Goal: Task Accomplishment & Management: Use online tool/utility

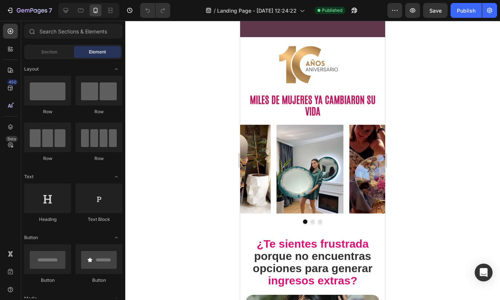
scroll to position [247, 0]
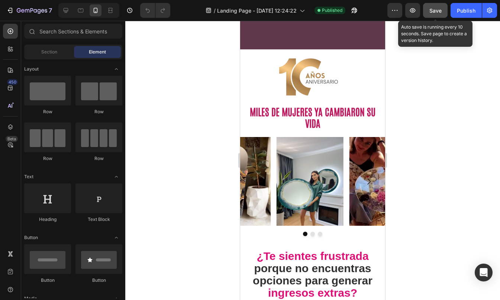
click at [440, 7] on div "Save" at bounding box center [435, 11] width 12 height 8
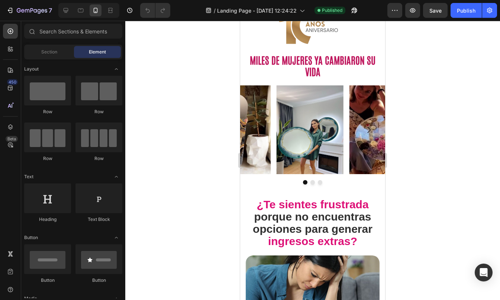
scroll to position [295, 0]
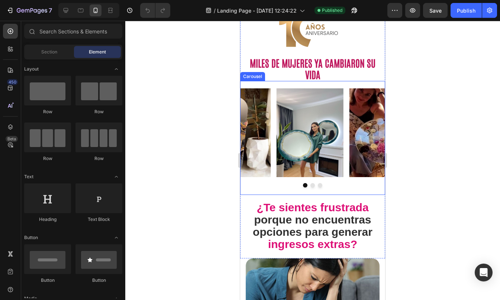
click at [366, 131] on icon "Carousel Next Arrow" at bounding box center [368, 133] width 9 height 9
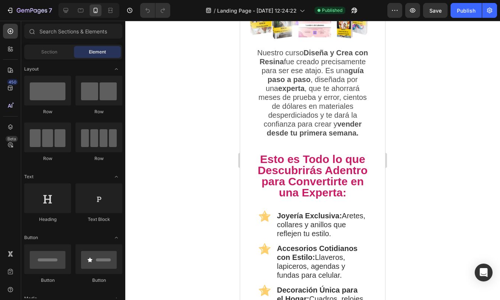
scroll to position [988, 0]
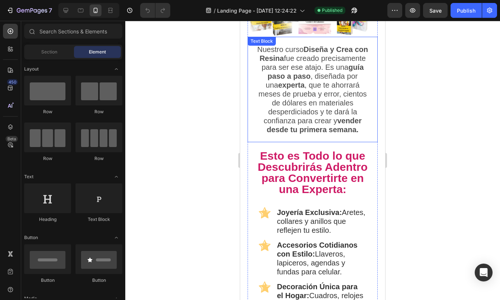
click at [356, 81] on p "Nuestro curso Diseña y Crea con Resina fue creado precisamente para ser ese ata…" at bounding box center [313, 89] width 114 height 89
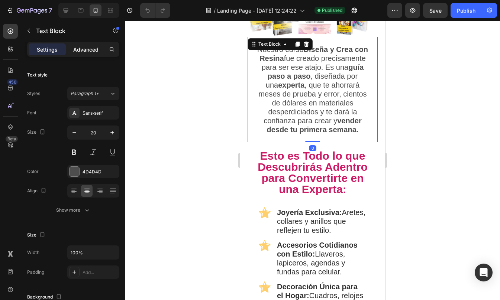
click at [81, 50] on p "Advanced" at bounding box center [85, 50] width 25 height 8
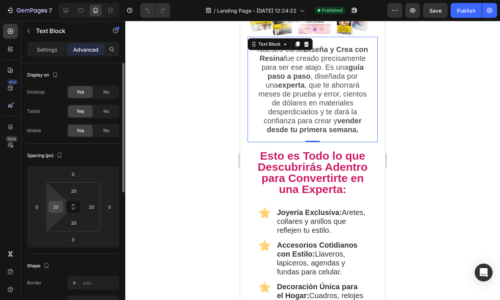
click at [57, 203] on input "20" at bounding box center [55, 206] width 11 height 11
type input "0"
click at [94, 209] on input "20" at bounding box center [91, 206] width 11 height 11
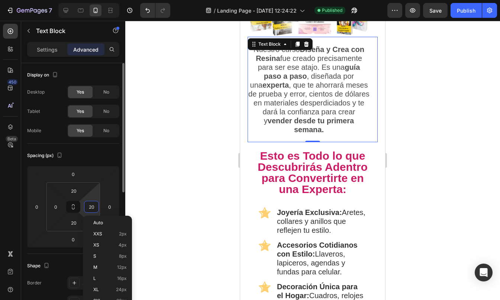
type input "0"
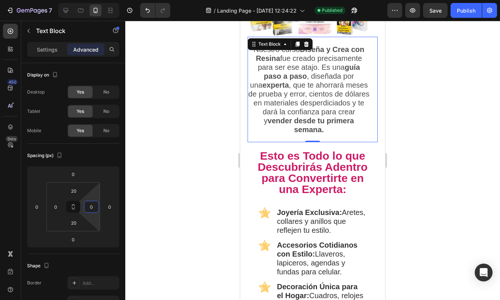
click at [427, 120] on div at bounding box center [312, 160] width 375 height 279
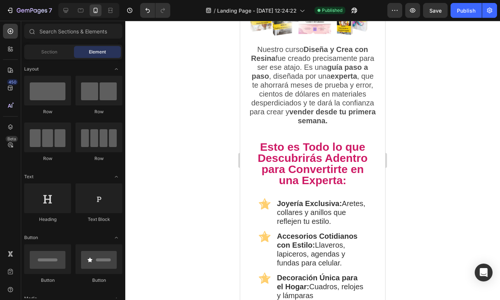
click at [427, 120] on div at bounding box center [312, 160] width 375 height 279
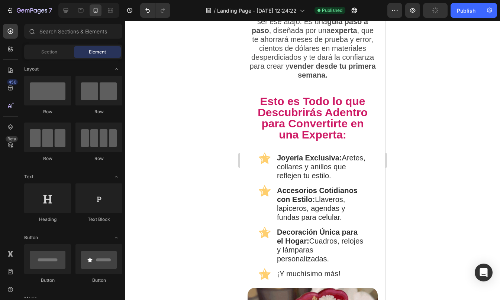
scroll to position [1047, 0]
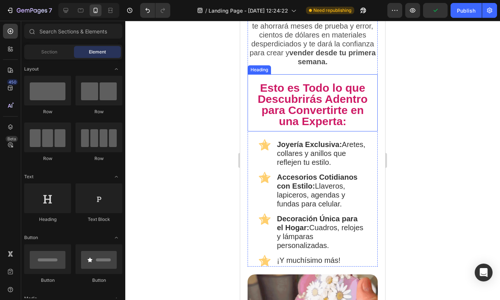
click at [354, 95] on span "Esto es Todo lo que Descubrirás Adentro para Convertirte en una Experta:" at bounding box center [313, 105] width 110 height 46
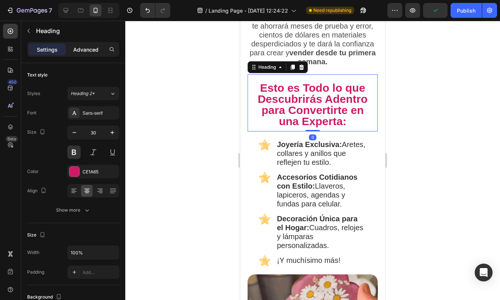
click at [87, 52] on p "Advanced" at bounding box center [85, 50] width 25 height 8
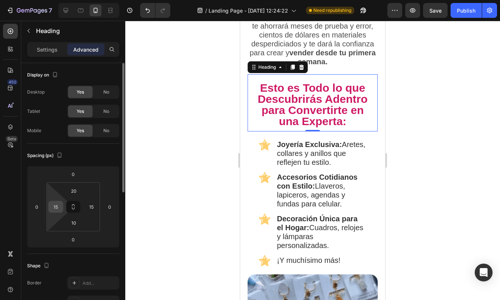
click at [56, 208] on input "15" at bounding box center [55, 206] width 11 height 11
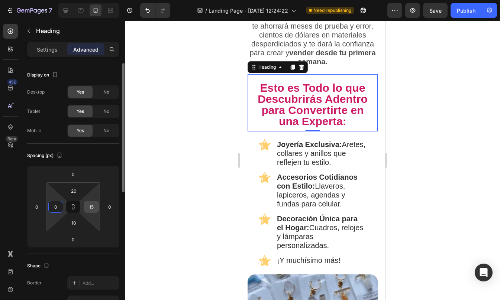
type input "0"
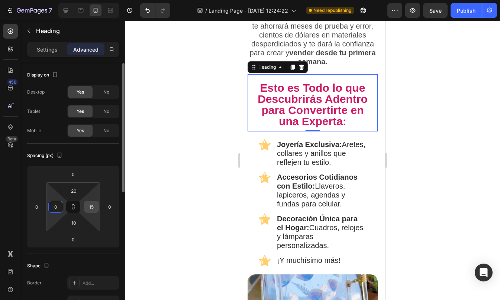
click at [95, 206] on input "15" at bounding box center [91, 206] width 11 height 11
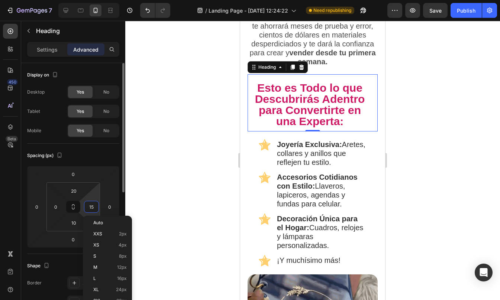
type input "0"
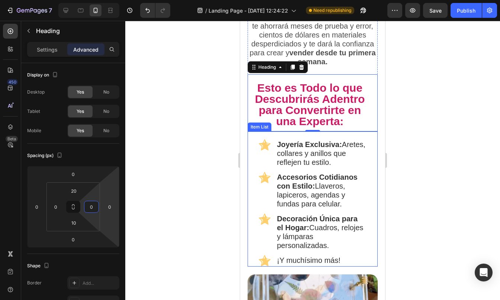
click at [365, 145] on div "Joyería Exclusiva: Aretes, collares y anillos que reflejen tu estilo. Accesorio…" at bounding box center [312, 199] width 130 height 135
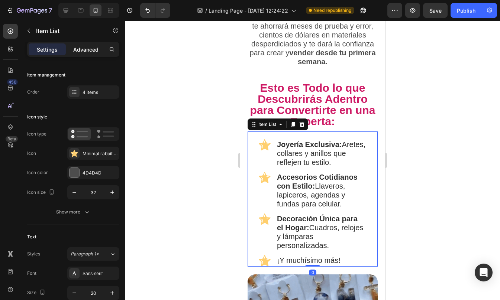
click at [86, 47] on p "Advanced" at bounding box center [85, 50] width 25 height 8
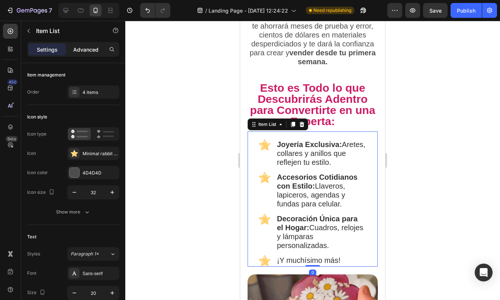
type input "100%"
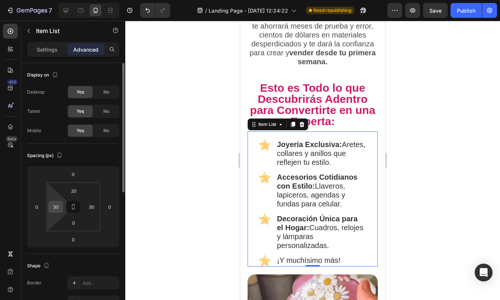
click at [55, 204] on input "30" at bounding box center [55, 206] width 11 height 11
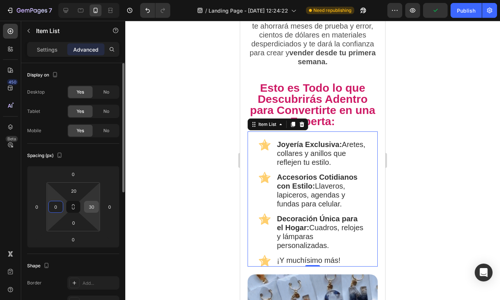
type input "0"
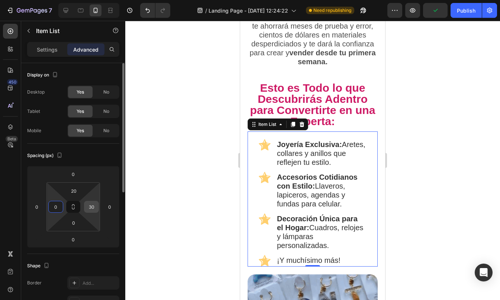
click at [96, 210] on input "30" at bounding box center [91, 206] width 11 height 11
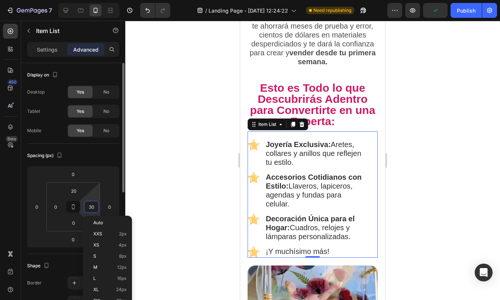
type input "0"
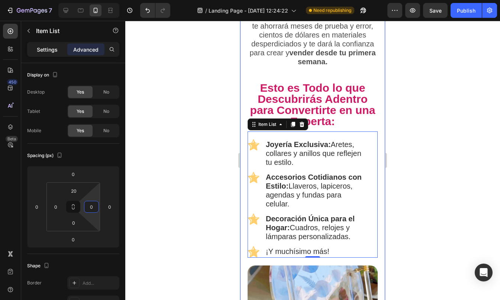
click at [50, 47] on p "Settings" at bounding box center [47, 50] width 21 height 8
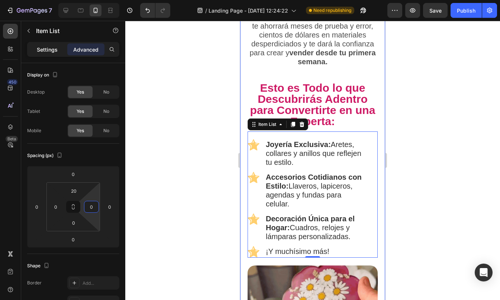
type input "14"
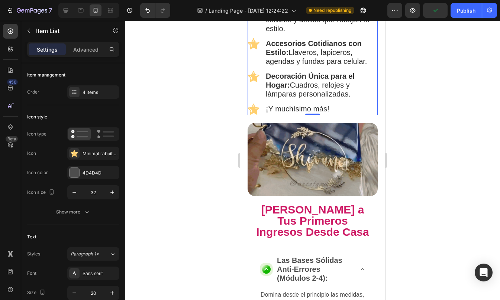
scroll to position [1266, 0]
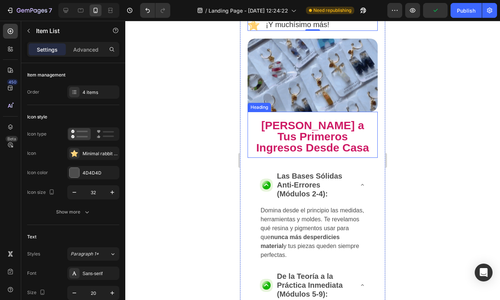
click at [314, 126] on span "De Cero a Tus Primeros Ingresos Desde Casa" at bounding box center [312, 136] width 113 height 35
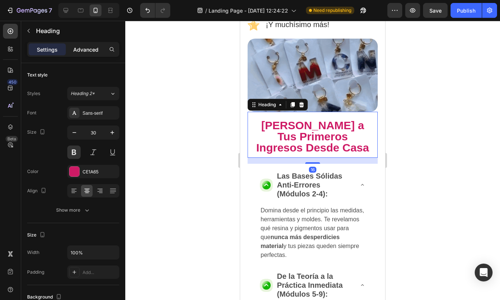
click at [88, 52] on p "Advanced" at bounding box center [85, 50] width 25 height 8
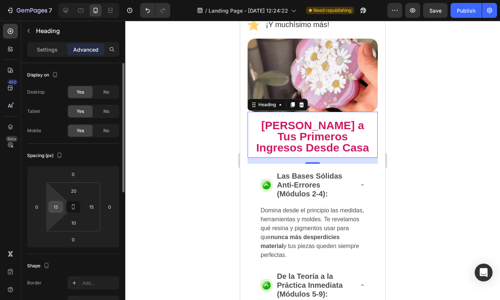
click at [57, 205] on input "15" at bounding box center [55, 206] width 11 height 11
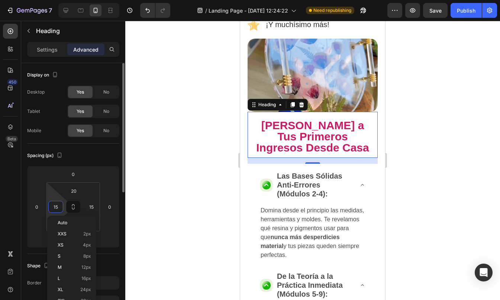
type input "o"
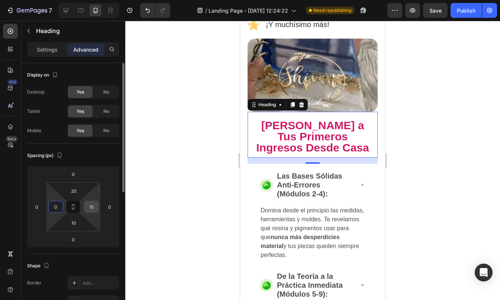
type input "0"
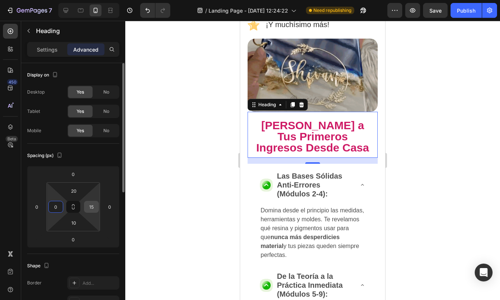
click at [93, 207] on input "15" at bounding box center [91, 206] width 11 height 11
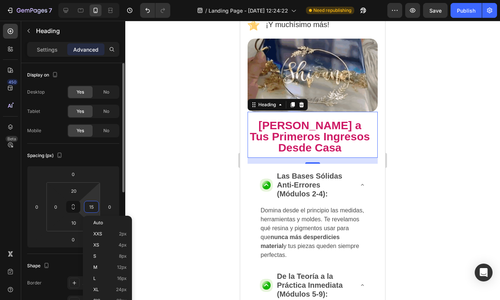
type input "0"
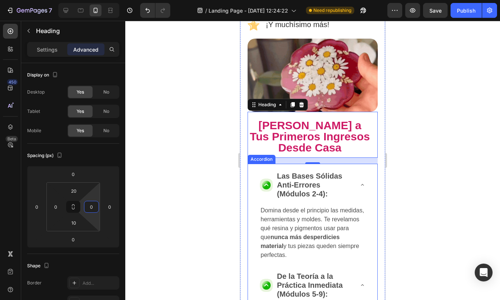
scroll to position [1286, 0]
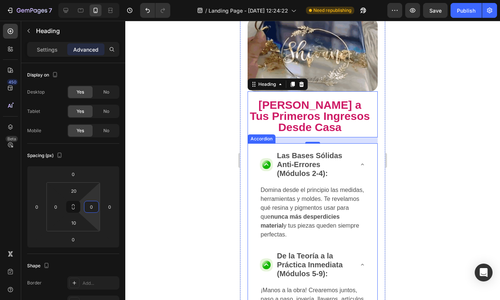
click at [260, 150] on div "Las Bases Sólidas Anti-Errores (Módulos 2-4):" at bounding box center [307, 164] width 94 height 29
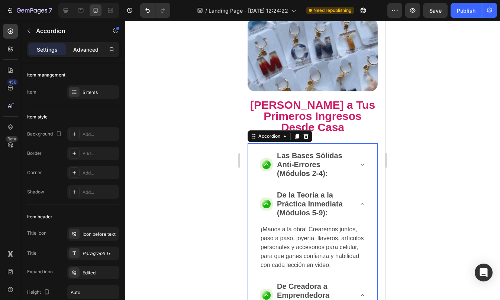
click at [85, 51] on p "Advanced" at bounding box center [85, 50] width 25 height 8
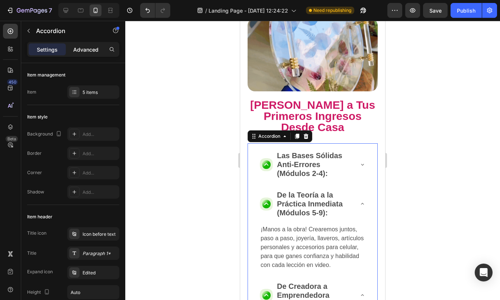
type input "100%"
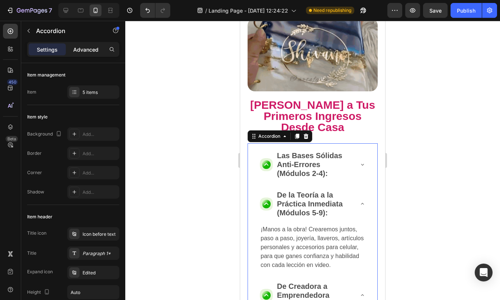
type input "100"
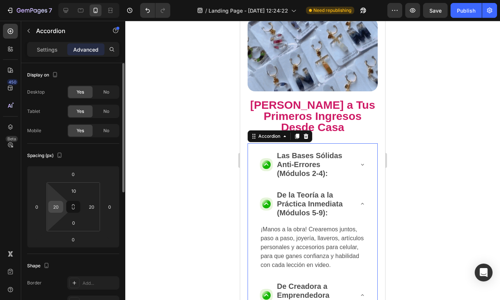
click at [58, 208] on input "20" at bounding box center [55, 206] width 11 height 11
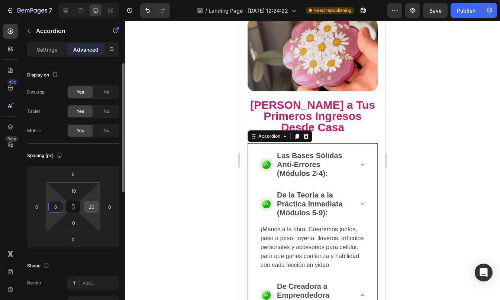
type input "0"
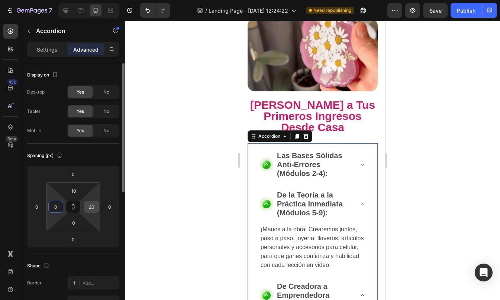
click at [88, 209] on input "20" at bounding box center [91, 206] width 11 height 11
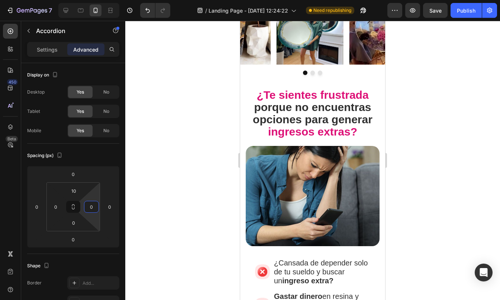
scroll to position [0, 0]
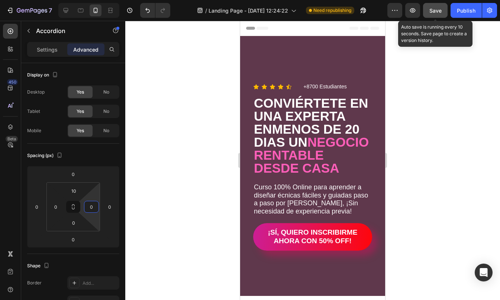
type input "0"
drag, startPoint x: 430, startPoint y: 12, endPoint x: 444, endPoint y: 13, distance: 13.8
click at [430, 12] on span "Save" at bounding box center [435, 10] width 12 height 6
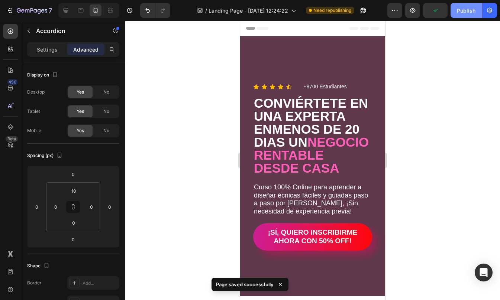
click at [474, 13] on div "Publish" at bounding box center [466, 11] width 19 height 8
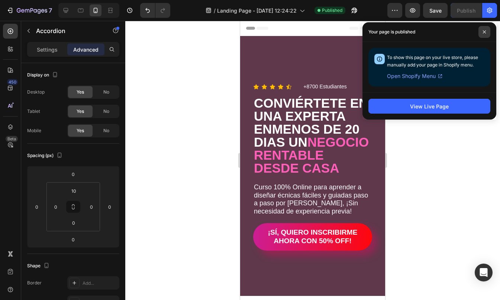
click at [483, 32] on icon at bounding box center [484, 32] width 4 height 4
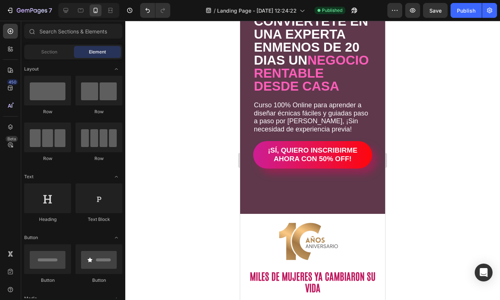
scroll to position [130, 0]
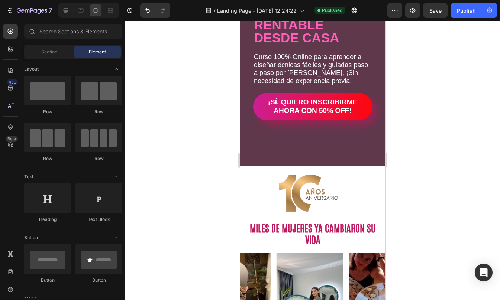
drag, startPoint x: 381, startPoint y: 69, endPoint x: 628, endPoint y: 61, distance: 247.2
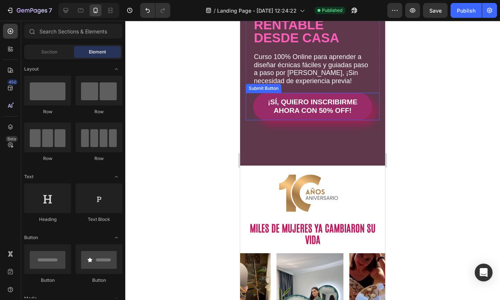
click at [257, 114] on button "¡SÍ, QUIERO INSCRIBIRME AHORA CON 50% OFF!" at bounding box center [312, 106] width 119 height 27
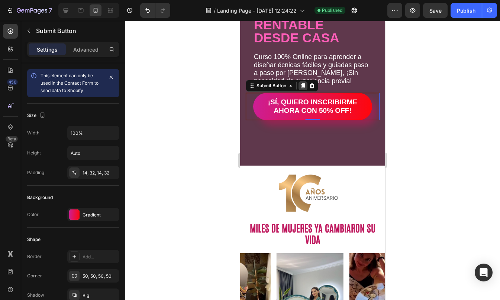
click at [301, 89] on icon at bounding box center [303, 86] width 4 height 5
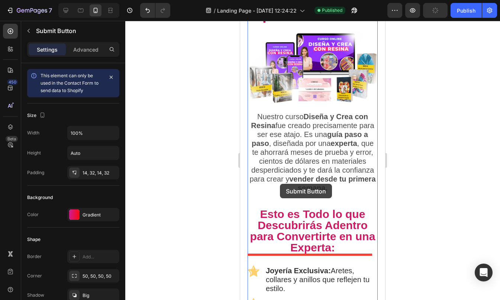
scroll to position [927, 0]
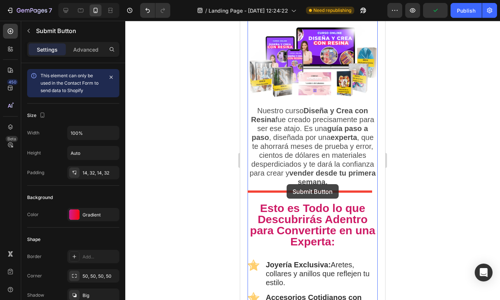
drag, startPoint x: 256, startPoint y: 133, endPoint x: 286, endPoint y: 184, distance: 59.5
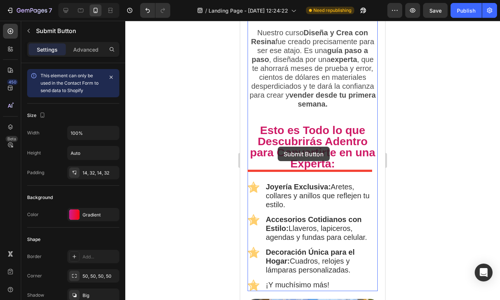
scroll to position [1013, 0]
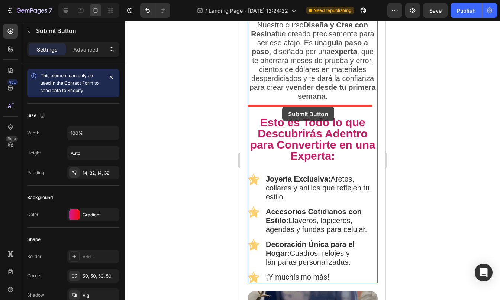
drag, startPoint x: 260, startPoint y: 163, endPoint x: 282, endPoint y: 107, distance: 60.1
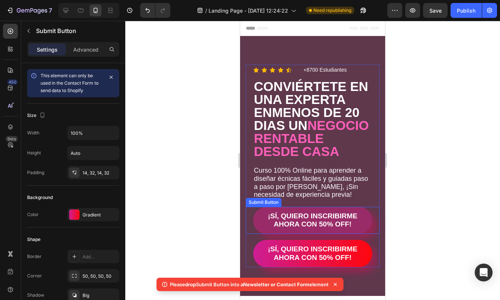
scroll to position [42, 0]
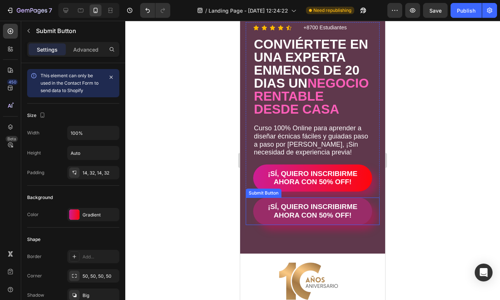
click at [254, 218] on button "¡SÍ, QUIERO INSCRIBIRME AHORA CON 50% OFF!" at bounding box center [312, 211] width 119 height 27
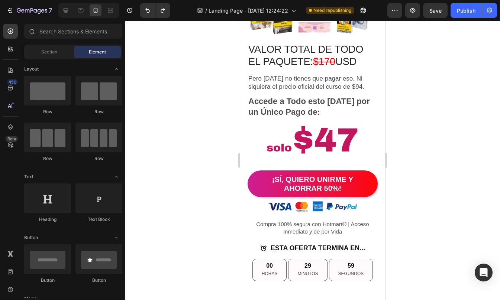
scroll to position [3604, 0]
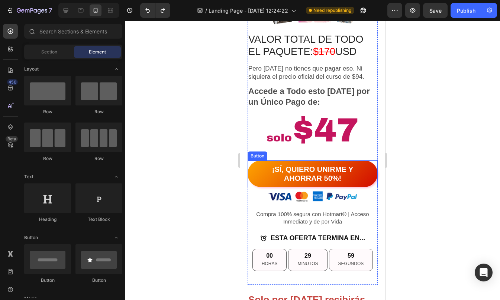
click at [256, 163] on button "¡SÍ, QUIERO UNIRME Y AHORRAR 50%!" at bounding box center [312, 174] width 130 height 27
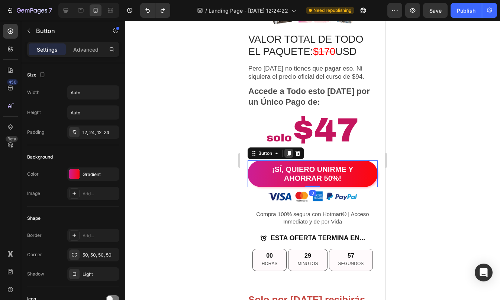
click at [288, 152] on icon at bounding box center [289, 153] width 6 height 6
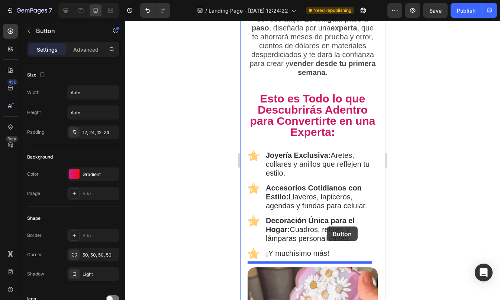
scroll to position [1048, 0]
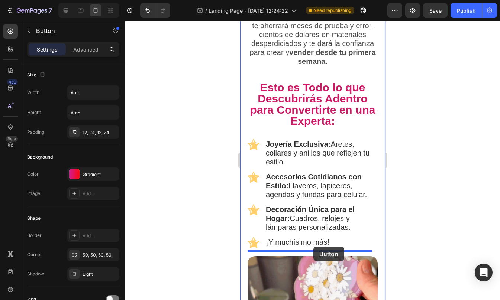
drag, startPoint x: 255, startPoint y: 195, endPoint x: 312, endPoint y: 247, distance: 77.6
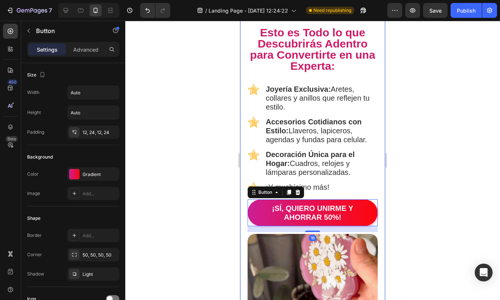
scroll to position [1123, 0]
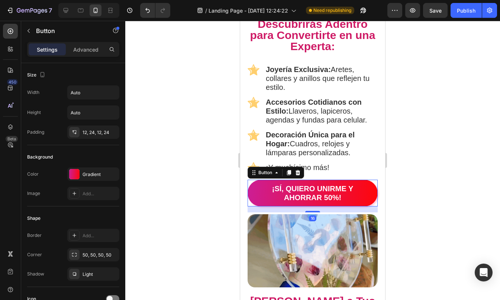
click at [437, 190] on div at bounding box center [312, 160] width 375 height 279
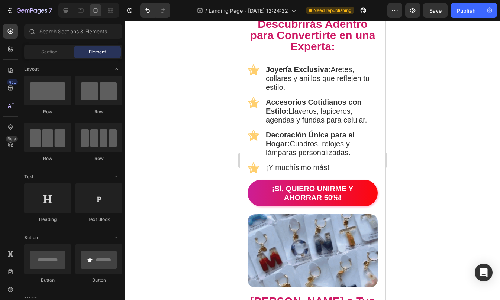
click at [437, 190] on div at bounding box center [312, 160] width 375 height 279
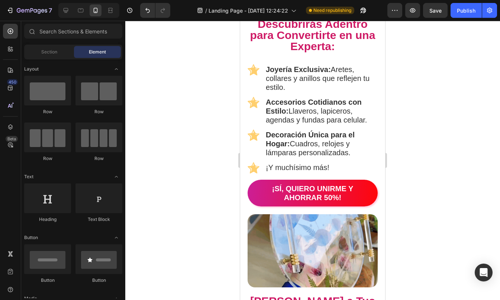
click at [411, 131] on div at bounding box center [312, 160] width 375 height 279
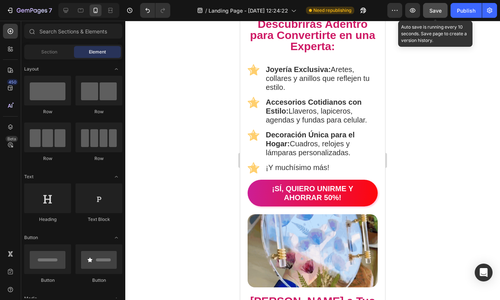
click at [431, 15] on button "Save" at bounding box center [435, 10] width 25 height 15
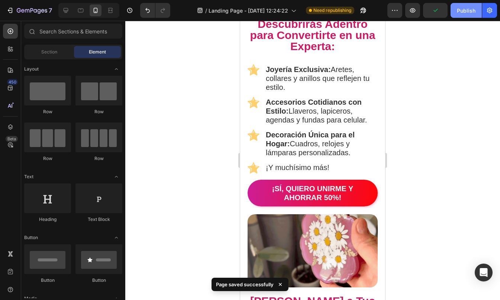
click at [466, 14] on div "Publish" at bounding box center [466, 11] width 19 height 8
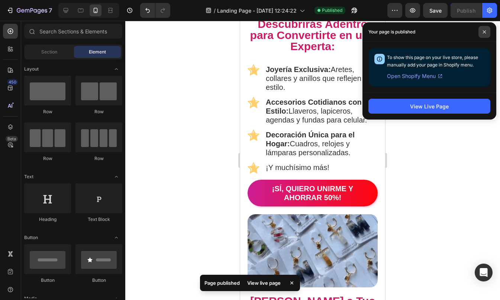
click at [486, 32] on icon at bounding box center [484, 32] width 4 height 4
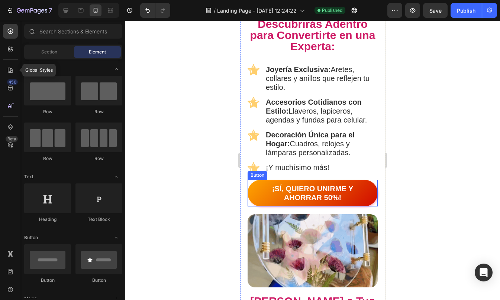
click at [255, 188] on button "¡SÍ, QUIERO UNIRME Y AHORRAR 50%!" at bounding box center [312, 193] width 130 height 27
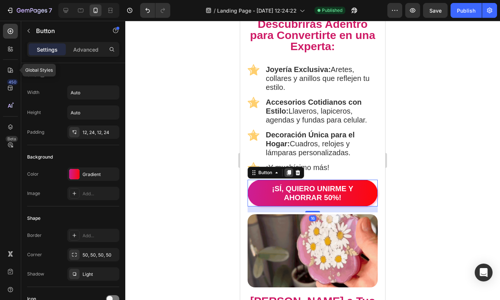
click at [292, 171] on div at bounding box center [288, 172] width 9 height 9
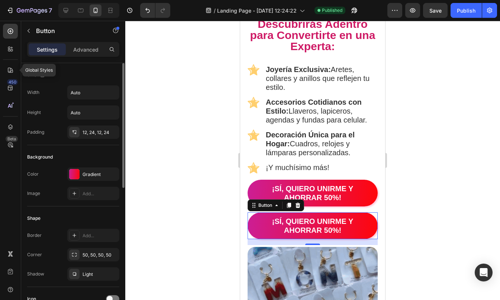
scroll to position [0, 0]
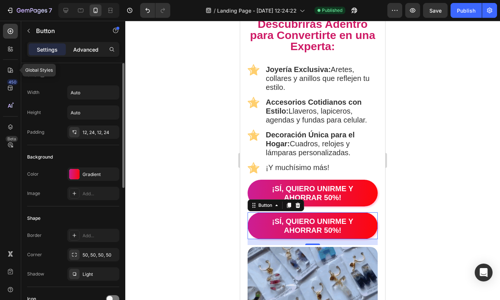
click at [81, 47] on p "Advanced" at bounding box center [85, 50] width 25 height 8
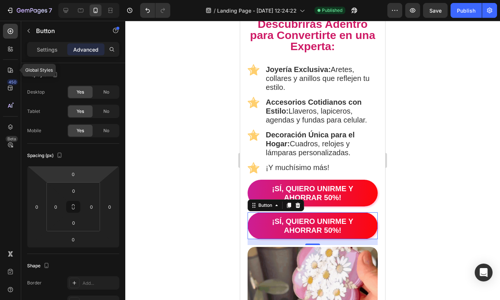
scroll to position [192, 0]
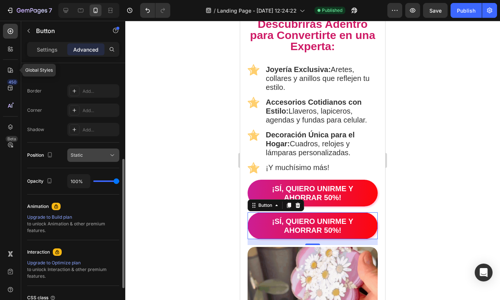
click at [82, 155] on span "Static" at bounding box center [77, 155] width 12 height 6
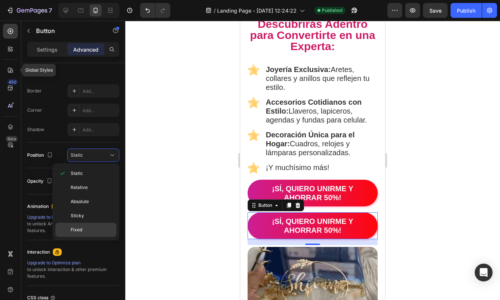
click at [88, 227] on p "Fixed" at bounding box center [92, 230] width 42 height 7
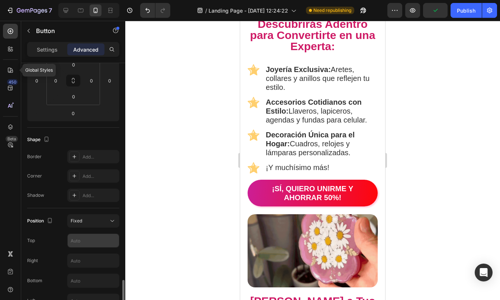
scroll to position [242, 0]
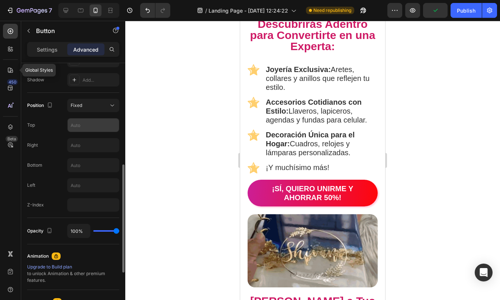
click at [86, 120] on input "text" at bounding box center [93, 125] width 51 height 13
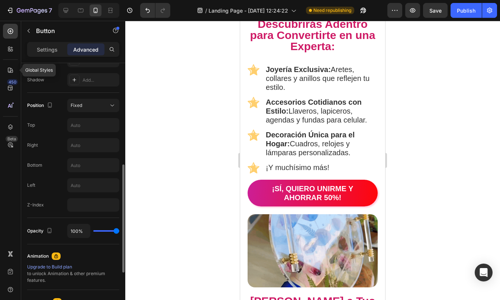
click at [85, 212] on div "Position Fixed Top Right Bottom Left Z-Index" at bounding box center [73, 155] width 92 height 125
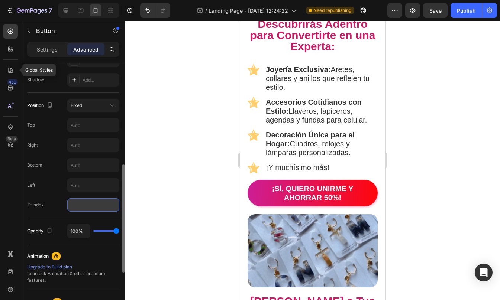
click at [84, 208] on input "number" at bounding box center [93, 204] width 52 height 13
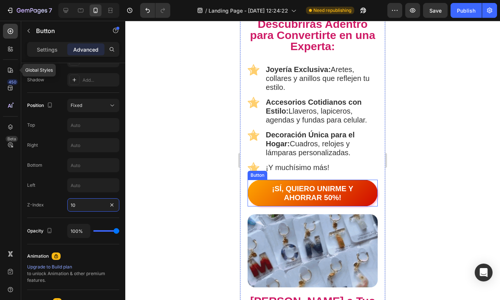
type input "1"
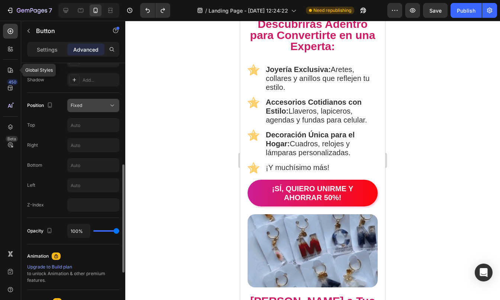
click at [98, 102] on div "Fixed" at bounding box center [90, 105] width 38 height 7
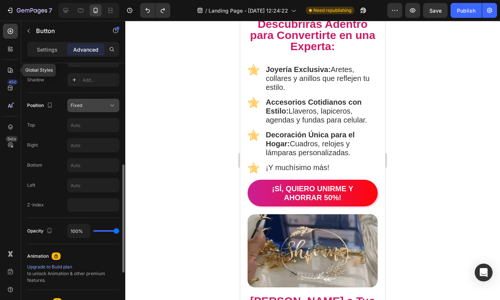
type input "0"
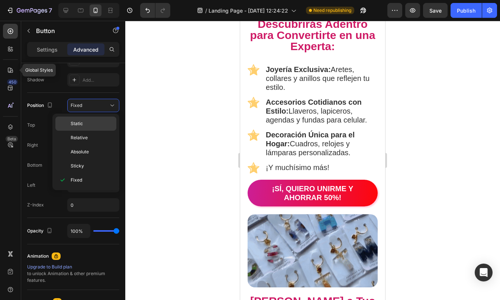
click at [87, 124] on p "Static" at bounding box center [92, 123] width 42 height 7
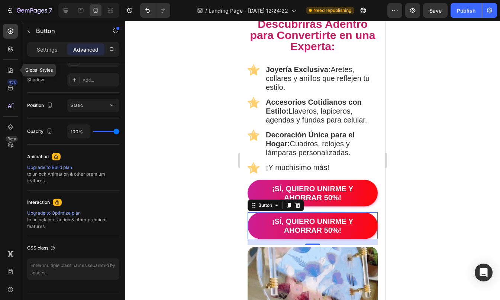
click at [41, 41] on div "Button" at bounding box center [63, 31] width 85 height 21
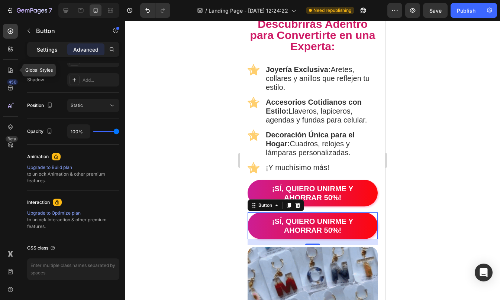
click at [41, 48] on p "Settings" at bounding box center [47, 50] width 21 height 8
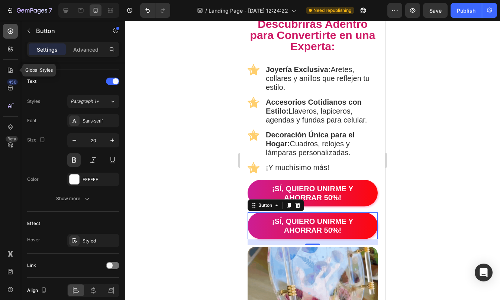
click at [14, 32] on div at bounding box center [10, 31] width 15 height 15
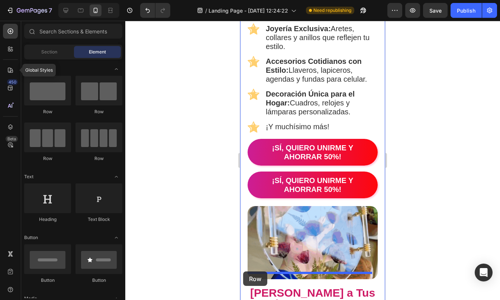
scroll to position [1172, 0]
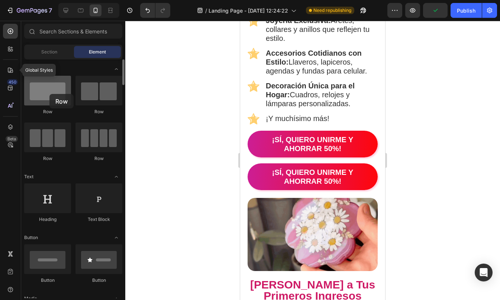
click at [47, 93] on div at bounding box center [47, 91] width 47 height 30
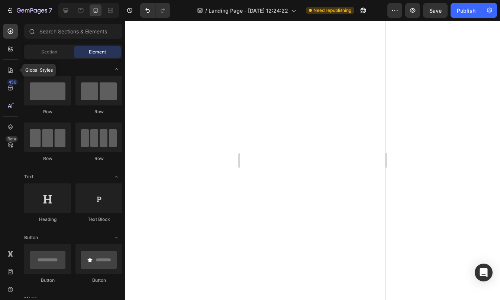
scroll to position [0, 0]
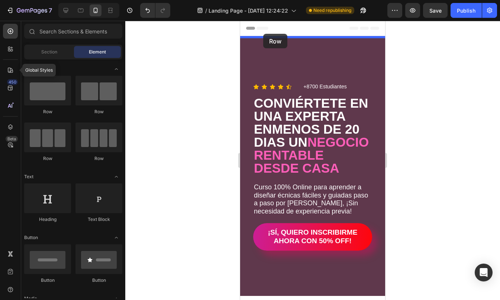
drag, startPoint x: 275, startPoint y: 121, endPoint x: 263, endPoint y: 34, distance: 87.7
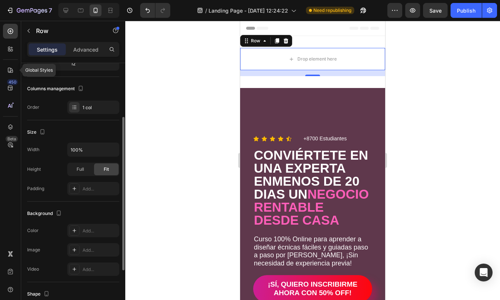
scroll to position [105, 0]
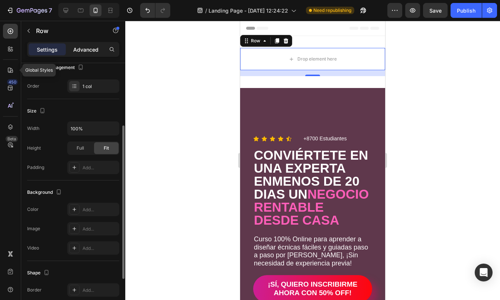
click at [82, 51] on p "Advanced" at bounding box center [85, 50] width 25 height 8
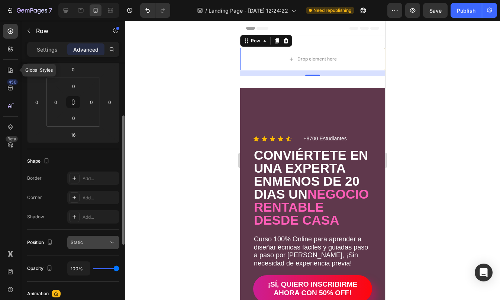
click at [83, 244] on div "Static" at bounding box center [90, 242] width 38 height 7
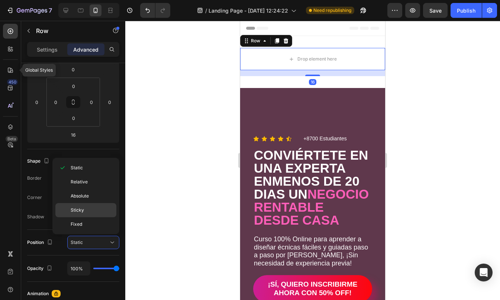
click at [81, 208] on span "Sticky" at bounding box center [77, 210] width 13 height 7
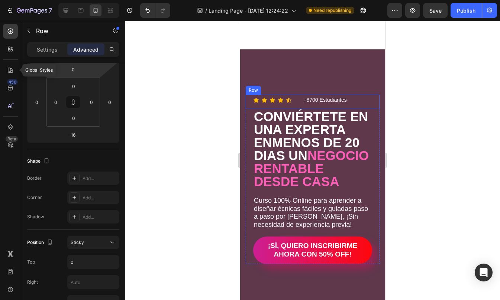
scroll to position [0, 0]
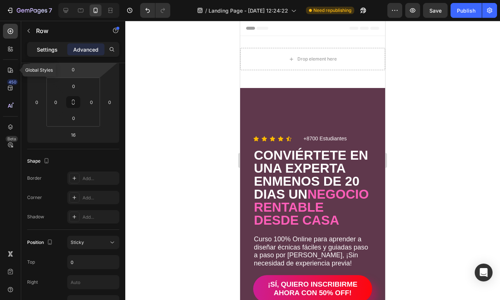
click at [52, 48] on p "Settings" at bounding box center [47, 50] width 21 height 8
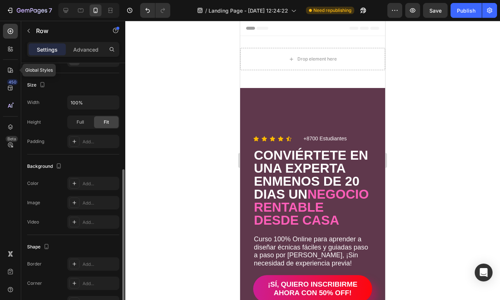
scroll to position [149, 0]
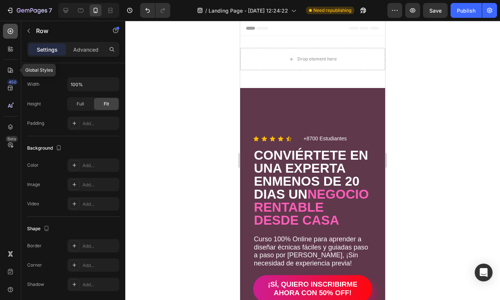
click at [8, 36] on div at bounding box center [10, 31] width 15 height 15
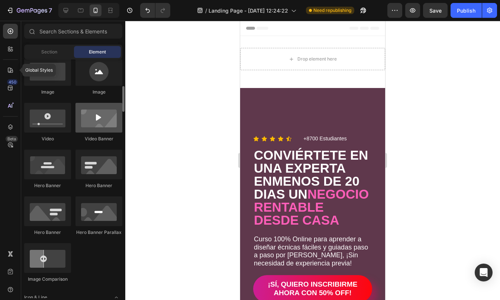
scroll to position [231, 0]
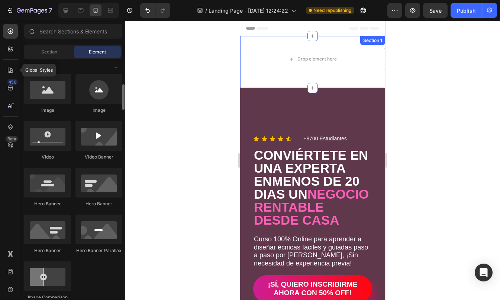
click at [333, 40] on div "Drop element here Row Section 1" at bounding box center [312, 62] width 145 height 52
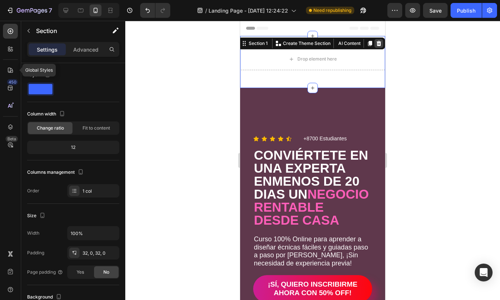
click at [376, 42] on icon at bounding box center [379, 44] width 6 height 6
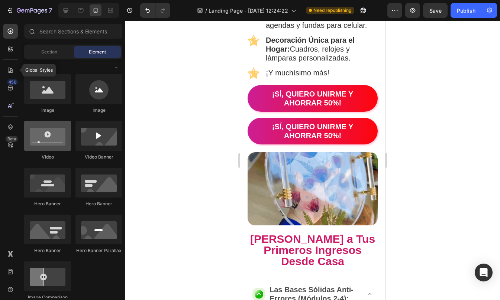
scroll to position [0, 0]
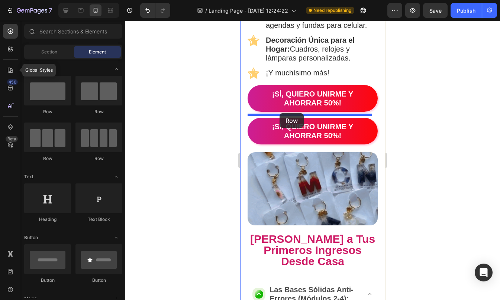
drag, startPoint x: 289, startPoint y: 124, endPoint x: 279, endPoint y: 113, distance: 15.3
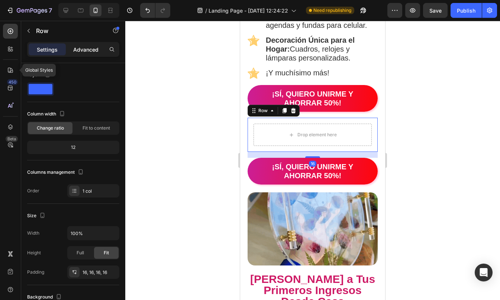
click at [81, 48] on p "Advanced" at bounding box center [85, 50] width 25 height 8
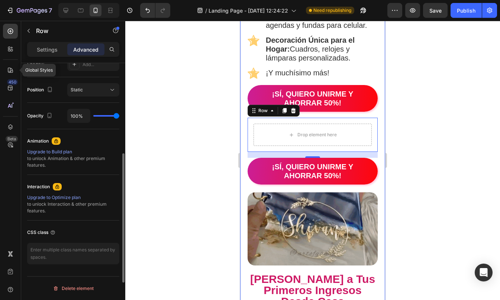
scroll to position [232, 0]
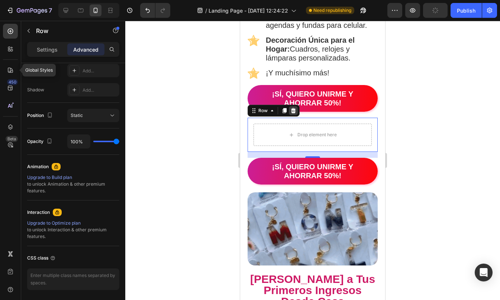
click at [293, 108] on icon at bounding box center [293, 110] width 5 height 5
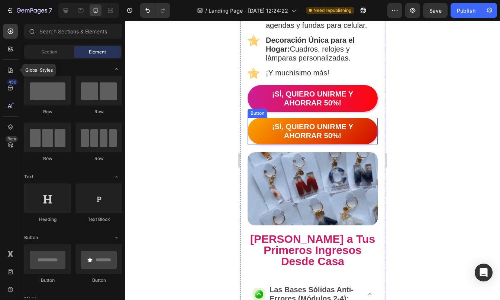
click at [255, 118] on button "¡SÍ, QUIERO UNIRME Y AHORRAR 50%!" at bounding box center [312, 131] width 130 height 27
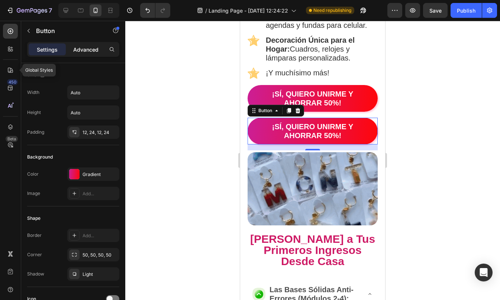
click at [87, 50] on p "Advanced" at bounding box center [85, 50] width 25 height 8
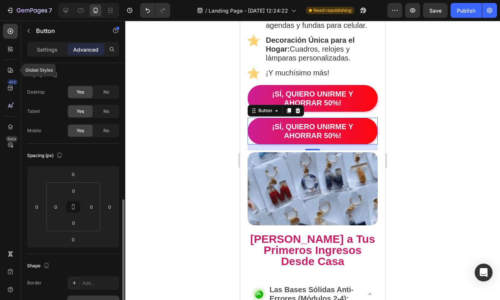
scroll to position [91, 0]
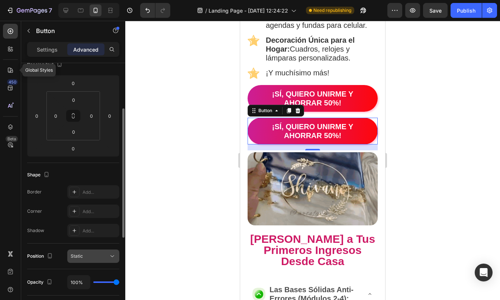
click at [85, 258] on div "Static" at bounding box center [90, 256] width 38 height 7
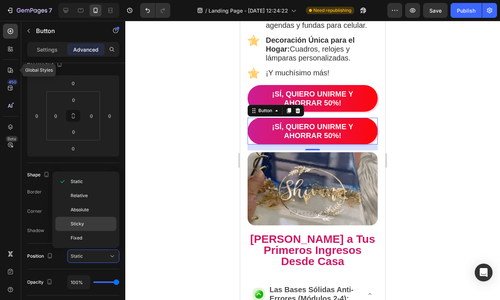
click at [80, 223] on span "Sticky" at bounding box center [77, 224] width 13 height 7
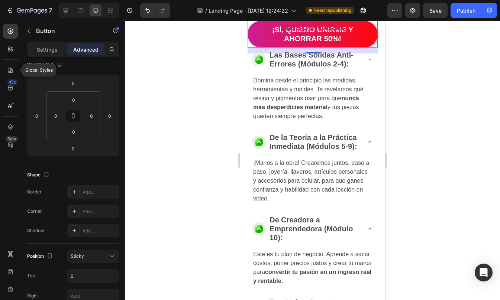
scroll to position [257, 0]
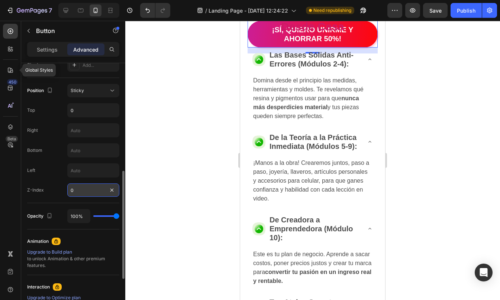
click at [87, 191] on input "0" at bounding box center [93, 190] width 52 height 13
type input "10"
click at [55, 199] on div "Position Sticky Top 0 Right Bottom Left Z-Index 10" at bounding box center [73, 140] width 92 height 125
click at [86, 143] on div "Position Sticky Top 0 Right Bottom Left Z-Index 10" at bounding box center [73, 140] width 92 height 113
click at [86, 147] on input "text" at bounding box center [93, 150] width 51 height 13
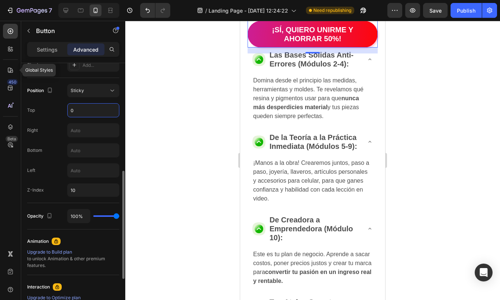
click at [84, 111] on input "0" at bounding box center [93, 110] width 51 height 13
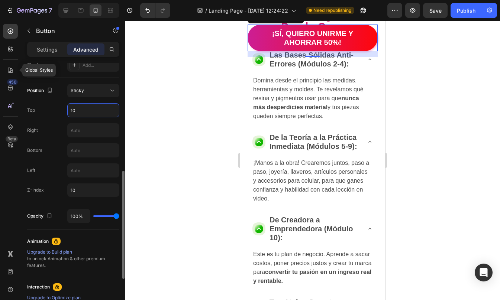
type input "1"
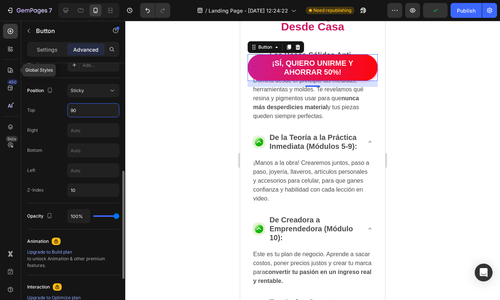
type input "9"
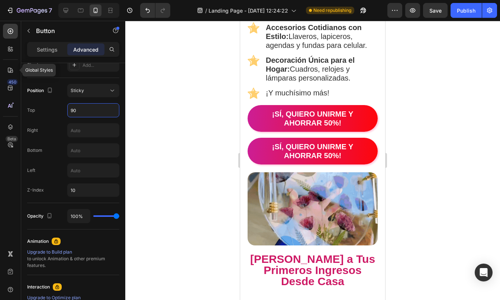
scroll to position [1201, 0]
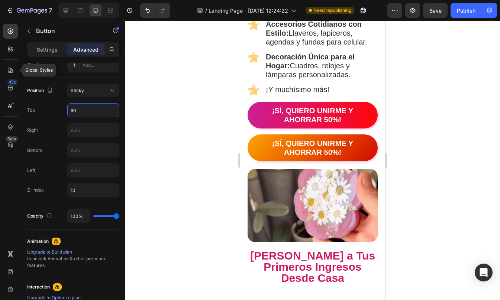
type input "90"
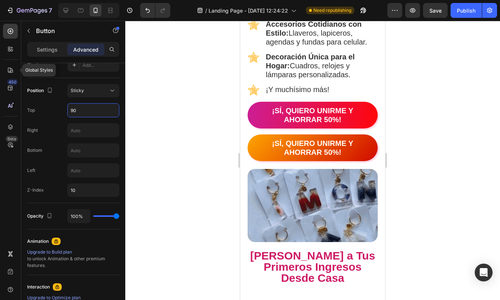
click at [365, 135] on button "¡SÍ, QUIERO UNIRME Y AHORRAR 50%!" at bounding box center [312, 148] width 130 height 27
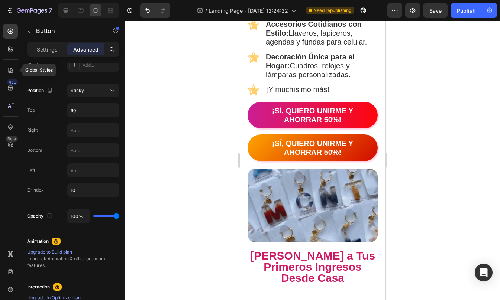
click at [254, 142] on button "¡SÍ, QUIERO UNIRME Y AHORRAR 50%!" at bounding box center [312, 148] width 130 height 27
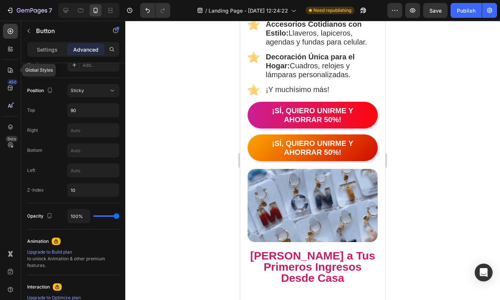
click at [364, 139] on button "¡SÍ, QUIERO UNIRME Y AHORRAR 50%!" at bounding box center [312, 148] width 130 height 27
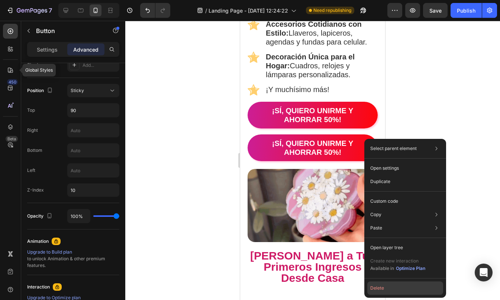
click at [392, 287] on button "Delete" at bounding box center [405, 288] width 76 height 13
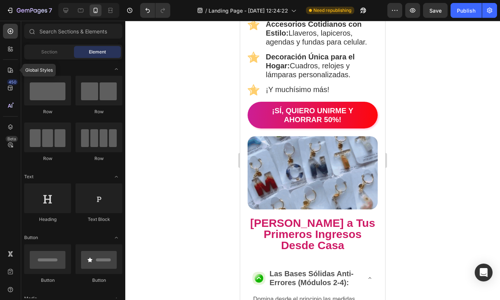
click at [441, 129] on div at bounding box center [312, 160] width 375 height 279
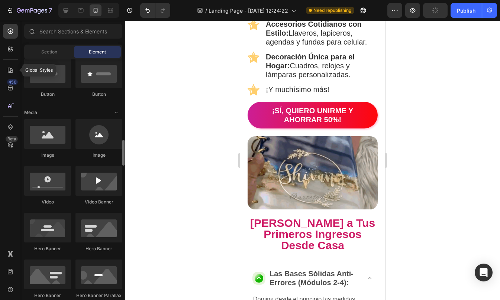
scroll to position [242, 0]
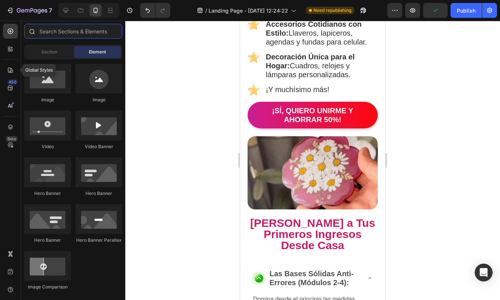
click at [78, 32] on input "text" at bounding box center [73, 31] width 98 height 15
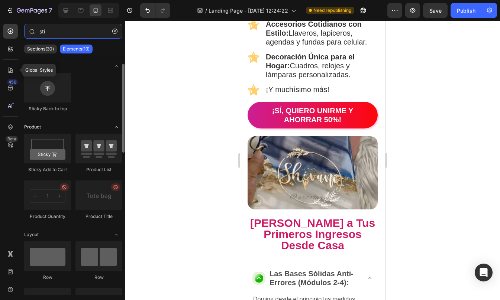
scroll to position [8, 0]
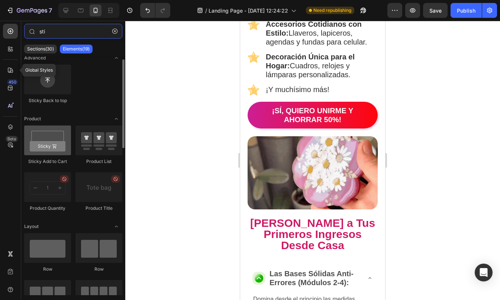
type input "sti"
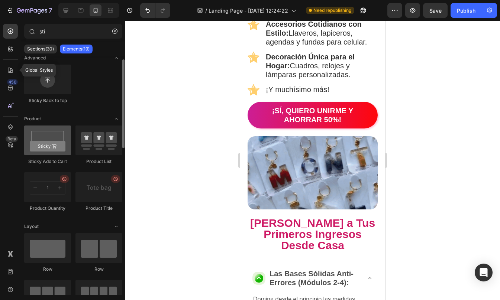
click at [54, 140] on div at bounding box center [47, 141] width 47 height 30
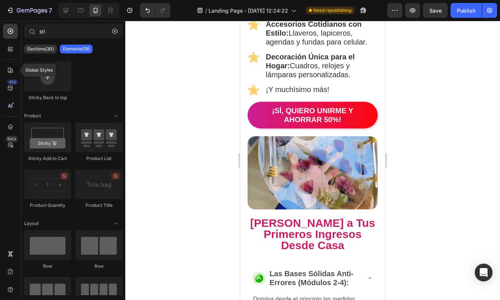
scroll to position [0, 0]
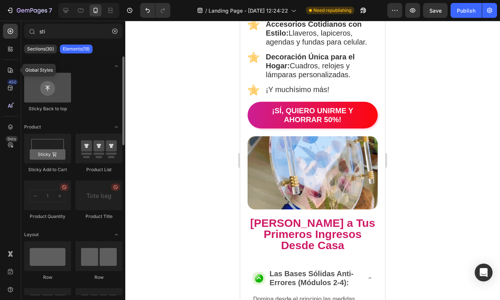
click at [58, 89] on div at bounding box center [47, 88] width 47 height 30
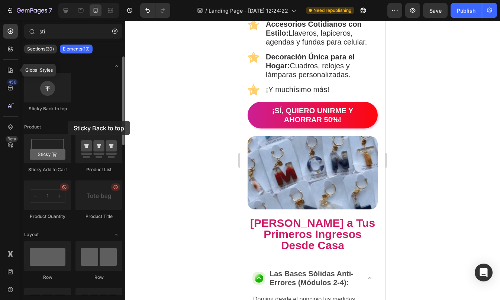
drag, startPoint x: 41, startPoint y: 95, endPoint x: 33, endPoint y: 116, distance: 22.2
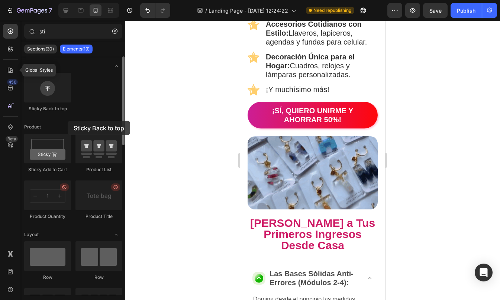
click at [33, 134] on div "Sticky Back to top" at bounding box center [73, 180] width 98 height 93
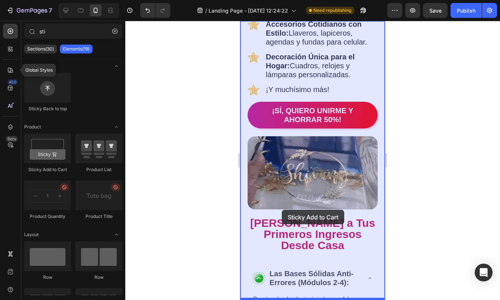
drag, startPoint x: 279, startPoint y: 174, endPoint x: 282, endPoint y: 217, distance: 43.2
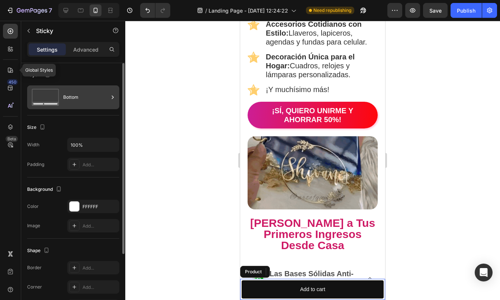
click at [58, 92] on rect at bounding box center [45, 97] width 26 height 16
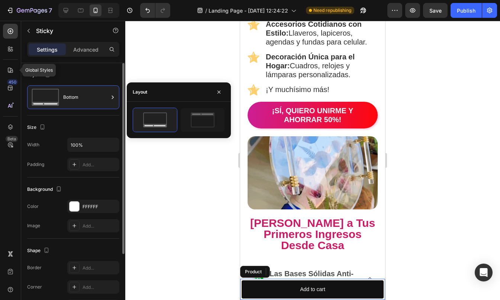
click at [96, 75] on div "Layout" at bounding box center [73, 75] width 92 height 12
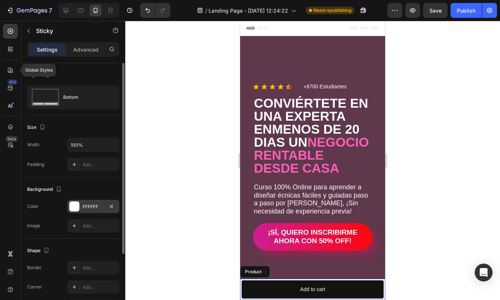
scroll to position [91, 0]
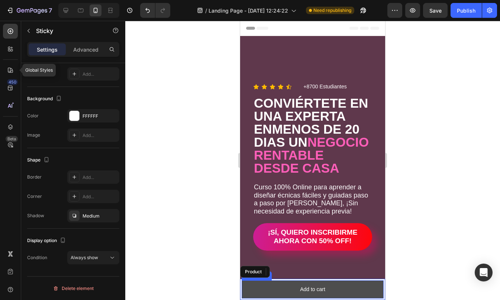
click at [285, 289] on button "Add to cart" at bounding box center [313, 290] width 142 height 18
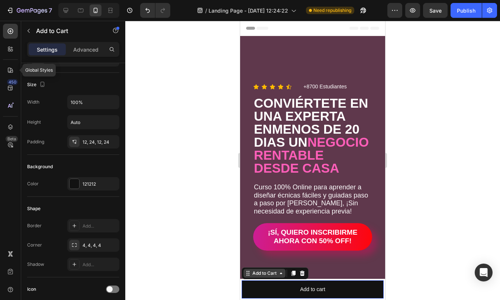
scroll to position [0, 0]
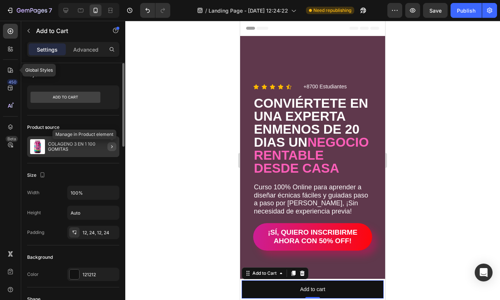
click at [108, 146] on button "button" at bounding box center [111, 146] width 9 height 9
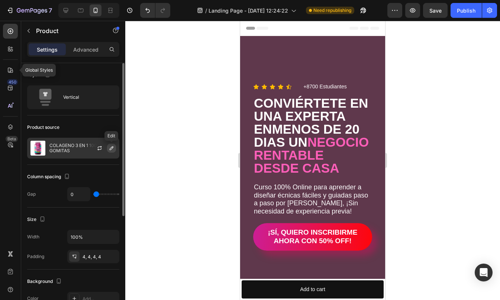
click at [111, 147] on icon "button" at bounding box center [112, 148] width 4 height 4
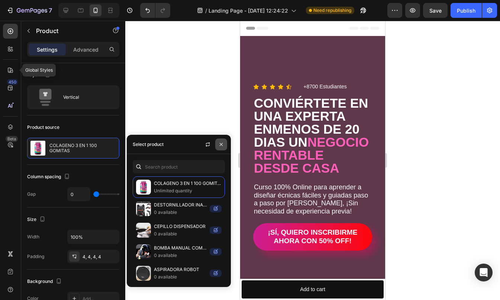
click at [220, 142] on icon "button" at bounding box center [221, 145] width 6 height 6
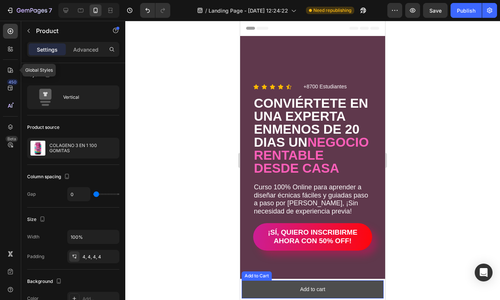
click at [278, 286] on button "Add to cart" at bounding box center [313, 290] width 142 height 18
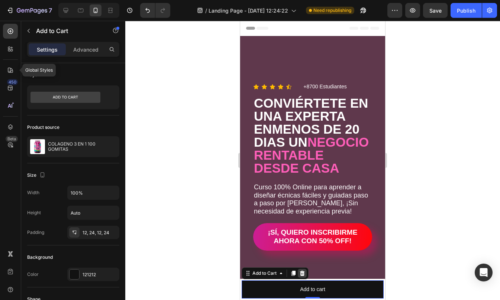
click at [302, 272] on icon at bounding box center [302, 273] width 5 height 5
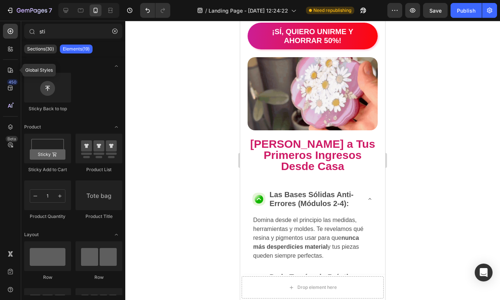
scroll to position [1050, 0]
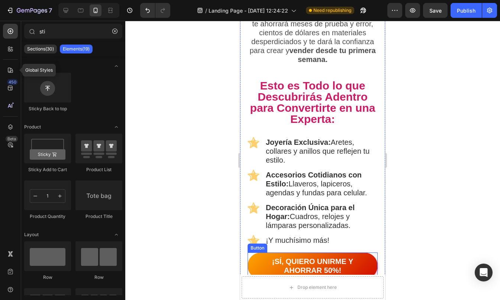
click at [254, 255] on button "¡SÍ, QUIERO UNIRME Y AHORRAR 50%!" at bounding box center [312, 266] width 130 height 27
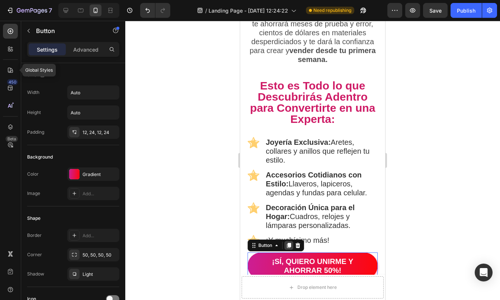
click at [292, 241] on div at bounding box center [288, 245] width 9 height 9
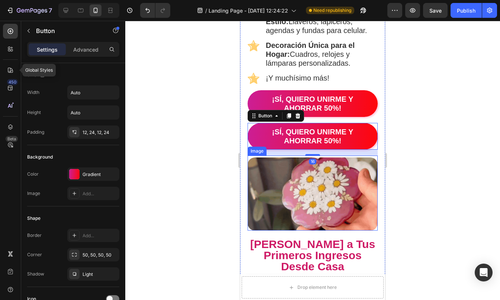
scroll to position [1207, 0]
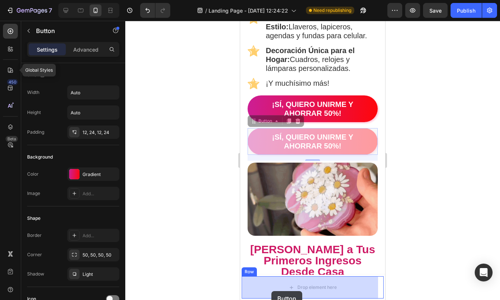
drag, startPoint x: 254, startPoint y: 130, endPoint x: 271, endPoint y: 292, distance: 162.9
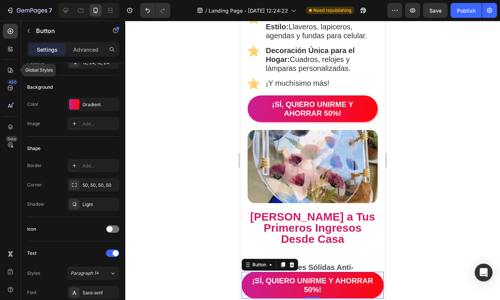
scroll to position [225, 0]
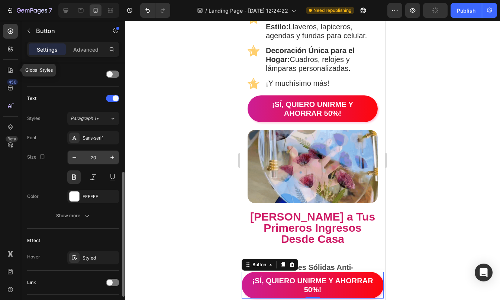
click at [92, 160] on input "20" at bounding box center [93, 157] width 25 height 13
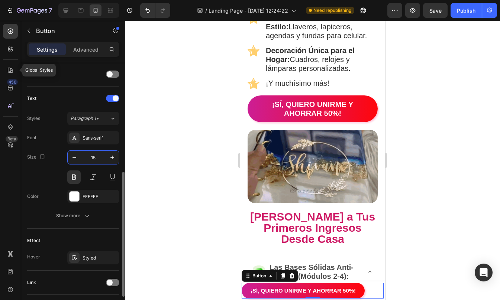
type input "15"
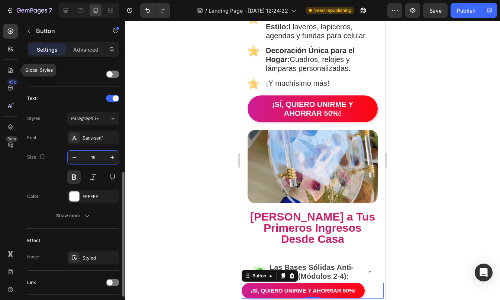
click at [53, 169] on div "Size 15" at bounding box center [73, 166] width 92 height 33
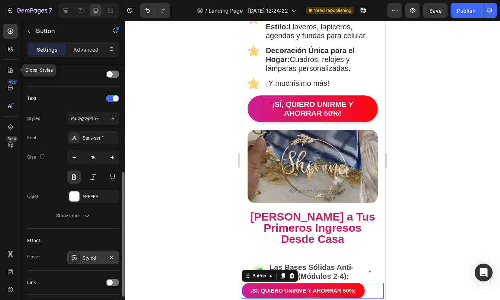
scroll to position [275, 0]
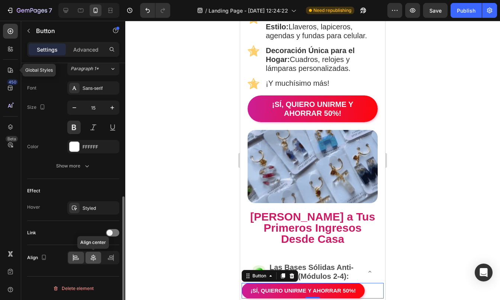
click at [91, 259] on icon at bounding box center [93, 257] width 7 height 7
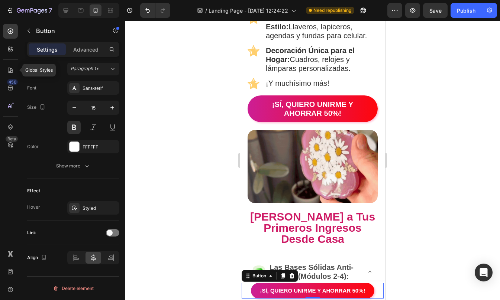
scroll to position [0, 0]
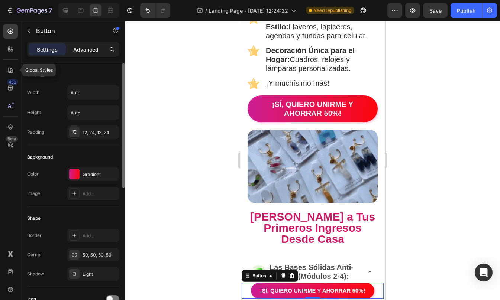
click at [85, 48] on p "Advanced" at bounding box center [85, 50] width 25 height 8
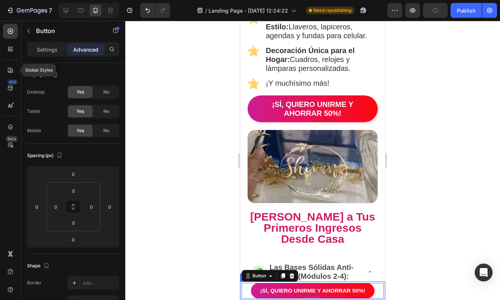
click at [240, 286] on div "Product Images COLAGENO 3 EN 1 100 GOMITAS Product Title Q210.00 Product Price …" at bounding box center [312, 291] width 145 height 19
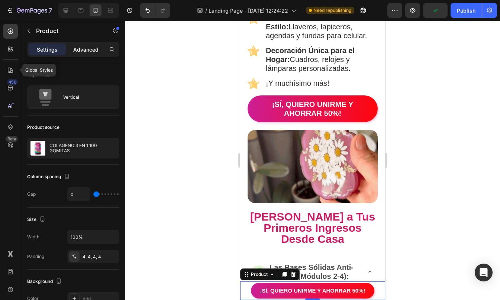
click at [89, 54] on div "Advanced" at bounding box center [85, 49] width 37 height 12
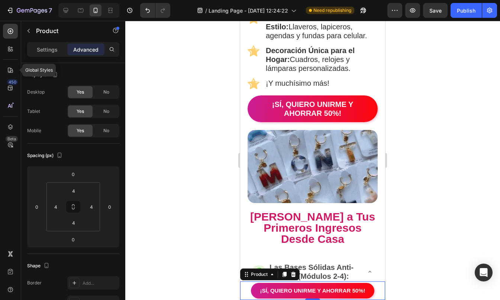
click at [241, 287] on div "Product Images COLAGENO 3 EN 1 100 GOMITAS Product Title Q210.00 Product Price …" at bounding box center [312, 291] width 145 height 19
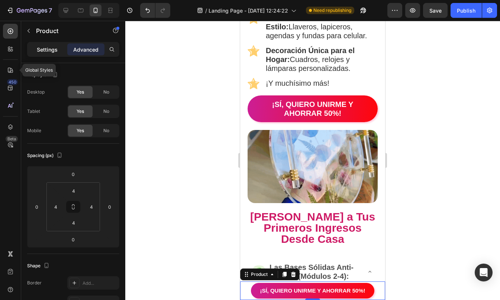
click at [51, 48] on p "Settings" at bounding box center [47, 50] width 21 height 8
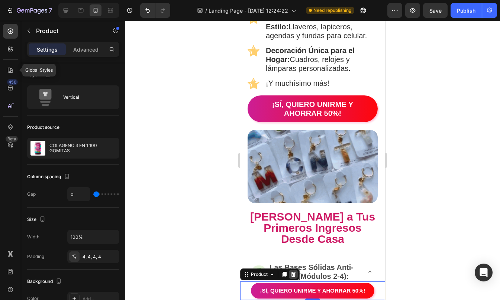
click at [293, 276] on icon at bounding box center [293, 274] width 5 height 5
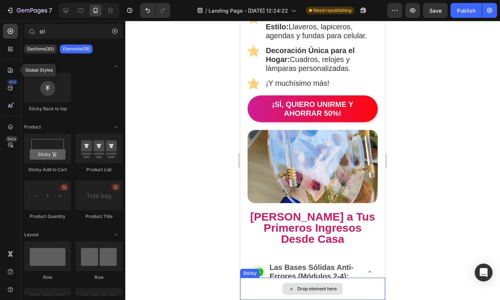
click at [247, 286] on div "Drop element here" at bounding box center [312, 289] width 145 height 22
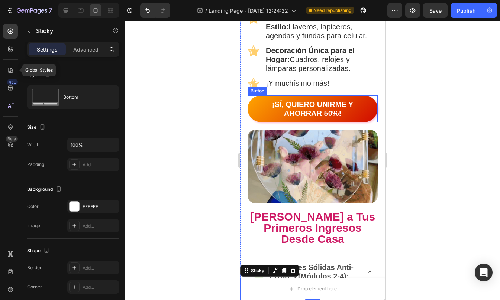
click at [253, 96] on button "¡SÍ, QUIERO UNIRME Y AHORRAR 50%!" at bounding box center [312, 108] width 130 height 27
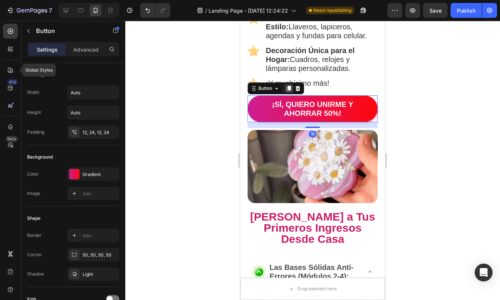
click at [292, 85] on icon at bounding box center [289, 88] width 6 height 6
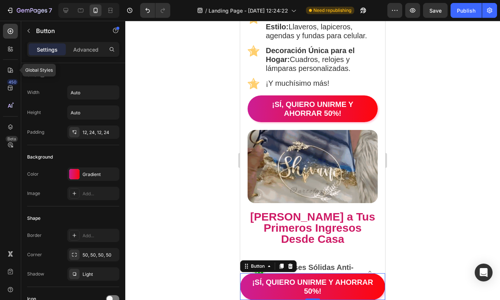
scroll to position [275, 0]
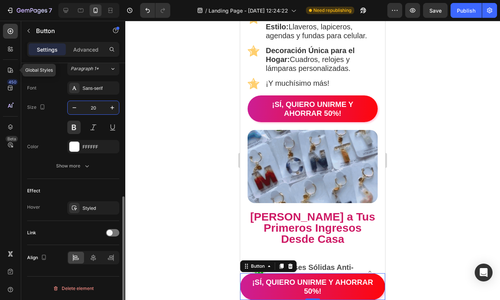
click at [93, 107] on input "20" at bounding box center [93, 107] width 25 height 13
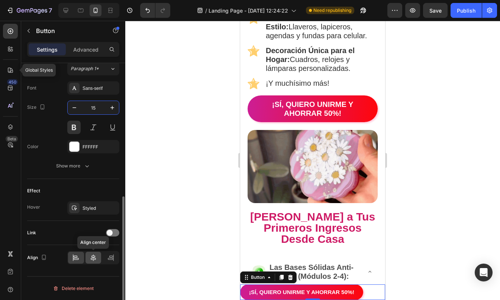
type input "15"
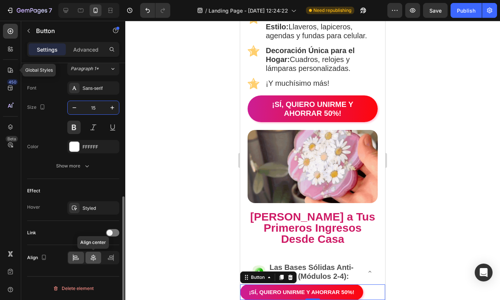
click at [94, 258] on icon at bounding box center [93, 258] width 5 height 7
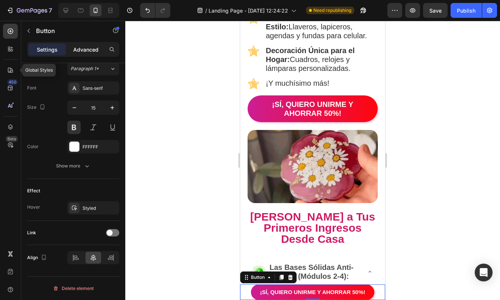
click at [89, 46] on p "Advanced" at bounding box center [85, 50] width 25 height 8
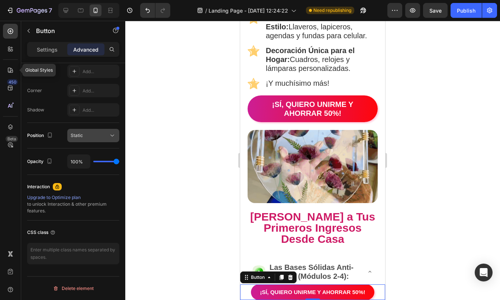
scroll to position [0, 0]
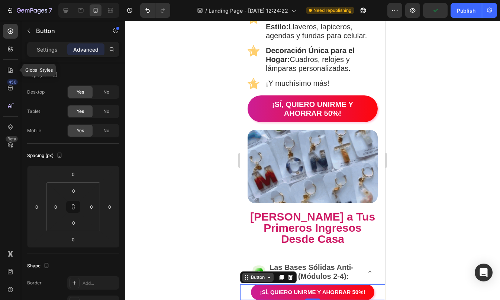
click at [246, 278] on icon at bounding box center [246, 278] width 6 height 6
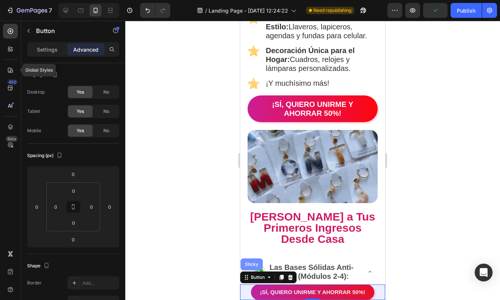
click at [250, 261] on div "Sticky" at bounding box center [251, 265] width 22 height 12
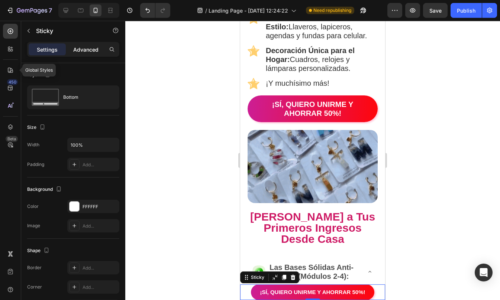
click at [93, 46] on p "Advanced" at bounding box center [85, 50] width 25 height 8
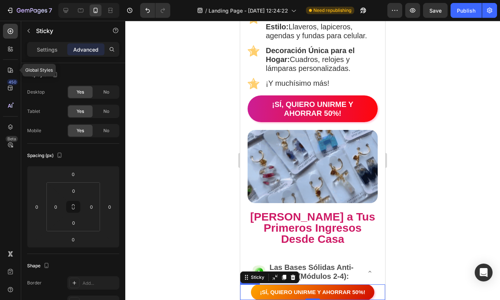
click at [254, 290] on button "¡SÍ, QUIERO UNIRME Y AHORRAR 50%!" at bounding box center [312, 293] width 123 height 16
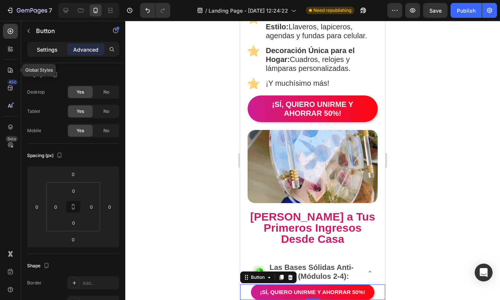
click at [41, 48] on p "Settings" at bounding box center [47, 50] width 21 height 8
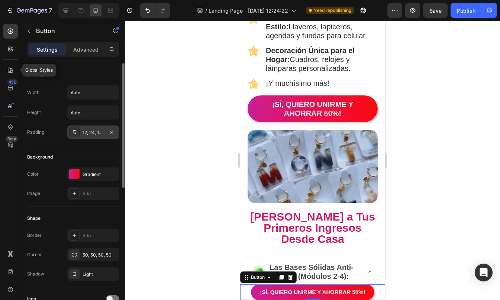
click at [94, 132] on div "12, 24, 12, 24" at bounding box center [93, 132] width 22 height 7
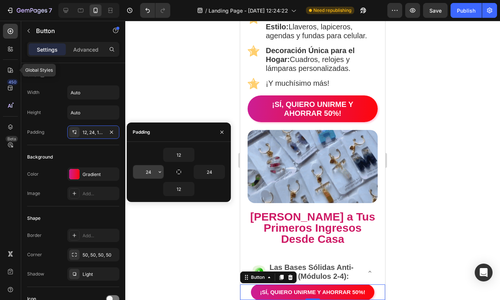
click at [155, 170] on input "24" at bounding box center [148, 171] width 30 height 13
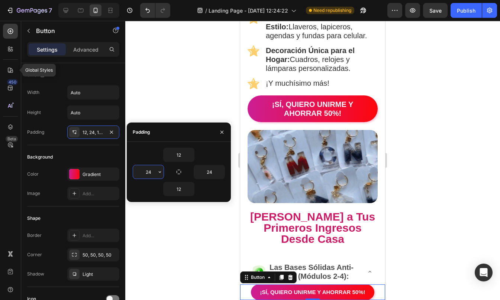
type input "+"
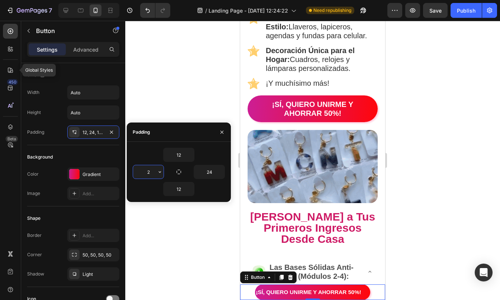
type input "24"
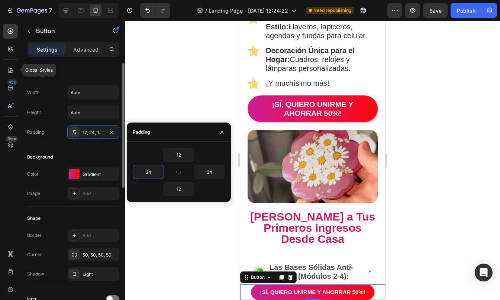
click at [76, 207] on div "Shape Border Add... Corner 50, 50, 50, 50 Shadow Light" at bounding box center [73, 247] width 92 height 81
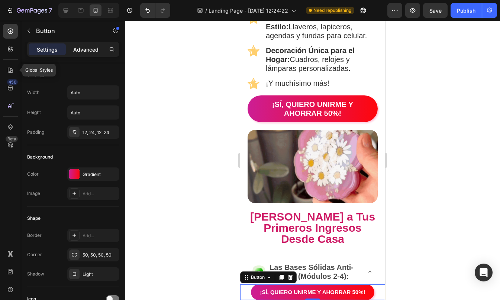
click at [87, 46] on p "Advanced" at bounding box center [85, 50] width 25 height 8
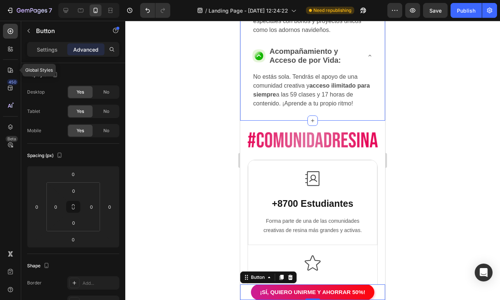
scroll to position [1770, 0]
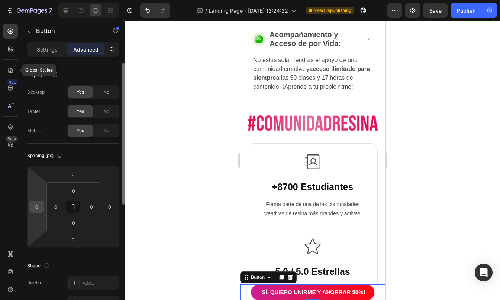
click at [36, 206] on input "0" at bounding box center [36, 206] width 11 height 11
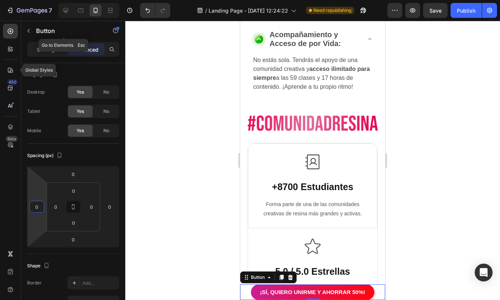
click at [52, 42] on div "Button" at bounding box center [63, 31] width 85 height 21
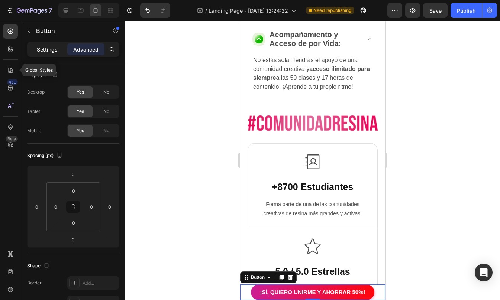
click at [40, 52] on p "Settings" at bounding box center [47, 50] width 21 height 8
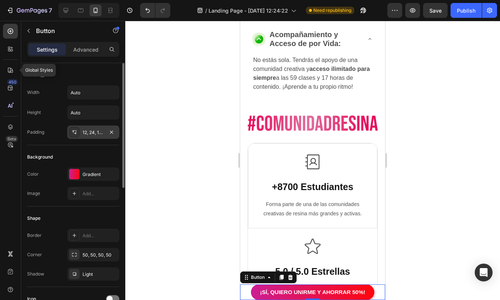
click at [83, 128] on div "12, 24, 12, 24" at bounding box center [93, 132] width 52 height 13
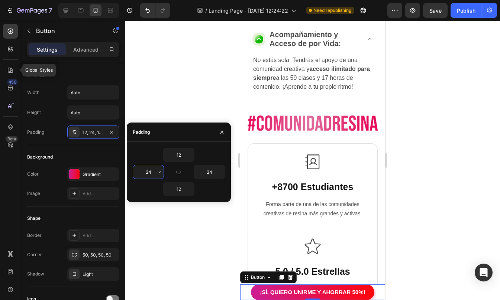
click at [149, 173] on input "24" at bounding box center [148, 171] width 30 height 13
type input "30"
click at [211, 172] on input "24" at bounding box center [209, 171] width 30 height 13
type input "30"
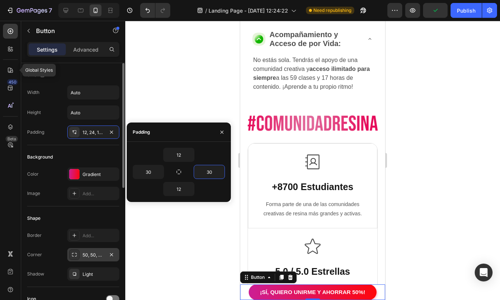
click at [80, 253] on div "50, 50, 50, 50" at bounding box center [93, 254] width 52 height 13
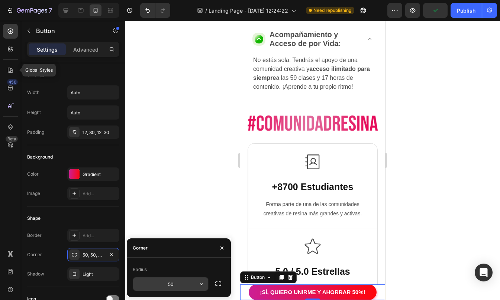
click at [172, 287] on input "50" at bounding box center [170, 284] width 75 height 13
type input "0"
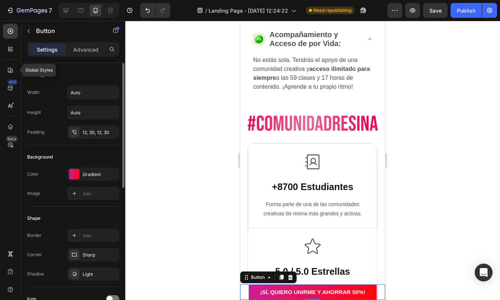
click at [52, 213] on div "Shape" at bounding box center [73, 219] width 92 height 12
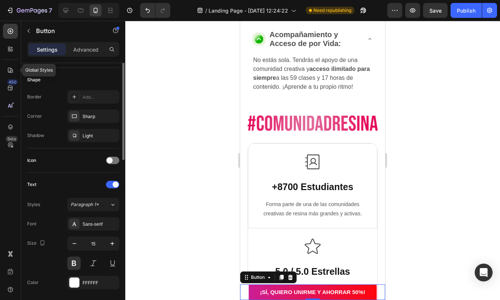
scroll to position [75, 0]
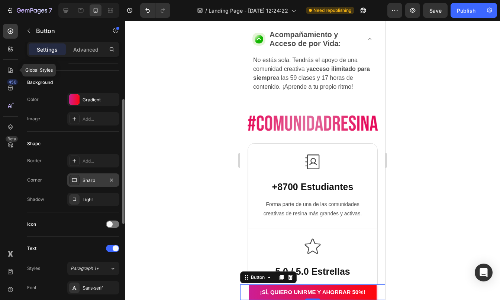
click at [84, 181] on div "Sharp" at bounding box center [93, 180] width 22 height 7
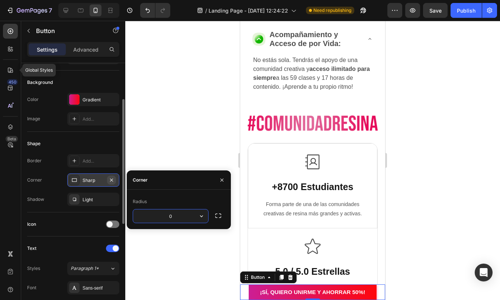
click at [113, 178] on icon "button" at bounding box center [111, 180] width 6 height 6
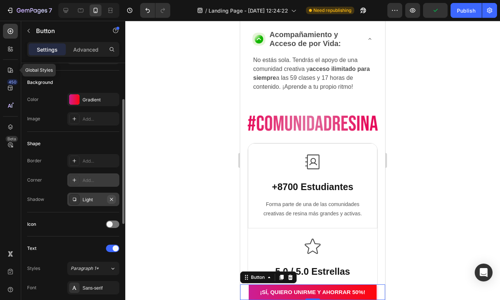
click at [111, 202] on icon "button" at bounding box center [111, 200] width 6 height 6
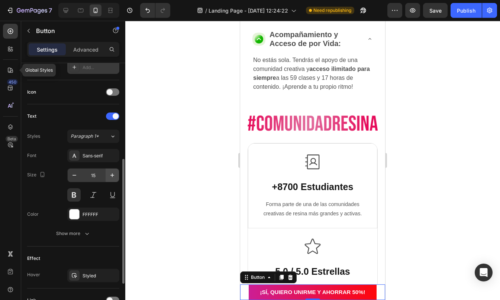
scroll to position [207, 0]
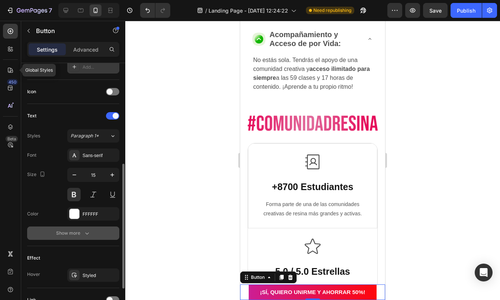
click at [95, 230] on button "Show more" at bounding box center [73, 233] width 92 height 13
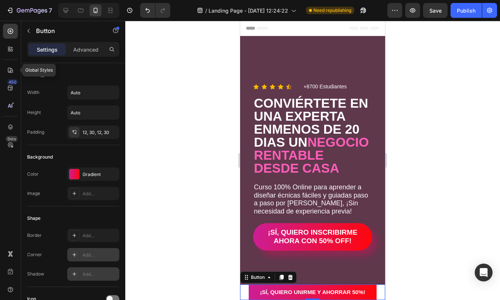
scroll to position [71, 0]
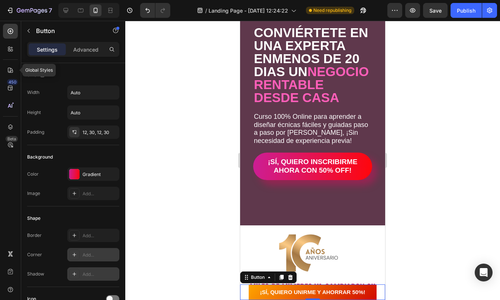
click at [249, 288] on button "¡SÍ, QUIERO UNIRME Y AHORRAR 50%!" at bounding box center [312, 293] width 127 height 16
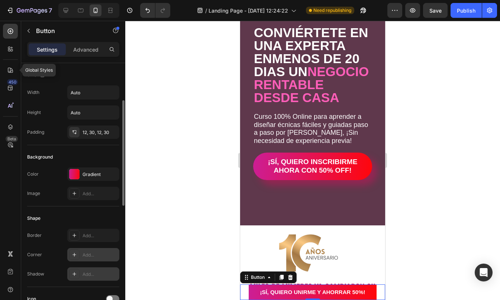
scroll to position [27, 0]
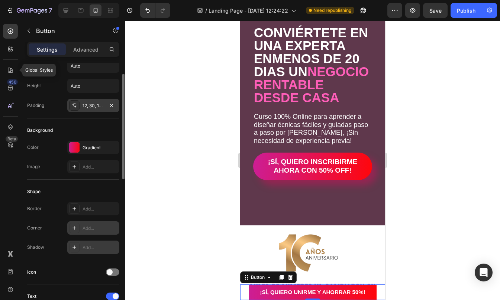
click at [88, 103] on div "12, 30, 12, 30" at bounding box center [93, 106] width 22 height 7
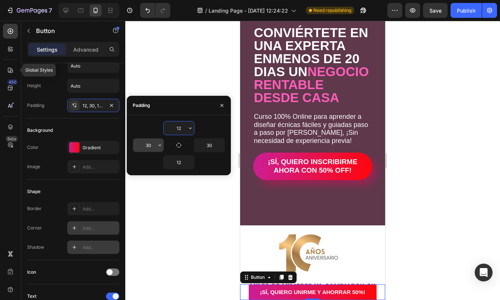
click at [148, 141] on input "30" at bounding box center [148, 145] width 30 height 13
type input "40"
click at [209, 143] on input "30" at bounding box center [209, 145] width 30 height 13
type input "40"
click at [150, 145] on input "40" at bounding box center [148, 145] width 30 height 13
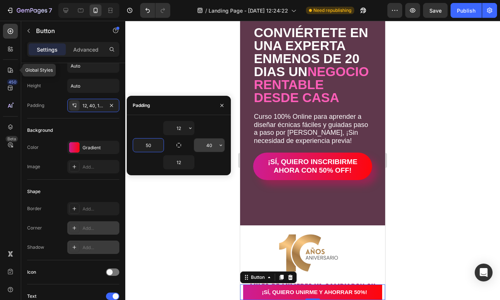
type input "50"
click at [207, 145] on input "40" at bounding box center [209, 145] width 30 height 13
type input "50"
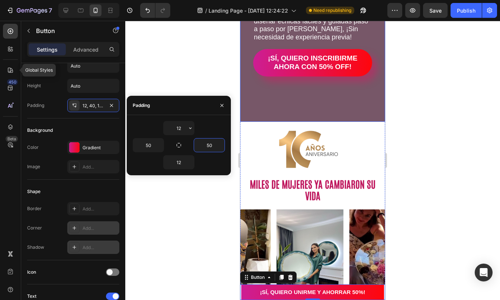
scroll to position [175, 0]
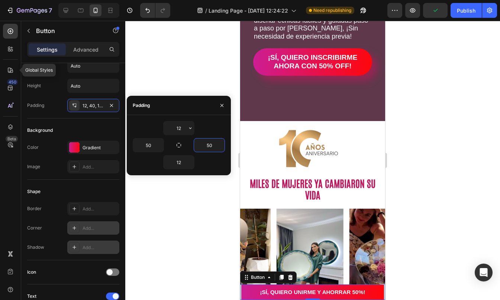
click at [84, 188] on div "Shape" at bounding box center [73, 192] width 92 height 12
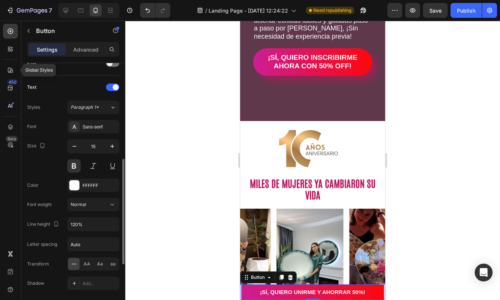
scroll to position [236, 0]
click at [77, 145] on icon "button" at bounding box center [74, 146] width 7 height 7
type input "14"
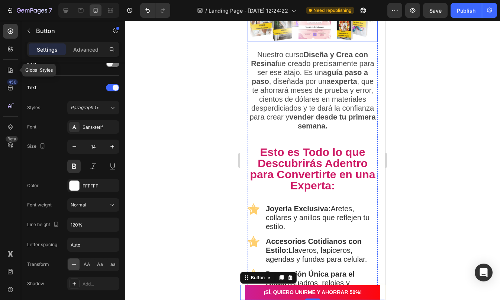
scroll to position [987, 0]
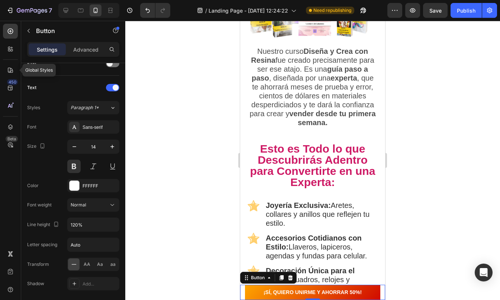
click at [366, 287] on button "¡SÍ, QUIERO UNIRME Y AHORRAR 50%!" at bounding box center [312, 292] width 135 height 15
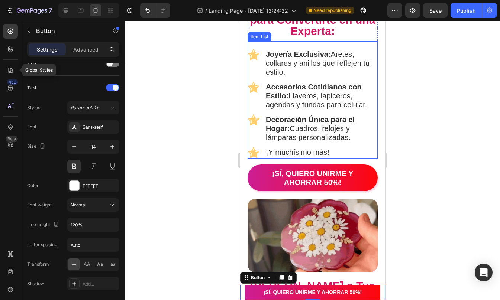
scroll to position [1141, 0]
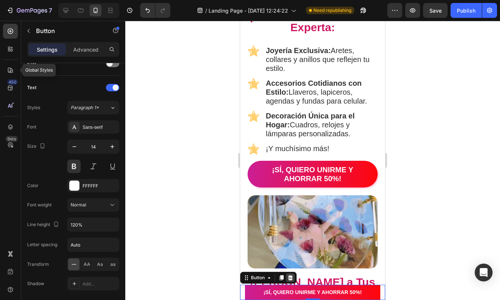
click at [290, 278] on icon at bounding box center [290, 277] width 5 height 5
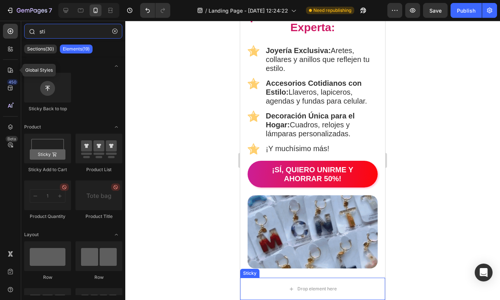
click at [51, 32] on input "sti" at bounding box center [73, 31] width 98 height 15
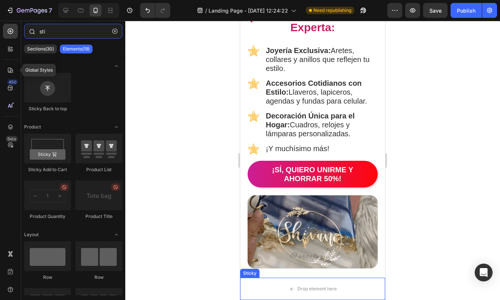
click at [51, 32] on input "sti" at bounding box center [73, 31] width 98 height 15
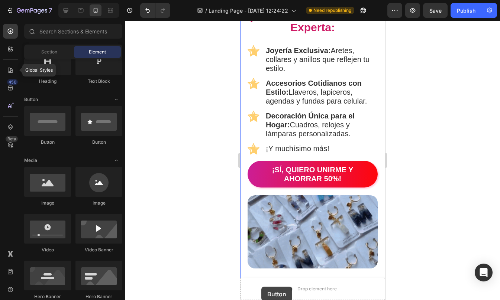
scroll to position [1172, 0]
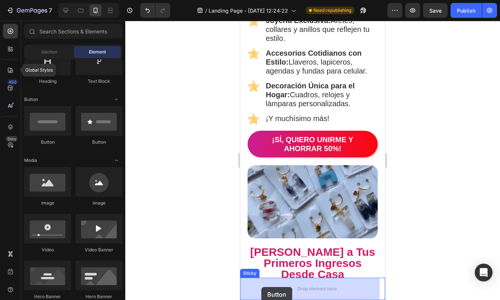
drag, startPoint x: 292, startPoint y: 144, endPoint x: 261, endPoint y: 287, distance: 146.4
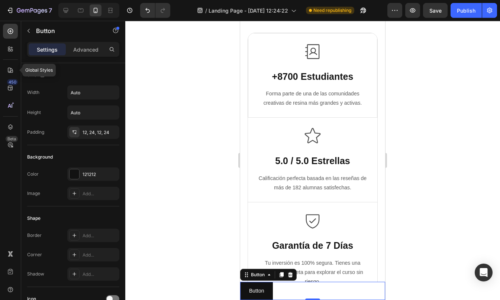
scroll to position [1641, 0]
click at [292, 75] on p "+8700 Estudiantes" at bounding box center [312, 77] width 109 height 12
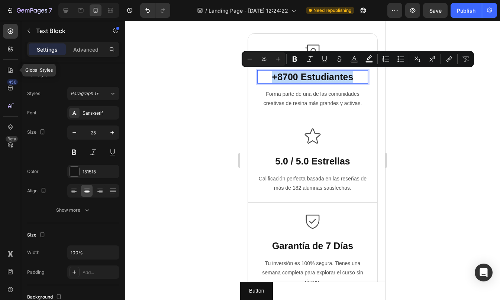
click at [266, 76] on p "+8700 Estudiantes" at bounding box center [312, 77] width 109 height 12
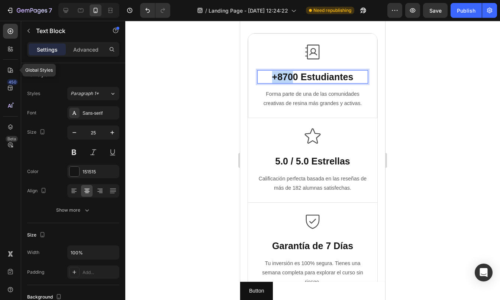
drag, startPoint x: 269, startPoint y: 74, endPoint x: 292, endPoint y: 78, distance: 23.4
click at [292, 78] on p "+8700 Estudiantes" at bounding box center [312, 77] width 109 height 12
click at [294, 77] on p "+8700 Estudiantes" at bounding box center [312, 77] width 109 height 12
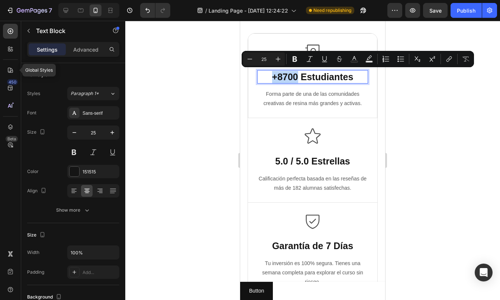
drag, startPoint x: 294, startPoint y: 71, endPoint x: 271, endPoint y: 74, distance: 23.2
click at [271, 74] on p "+8700 Estudiantes" at bounding box center [312, 77] width 109 height 12
click at [295, 60] on icon "Editor contextual toolbar" at bounding box center [294, 59] width 4 height 6
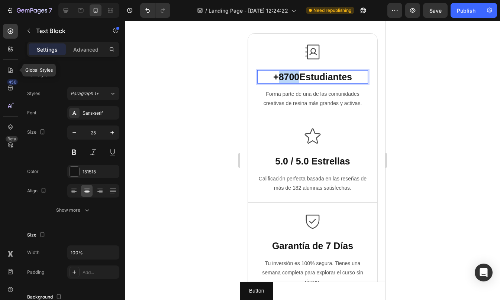
drag, startPoint x: 273, startPoint y: 76, endPoint x: 295, endPoint y: 77, distance: 22.3
click at [295, 77] on p "+8700 Estudiantes" at bounding box center [312, 77] width 109 height 12
drag, startPoint x: 270, startPoint y: 74, endPoint x: 294, endPoint y: 76, distance: 24.3
click at [294, 76] on strong "+8700" at bounding box center [286, 77] width 26 height 10
click at [435, 90] on div at bounding box center [312, 160] width 375 height 279
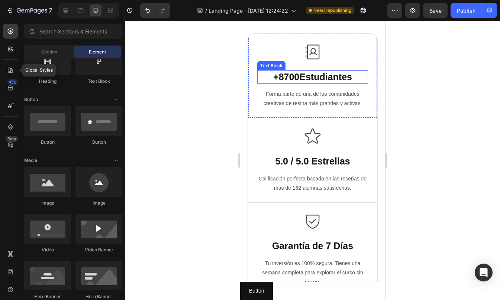
click at [291, 76] on strong "+8700" at bounding box center [286, 77] width 26 height 10
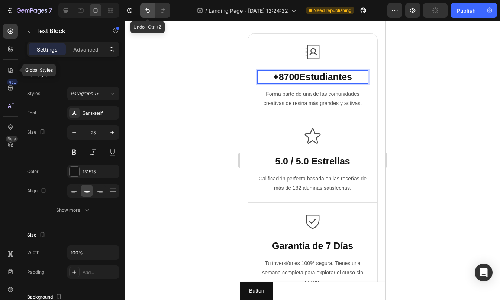
click at [146, 14] on icon "Undo/Redo" at bounding box center [147, 10] width 7 height 7
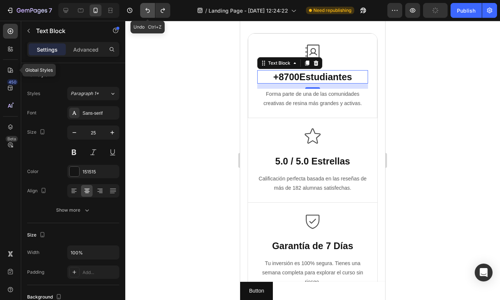
click at [146, 14] on icon "Undo/Redo" at bounding box center [147, 10] width 7 height 7
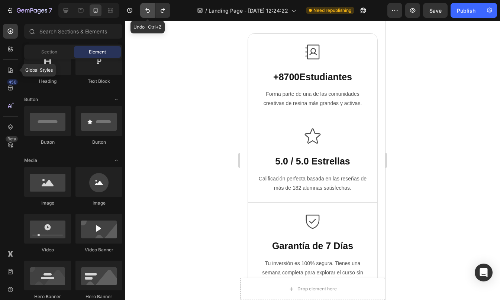
click at [146, 14] on icon "Undo/Redo" at bounding box center [147, 10] width 7 height 7
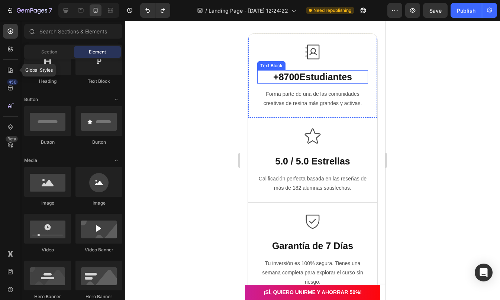
click at [284, 76] on strong "+8700" at bounding box center [286, 77] width 26 height 10
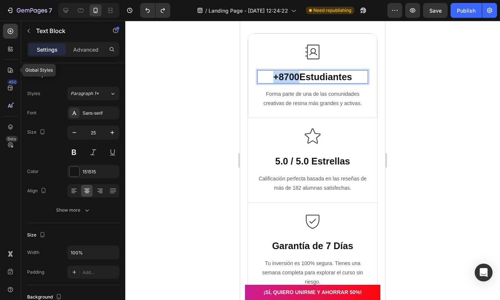
drag, startPoint x: 269, startPoint y: 74, endPoint x: 292, endPoint y: 75, distance: 23.8
click at [292, 75] on p "+8700 Estudiantes" at bounding box center [312, 77] width 109 height 12
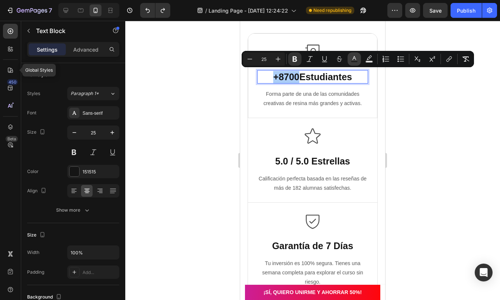
click at [350, 61] on button "Text Color" at bounding box center [353, 58] width 13 height 13
type input "151515"
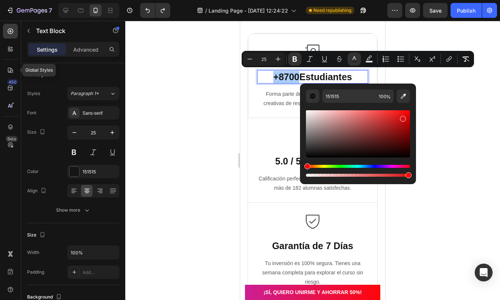
drag, startPoint x: 399, startPoint y: 123, endPoint x: 401, endPoint y: 117, distance: 6.3
click at [401, 117] on div "Editor contextual toolbar" at bounding box center [358, 133] width 104 height 47
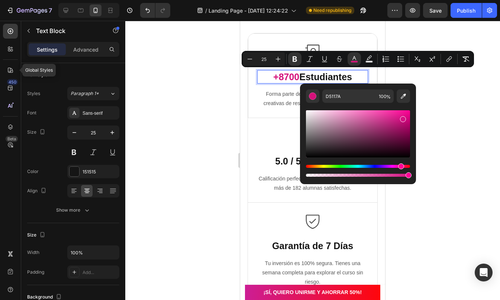
click at [400, 167] on div "Hue" at bounding box center [358, 166] width 104 height 3
type input "D41183"
click at [439, 146] on div at bounding box center [312, 160] width 375 height 279
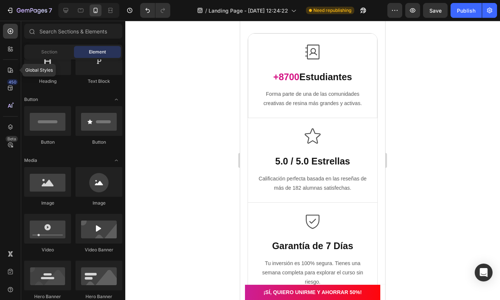
click at [439, 146] on div at bounding box center [312, 160] width 375 height 279
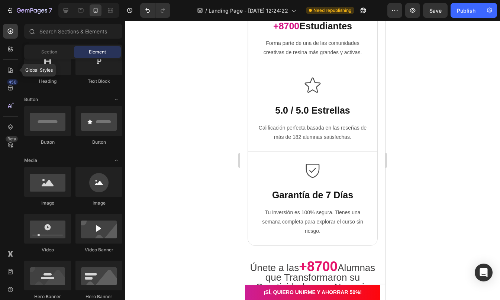
scroll to position [1629, 0]
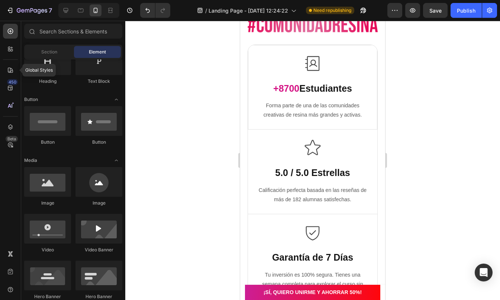
drag, startPoint x: 383, startPoint y: 107, endPoint x: 625, endPoint y: 128, distance: 243.5
click at [284, 258] on p "Garantía de 7 Días" at bounding box center [313, 258] width 110 height 12
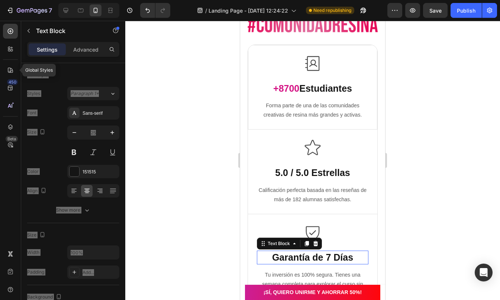
click at [284, 258] on p "Garantía de 7 Días" at bounding box center [313, 258] width 110 height 12
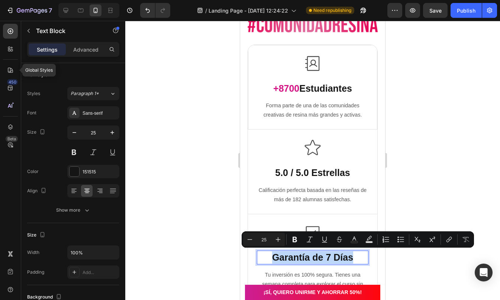
click at [267, 254] on p "Garantía de 7 Días" at bounding box center [313, 258] width 110 height 12
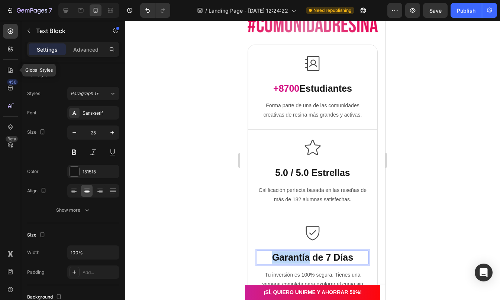
drag, startPoint x: 271, startPoint y: 255, endPoint x: 306, endPoint y: 255, distance: 34.9
click at [306, 255] on p "Garantía de 7 Días" at bounding box center [313, 258] width 110 height 12
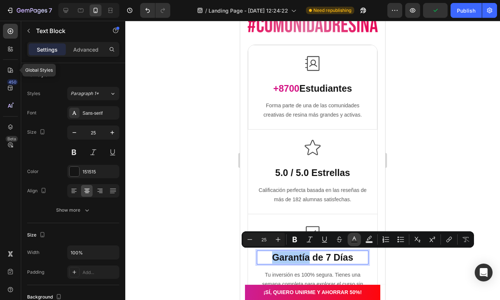
click at [355, 237] on icon "Editor contextual toolbar" at bounding box center [353, 239] width 7 height 7
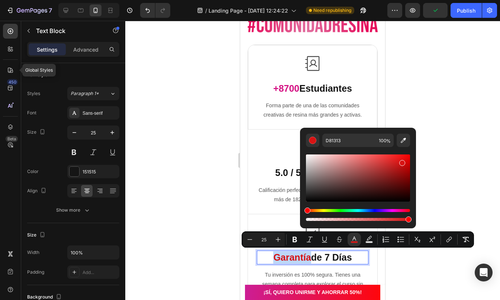
click at [401, 162] on div "Editor contextual toolbar" at bounding box center [358, 178] width 104 height 47
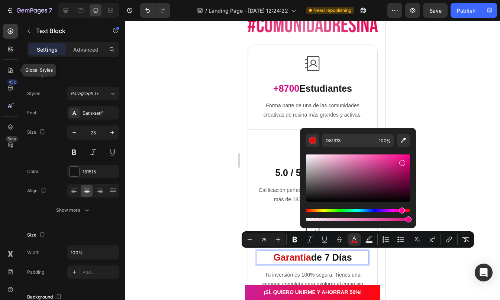
type input "D7137F"
click at [401, 210] on div "Hue" at bounding box center [358, 210] width 104 height 3
click at [430, 195] on div at bounding box center [312, 160] width 375 height 279
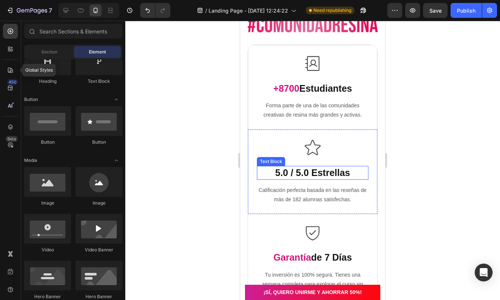
click at [297, 170] on strong "5.0 / 5.0 Estrellas" at bounding box center [312, 173] width 75 height 10
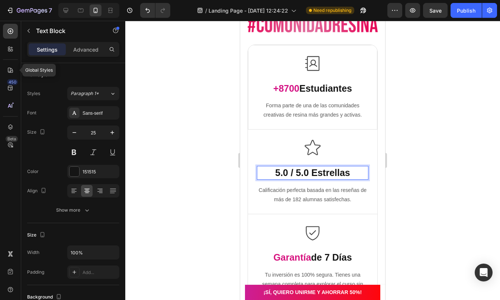
click at [272, 171] on p "5.0 / 5.0 Estrellas" at bounding box center [313, 173] width 110 height 12
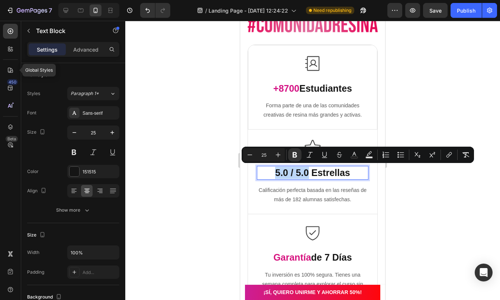
drag, startPoint x: 272, startPoint y: 170, endPoint x: 306, endPoint y: 170, distance: 34.2
click at [306, 170] on p "5.0 / 5.0 Estrellas" at bounding box center [313, 173] width 110 height 12
click at [354, 155] on icon "Editor contextual toolbar" at bounding box center [353, 154] width 7 height 7
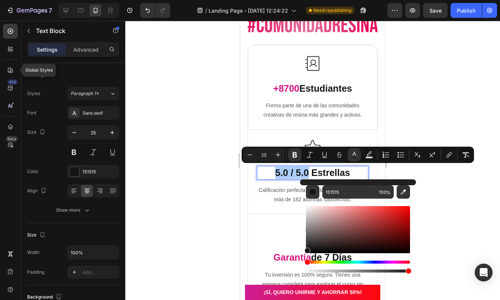
click at [399, 213] on div "Editor contextual toolbar" at bounding box center [358, 229] width 104 height 47
click at [401, 210] on div "Editor contextual toolbar" at bounding box center [402, 213] width 6 height 6
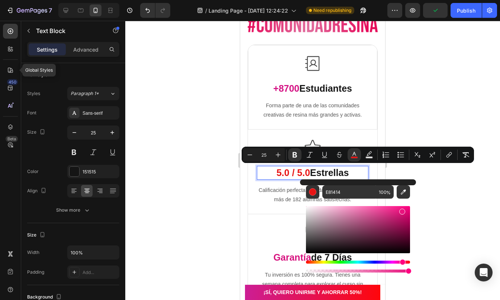
click at [401, 262] on div "Hue" at bounding box center [358, 262] width 104 height 3
click at [401, 262] on div "Hue" at bounding box center [402, 262] width 6 height 6
type input "E81388"
click at [463, 214] on div at bounding box center [312, 160] width 375 height 279
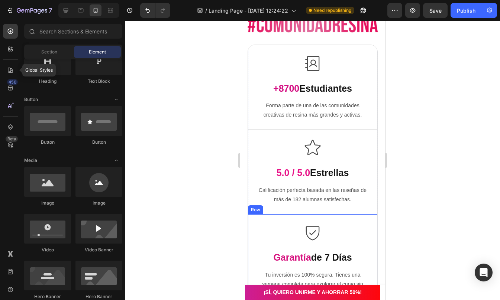
click at [465, 181] on div at bounding box center [312, 160] width 375 height 279
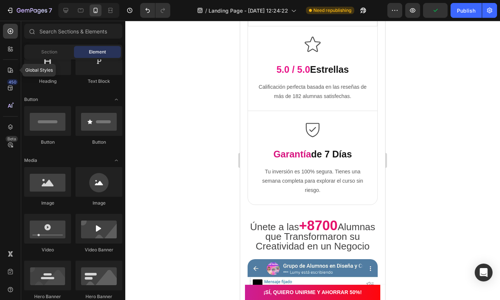
scroll to position [1966, 0]
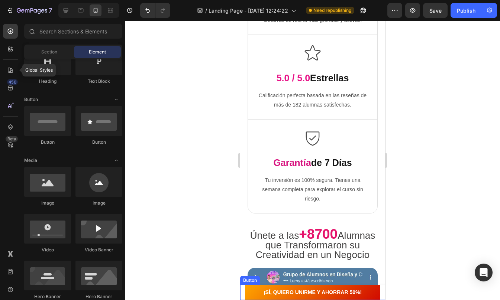
click at [245, 290] on button "¡SÍ, QUIERO UNIRME Y AHORRAR 50%!" at bounding box center [312, 292] width 135 height 15
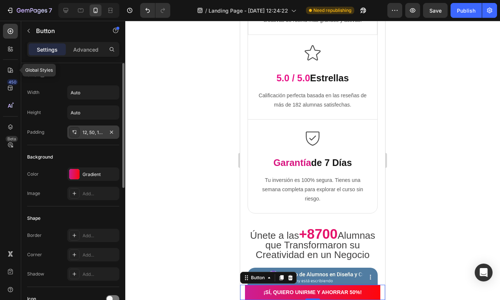
click at [79, 129] on div at bounding box center [74, 132] width 10 height 10
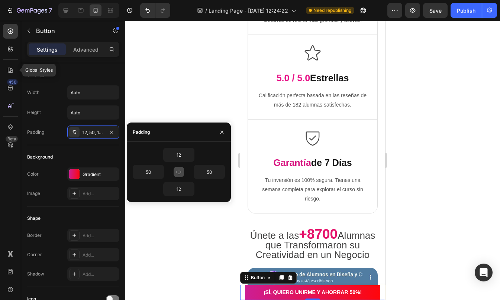
click at [180, 171] on icon "button" at bounding box center [179, 172] width 6 height 6
type input "12"
click at [180, 171] on icon "button" at bounding box center [179, 172] width 6 height 6
click at [158, 173] on icon "button" at bounding box center [160, 172] width 6 height 6
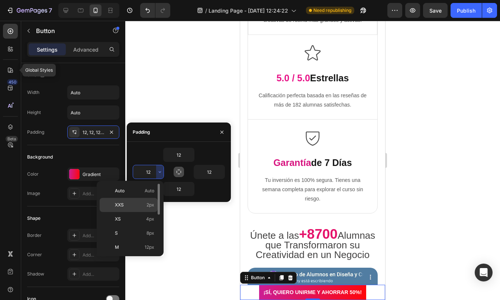
click at [140, 212] on div "XXS 2px" at bounding box center [129, 219] width 58 height 14
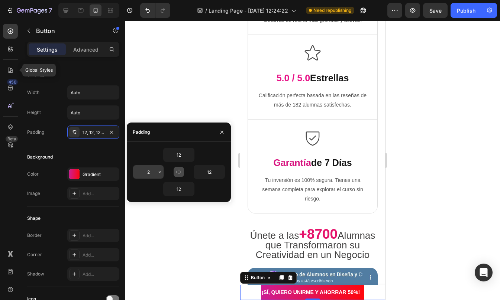
click at [149, 172] on input "2" at bounding box center [148, 171] width 30 height 13
type input "50"
click at [211, 172] on input "12" at bounding box center [209, 171] width 30 height 13
type input "50"
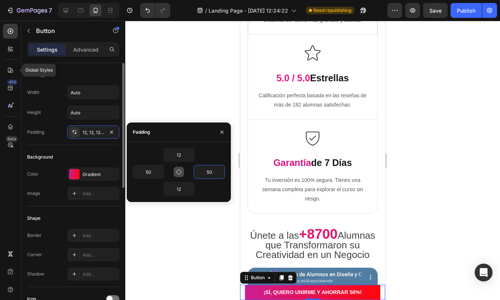
click at [72, 152] on div "Background" at bounding box center [73, 157] width 92 height 12
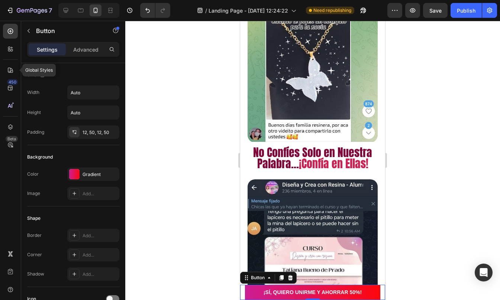
scroll to position [2338, 0]
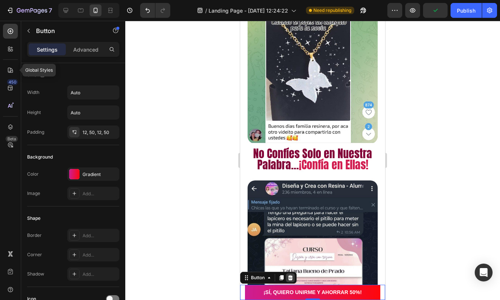
click at [291, 277] on icon at bounding box center [290, 277] width 5 height 5
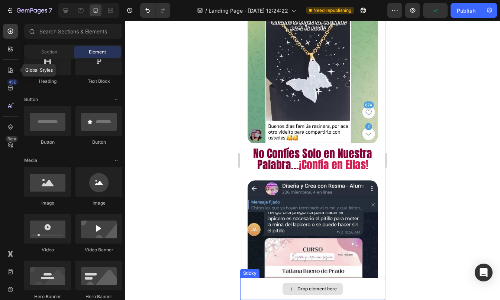
click at [258, 282] on div "Drop element here" at bounding box center [312, 289] width 145 height 22
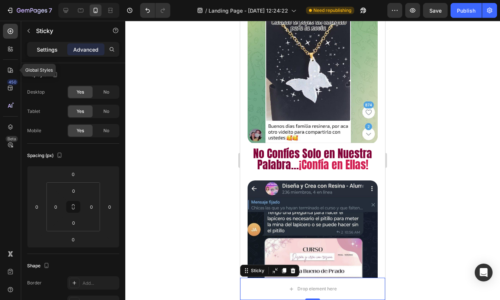
click at [51, 51] on p "Settings" at bounding box center [47, 50] width 21 height 8
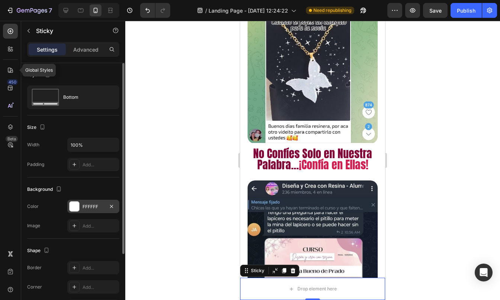
click at [83, 209] on div "FFFFFF" at bounding box center [93, 207] width 22 height 7
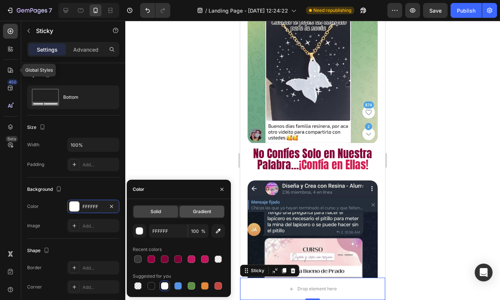
click at [205, 210] on span "Gradient" at bounding box center [202, 211] width 18 height 7
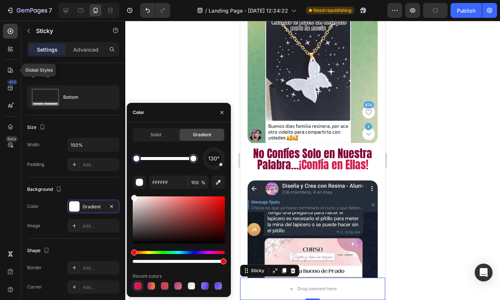
click at [141, 286] on div at bounding box center [137, 285] width 7 height 7
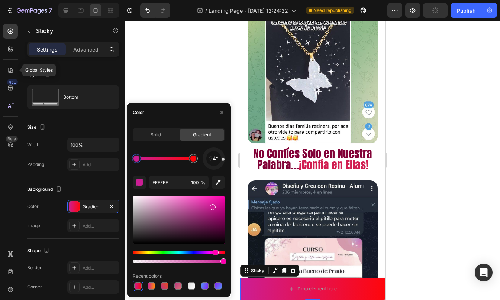
type input "CC1E95"
click at [62, 176] on div "Size Width 100% Padding Add..." at bounding box center [73, 147] width 92 height 62
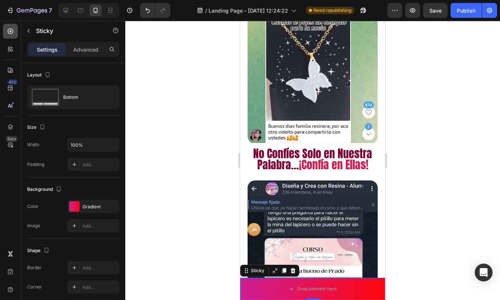
click at [12, 33] on icon at bounding box center [11, 32] width 6 height 6
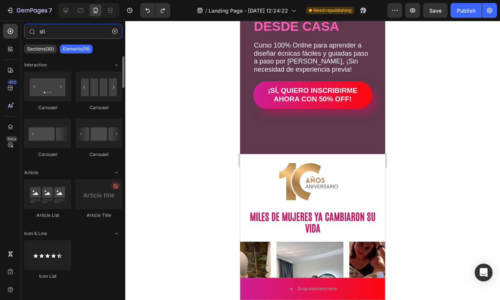
scroll to position [0, 0]
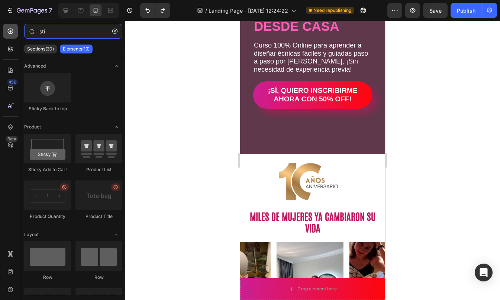
type input "sti"
click at [11, 27] on div at bounding box center [10, 31] width 15 height 15
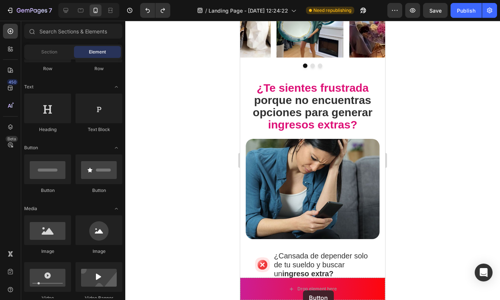
scroll to position [493, 0]
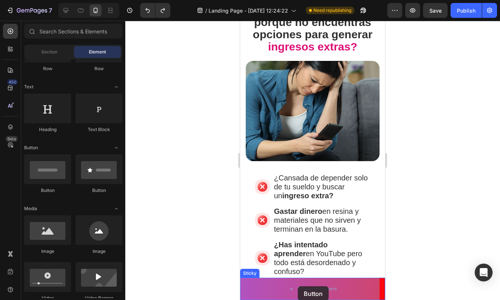
drag, startPoint x: 342, startPoint y: 193, endPoint x: 299, endPoint y: 288, distance: 103.9
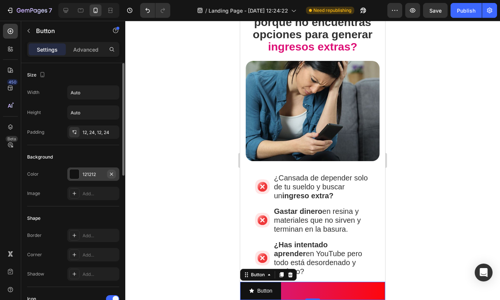
click at [112, 172] on icon "button" at bounding box center [111, 174] width 6 height 6
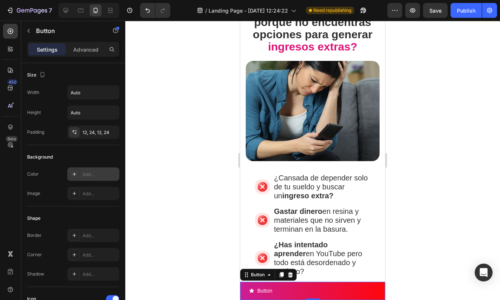
scroll to position [333, 0]
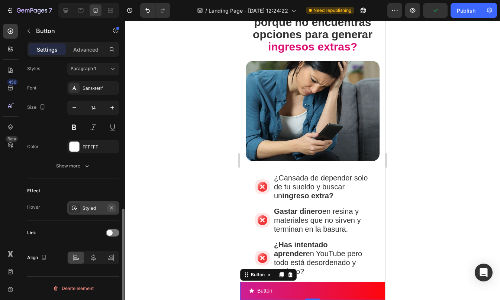
click at [112, 205] on icon "button" at bounding box center [111, 208] width 6 height 6
click at [92, 263] on div at bounding box center [93, 258] width 16 height 12
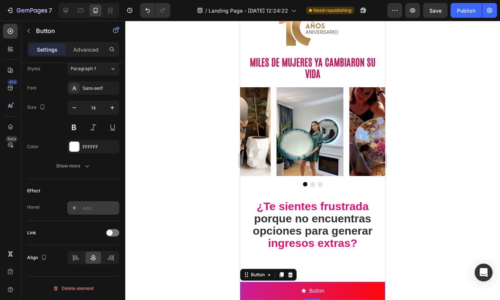
scroll to position [0, 0]
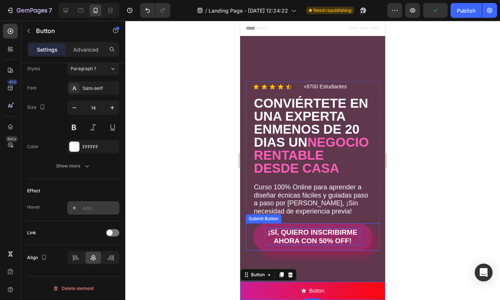
click at [300, 246] on div "¡SÍ, QUIERO INSCRIBIRME AHORA CON 50% OFF!" at bounding box center [312, 237] width 95 height 17
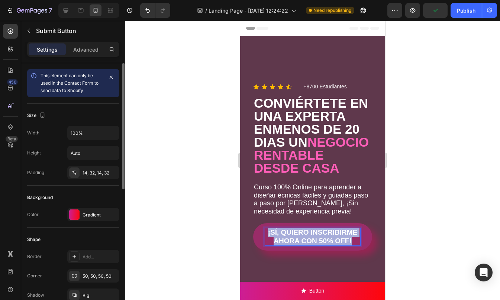
copy p "¡SÍ, QUIERO INSCRIBIRME AHORA CON 50% OFF!"
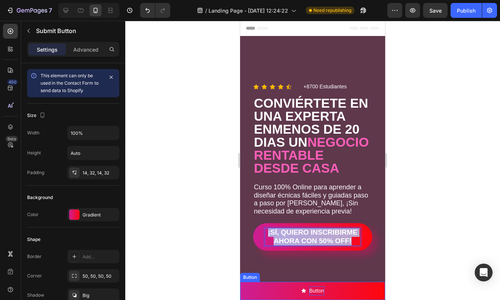
click at [309, 289] on p "Button" at bounding box center [316, 290] width 15 height 9
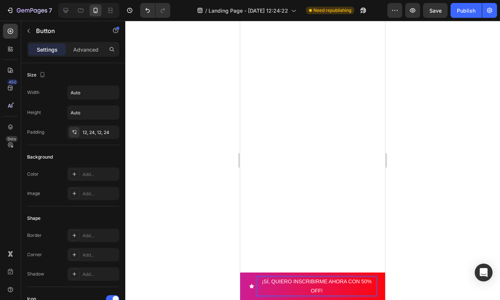
scroll to position [681, 0]
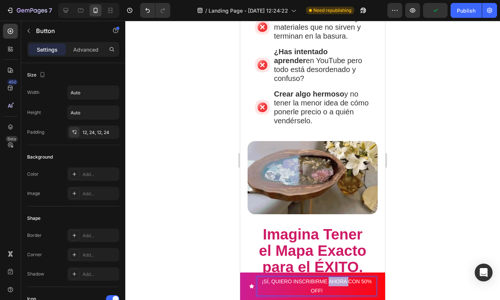
drag, startPoint x: 345, startPoint y: 282, endPoint x: 327, endPoint y: 282, distance: 17.8
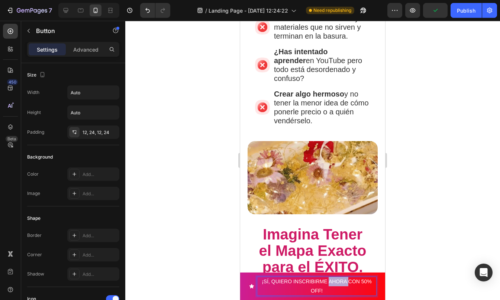
click at [327, 282] on p "¡SÍ, QUIERO INSCRIBIRME AHORA CON 50% OFF!" at bounding box center [316, 286] width 119 height 19
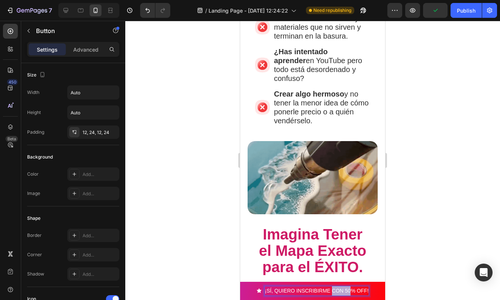
scroll to position [682, 0]
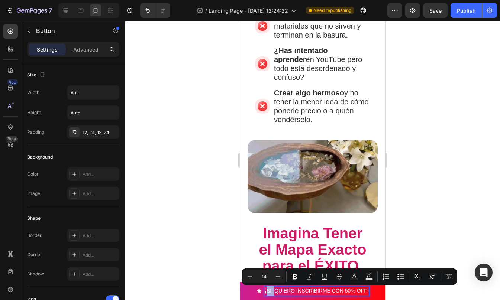
drag, startPoint x: 273, startPoint y: 291, endPoint x: 265, endPoint y: 292, distance: 8.3
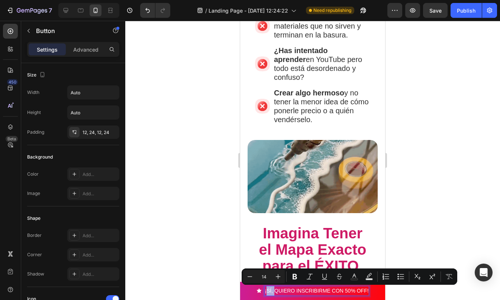
click at [265, 292] on p "¡SÍ, QUIERO INSCRIBIRME CON 50% OFF!" at bounding box center [317, 290] width 104 height 9
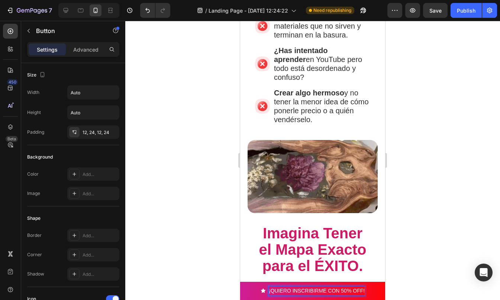
scroll to position [683, 0]
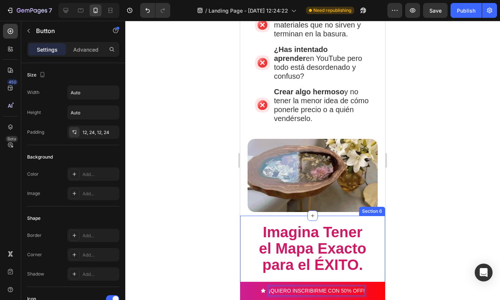
click at [421, 270] on div at bounding box center [312, 160] width 375 height 279
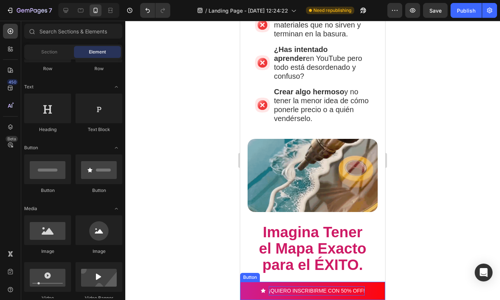
click at [261, 290] on icon "<p>¡QUIERO INSCRIBIRME CON 50% OFF!</p>" at bounding box center [263, 291] width 4 height 4
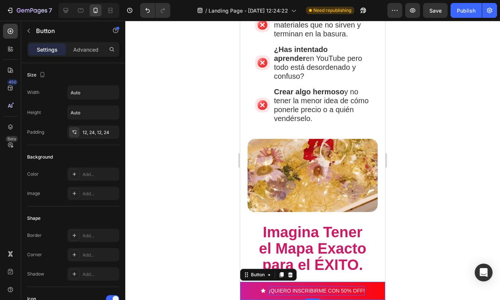
click at [256, 288] on button "¡QUIERO INSCRIBIRME CON 50% OFF!" at bounding box center [313, 291] width 122 height 18
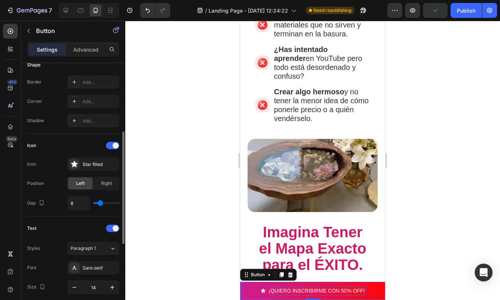
scroll to position [185, 0]
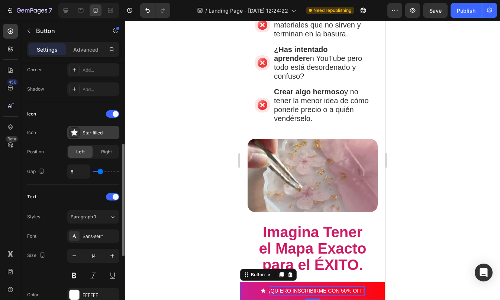
click at [86, 126] on div "Star filled" at bounding box center [93, 132] width 52 height 13
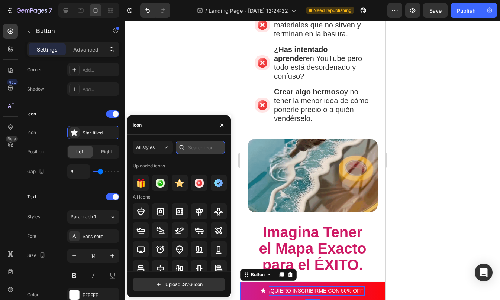
click at [191, 143] on input "text" at bounding box center [200, 147] width 49 height 13
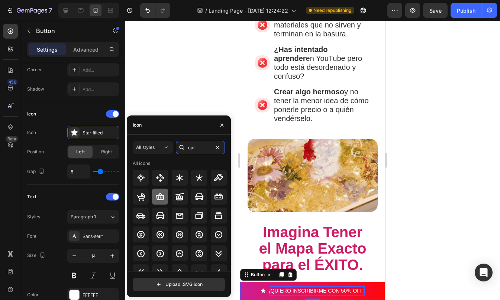
type input "car"
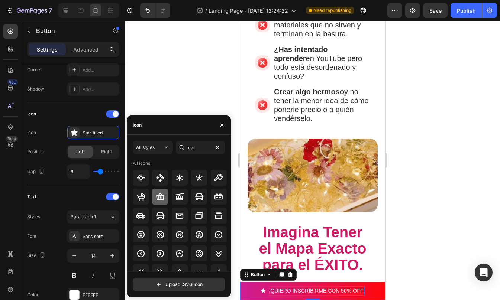
click at [160, 194] on icon at bounding box center [160, 196] width 8 height 7
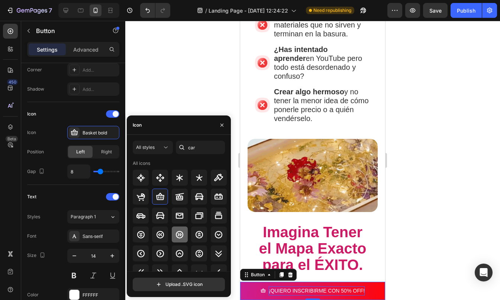
click at [177, 233] on icon at bounding box center [179, 234] width 9 height 9
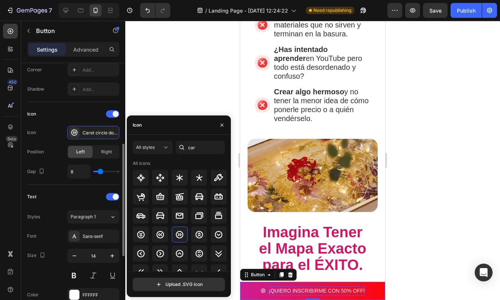
click at [62, 108] on div "Icon" at bounding box center [73, 114] width 92 height 12
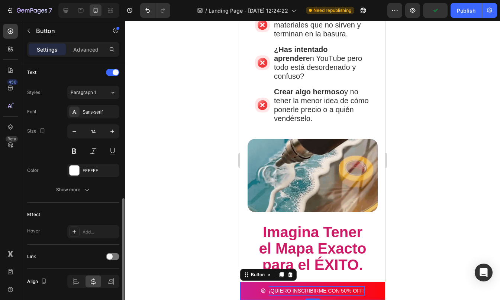
scroll to position [311, 0]
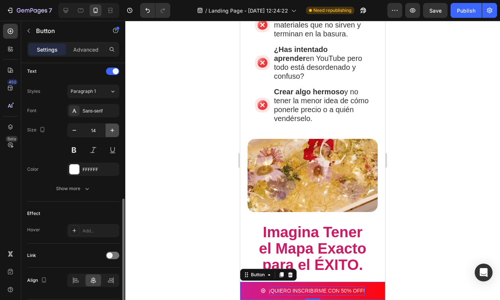
click at [112, 130] on icon "button" at bounding box center [112, 131] width 4 height 4
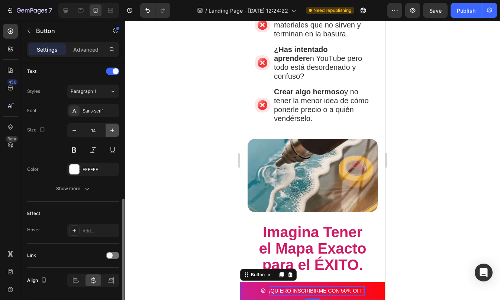
type input "15"
click at [74, 149] on button at bounding box center [73, 149] width 13 height 13
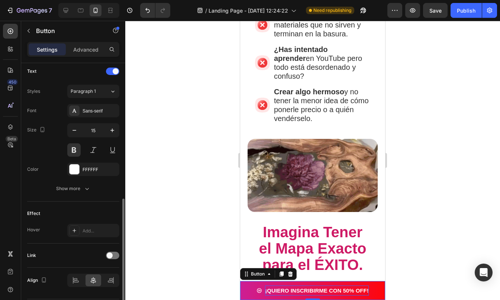
click at [38, 154] on div "Size 15" at bounding box center [73, 139] width 92 height 33
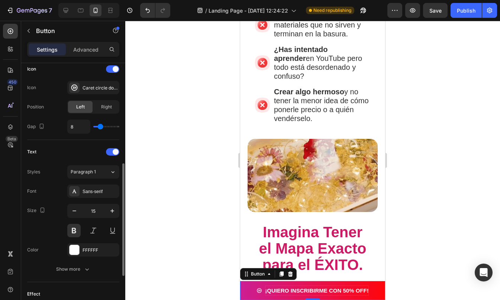
scroll to position [229, 0]
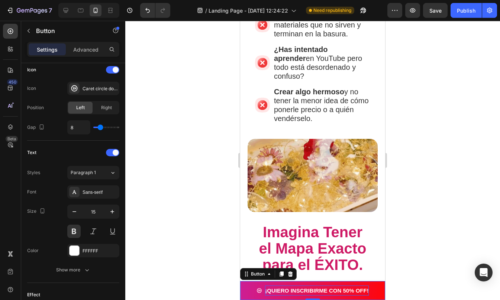
click at [432, 225] on div at bounding box center [312, 160] width 375 height 279
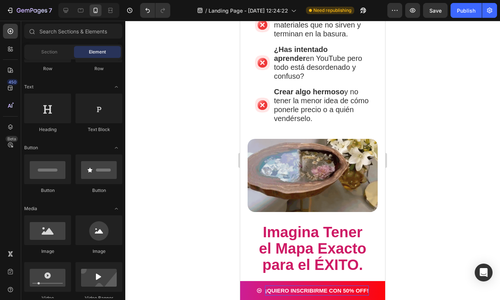
click at [432, 225] on div at bounding box center [312, 160] width 375 height 279
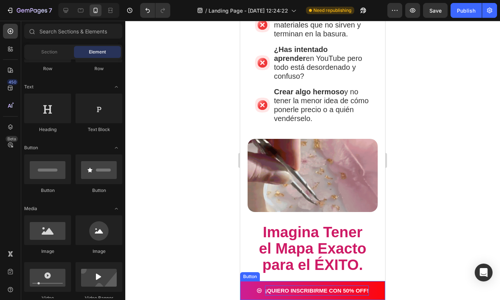
click at [249, 285] on button "¡QUIERO INSCRIBIRME CON 50% OFF!" at bounding box center [312, 290] width 130 height 19
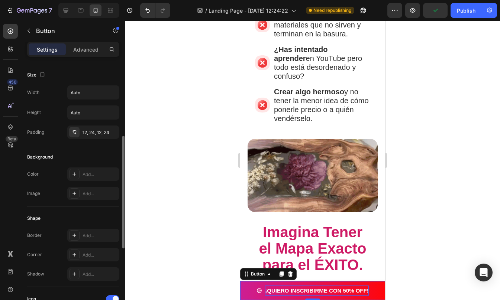
scroll to position [56, 0]
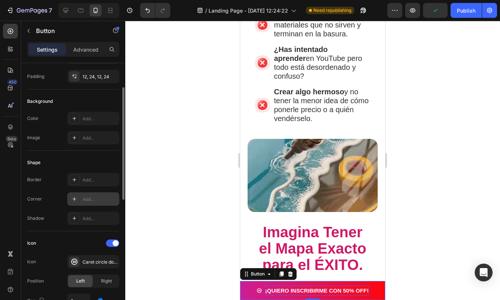
click at [82, 195] on div "Add..." at bounding box center [93, 198] width 52 height 13
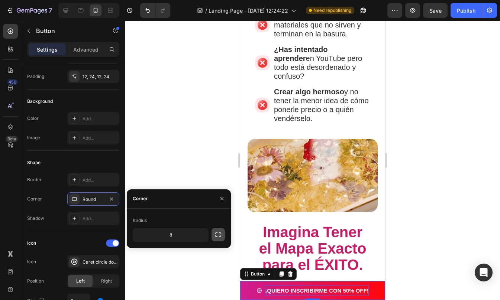
click at [216, 235] on icon "button" at bounding box center [217, 234] width 7 height 7
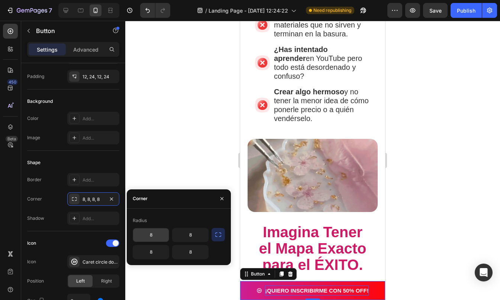
click at [155, 235] on input "8" at bounding box center [151, 235] width 36 height 13
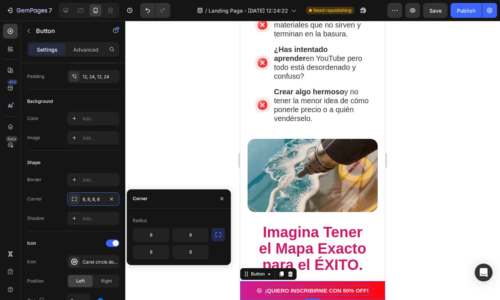
click at [220, 231] on icon "button" at bounding box center [217, 234] width 7 height 7
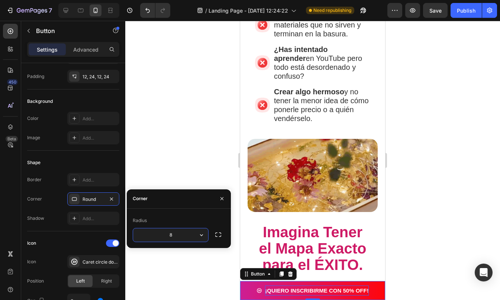
click at [182, 235] on input "8" at bounding box center [170, 235] width 75 height 13
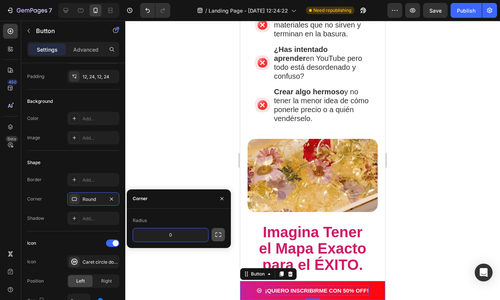
click at [219, 233] on icon "button" at bounding box center [218, 235] width 6 height 4
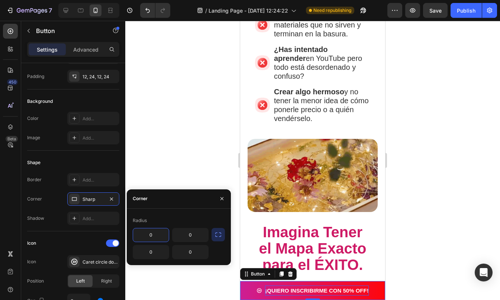
click at [152, 236] on input "0" at bounding box center [151, 235] width 36 height 13
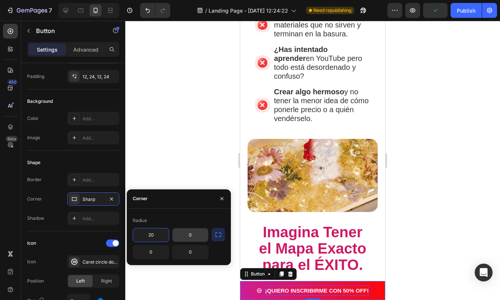
type input "20"
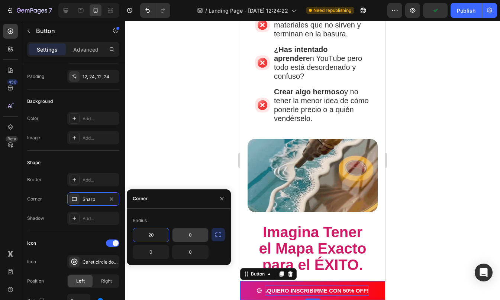
click at [192, 238] on input "0" at bounding box center [190, 235] width 36 height 13
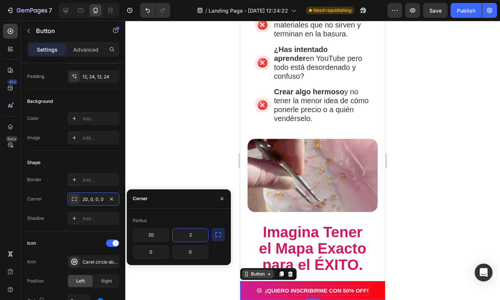
type input "2"
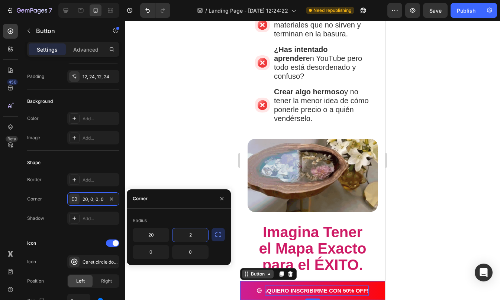
click at [259, 275] on div "Button" at bounding box center [257, 274] width 17 height 7
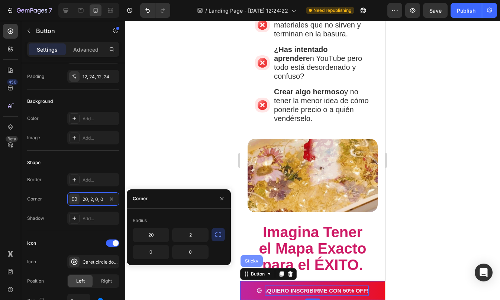
click at [256, 263] on div "Sticky" at bounding box center [251, 261] width 16 height 4
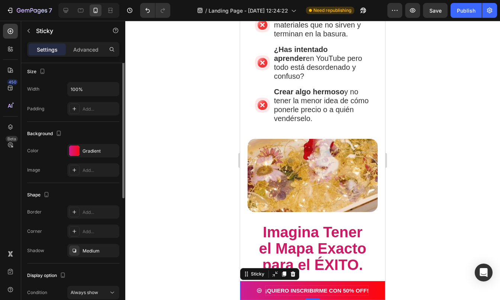
scroll to position [0, 0]
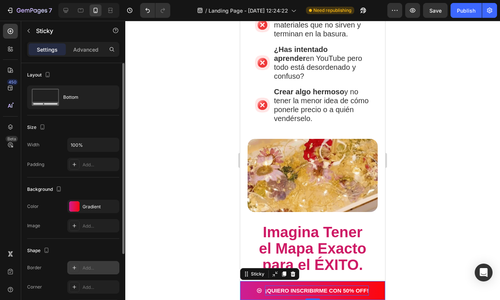
click at [91, 269] on div "Add..." at bounding box center [99, 268] width 35 height 7
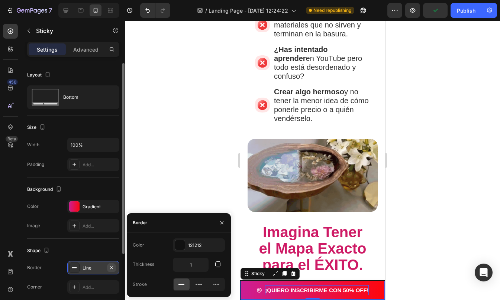
click at [111, 267] on icon "button" at bounding box center [111, 268] width 6 height 6
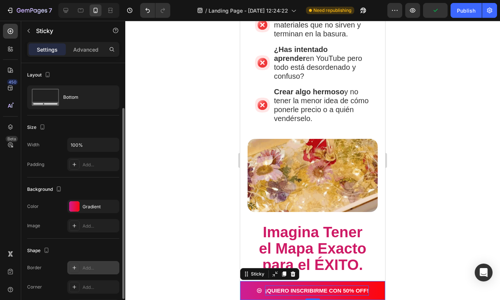
scroll to position [27, 0]
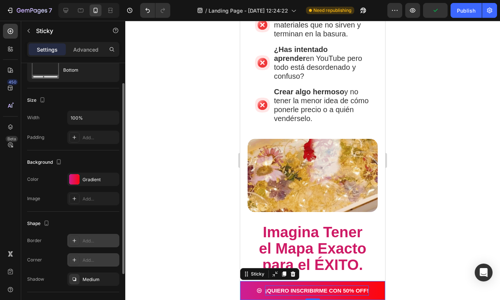
click at [97, 261] on div "Add..." at bounding box center [99, 260] width 35 height 7
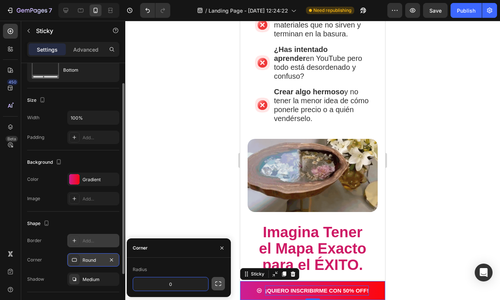
click at [217, 286] on icon "button" at bounding box center [218, 284] width 6 height 4
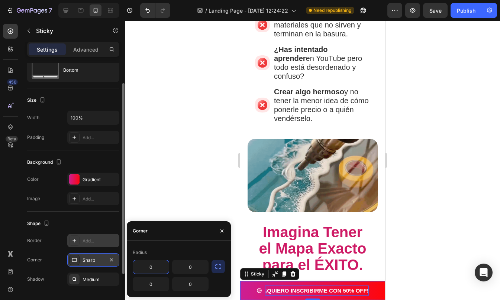
click at [156, 271] on input "0" at bounding box center [151, 266] width 36 height 13
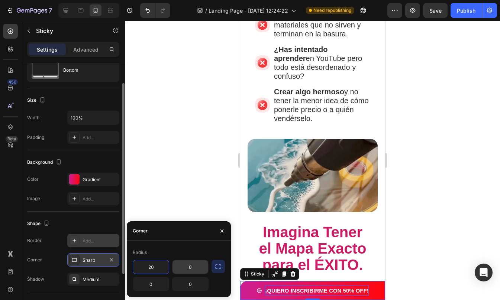
type input "20"
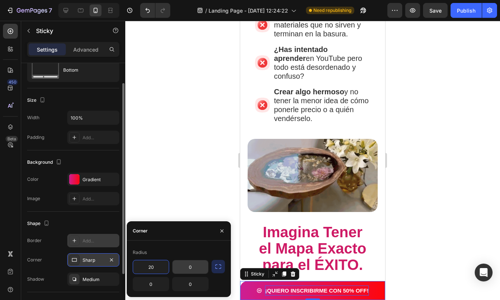
click at [193, 268] on input "0" at bounding box center [190, 266] width 36 height 13
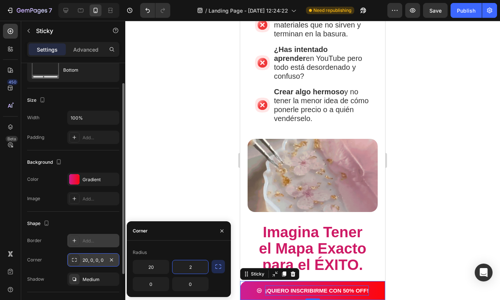
type input "20"
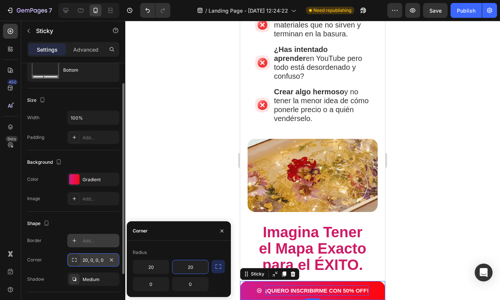
click at [80, 221] on div "Shape" at bounding box center [73, 224] width 92 height 12
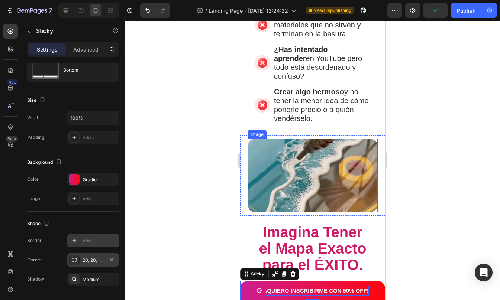
click at [437, 171] on div at bounding box center [312, 160] width 375 height 279
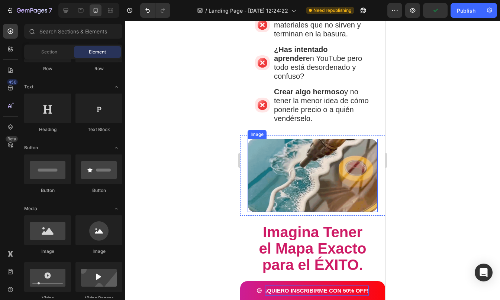
click at [437, 171] on div at bounding box center [312, 160] width 375 height 279
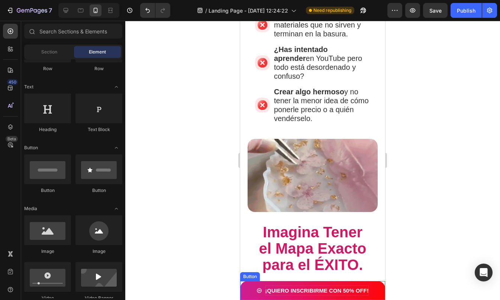
click at [258, 291] on icon "<p>¡QUIERO INSCRIBIRME CON 50% OFF!</p>" at bounding box center [259, 291] width 6 height 6
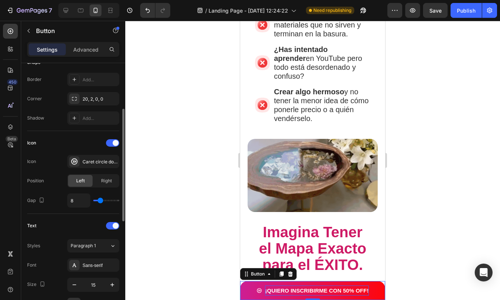
scroll to position [156, 0]
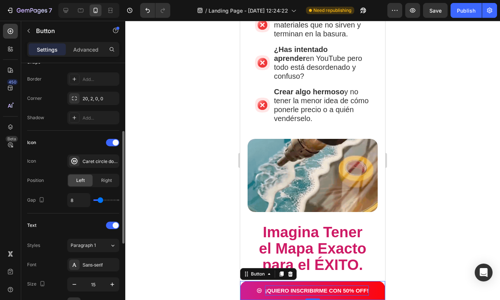
click at [106, 201] on div "8" at bounding box center [93, 200] width 52 height 14
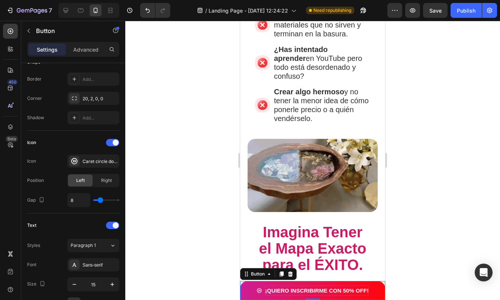
click at [415, 177] on div at bounding box center [312, 160] width 375 height 279
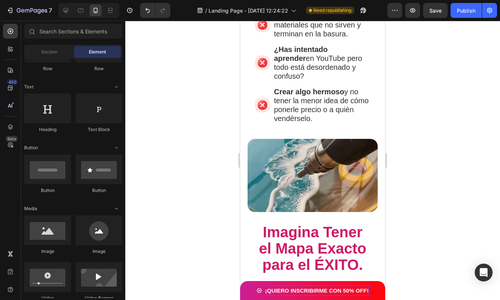
click at [415, 177] on div at bounding box center [312, 160] width 375 height 279
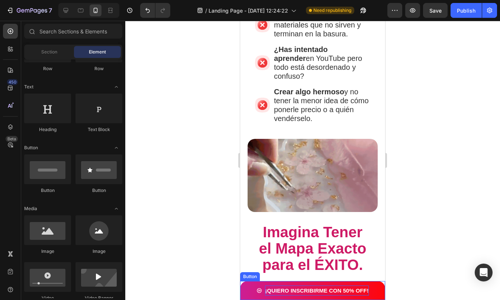
click at [247, 289] on button "¡QUIERO INSCRIBIRME CON 50% OFF!" at bounding box center [312, 290] width 130 height 19
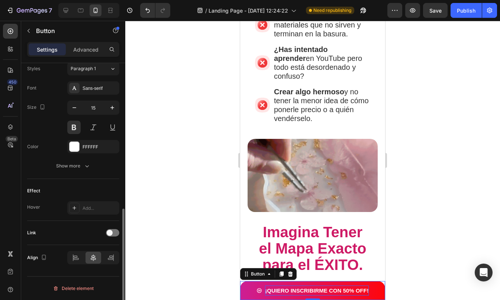
scroll to position [0, 0]
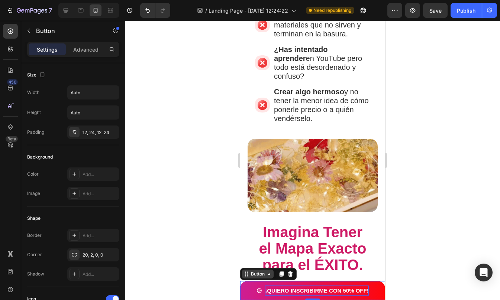
click at [257, 273] on div "Button" at bounding box center [257, 274] width 17 height 7
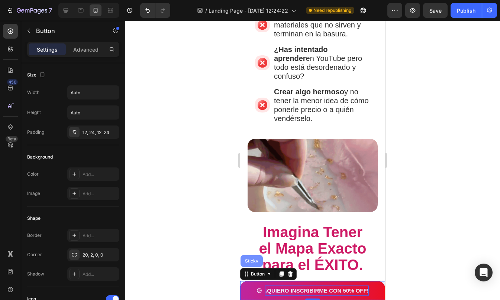
click at [253, 262] on div "Sticky" at bounding box center [251, 261] width 16 height 4
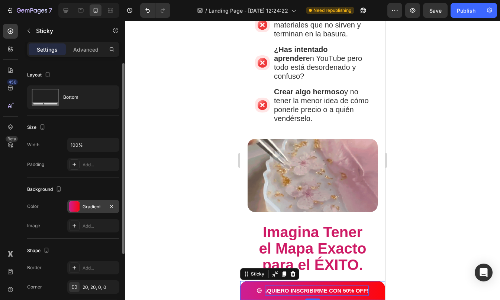
click at [81, 203] on div "Gradient" at bounding box center [93, 206] width 52 height 13
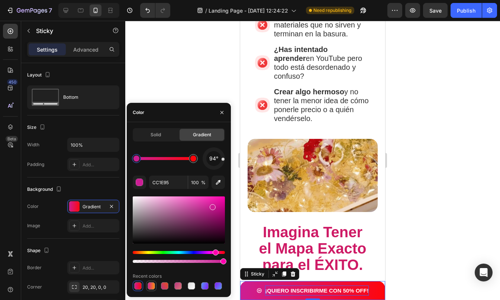
click at [152, 286] on div at bounding box center [151, 285] width 7 height 7
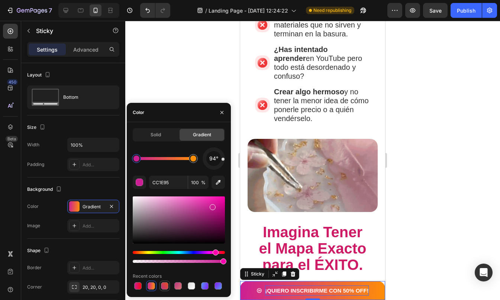
click at [165, 287] on div at bounding box center [164, 285] width 7 height 7
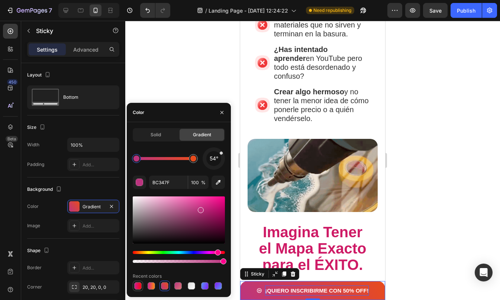
click at [140, 285] on div at bounding box center [137, 285] width 7 height 7
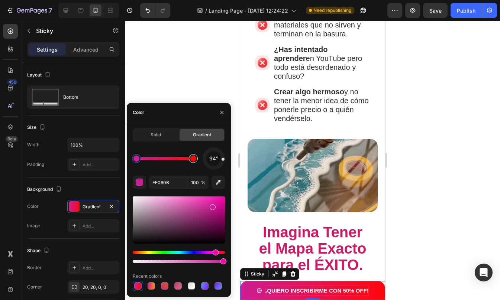
click at [196, 162] on div at bounding box center [193, 158] width 13 height 13
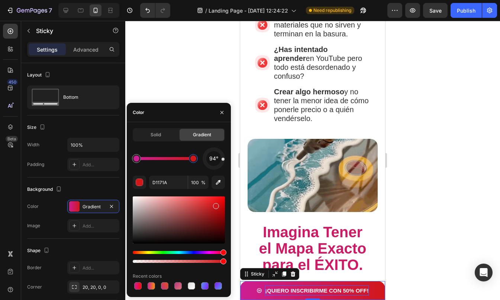
drag, startPoint x: 222, startPoint y: 198, endPoint x: 216, endPoint y: 203, distance: 7.9
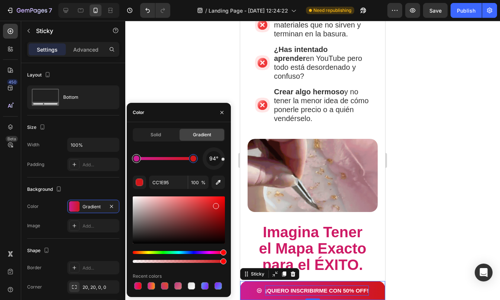
click at [137, 160] on div at bounding box center [136, 159] width 6 height 6
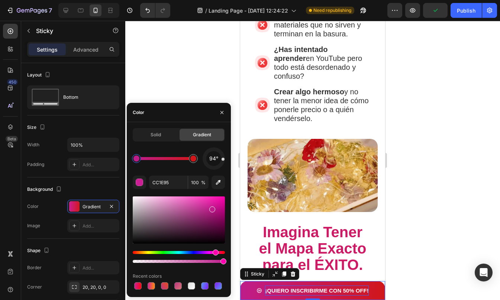
click at [211, 208] on div at bounding box center [212, 210] width 6 height 6
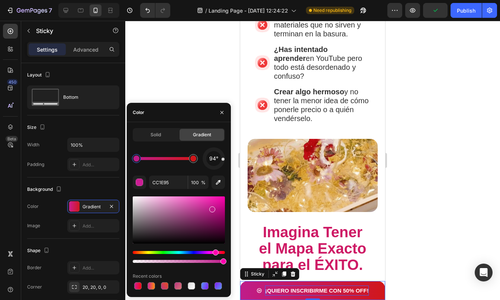
type input "BF1C8B"
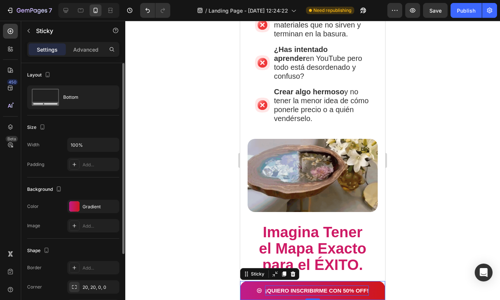
click at [77, 185] on div "Background" at bounding box center [73, 190] width 92 height 12
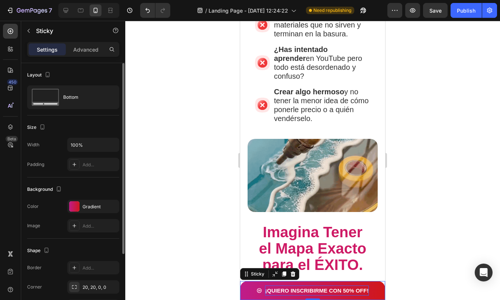
click at [77, 185] on div "Background" at bounding box center [73, 190] width 92 height 12
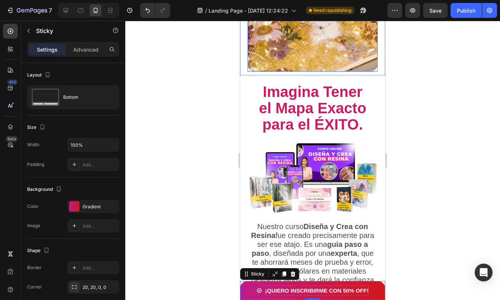
scroll to position [824, 0]
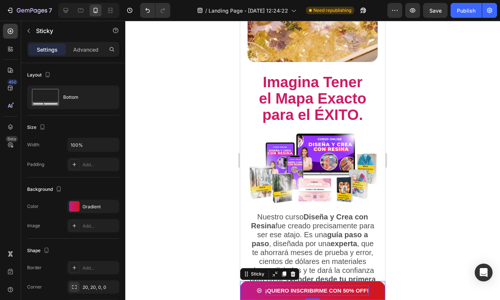
click at [413, 171] on div at bounding box center [312, 160] width 375 height 279
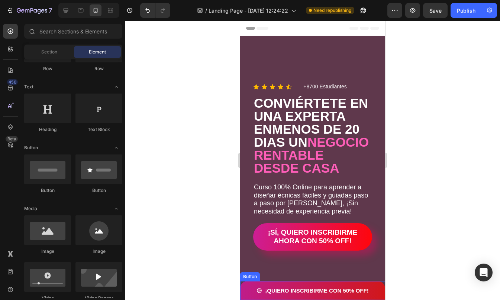
click at [247, 285] on button "¡QUIERO INSCRIBIRME CON 50% OFF!" at bounding box center [312, 290] width 130 height 19
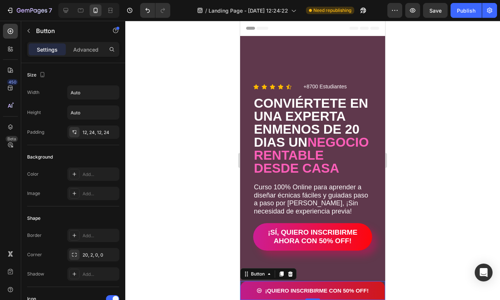
click at [81, 58] on div "Settings Advanced" at bounding box center [73, 52] width 104 height 21
click at [79, 47] on p "Advanced" at bounding box center [85, 50] width 25 height 8
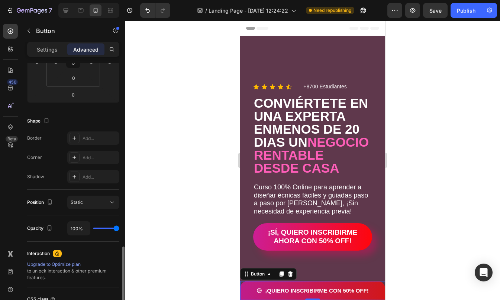
scroll to position [212, 0]
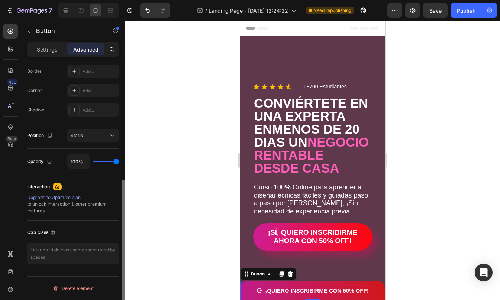
click at [47, 51] on p "Settings" at bounding box center [47, 50] width 21 height 8
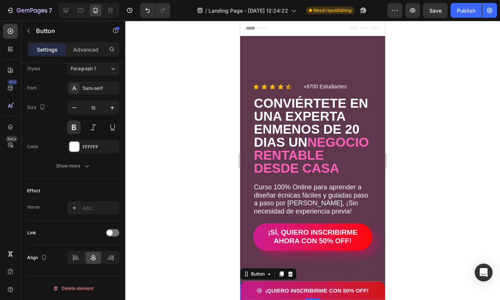
scroll to position [0, 0]
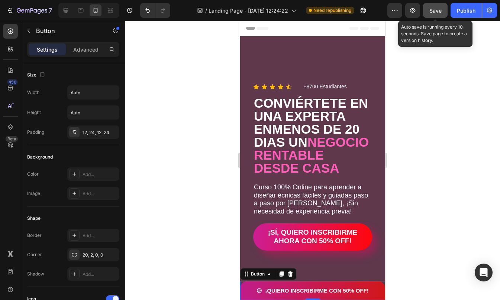
click at [440, 12] on span "Save" at bounding box center [435, 10] width 12 height 6
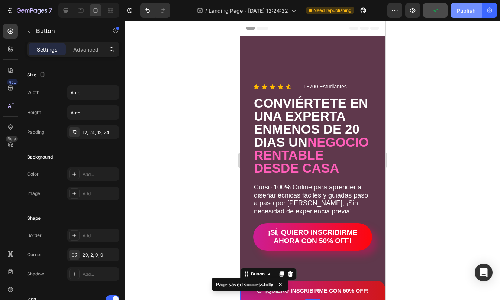
click at [461, 11] on div "Publish" at bounding box center [466, 11] width 19 height 8
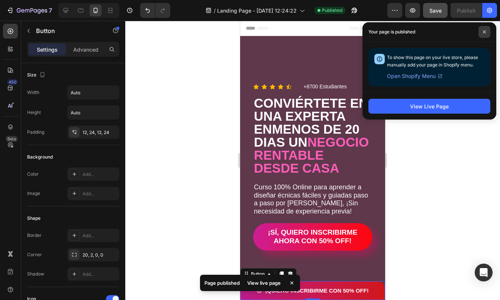
click at [486, 29] on span at bounding box center [484, 32] width 12 height 12
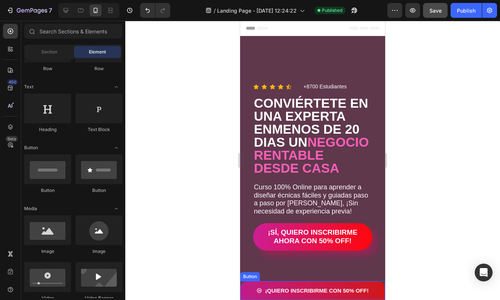
click at [244, 286] on div "¡QUIERO INSCRIBIRME CON 50% OFF! Button" at bounding box center [312, 290] width 145 height 19
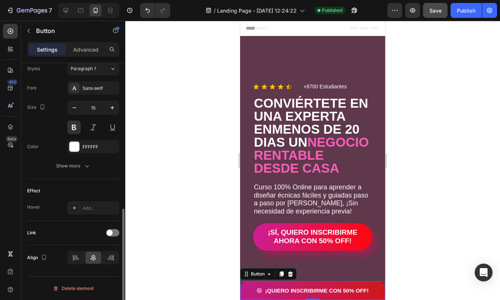
scroll to position [333, 0]
click at [74, 208] on icon at bounding box center [74, 208] width 6 height 6
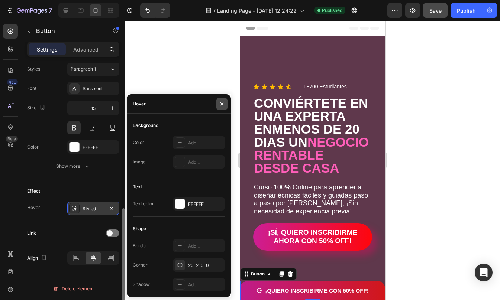
click at [219, 107] on button "button" at bounding box center [222, 104] width 12 height 12
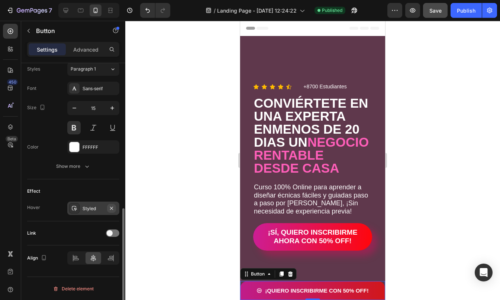
click at [111, 207] on icon "button" at bounding box center [111, 208] width 6 height 6
click at [78, 194] on div "Effect" at bounding box center [73, 191] width 92 height 12
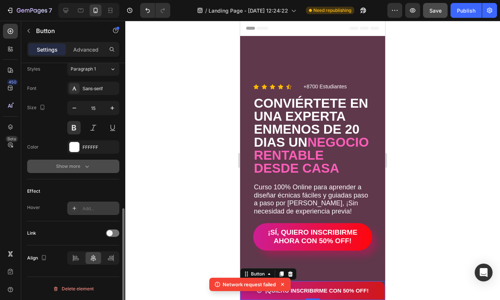
click at [74, 168] on div "Show more" at bounding box center [73, 166] width 35 height 7
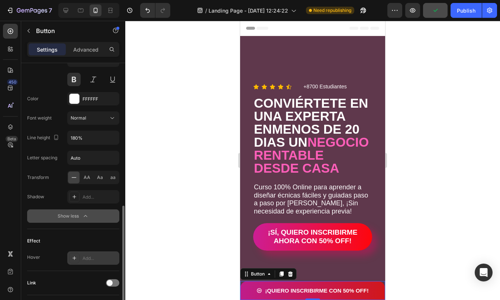
scroll to position [0, 0]
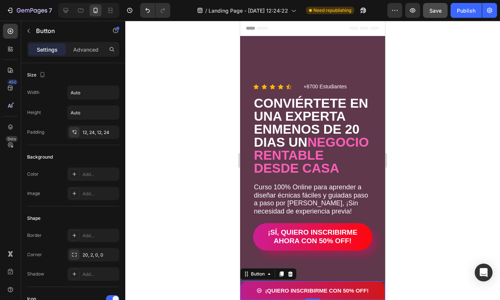
click at [412, 185] on div at bounding box center [312, 160] width 375 height 279
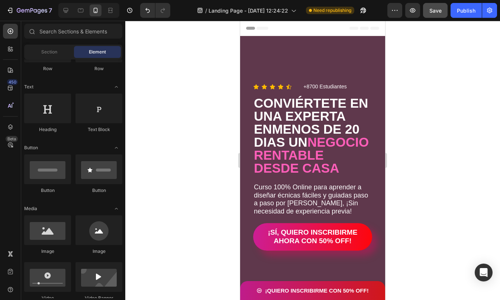
click at [412, 185] on div at bounding box center [312, 160] width 375 height 279
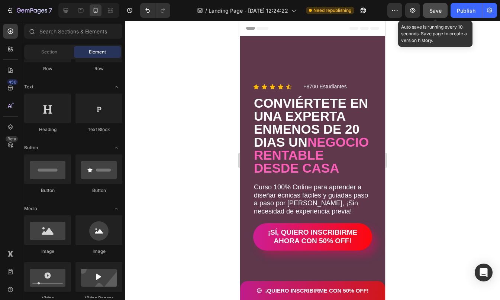
click at [434, 12] on span "Save" at bounding box center [435, 10] width 12 height 6
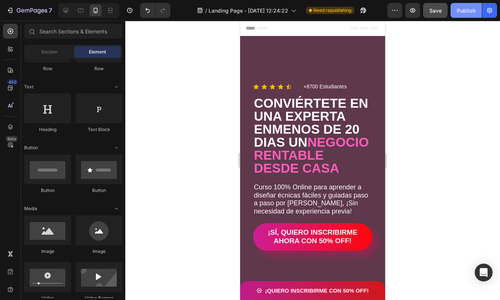
click at [459, 14] on button "Publish" at bounding box center [465, 10] width 31 height 15
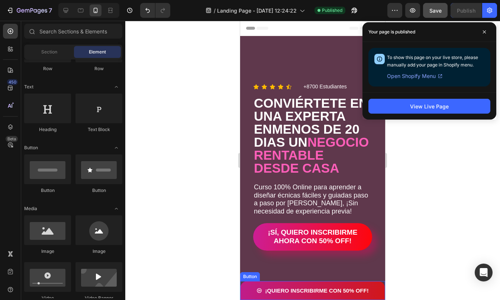
click at [241, 289] on div "¡QUIERO INSCRIBIRME CON 50% OFF! Button" at bounding box center [312, 290] width 145 height 19
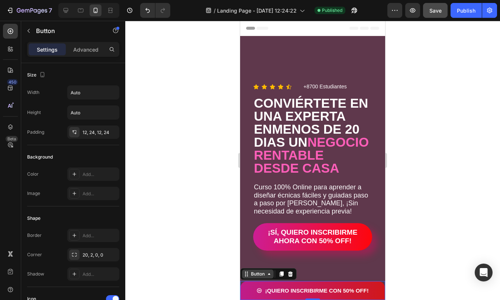
click at [251, 275] on div "Button" at bounding box center [257, 274] width 17 height 7
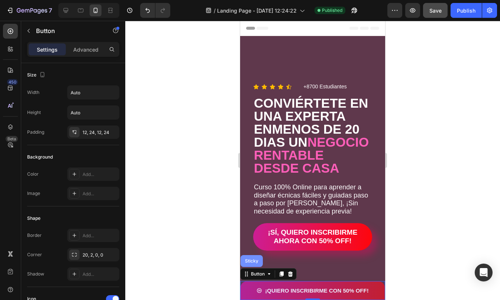
click at [252, 266] on div "Sticky" at bounding box center [251, 261] width 22 height 12
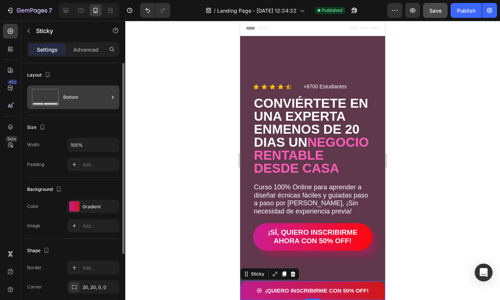
click at [85, 97] on div "Bottom" at bounding box center [85, 97] width 45 height 17
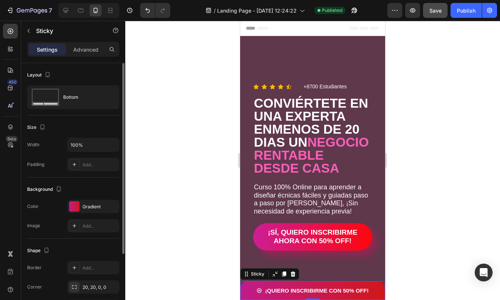
click at [79, 119] on div "Size Width 100% Padding Add..." at bounding box center [73, 147] width 92 height 62
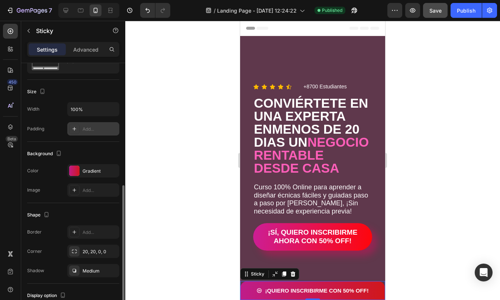
scroll to position [91, 0]
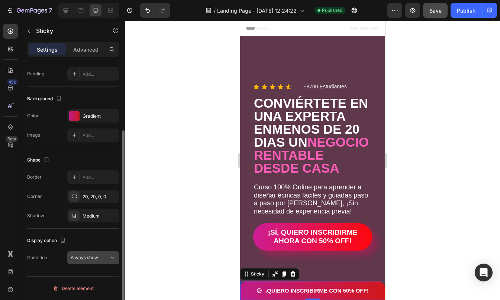
click at [92, 260] on span "Always show" at bounding box center [84, 258] width 27 height 7
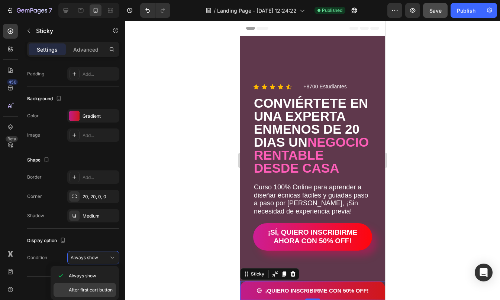
click at [95, 288] on span "After first cart button" at bounding box center [91, 290] width 44 height 7
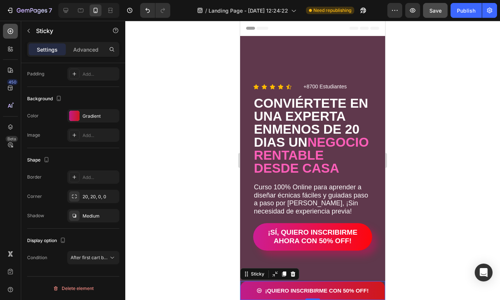
click at [12, 31] on icon at bounding box center [10, 30] width 7 height 7
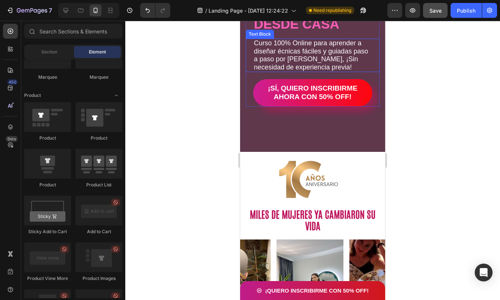
scroll to position [145, 0]
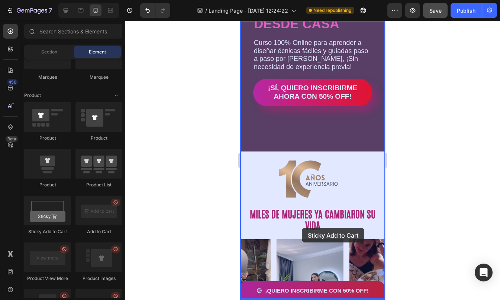
drag, startPoint x: 294, startPoint y: 234, endPoint x: 301, endPoint y: 228, distance: 9.8
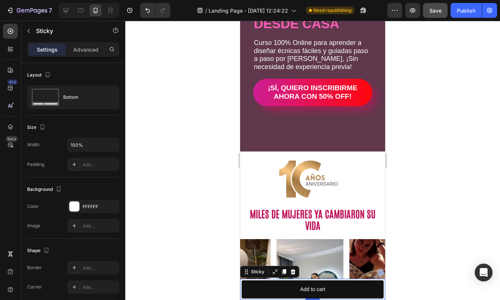
scroll to position [181, 0]
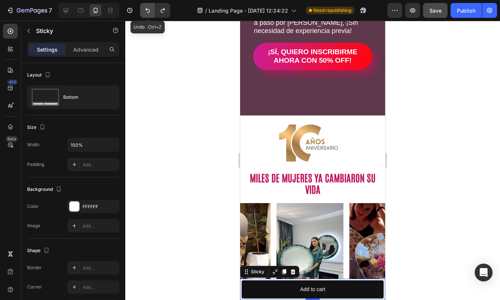
click at [151, 12] on icon "Undo/Redo" at bounding box center [147, 10] width 7 height 7
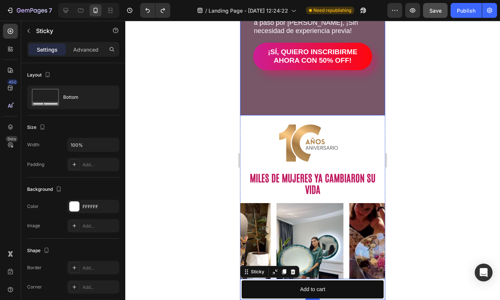
scroll to position [0, 0]
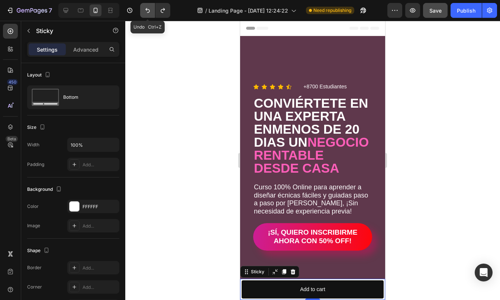
click at [150, 12] on icon "Undo/Redo" at bounding box center [147, 10] width 7 height 7
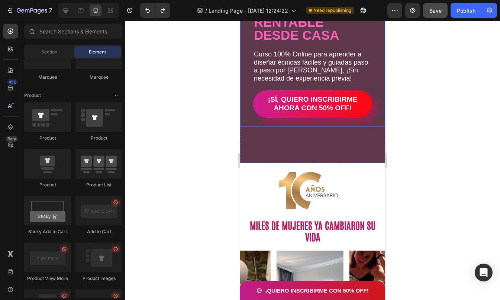
scroll to position [260, 0]
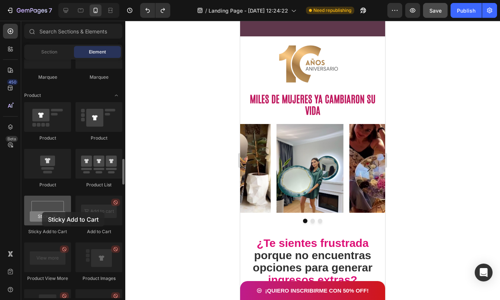
drag, startPoint x: 38, startPoint y: 221, endPoint x: 42, endPoint y: 212, distance: 9.5
click at [42, 212] on div at bounding box center [47, 211] width 47 height 30
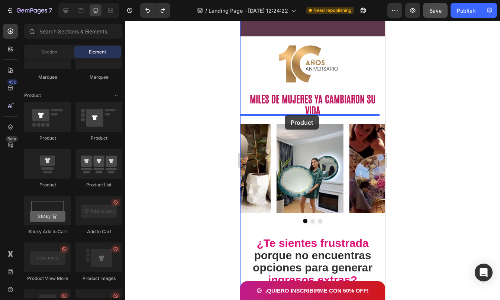
drag, startPoint x: 292, startPoint y: 150, endPoint x: 285, endPoint y: 115, distance: 35.3
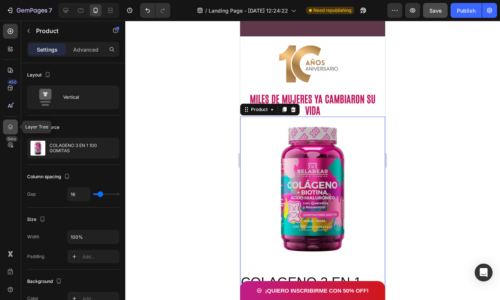
click at [12, 127] on icon at bounding box center [10, 126] width 5 height 5
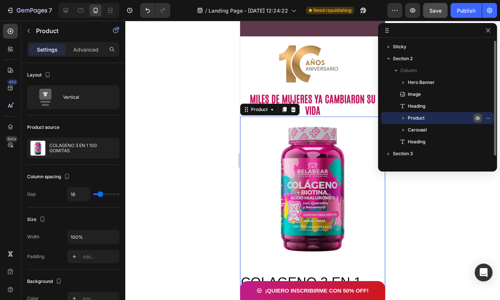
click at [476, 117] on icon "button" at bounding box center [478, 118] width 6 height 6
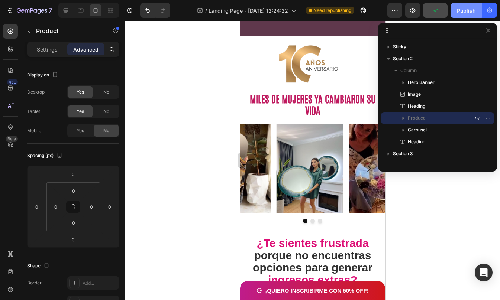
click at [460, 9] on div "Publish" at bounding box center [466, 11] width 19 height 8
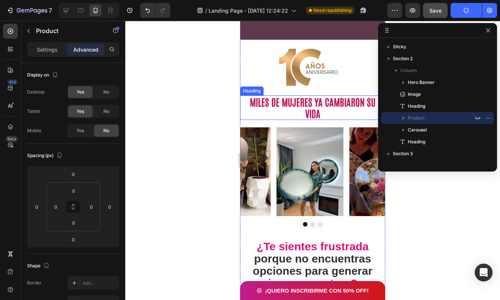
scroll to position [0, 0]
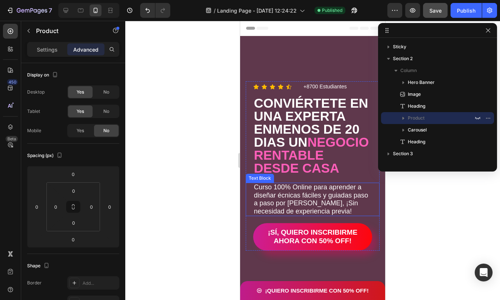
click at [255, 200] on p "Curso 100% Online para aprender a diseñar écnicas fáciles y guiadas paso a paso…" at bounding box center [312, 200] width 117 height 32
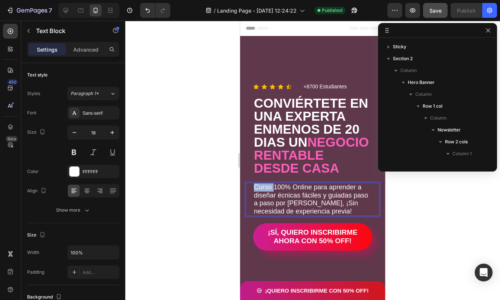
scroll to position [93, 0]
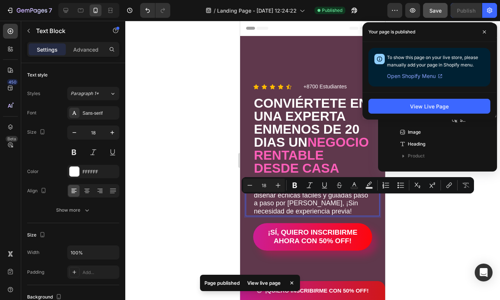
click at [255, 200] on p "Curso 100% Online para aprender a diseñar écnicas fáciles y guiadas paso a paso…" at bounding box center [312, 200] width 117 height 32
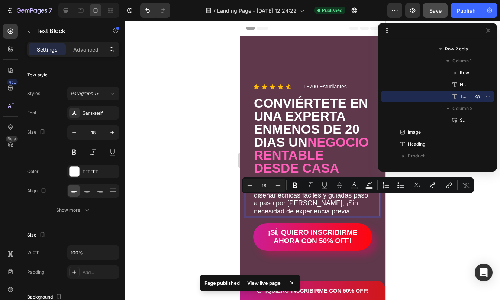
drag, startPoint x: 255, startPoint y: 200, endPoint x: 312, endPoint y: 200, distance: 58.0
click at [312, 200] on p "Curso 100% Online para aprender a diseñar écnicas fáciles y guiadas paso a paso…" at bounding box center [312, 200] width 117 height 32
click at [74, 155] on button at bounding box center [73, 152] width 13 height 13
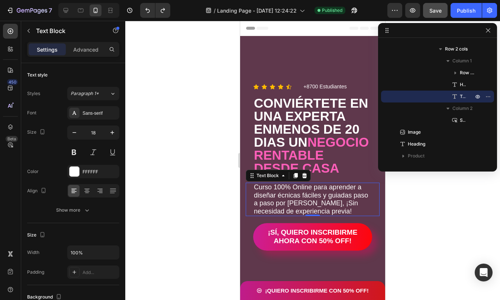
click at [254, 200] on p "Curso 100% Online para aprender a diseñar écnicas fáciles y guiadas paso a paso…" at bounding box center [312, 200] width 117 height 32
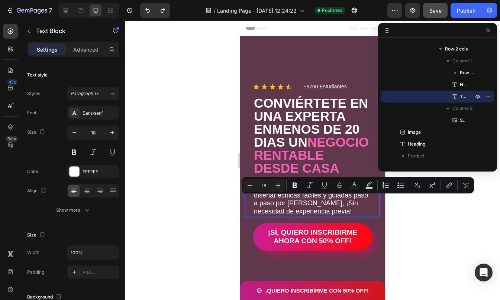
drag, startPoint x: 253, startPoint y: 198, endPoint x: 312, endPoint y: 197, distance: 59.1
click at [312, 197] on div "Curso 100% Online para aprender a diseñar écnicas fáciles y guiadas paso a paso…" at bounding box center [312, 199] width 119 height 33
click at [294, 184] on icon "Editor contextual toolbar" at bounding box center [294, 185] width 7 height 7
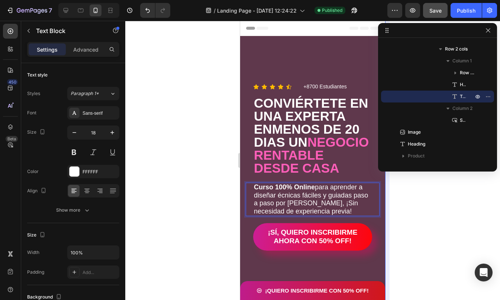
click at [396, 216] on div at bounding box center [312, 160] width 375 height 279
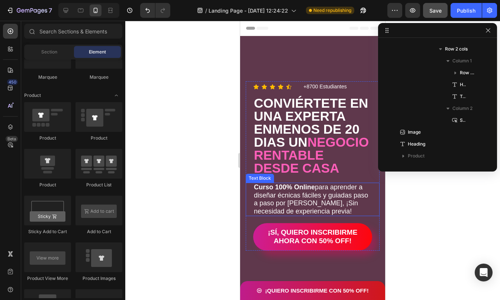
scroll to position [130, 0]
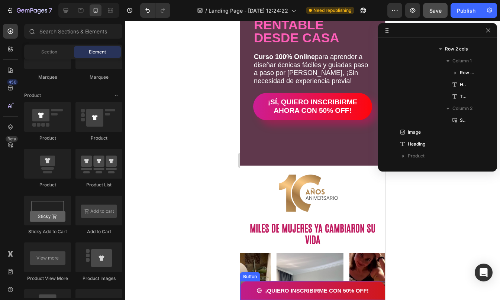
click at [247, 288] on button "¡QUIERO INSCRIBIRME CON 50% OFF!" at bounding box center [312, 290] width 130 height 19
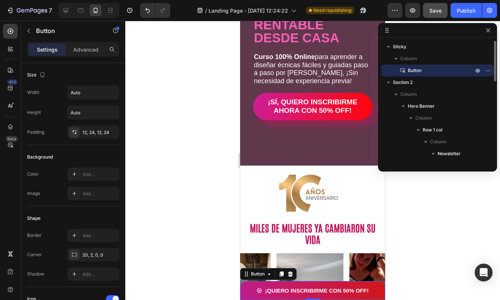
scroll to position [333, 0]
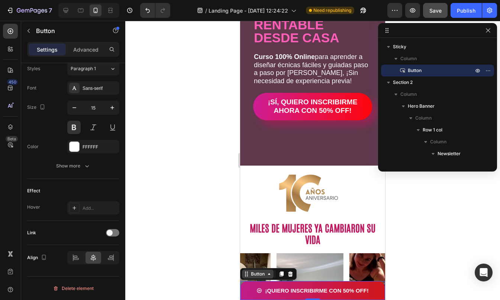
click at [262, 272] on div "Button" at bounding box center [257, 274] width 17 height 7
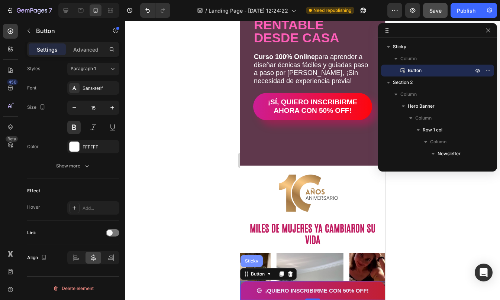
click at [254, 263] on div "Sticky" at bounding box center [251, 261] width 16 height 4
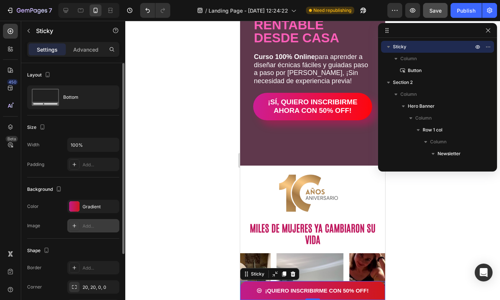
scroll to position [91, 0]
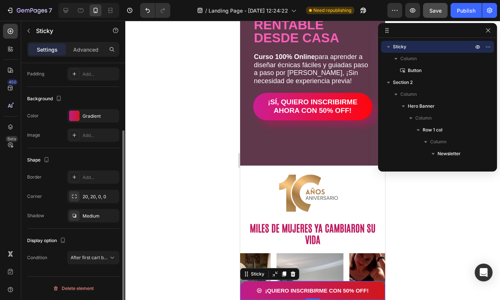
click at [97, 250] on div "Display option Condition After first cart button" at bounding box center [73, 250] width 92 height 42
click at [96, 255] on span "After first cart button" at bounding box center [90, 258] width 38 height 7
click at [92, 242] on div "Display option" at bounding box center [73, 241] width 92 height 12
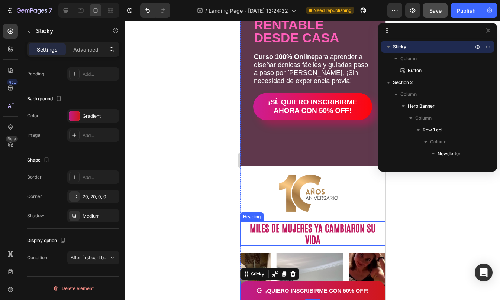
scroll to position [226, 0]
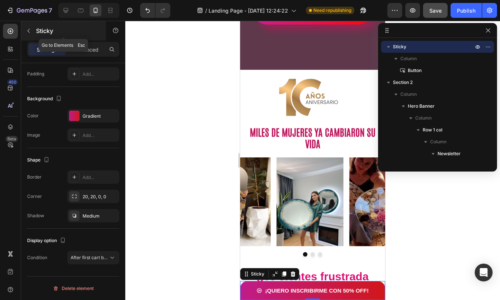
click at [32, 32] on button "button" at bounding box center [29, 31] width 12 height 12
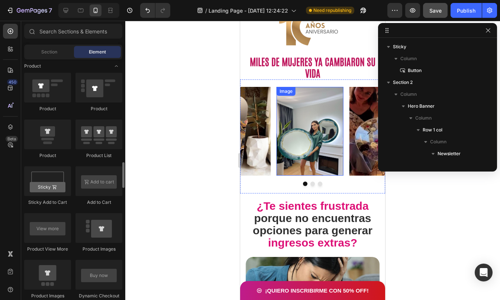
scroll to position [297, 0]
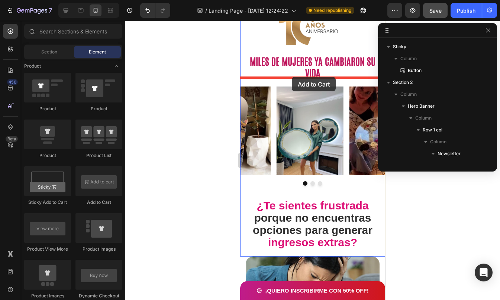
drag, startPoint x: 336, startPoint y: 210, endPoint x: 292, endPoint y: 77, distance: 139.7
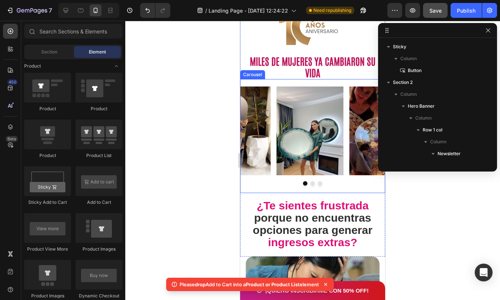
click at [301, 80] on div "Image Image Image Carousel" at bounding box center [312, 136] width 145 height 114
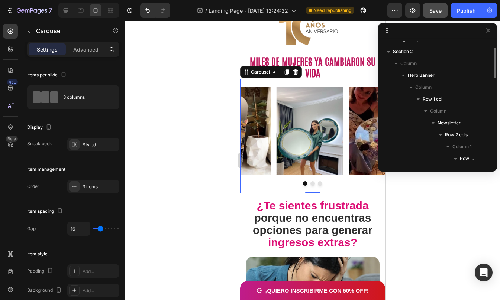
scroll to position [27, 0]
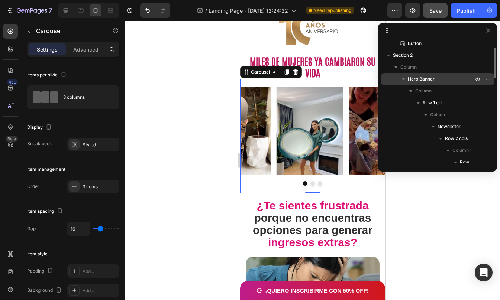
click at [414, 77] on span "Hero Banner" at bounding box center [421, 78] width 27 height 7
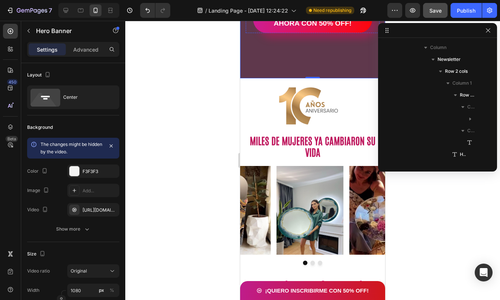
scroll to position [286, 0]
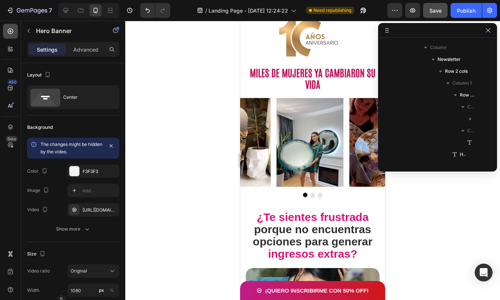
click at [9, 36] on div at bounding box center [10, 31] width 15 height 15
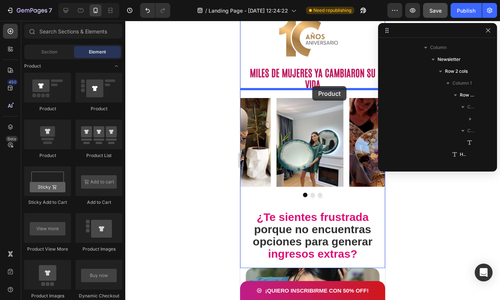
drag, startPoint x: 293, startPoint y: 155, endPoint x: 312, endPoint y: 86, distance: 71.8
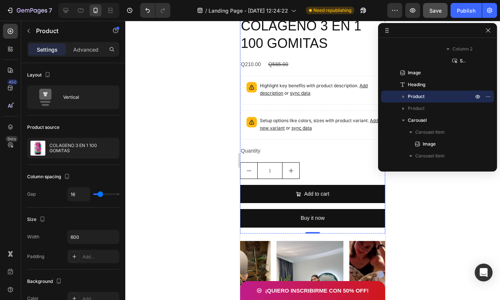
scroll to position [517, 0]
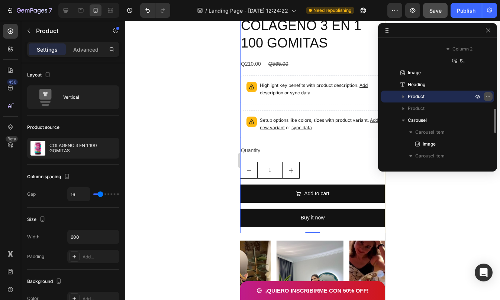
click at [488, 97] on icon "button" at bounding box center [488, 97] width 6 height 6
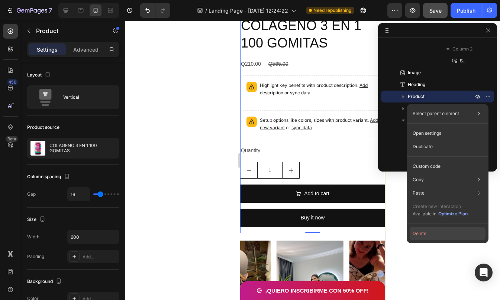
click at [436, 229] on button "Delete" at bounding box center [447, 233] width 76 height 13
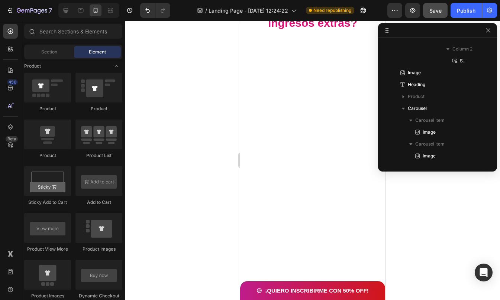
scroll to position [150, 0]
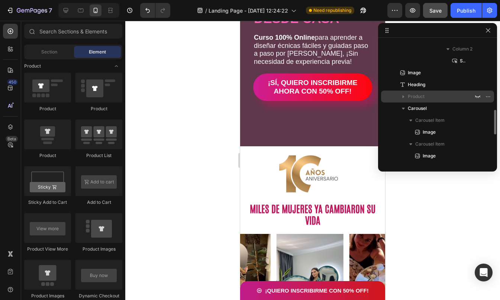
click at [403, 95] on icon "button" at bounding box center [403, 96] width 2 height 3
click at [403, 98] on icon "button" at bounding box center [402, 96] width 7 height 7
click at [476, 97] on icon "button" at bounding box center [478, 97] width 6 height 6
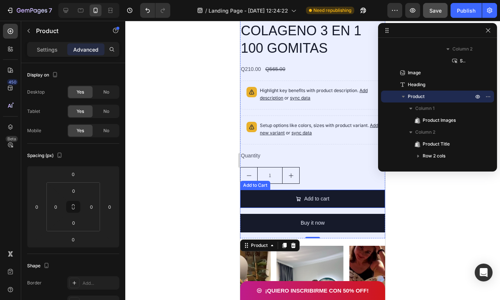
scroll to position [503, 0]
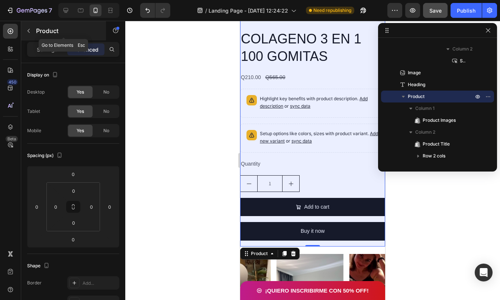
click at [29, 32] on icon "button" at bounding box center [29, 31] width 6 height 6
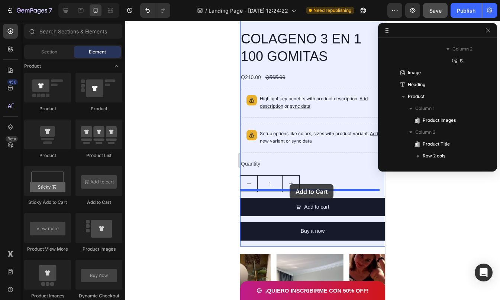
drag, startPoint x: 352, startPoint y: 203, endPoint x: 289, endPoint y: 185, distance: 64.6
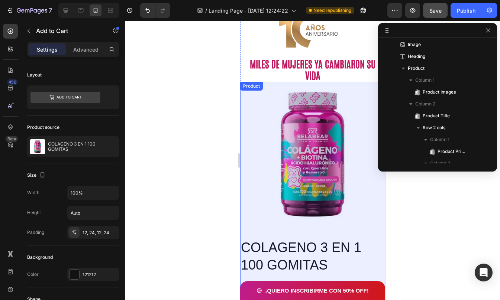
scroll to position [262, 0]
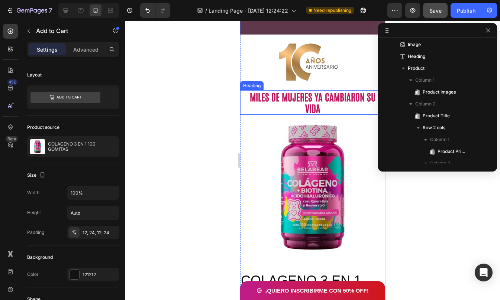
click at [249, 110] on h2 "MILES DE MUJERES YA CAMBIARON SU VIDA" at bounding box center [312, 102] width 130 height 25
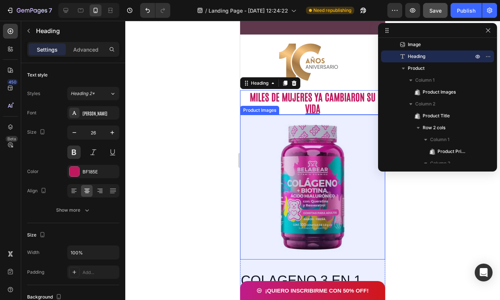
click at [249, 120] on img at bounding box center [312, 187] width 145 height 145
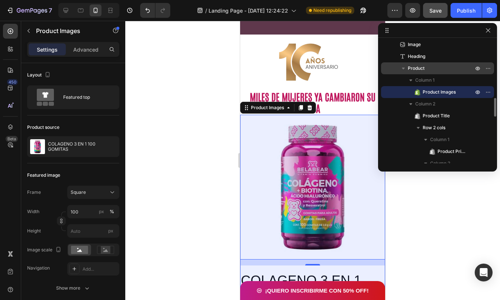
drag, startPoint x: 415, startPoint y: 69, endPoint x: 405, endPoint y: 71, distance: 10.8
click at [405, 71] on div "Product" at bounding box center [437, 68] width 107 height 12
click at [405, 71] on icon "button" at bounding box center [402, 68] width 7 height 7
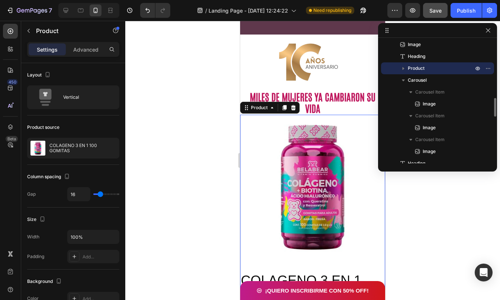
scroll to position [328, 0]
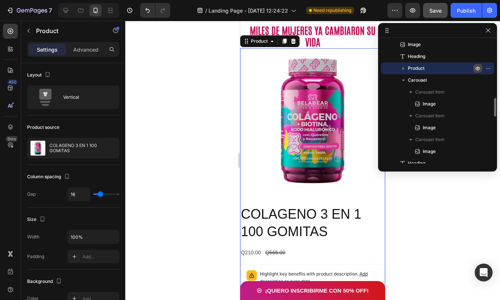
click at [477, 69] on icon "button" at bounding box center [478, 68] width 6 height 6
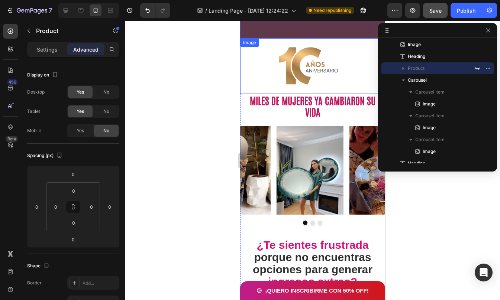
scroll to position [0, 0]
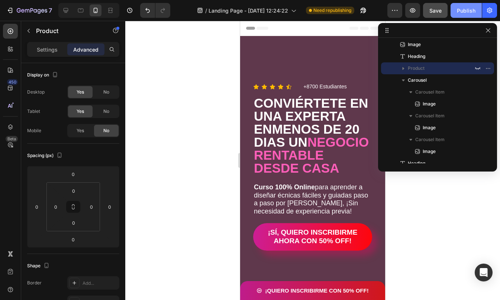
click at [466, 13] on div "Publish" at bounding box center [466, 11] width 19 height 8
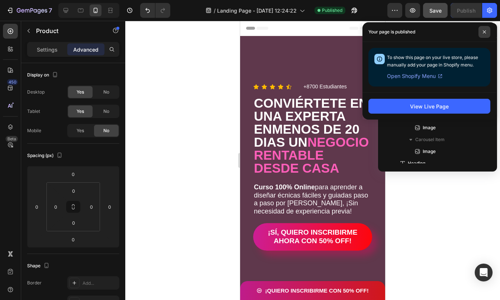
click at [483, 30] on span at bounding box center [484, 32] width 12 height 12
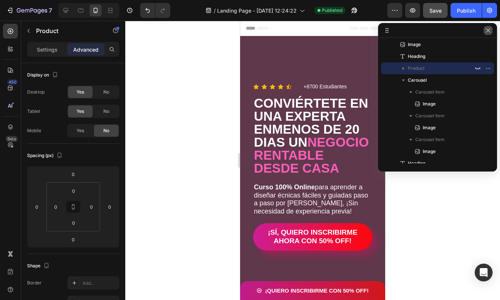
click at [486, 30] on icon "button" at bounding box center [488, 30] width 6 height 6
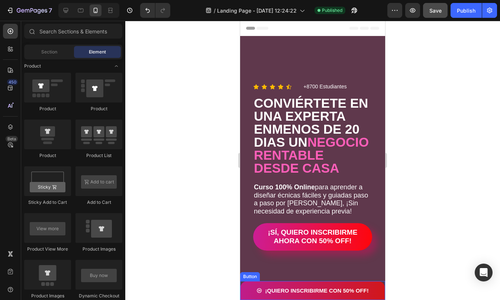
click at [247, 288] on button "¡QUIERO INSCRIBIRME CON 50% OFF!" at bounding box center [312, 290] width 130 height 19
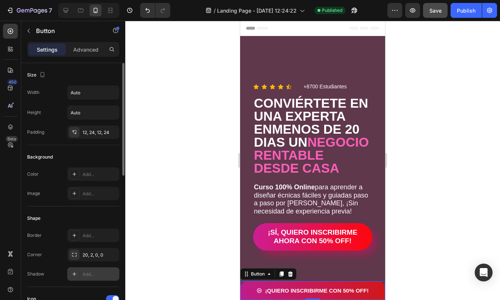
scroll to position [333, 0]
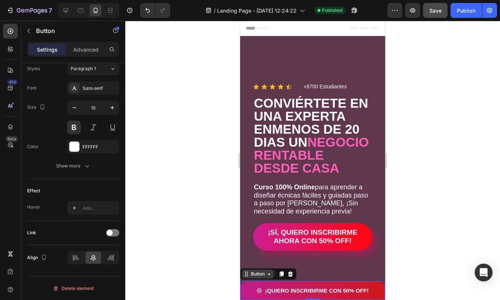
click at [265, 275] on div "Button" at bounding box center [257, 274] width 17 height 7
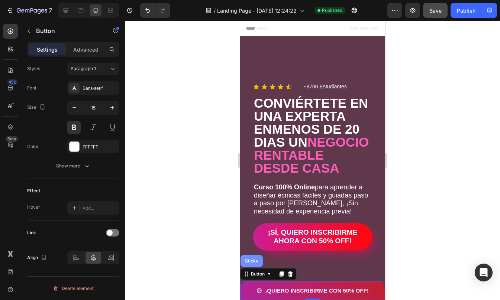
click at [257, 265] on div "Sticky" at bounding box center [251, 261] width 22 height 12
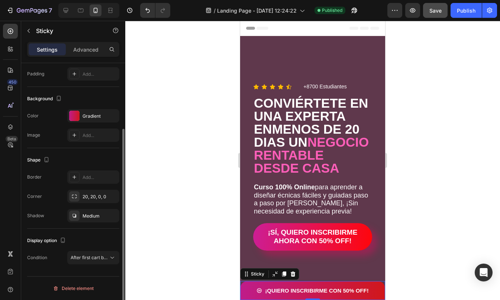
scroll to position [90, 0]
click at [84, 253] on button "After first cart button" at bounding box center [93, 258] width 52 height 13
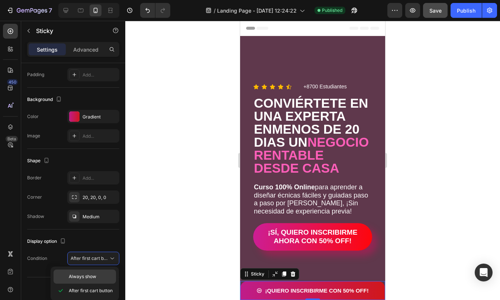
click at [87, 278] on span "Always show" at bounding box center [82, 276] width 27 height 7
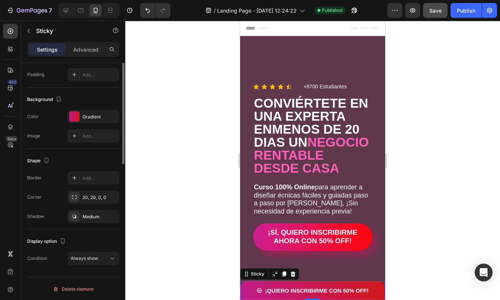
scroll to position [0, 0]
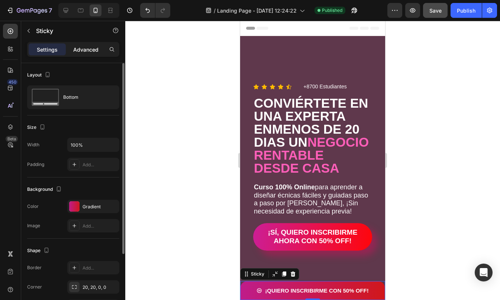
click at [91, 50] on p "Advanced" at bounding box center [85, 50] width 25 height 8
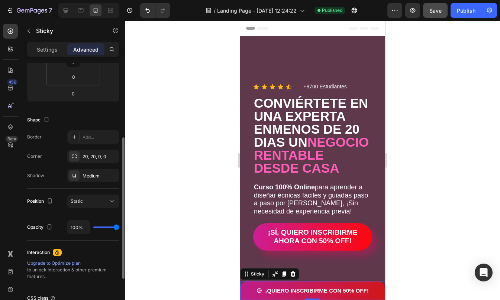
scroll to position [142, 0]
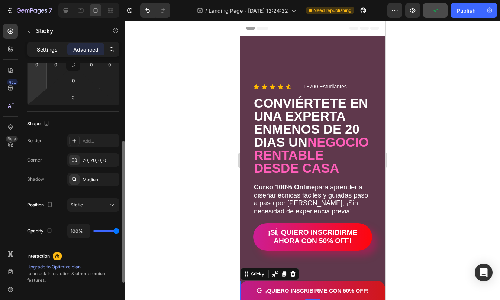
click at [42, 51] on p "Settings" at bounding box center [47, 50] width 21 height 8
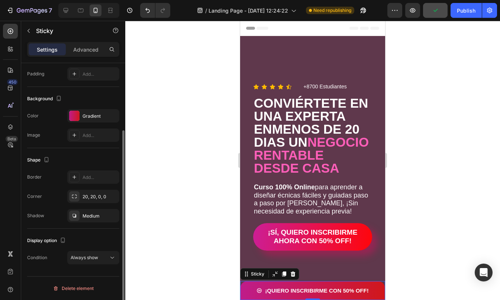
scroll to position [91, 0]
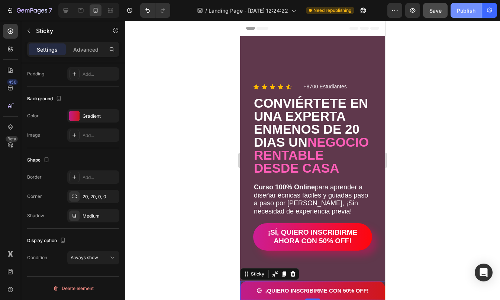
click at [468, 8] on div "Publish" at bounding box center [466, 11] width 19 height 8
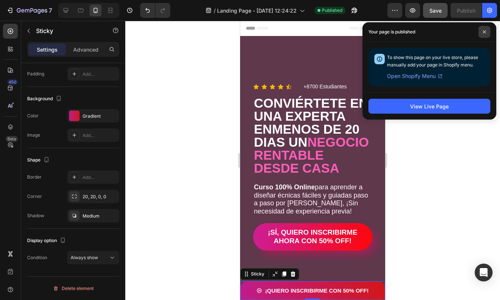
click at [484, 31] on icon at bounding box center [484, 32] width 4 height 4
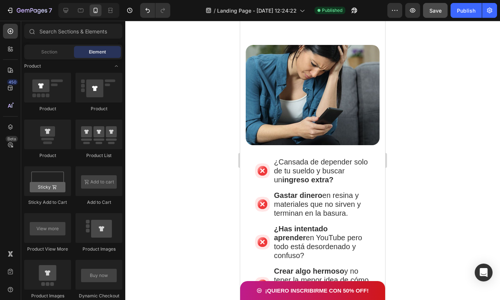
scroll to position [623, 0]
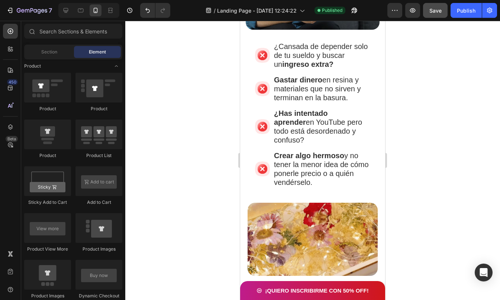
drag, startPoint x: 383, startPoint y: 37, endPoint x: 626, endPoint y: 55, distance: 243.7
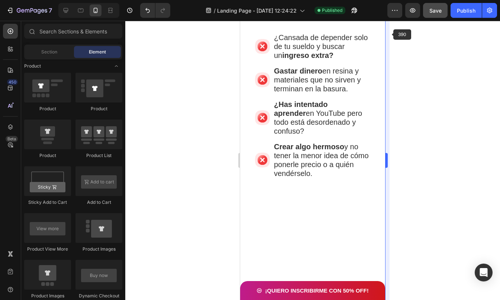
scroll to position [0, 0]
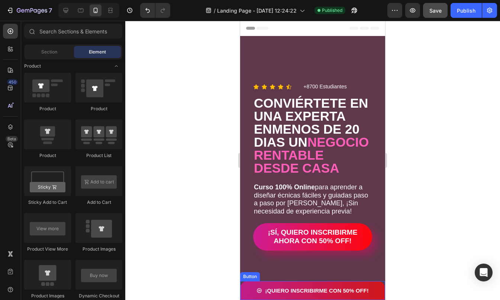
click at [243, 291] on div "¡QUIERO INSCRIBIRME CON 50% OFF! Button" at bounding box center [312, 290] width 145 height 19
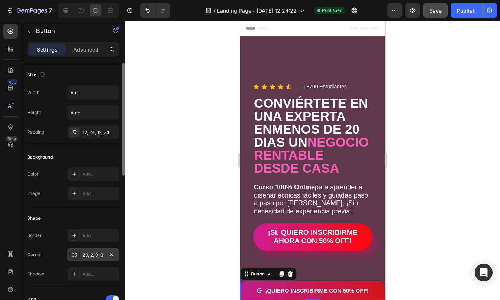
click at [81, 260] on div "20, 2, 0, 0" at bounding box center [93, 254] width 52 height 13
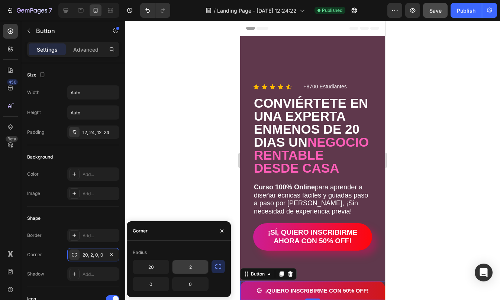
click at [189, 267] on input "2" at bounding box center [190, 266] width 36 height 13
type input "20"
click at [472, 7] on div "Publish" at bounding box center [466, 11] width 19 height 8
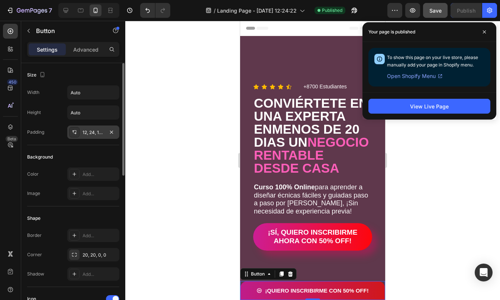
click at [82, 130] on div "12, 24, 12, 24" at bounding box center [93, 132] width 52 height 13
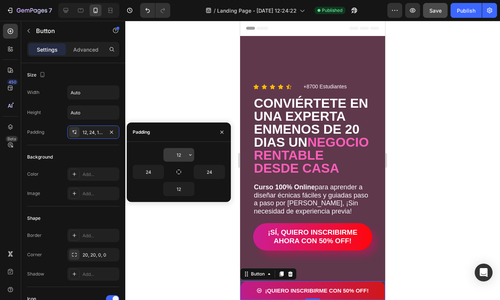
click at [181, 152] on input "12" at bounding box center [178, 154] width 30 height 13
type input "15"
click at [182, 194] on input "12" at bounding box center [178, 188] width 30 height 13
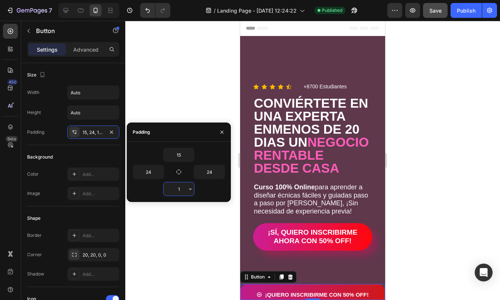
type input "15"
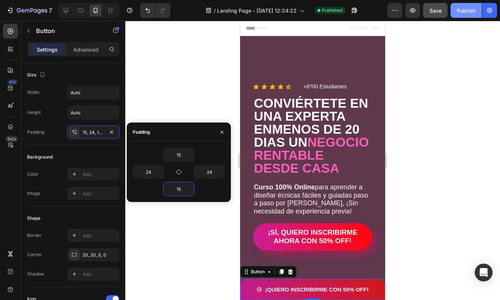
click at [460, 12] on div "Publish" at bounding box center [466, 11] width 19 height 8
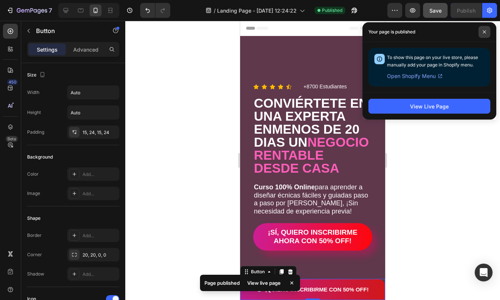
click at [484, 34] on span at bounding box center [484, 32] width 12 height 12
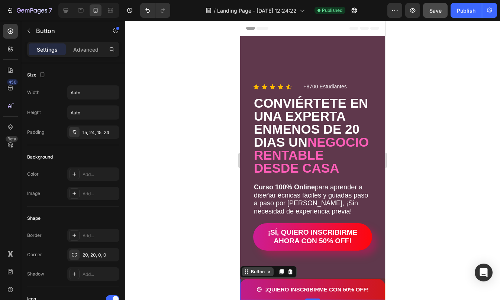
click at [256, 272] on div "Button" at bounding box center [257, 272] width 17 height 7
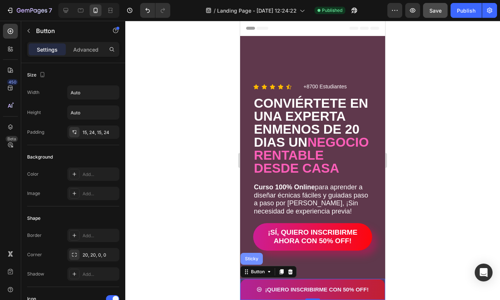
click at [254, 259] on div "Sticky" at bounding box center [251, 259] width 16 height 4
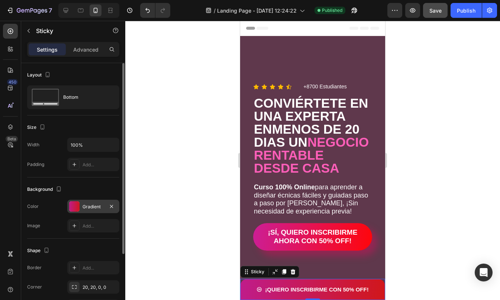
click at [82, 203] on div "Gradient" at bounding box center [93, 206] width 52 height 13
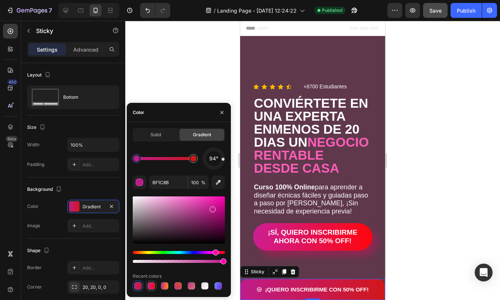
click at [151, 284] on div at bounding box center [151, 285] width 7 height 7
type input "CC1E95"
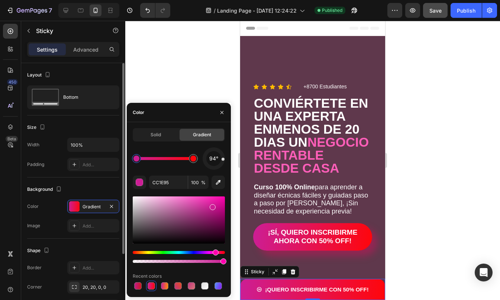
click at [65, 214] on div "The changes might be hidden by the video. Color Gradient Image Add..." at bounding box center [73, 216] width 92 height 33
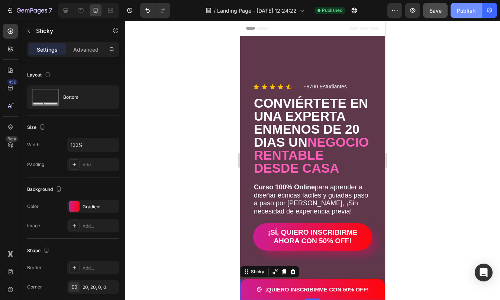
click at [460, 12] on div "Publish" at bounding box center [466, 11] width 19 height 8
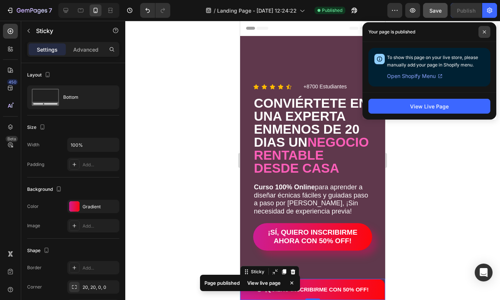
click at [481, 30] on span at bounding box center [484, 32] width 12 height 12
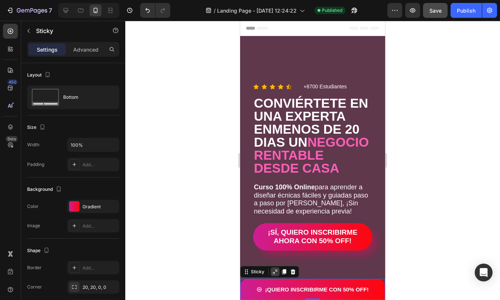
click at [272, 272] on icon at bounding box center [275, 272] width 6 height 6
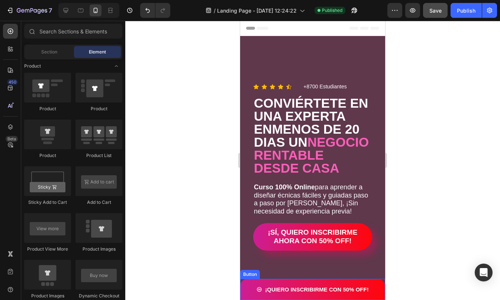
click at [247, 282] on button "¡QUIERO INSCRIBIRME CON 50% OFF!" at bounding box center [312, 289] width 130 height 21
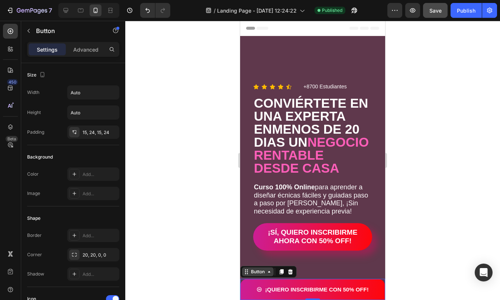
click at [249, 272] on div "Button" at bounding box center [257, 272] width 17 height 7
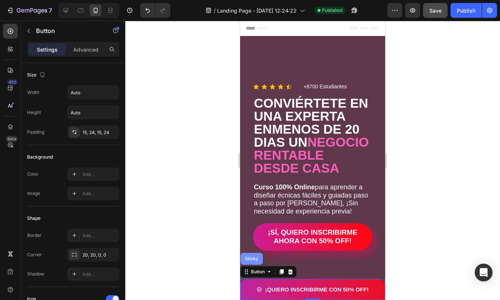
click at [250, 262] on div "Sticky" at bounding box center [251, 259] width 22 height 12
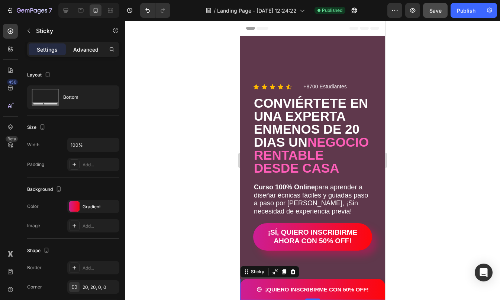
click at [85, 51] on p "Advanced" at bounding box center [85, 50] width 25 height 8
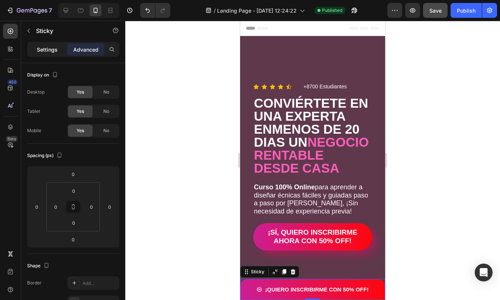
click at [53, 47] on p "Settings" at bounding box center [47, 50] width 21 height 8
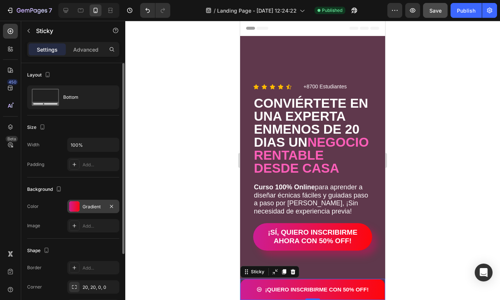
scroll to position [91, 0]
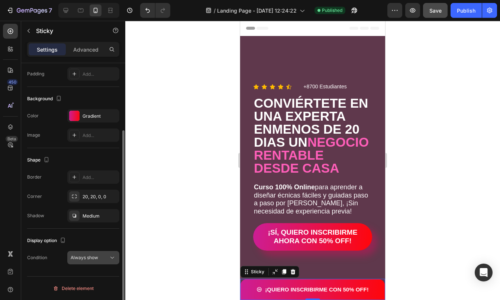
click at [95, 260] on span "Always show" at bounding box center [84, 258] width 27 height 6
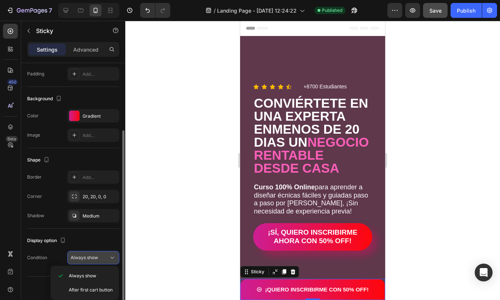
click at [95, 260] on span "Always show" at bounding box center [84, 258] width 27 height 6
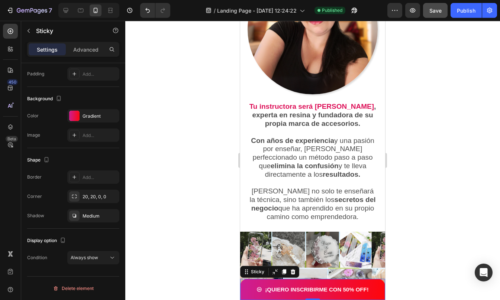
scroll to position [2403, 0]
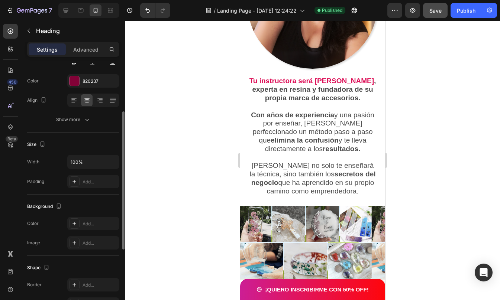
scroll to position [0, 0]
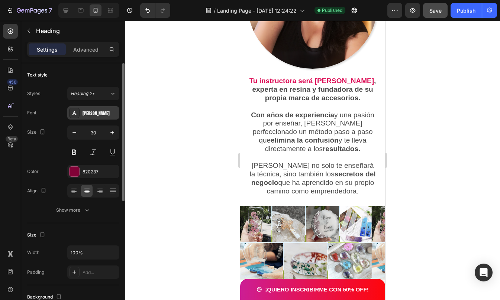
click at [78, 113] on div at bounding box center [74, 113] width 10 height 10
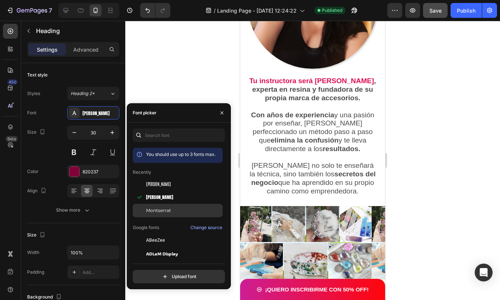
click at [158, 210] on span "Montserrat" at bounding box center [158, 210] width 25 height 7
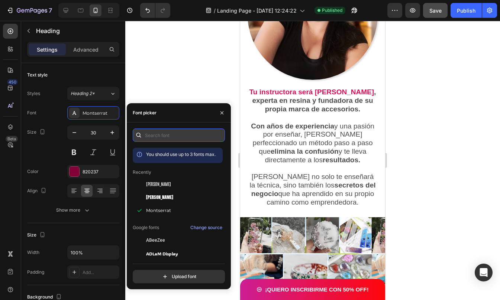
click at [162, 137] on input "text" at bounding box center [179, 135] width 92 height 13
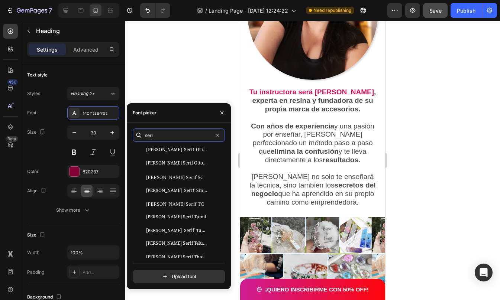
scroll to position [674, 0]
type input "seri"
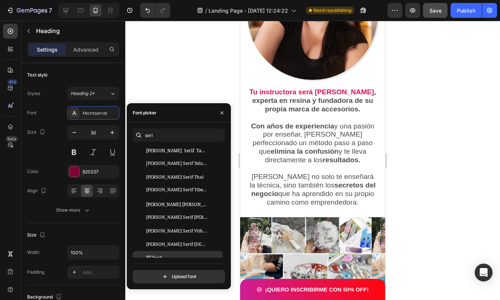
click at [165, 255] on div "PT Serif" at bounding box center [183, 258] width 75 height 7
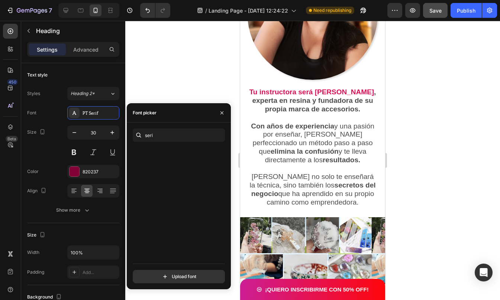
scroll to position [0, 0]
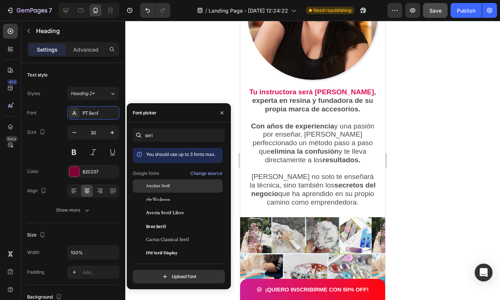
click at [165, 233] on div "Ancizar Serif" at bounding box center [178, 239] width 90 height 13
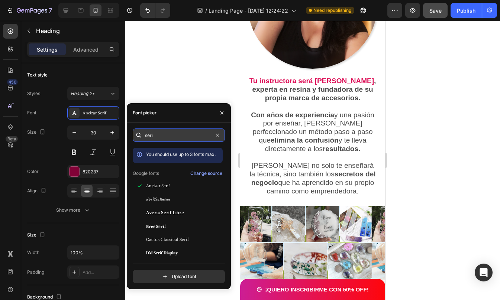
click at [163, 136] on input "seri" at bounding box center [179, 135] width 92 height 13
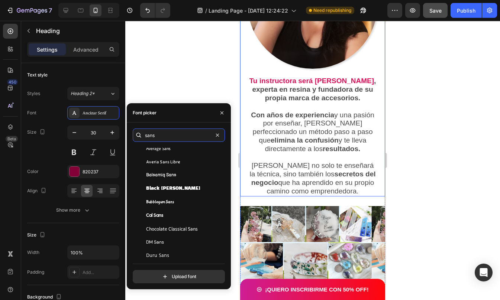
scroll to position [207, 0]
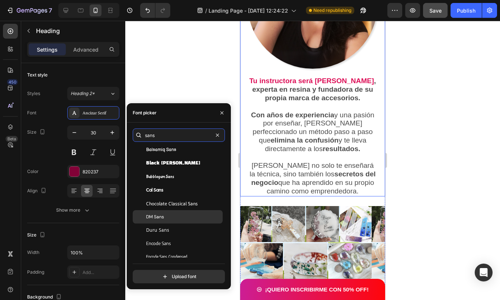
type input "sans"
click at [170, 215] on div "DM Sans" at bounding box center [183, 217] width 75 height 7
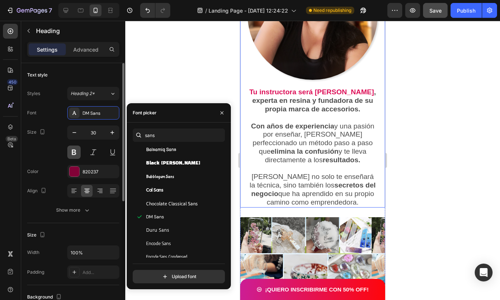
click at [75, 150] on button at bounding box center [73, 152] width 13 height 13
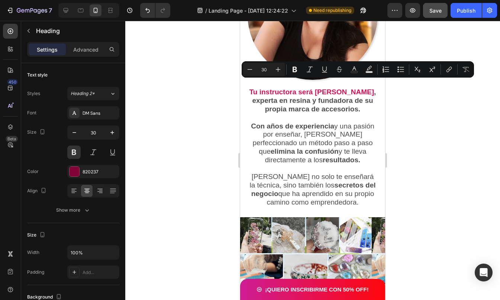
drag, startPoint x: 257, startPoint y: 84, endPoint x: 361, endPoint y: 99, distance: 105.2
click at [98, 171] on div "820237" at bounding box center [93, 172] width 22 height 7
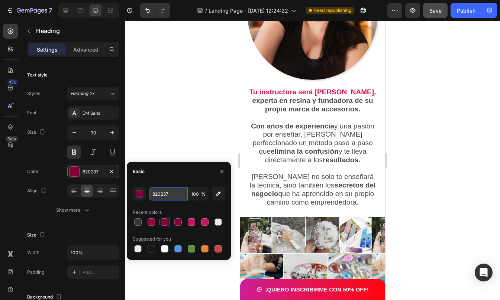
click at [179, 191] on input "820237" at bounding box center [168, 193] width 39 height 13
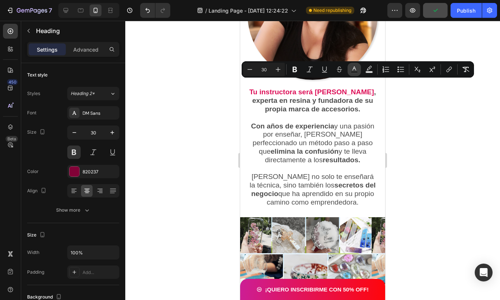
click at [353, 70] on icon "Editor contextual toolbar" at bounding box center [353, 69] width 7 height 7
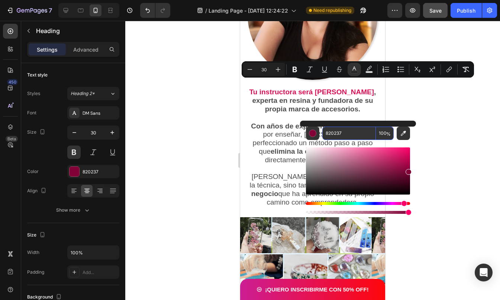
click at [349, 136] on input "820237" at bounding box center [349, 133] width 54 height 13
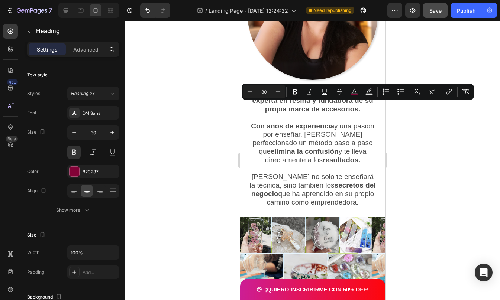
drag, startPoint x: 353, startPoint y: 107, endPoint x: 267, endPoint y: 108, distance: 86.2
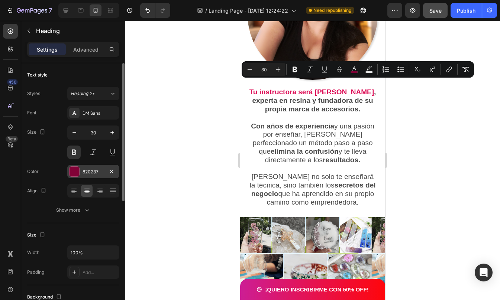
click at [72, 172] on div at bounding box center [74, 172] width 10 height 10
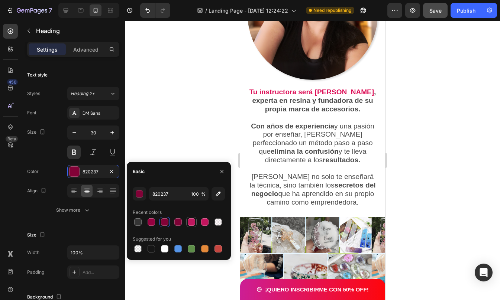
click at [191, 223] on div at bounding box center [191, 221] width 7 height 7
type input "BF185E"
click at [174, 191] on input "BF185E" at bounding box center [168, 193] width 39 height 13
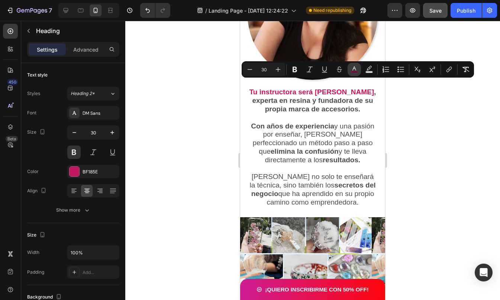
click at [353, 70] on icon "Editor contextual toolbar" at bounding box center [354, 69] width 4 height 4
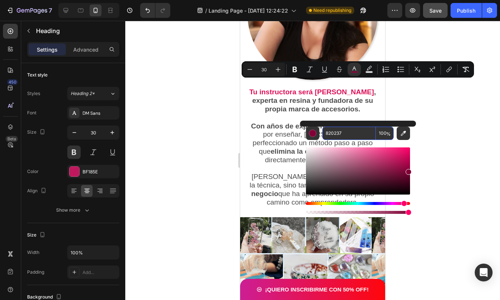
click at [346, 134] on input "820237" at bounding box center [349, 133] width 54 height 13
paste input "BF185E"
type input "BF185E"
click at [404, 97] on div at bounding box center [312, 160] width 375 height 279
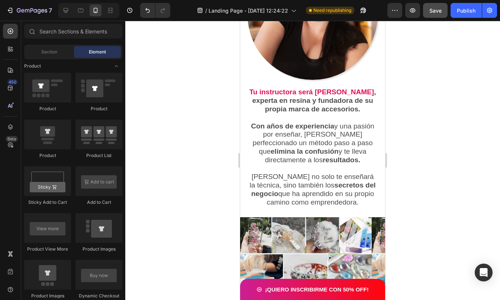
click at [404, 97] on div at bounding box center [312, 160] width 375 height 279
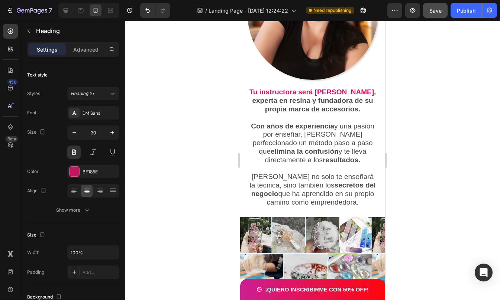
click at [409, 98] on div at bounding box center [312, 160] width 375 height 279
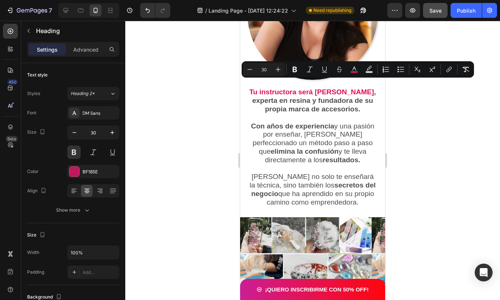
drag, startPoint x: 259, startPoint y: 83, endPoint x: 360, endPoint y: 100, distance: 102.8
click at [73, 152] on button at bounding box center [73, 152] width 13 height 13
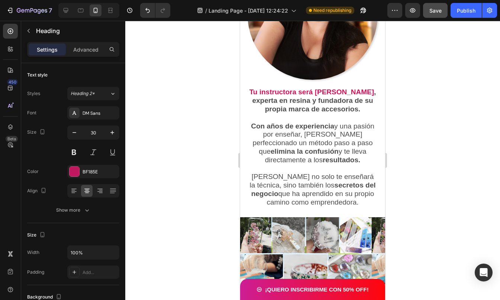
drag, startPoint x: 269, startPoint y: 107, endPoint x: 356, endPoint y: 109, distance: 87.0
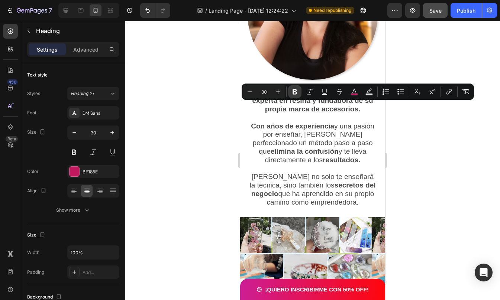
click at [297, 90] on icon "Editor contextual toolbar" at bounding box center [294, 91] width 7 height 7
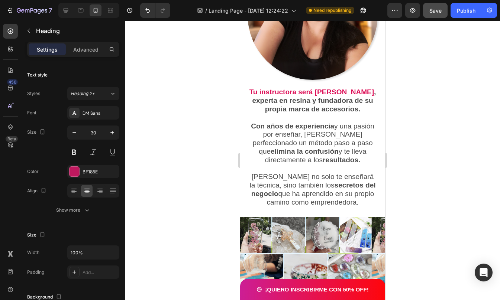
click at [414, 140] on div at bounding box center [312, 160] width 375 height 279
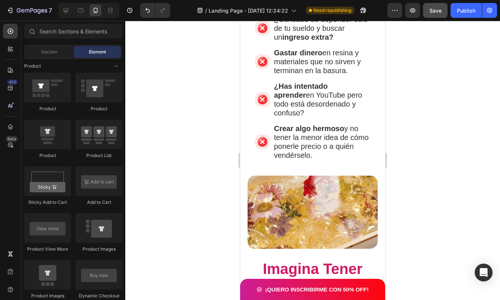
scroll to position [595, 0]
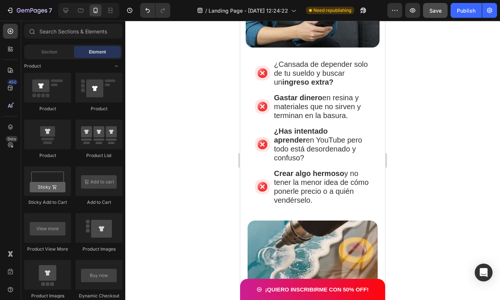
drag, startPoint x: 382, startPoint y: 139, endPoint x: 626, endPoint y: 94, distance: 248.2
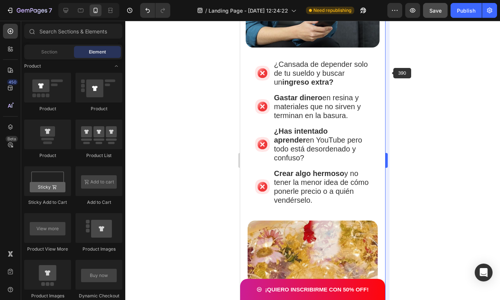
scroll to position [0, 0]
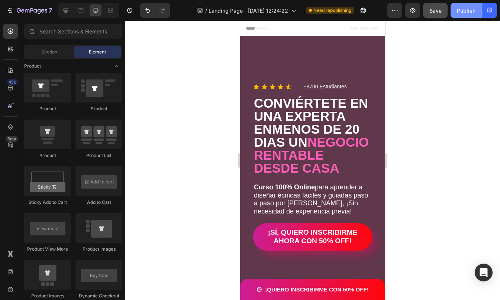
click at [466, 9] on div "Publish" at bounding box center [466, 11] width 19 height 8
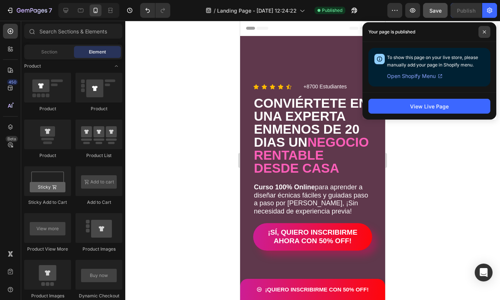
click at [484, 30] on icon at bounding box center [484, 32] width 4 height 4
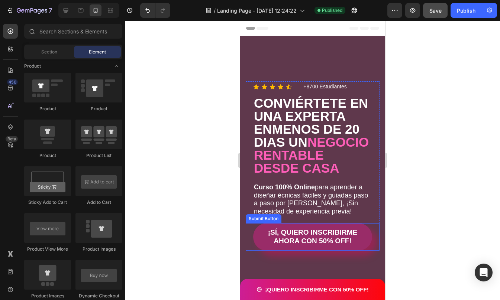
click at [264, 248] on button "¡SÍ, QUIERO INSCRIBIRME AHORA CON 50% OFF!" at bounding box center [312, 236] width 119 height 27
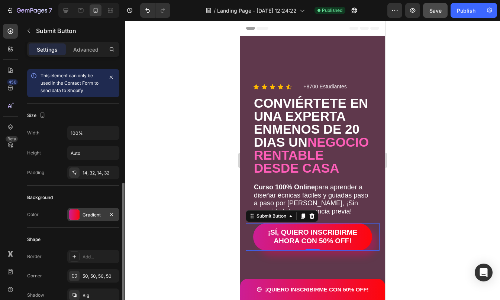
scroll to position [82, 0]
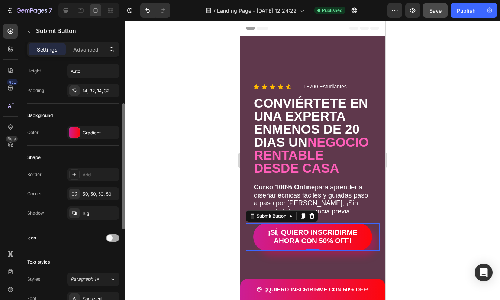
click at [112, 238] on span at bounding box center [110, 238] width 6 height 6
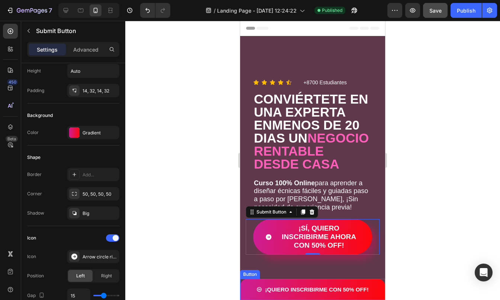
click at [256, 290] on icon "<p>¡QUIERO INSCRIBIRME CON 50% OFF!</p>" at bounding box center [259, 290] width 6 height 6
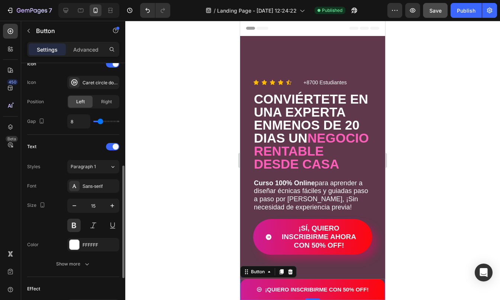
scroll to position [236, 0]
click at [74, 77] on div at bounding box center [74, 82] width 10 height 10
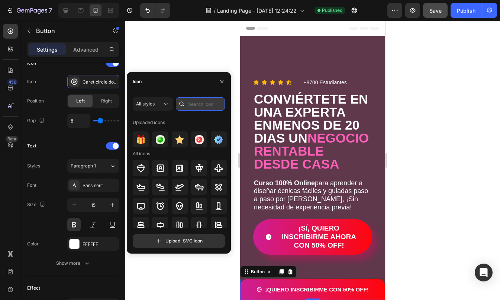
click at [192, 103] on input "text" at bounding box center [200, 103] width 49 height 13
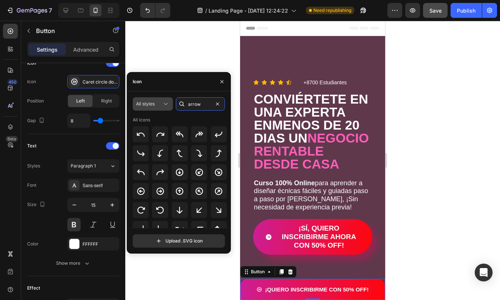
type input "arrow"
click at [152, 104] on span "All styles" at bounding box center [145, 104] width 19 height 6
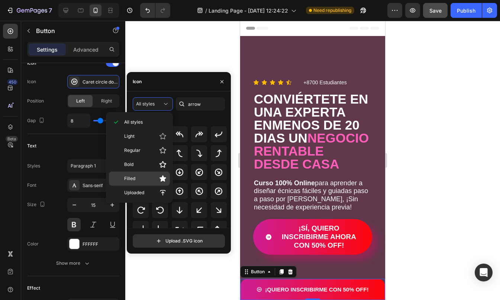
click at [140, 180] on p "Filled" at bounding box center [145, 178] width 42 height 7
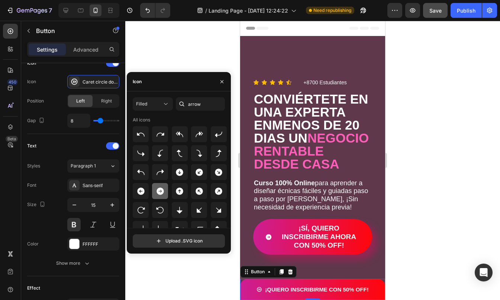
click at [159, 188] on icon at bounding box center [159, 191] width 7 height 7
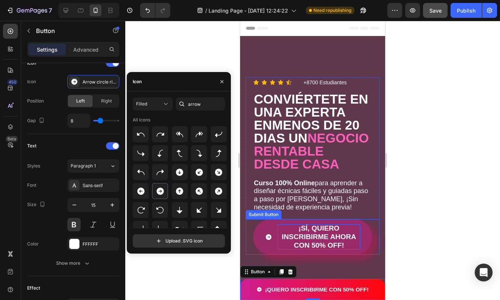
click at [288, 244] on div "¡SÍ, QUIERO INSCRIBIRME AHORA CON 50% OFF!" at bounding box center [319, 236] width 82 height 25
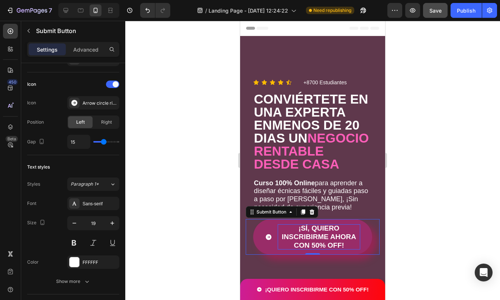
scroll to position [0, 0]
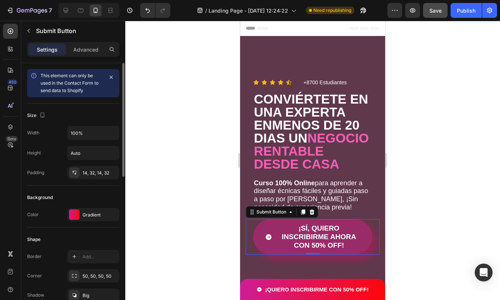
click at [266, 241] on span "¡SÍ, QUIERO INSCRIBIRME AHORA CON 50% OFF!" at bounding box center [268, 236] width 7 height 25
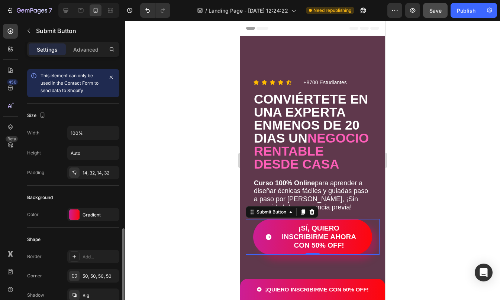
scroll to position [115, 0]
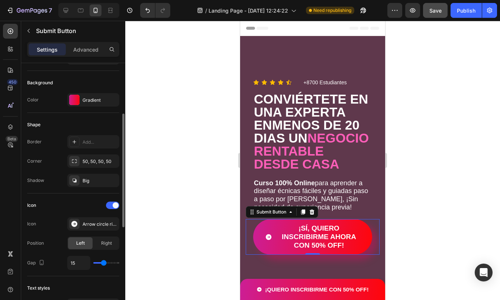
type input "6"
type input "3"
type input "4"
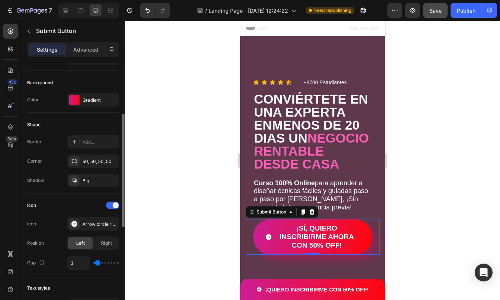
type input "4"
type input "5"
type input "6"
click at [99, 262] on input "range" at bounding box center [106, 262] width 26 height 1
type input "6"
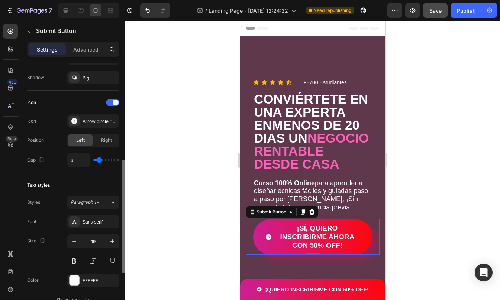
scroll to position [218, 0]
click at [75, 238] on icon "button" at bounding box center [74, 240] width 7 height 7
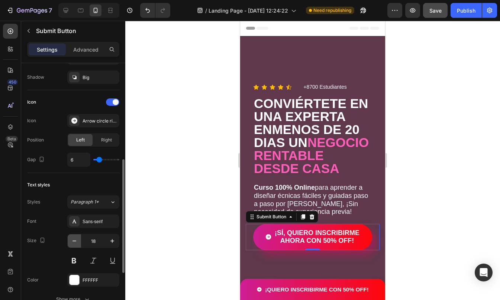
click at [75, 238] on icon "button" at bounding box center [74, 240] width 7 height 7
type input "17"
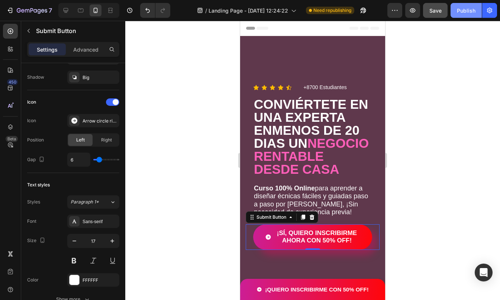
click at [459, 8] on div "Publish" at bounding box center [466, 11] width 19 height 8
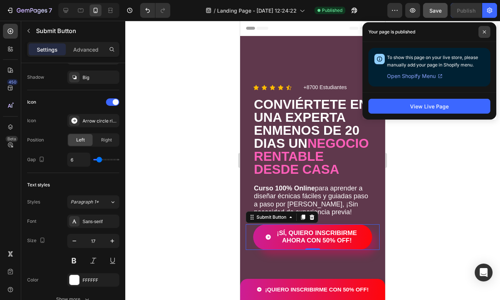
click at [486, 32] on span at bounding box center [484, 32] width 12 height 12
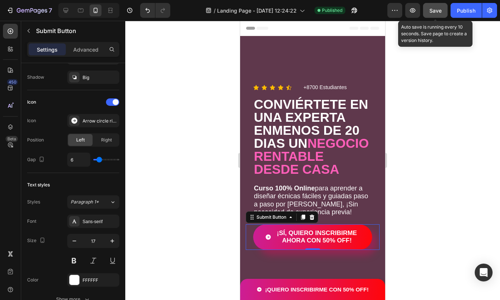
click at [437, 9] on span "Save" at bounding box center [435, 10] width 12 height 6
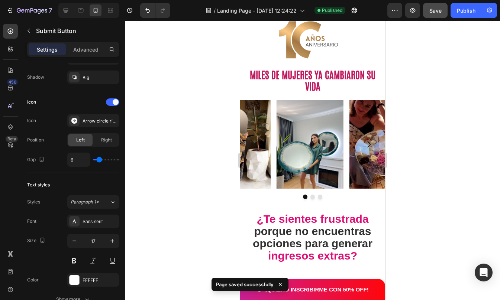
scroll to position [206, 0]
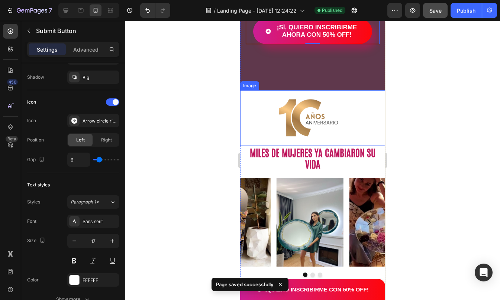
click at [284, 114] on img at bounding box center [312, 118] width 72 height 41
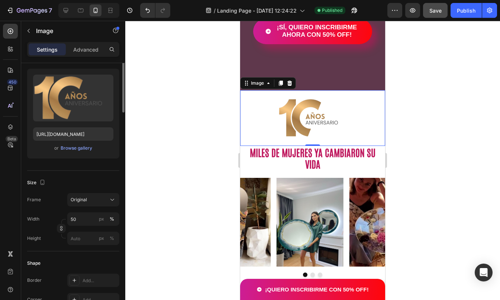
scroll to position [0, 0]
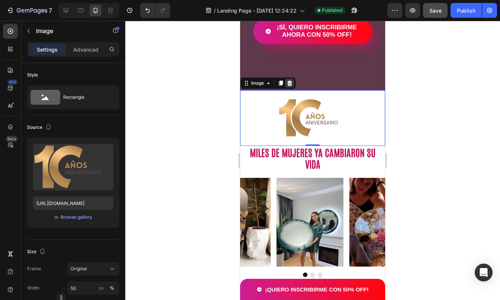
click at [287, 82] on icon at bounding box center [289, 83] width 6 height 6
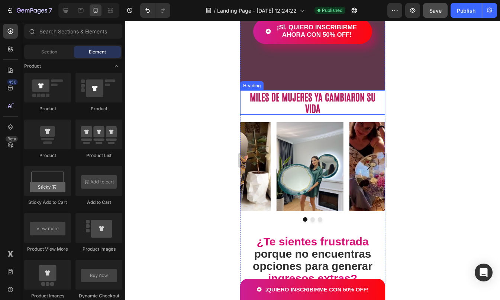
click at [372, 96] on div "MILES DE MUJERES YA CAMBIARON SU VIDA Heading" at bounding box center [312, 102] width 145 height 25
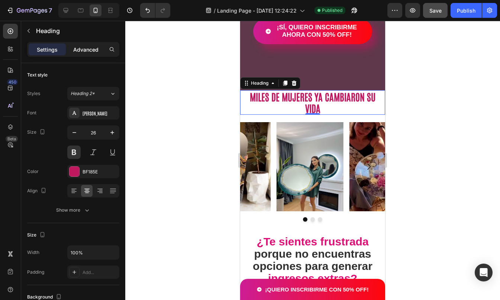
click at [95, 49] on p "Advanced" at bounding box center [85, 50] width 25 height 8
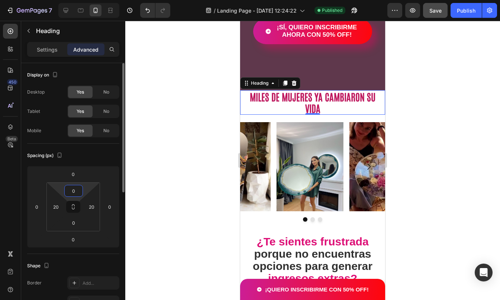
click at [75, 190] on input "0" at bounding box center [73, 190] width 15 height 11
type input "10"
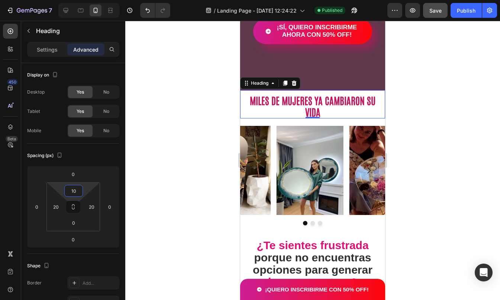
click at [423, 193] on div at bounding box center [312, 160] width 375 height 279
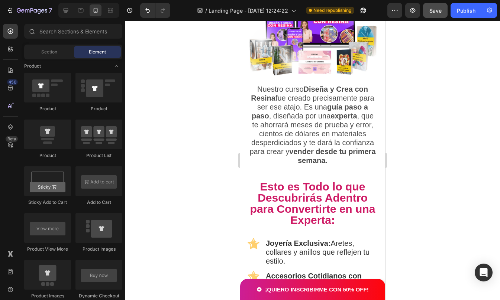
scroll to position [856, 0]
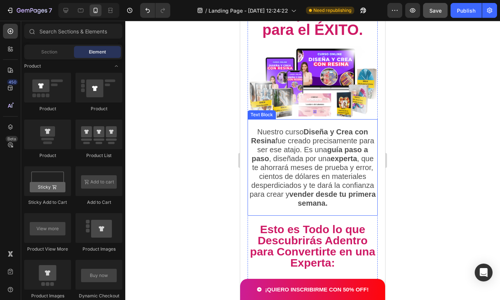
click at [309, 176] on p "Nuestro curso Diseña y Crea con Resina fue creado precisamente para ser ese ata…" at bounding box center [312, 167] width 129 height 80
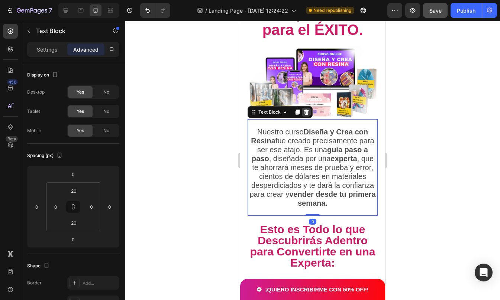
click at [304, 111] on icon at bounding box center [306, 112] width 5 height 5
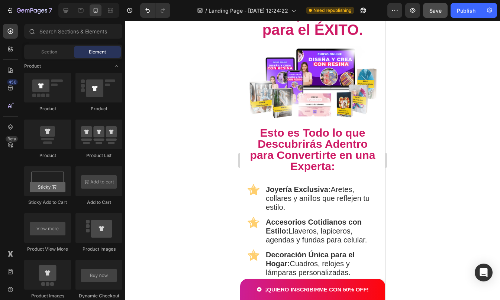
click at [420, 143] on div at bounding box center [312, 160] width 375 height 279
click at [336, 143] on span "Esto es Todo lo que Descubrirás Adentro para Convertirte en una Experta:" at bounding box center [312, 150] width 125 height 46
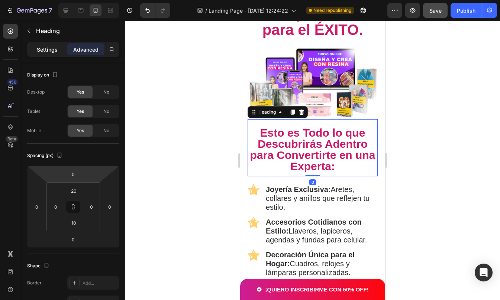
click at [51, 49] on p "Settings" at bounding box center [47, 50] width 21 height 8
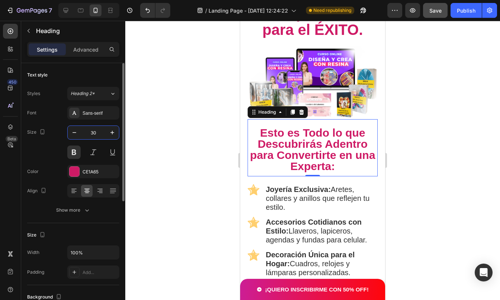
click at [94, 134] on input "30" at bounding box center [93, 132] width 25 height 13
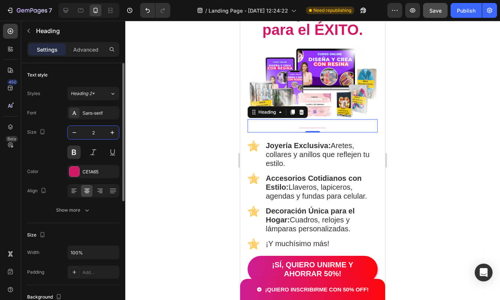
type input "25"
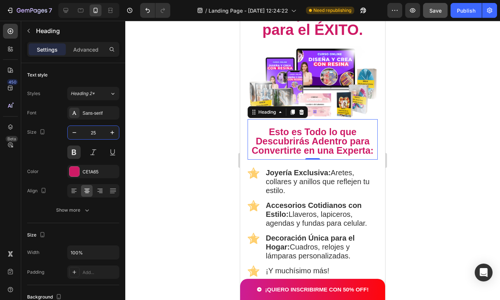
click at [417, 149] on div at bounding box center [312, 160] width 375 height 279
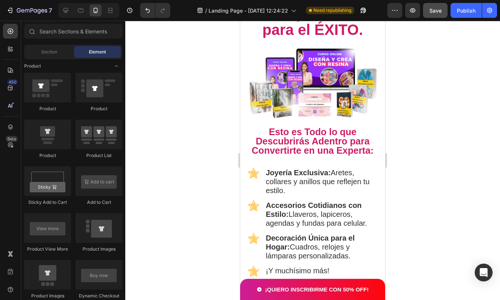
click at [417, 149] on div at bounding box center [312, 160] width 375 height 279
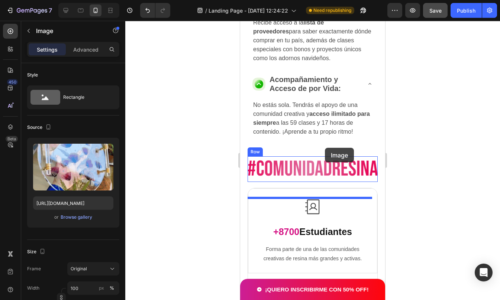
scroll to position [1586, 0]
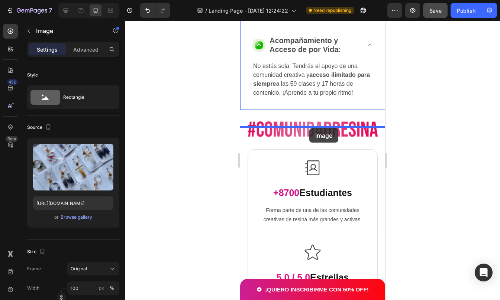
drag, startPoint x: 299, startPoint y: 125, endPoint x: 309, endPoint y: 128, distance: 10.6
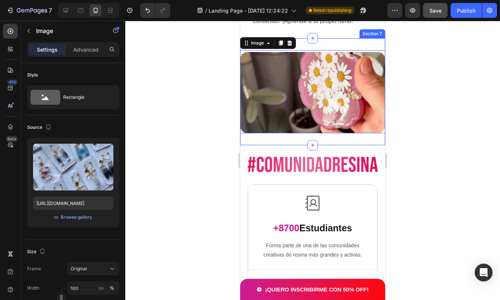
scroll to position [1514, 0]
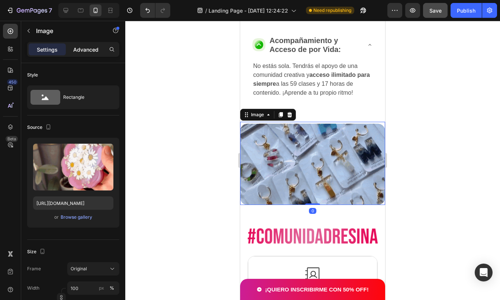
click at [88, 47] on p "Advanced" at bounding box center [85, 50] width 25 height 8
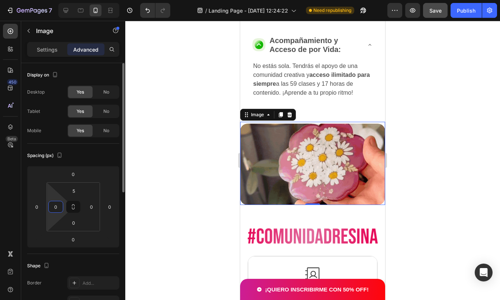
click at [58, 204] on input "0" at bounding box center [55, 206] width 11 height 11
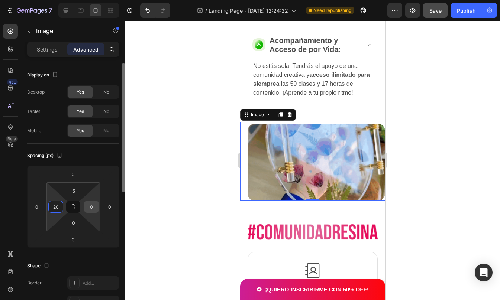
type input "20"
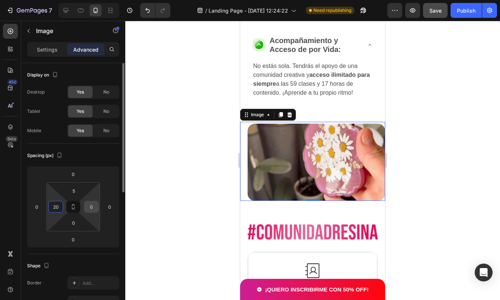
click at [98, 207] on div "0" at bounding box center [91, 207] width 15 height 12
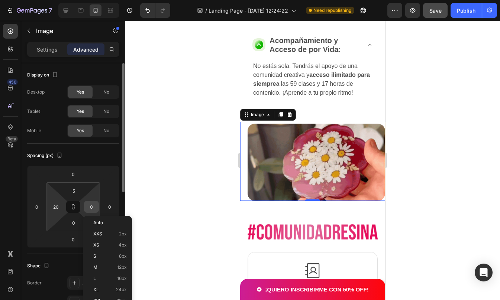
click at [94, 207] on input "0" at bounding box center [91, 206] width 11 height 11
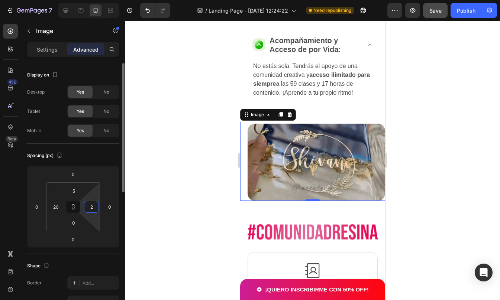
type input "20"
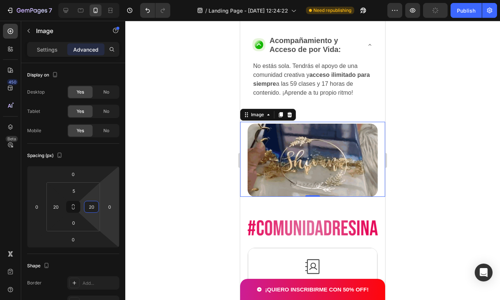
click at [406, 140] on div at bounding box center [312, 160] width 375 height 279
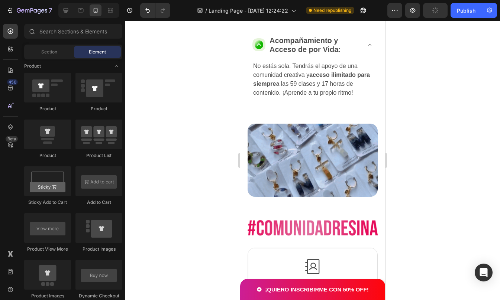
click at [406, 140] on div at bounding box center [312, 160] width 375 height 279
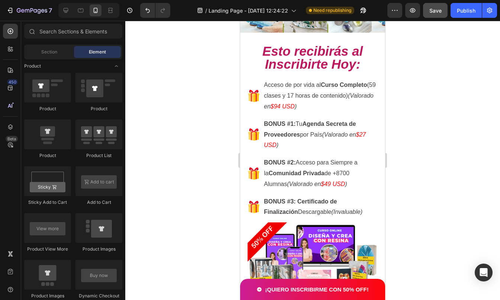
scroll to position [3158, 0]
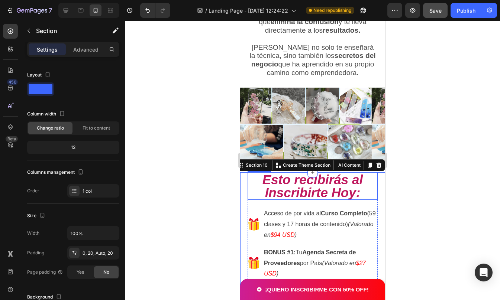
scroll to position [3139, 0]
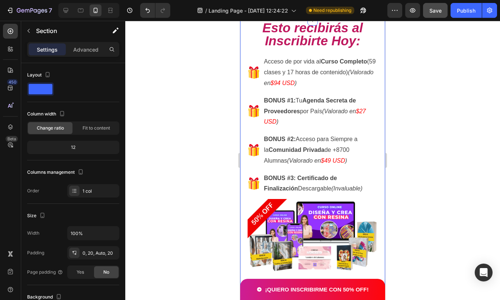
scroll to position [3074, 0]
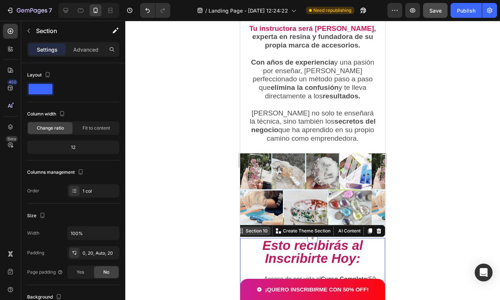
click at [254, 228] on div "Section 10" at bounding box center [256, 231] width 25 height 7
click at [12, 130] on icon at bounding box center [10, 126] width 7 height 7
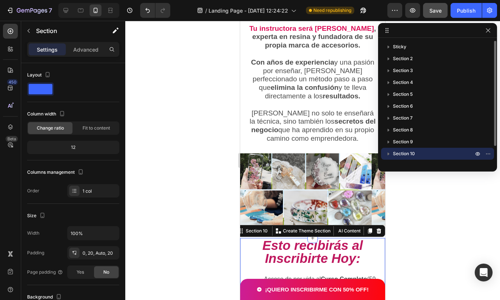
click at [389, 152] on icon "button" at bounding box center [388, 153] width 7 height 7
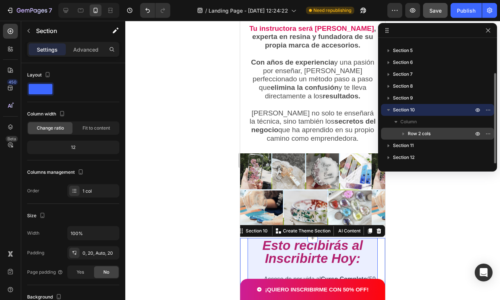
click at [405, 134] on icon "button" at bounding box center [402, 133] width 7 height 7
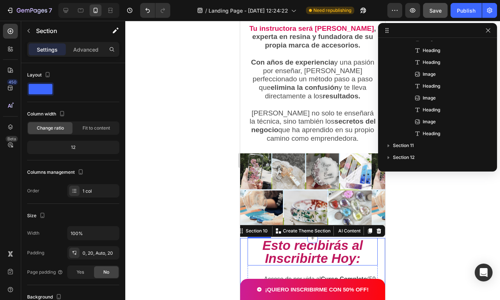
click at [250, 238] on h2 "Esto recibirás al Inscribirte Hoy:" at bounding box center [312, 251] width 130 height 27
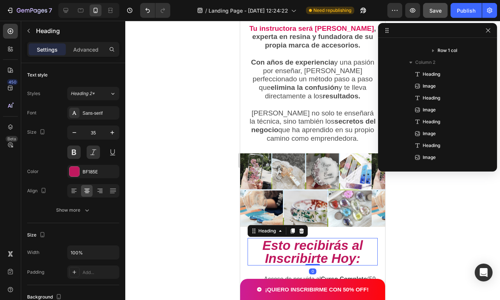
scroll to position [129, 0]
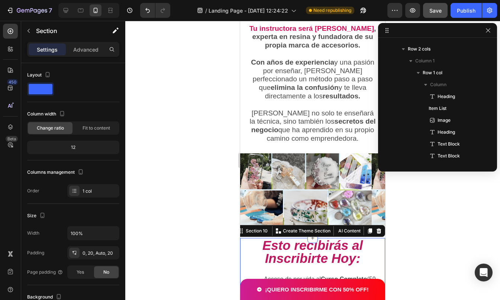
scroll to position [57, 0]
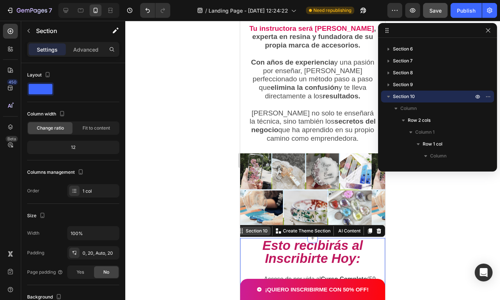
click at [253, 228] on div "Section 10" at bounding box center [256, 231] width 25 height 7
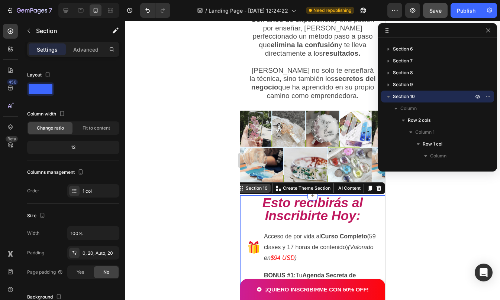
scroll to position [3175, 0]
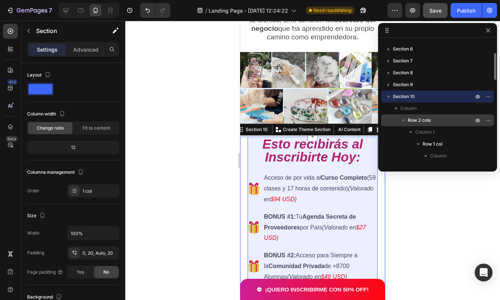
click at [411, 120] on span "Row 2 cols" at bounding box center [419, 120] width 23 height 7
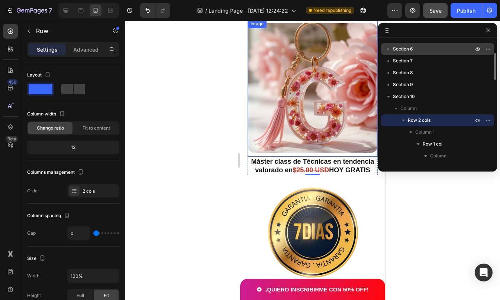
scroll to position [4916, 0]
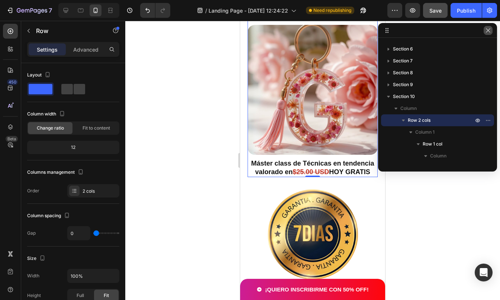
click at [489, 29] on icon "button" at bounding box center [488, 30] width 6 height 6
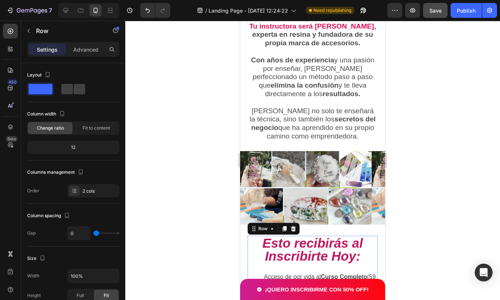
scroll to position [3067, 0]
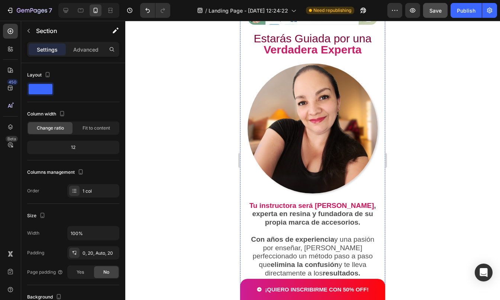
scroll to position [3134, 0]
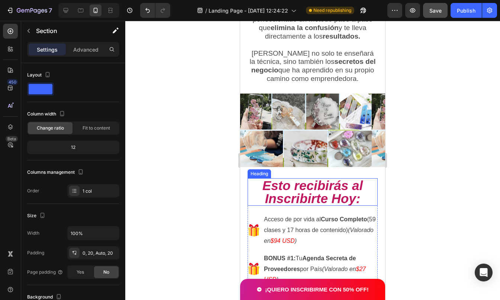
click at [248, 178] on h2 "Esto recibirás al Inscribirte Hoy:" at bounding box center [312, 191] width 130 height 27
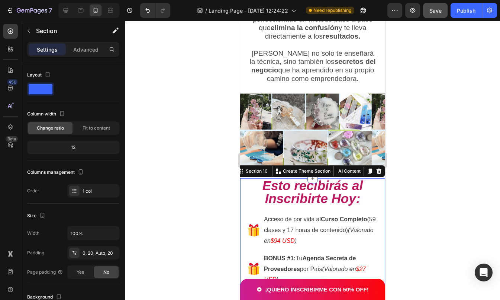
drag, startPoint x: 243, startPoint y: 164, endPoint x: 252, endPoint y: 138, distance: 27.1
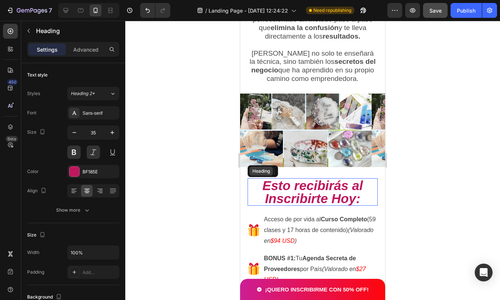
click at [252, 168] on div "Heading" at bounding box center [261, 171] width 20 height 7
click at [9, 126] on icon at bounding box center [10, 126] width 5 height 5
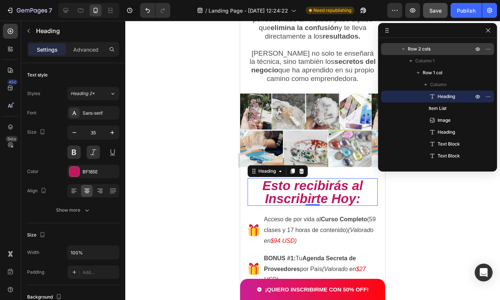
scroll to position [64, 0]
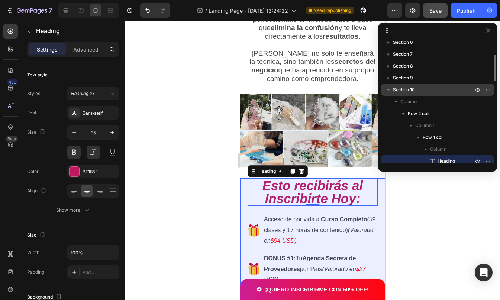
click at [389, 88] on icon "button" at bounding box center [388, 89] width 7 height 7
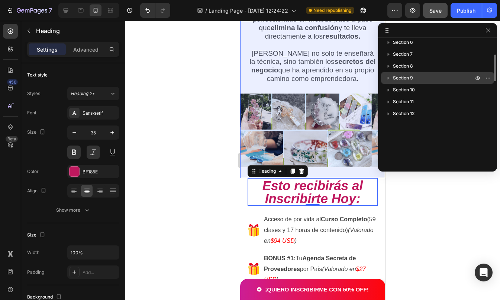
drag, startPoint x: 405, startPoint y: 90, endPoint x: 405, endPoint y: 75, distance: 14.9
click at [405, 75] on div "Sticky Section 2 Section 3 Section 4 Section 5 Section 6 Section 7 Section 8 Se…" at bounding box center [437, 102] width 119 height 123
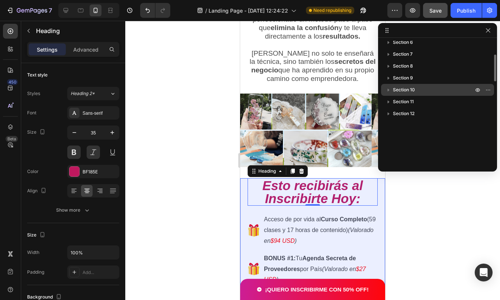
click at [400, 89] on span "Section 10" at bounding box center [404, 89] width 22 height 7
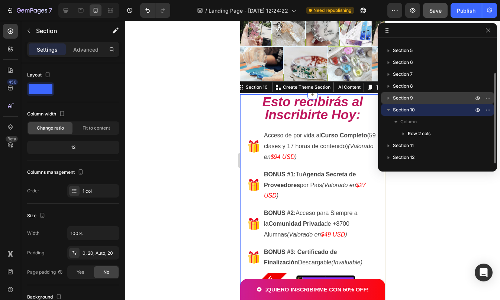
scroll to position [3235, 0]
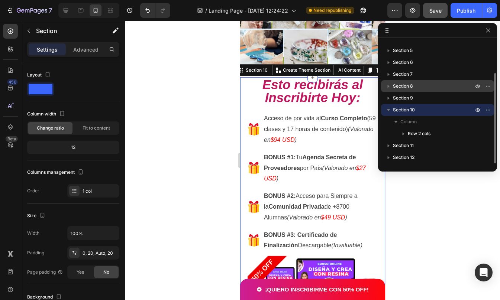
drag, startPoint x: 397, startPoint y: 108, endPoint x: 401, endPoint y: 82, distance: 26.0
click at [401, 82] on div "Sticky Section 2 Section 3 Section 4 Section 5 Section 6 Section 7 Section 8 Se…" at bounding box center [437, 102] width 119 height 123
click at [488, 112] on icon "button" at bounding box center [488, 110] width 6 height 6
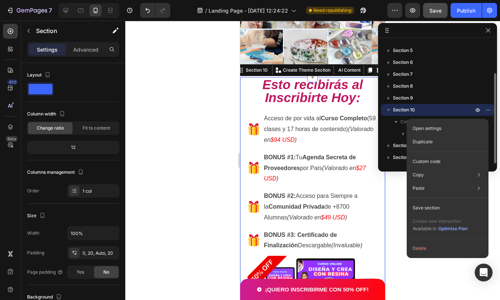
click at [389, 110] on icon "button" at bounding box center [388, 109] width 7 height 7
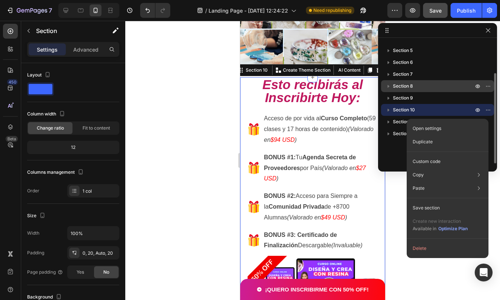
drag, startPoint x: 401, startPoint y: 109, endPoint x: 401, endPoint y: 92, distance: 17.1
click at [401, 92] on div "Sticky Section 2 Section 3 Section 4 Section 5 Section 6 Section 7 Section 8 Se…" at bounding box center [437, 102] width 119 height 123
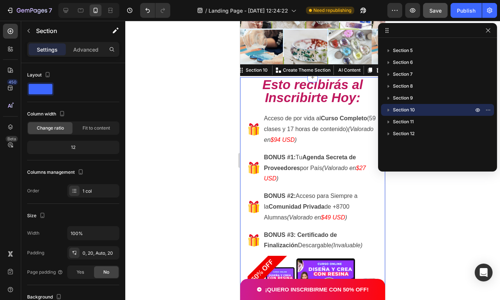
click at [229, 73] on div at bounding box center [312, 160] width 375 height 279
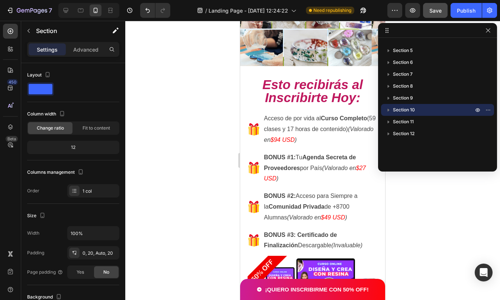
scroll to position [20, 0]
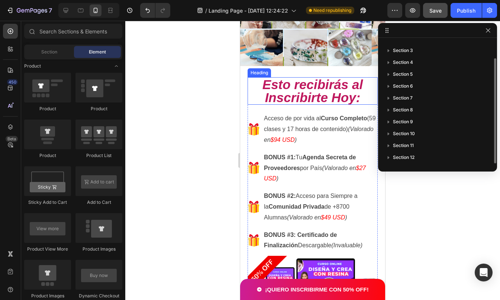
click at [250, 77] on h2 "Esto recibirás al Inscribirte Hoy:" at bounding box center [312, 90] width 130 height 27
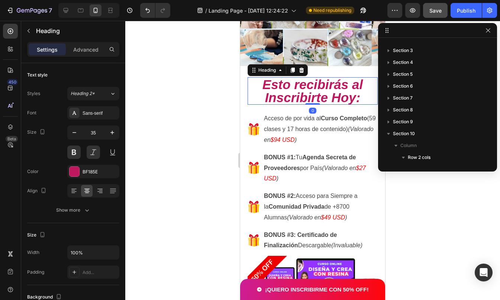
scroll to position [129, 0]
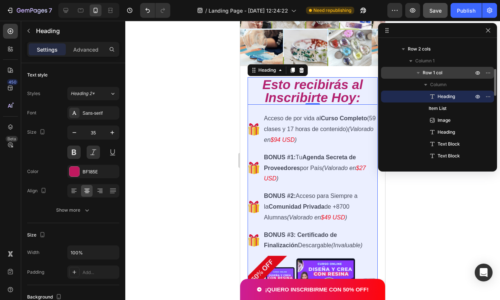
click at [427, 72] on span "Row 1 col" at bounding box center [432, 72] width 20 height 7
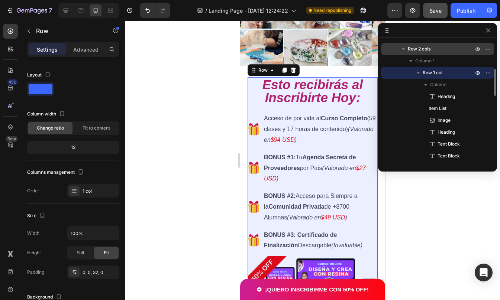
click at [418, 48] on span "Row 2 cols" at bounding box center [419, 48] width 23 height 7
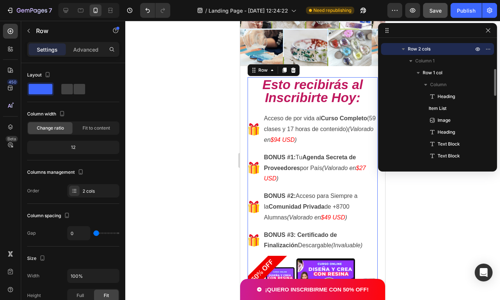
click at [417, 47] on span "Row 2 cols" at bounding box center [419, 48] width 23 height 7
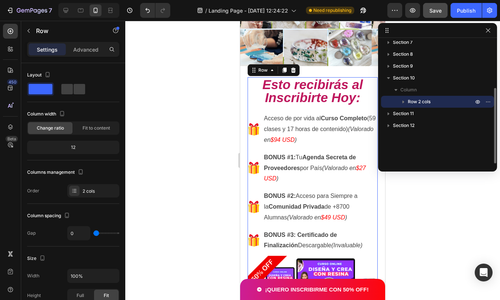
scroll to position [76, 0]
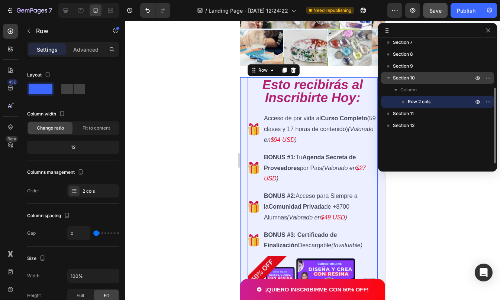
drag, startPoint x: 412, startPoint y: 101, endPoint x: 408, endPoint y: 75, distance: 27.1
click at [408, 75] on div "Section 10 Column Row 2 cols" at bounding box center [437, 90] width 113 height 36
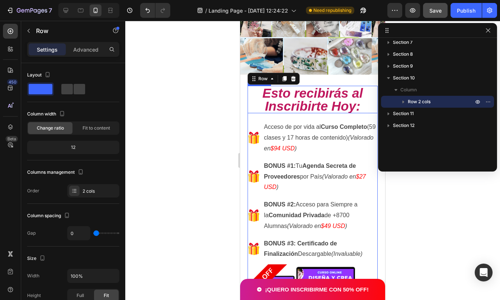
scroll to position [3223, 0]
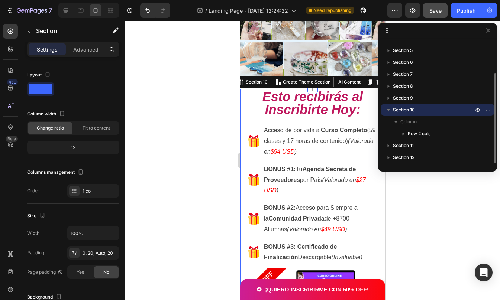
scroll to position [44, 0]
drag, startPoint x: 726, startPoint y: 53, endPoint x: 258, endPoint y: 5, distance: 470.3
click at [417, 190] on div at bounding box center [312, 160] width 375 height 279
click at [486, 32] on icon "button" at bounding box center [488, 30] width 4 height 4
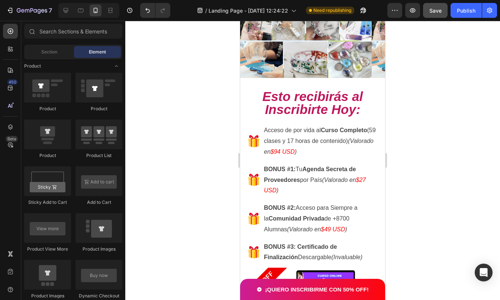
click at [489, 30] on div at bounding box center [312, 160] width 375 height 279
click at [486, 29] on div at bounding box center [312, 160] width 375 height 279
click at [232, 89] on div at bounding box center [312, 160] width 375 height 279
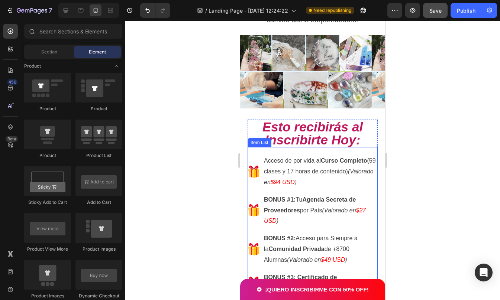
scroll to position [3187, 0]
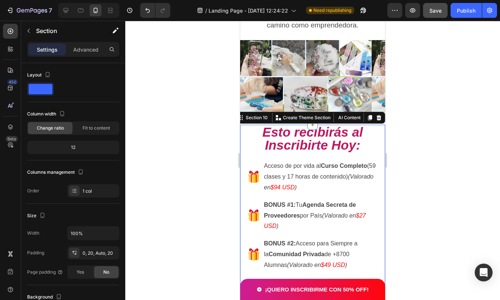
drag, startPoint x: 245, startPoint y: 101, endPoint x: 382, endPoint y: 173, distance: 155.1
click at [217, 144] on div at bounding box center [312, 160] width 375 height 279
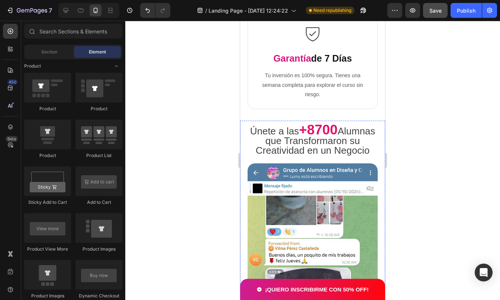
scroll to position [1940, 0]
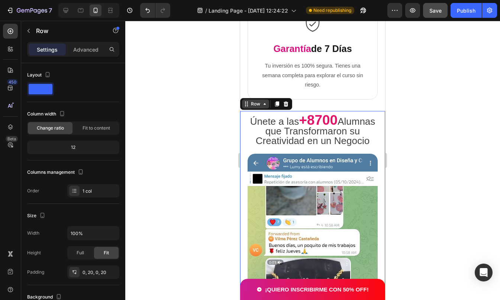
click at [255, 105] on div "Row" at bounding box center [255, 104] width 12 height 7
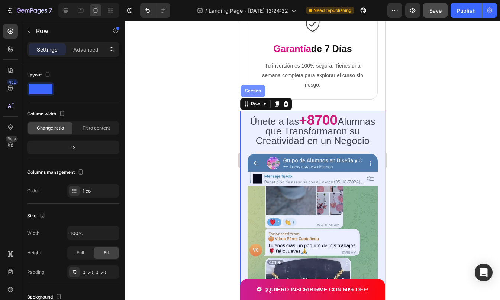
click at [258, 91] on div "Section" at bounding box center [252, 91] width 19 height 4
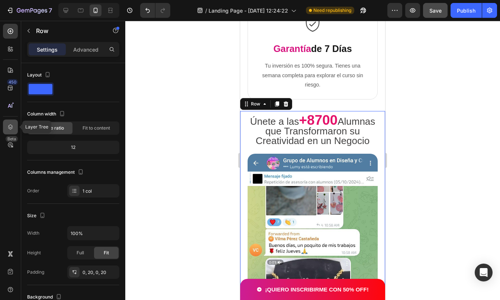
click at [12, 129] on icon at bounding box center [10, 126] width 7 height 7
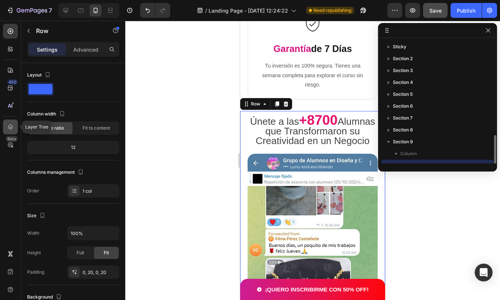
scroll to position [56, 0]
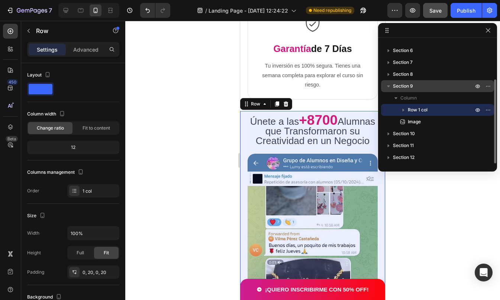
click at [389, 88] on icon "button" at bounding box center [388, 85] width 7 height 7
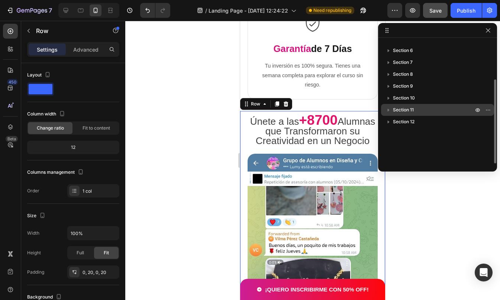
drag, startPoint x: 408, startPoint y: 85, endPoint x: 407, endPoint y: 106, distance: 21.2
click at [407, 106] on div "Sticky Section 2 Section 3 Section 4 Section 5 Section 6 Section 7 Section 8 Se…" at bounding box center [437, 102] width 119 height 123
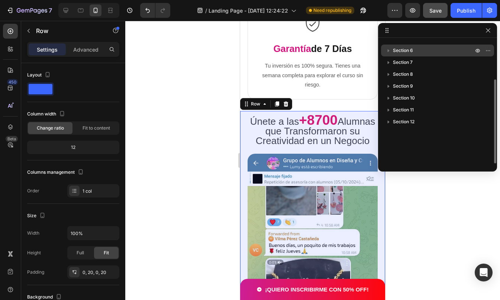
drag, startPoint x: 487, startPoint y: 87, endPoint x: 486, endPoint y: 82, distance: 4.3
click at [486, 82] on button "button" at bounding box center [487, 86] width 9 height 9
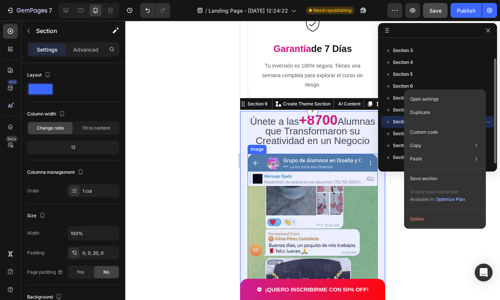
scroll to position [20, 0]
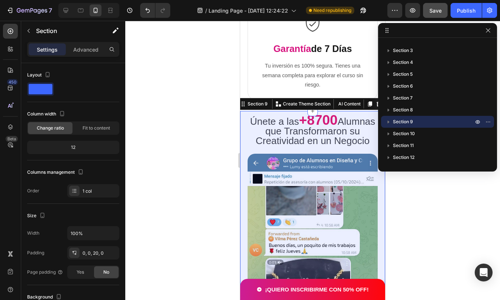
click at [150, 238] on div at bounding box center [312, 160] width 375 height 279
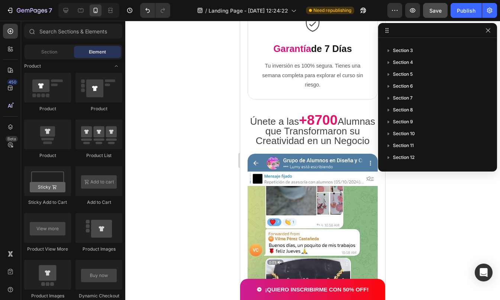
click at [183, 216] on div at bounding box center [312, 160] width 375 height 279
click at [486, 32] on icon "button" at bounding box center [488, 30] width 4 height 4
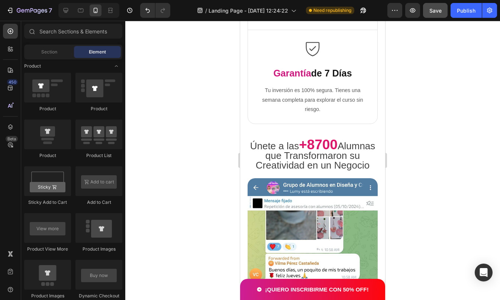
scroll to position [1917, 0]
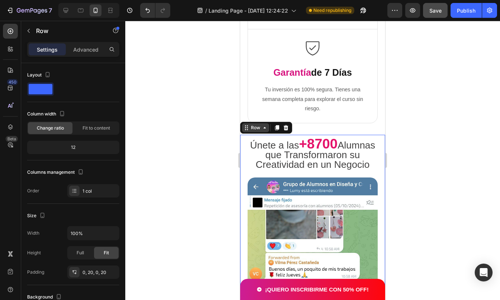
click at [256, 127] on div "Row" at bounding box center [255, 127] width 12 height 7
click at [231, 148] on div at bounding box center [312, 160] width 375 height 279
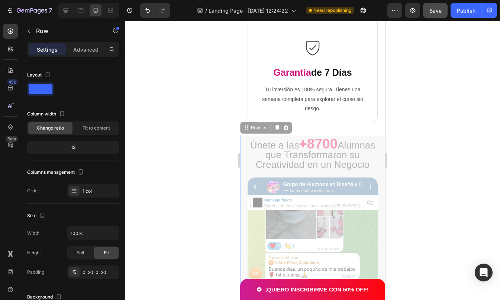
drag, startPoint x: 243, startPoint y: 137, endPoint x: 252, endPoint y: 62, distance: 75.9
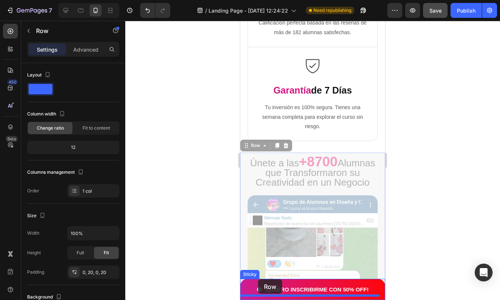
scroll to position [1915, 0]
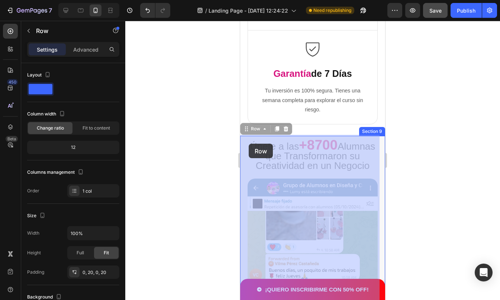
drag, startPoint x: 244, startPoint y: 139, endPoint x: 248, endPoint y: 144, distance: 6.3
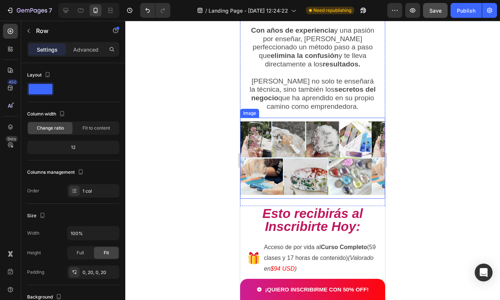
scroll to position [3106, 0]
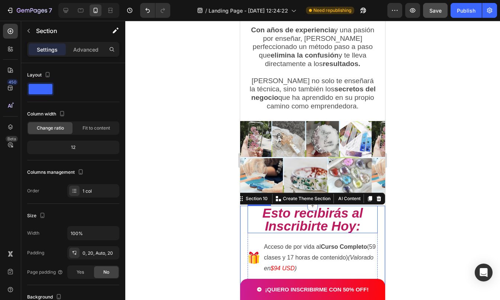
click at [250, 206] on h2 "Esto recibirás al Inscribirte Hoy:" at bounding box center [312, 219] width 130 height 27
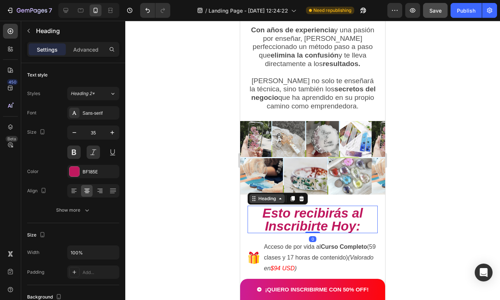
click at [259, 195] on div "Heading" at bounding box center [267, 198] width 20 height 7
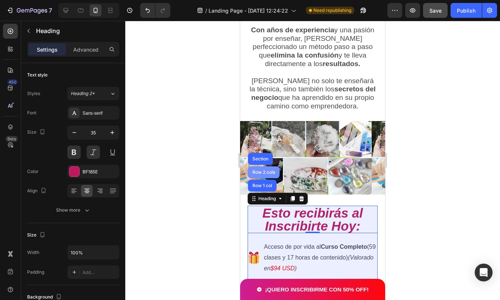
click at [263, 170] on div "Row 2 cols" at bounding box center [264, 172] width 26 height 4
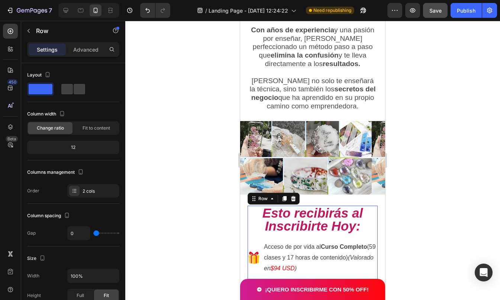
drag, startPoint x: 255, startPoint y: 171, endPoint x: 369, endPoint y: 176, distance: 114.2
click at [369, 206] on h2 "Esto recibirás al Inscribirte Hoy:" at bounding box center [312, 219] width 130 height 27
click at [428, 188] on div at bounding box center [312, 160] width 375 height 279
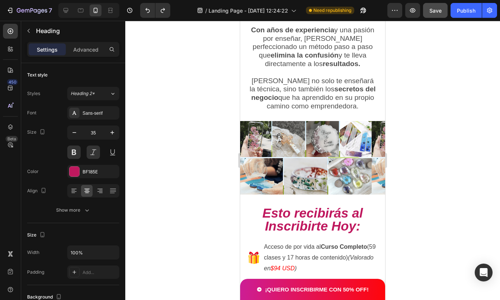
click at [251, 206] on h2 "Esto recibirás al Inscribirte Hoy:" at bounding box center [312, 219] width 130 height 27
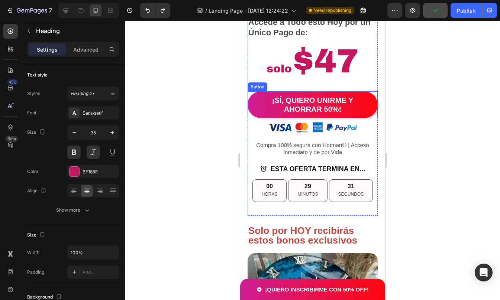
scroll to position [3578, 0]
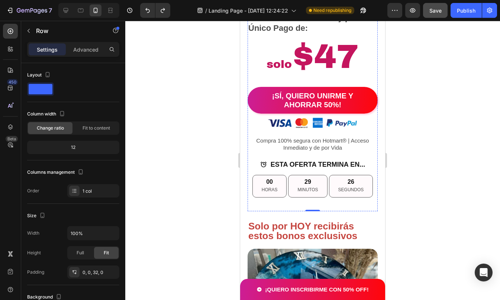
scroll to position [3581, 0]
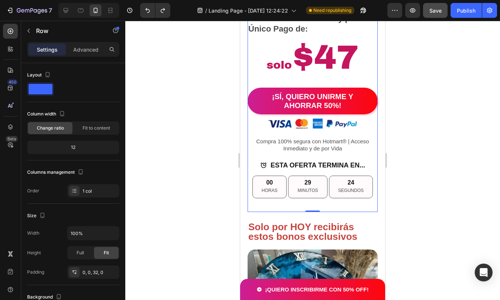
drag, startPoint x: 272, startPoint y: 202, endPoint x: 259, endPoint y: 204, distance: 13.8
drag, startPoint x: 259, startPoint y: 204, endPoint x: 353, endPoint y: 192, distance: 95.1
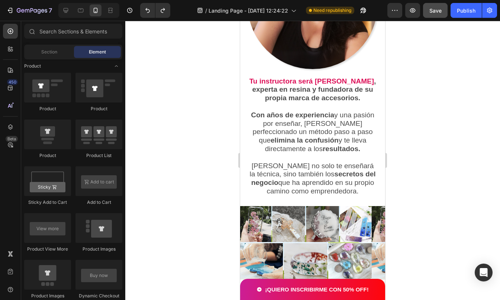
scroll to position [2877, 0]
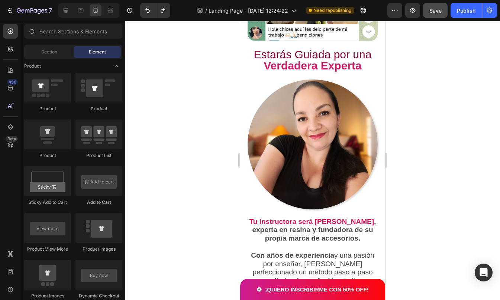
drag, startPoint x: 383, startPoint y: 193, endPoint x: 627, endPoint y: 183, distance: 244.7
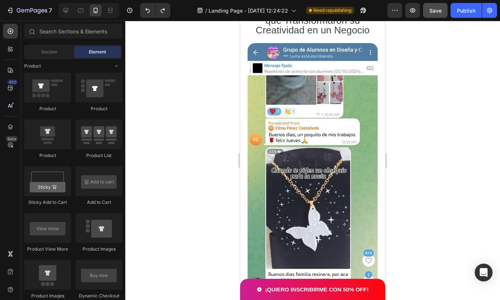
drag, startPoint x: 383, startPoint y: 164, endPoint x: 626, endPoint y: 142, distance: 244.0
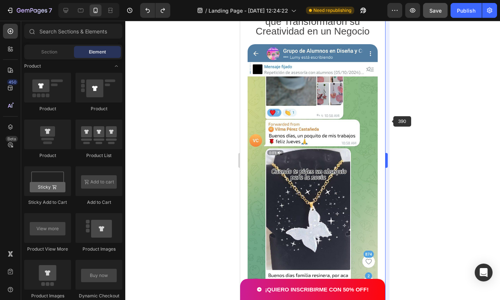
scroll to position [1893, 0]
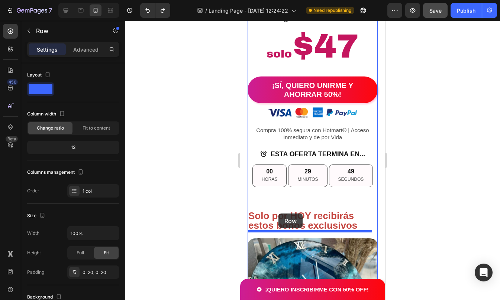
scroll to position [3600, 0]
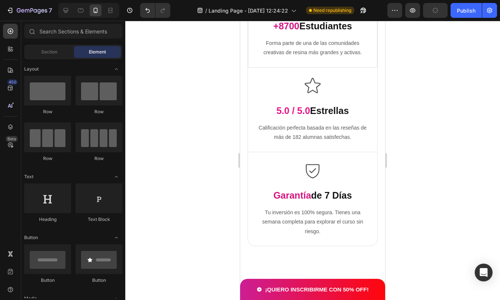
scroll to position [1642, 0]
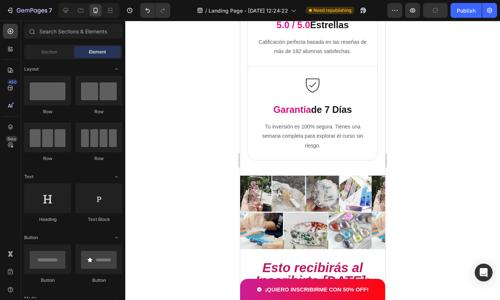
drag, startPoint x: 383, startPoint y: 212, endPoint x: 626, endPoint y: 94, distance: 270.5
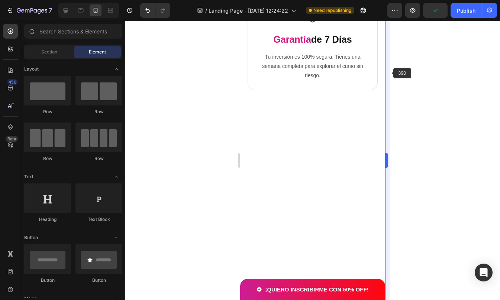
scroll to position [1428, 0]
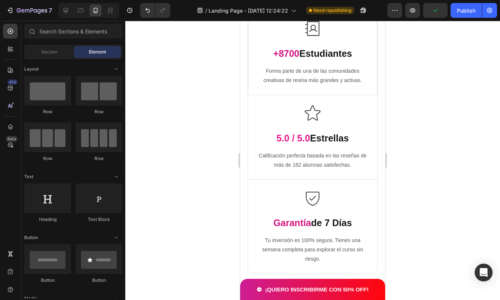
click at [416, 129] on div at bounding box center [312, 160] width 375 height 279
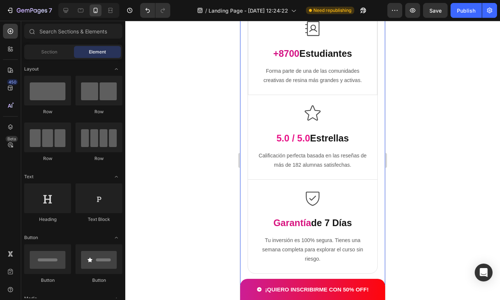
click at [335, 69] on div "Image Row Image Free Shipping Text Block Free shipping on any order of $150 or …" at bounding box center [312, 140] width 145 height 289
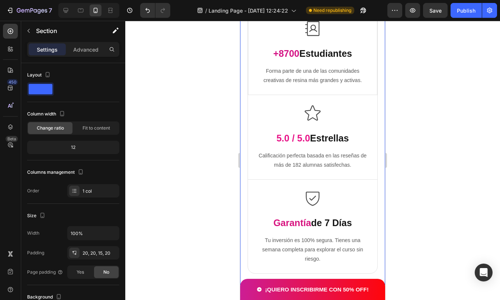
drag, startPoint x: 249, startPoint y: 69, endPoint x: 252, endPoint y: 225, distance: 155.4
click at [252, 225] on div "Image Row Image Free Shipping Text Block Free shipping on any order of $150 or …" at bounding box center [312, 140] width 145 height 289
click at [253, 99] on div "Image Row Image Free Shipping Text Block Free shipping on any order of $150 or …" at bounding box center [312, 142] width 130 height 276
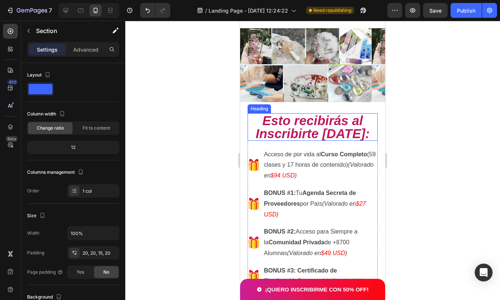
scroll to position [1962, 0]
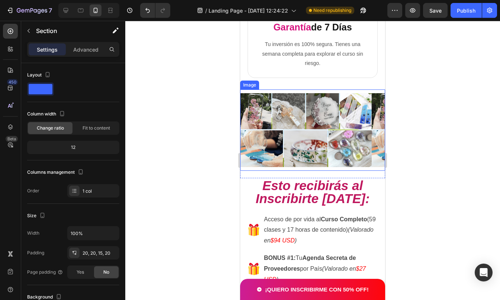
click at [305, 119] on img at bounding box center [312, 130] width 145 height 74
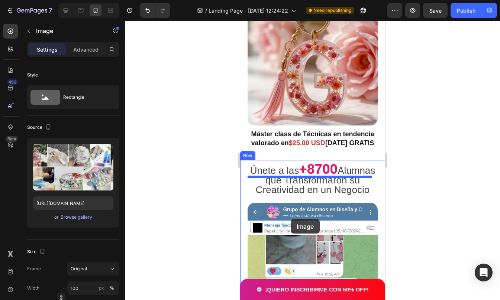
scroll to position [3835, 0]
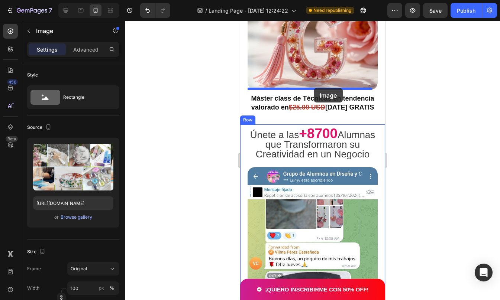
drag, startPoint x: 305, startPoint y: 119, endPoint x: 314, endPoint y: 89, distance: 31.0
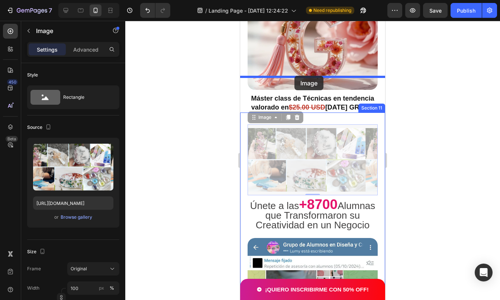
drag, startPoint x: 282, startPoint y: 104, endPoint x: 294, endPoint y: 76, distance: 30.6
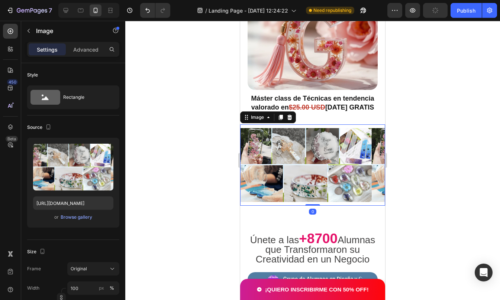
click at [418, 129] on div at bounding box center [312, 160] width 375 height 279
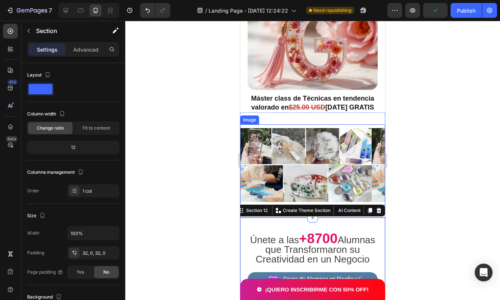
click at [300, 153] on img at bounding box center [312, 165] width 145 height 74
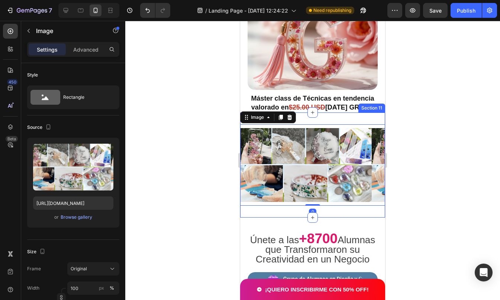
click at [273, 176] on div "Image 0 Section 11" at bounding box center [312, 165] width 145 height 105
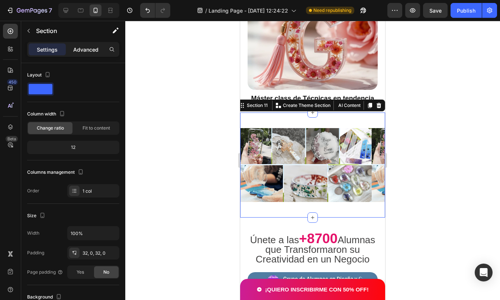
click at [90, 47] on p "Advanced" at bounding box center [85, 50] width 25 height 8
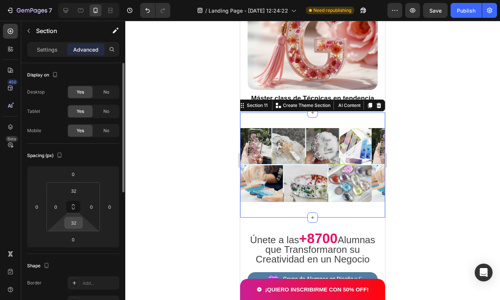
click at [77, 223] on input "32" at bounding box center [73, 222] width 15 height 11
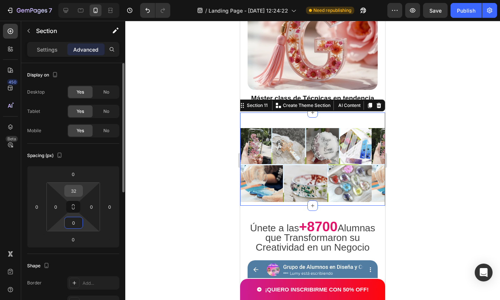
type input "0"
click at [78, 192] on input "32" at bounding box center [73, 190] width 15 height 11
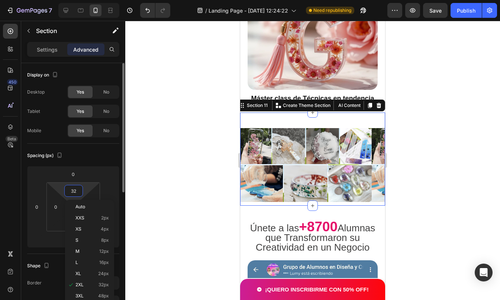
type input "320"
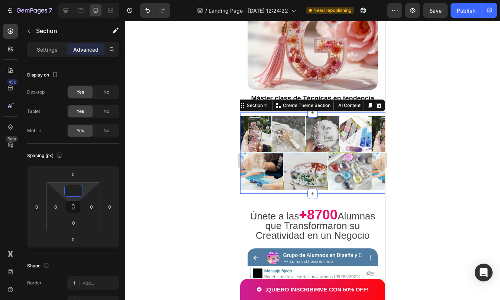
type input "0"
click at [412, 212] on div at bounding box center [312, 160] width 375 height 279
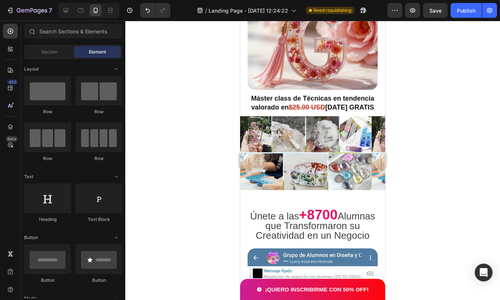
click at [412, 212] on div at bounding box center [312, 160] width 375 height 279
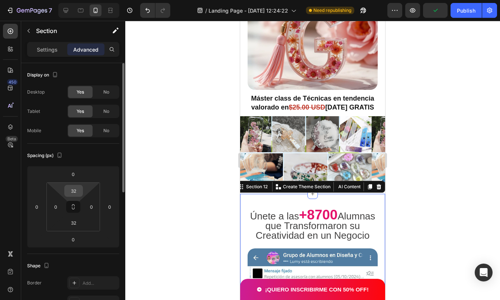
click at [76, 193] on input "32" at bounding box center [73, 190] width 15 height 11
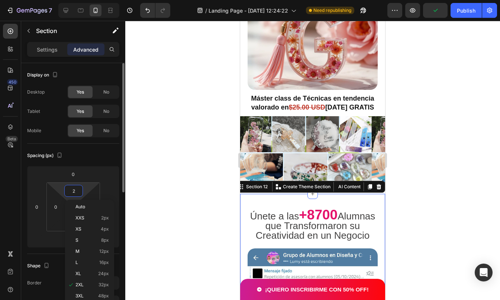
type input "20"
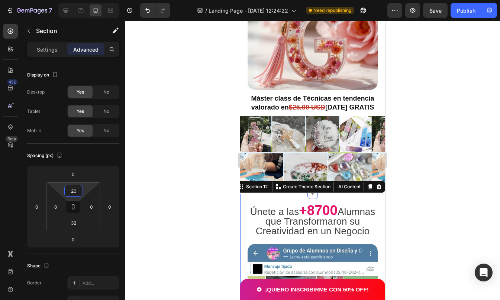
click at [434, 197] on div at bounding box center [312, 160] width 375 height 279
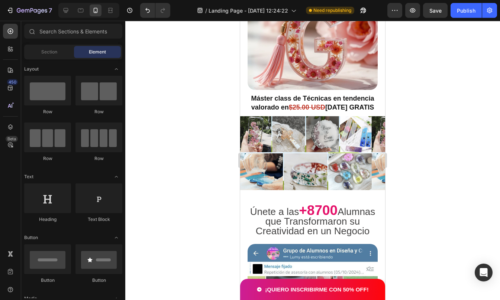
click at [434, 197] on div at bounding box center [312, 160] width 375 height 279
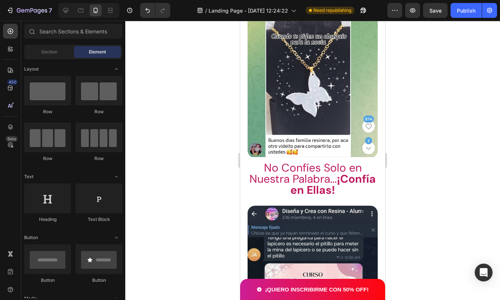
scroll to position [3999, 0]
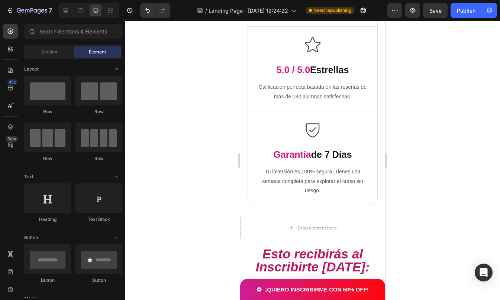
drag, startPoint x: 383, startPoint y: 196, endPoint x: 635, endPoint y: 128, distance: 260.5
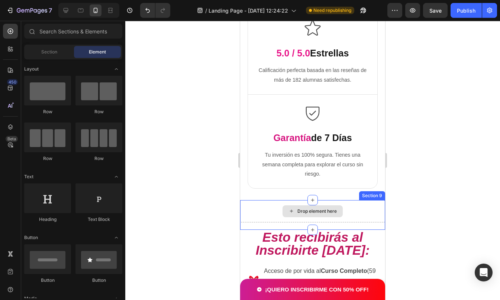
click at [270, 203] on div "Drop element here" at bounding box center [312, 211] width 145 height 22
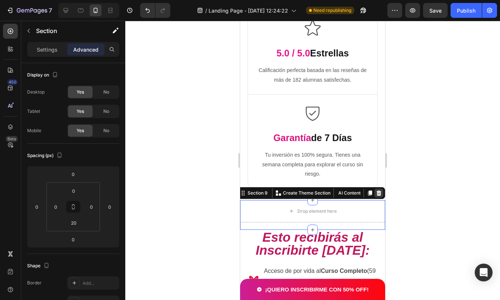
click at [376, 192] on icon at bounding box center [379, 193] width 6 height 6
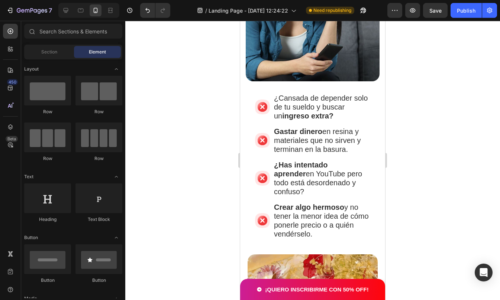
scroll to position [522, 0]
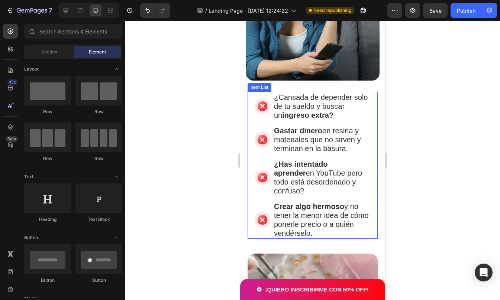
click at [302, 202] on p "Crear algo hermoso y no tener la menor idea de cómo ponerle precio o a quién ve…" at bounding box center [321, 220] width 95 height 36
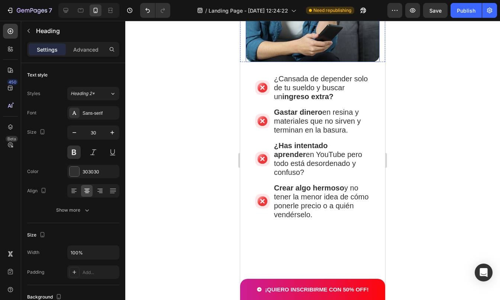
scroll to position [389, 0]
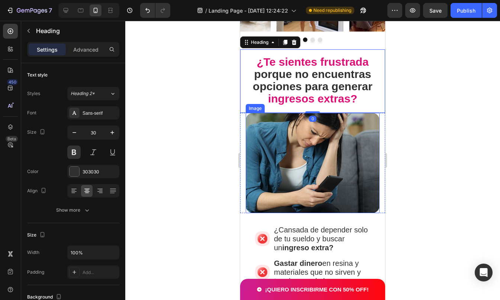
click at [310, 148] on img at bounding box center [313, 163] width 134 height 100
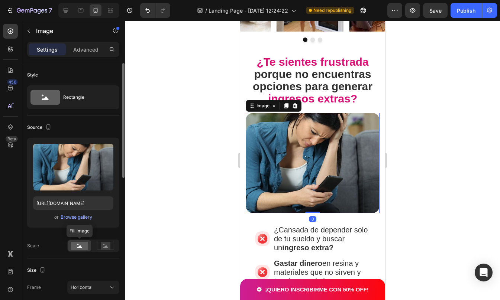
scroll to position [110, 0]
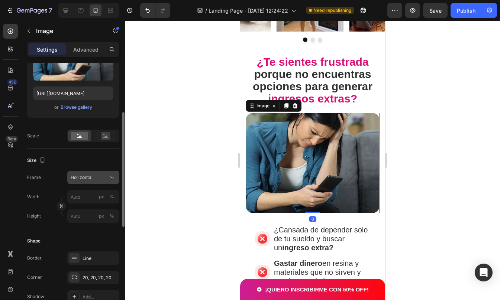
click at [102, 176] on div "Horizontal" at bounding box center [89, 177] width 36 height 7
click at [402, 65] on div at bounding box center [312, 160] width 375 height 279
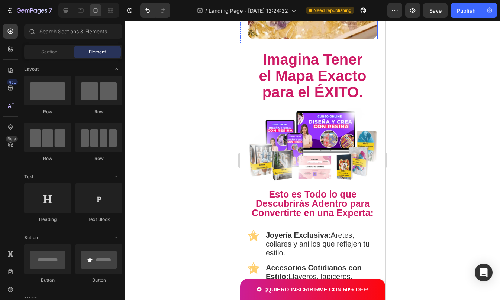
scroll to position [797, 0]
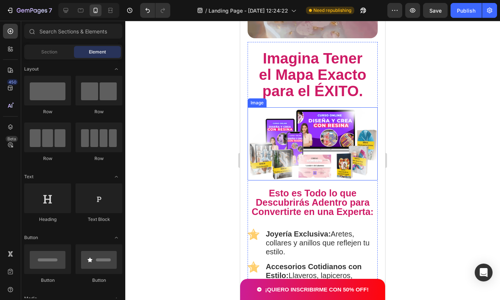
click at [340, 147] on img at bounding box center [312, 143] width 130 height 73
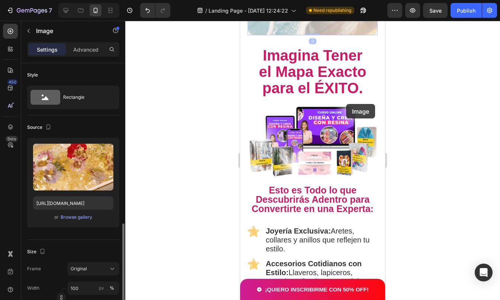
scroll to position [110, 0]
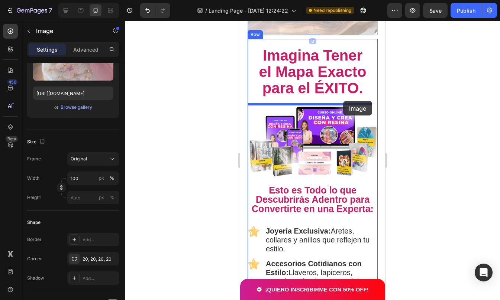
drag, startPoint x: 349, startPoint y: 30, endPoint x: 343, endPoint y: 101, distance: 71.2
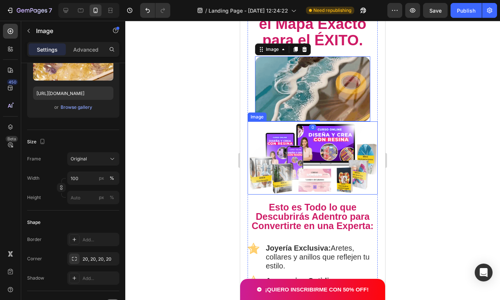
click at [336, 156] on img at bounding box center [312, 158] width 130 height 73
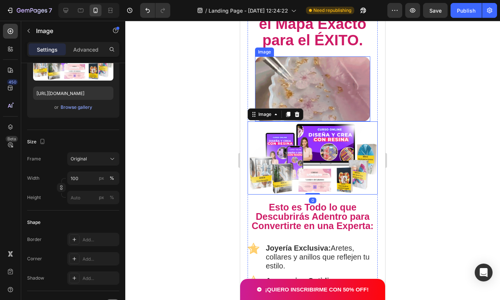
click at [260, 66] on img at bounding box center [312, 88] width 115 height 65
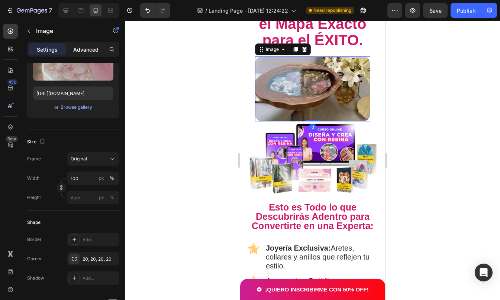
click at [75, 49] on p "Advanced" at bounding box center [85, 50] width 25 height 8
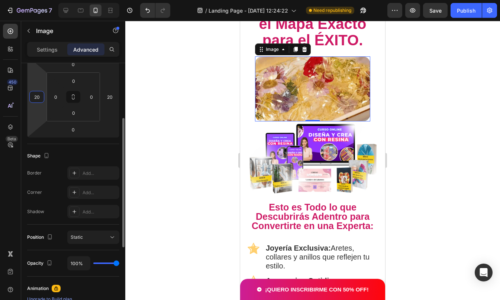
click at [41, 99] on input "20" at bounding box center [36, 96] width 11 height 11
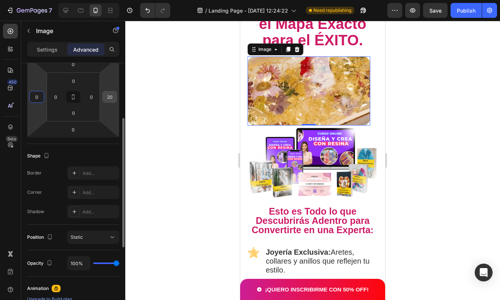
type input "0"
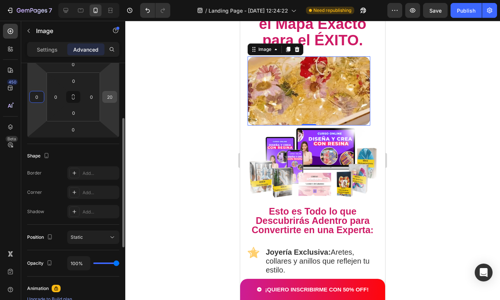
click at [111, 97] on input "20" at bounding box center [109, 96] width 11 height 11
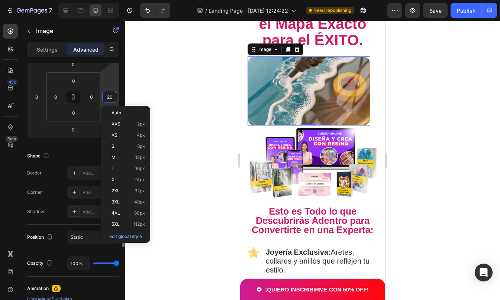
type input "0"
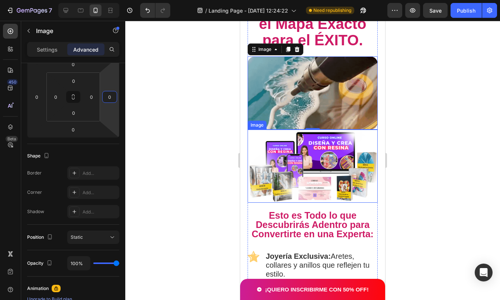
click at [327, 142] on img at bounding box center [312, 166] width 130 height 73
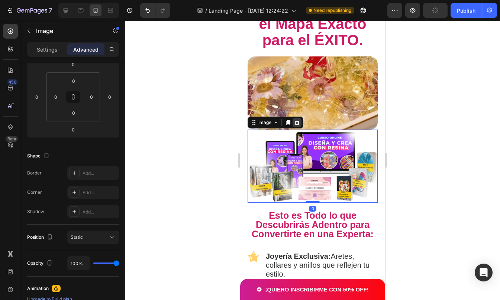
click at [297, 121] on icon at bounding box center [297, 122] width 5 height 5
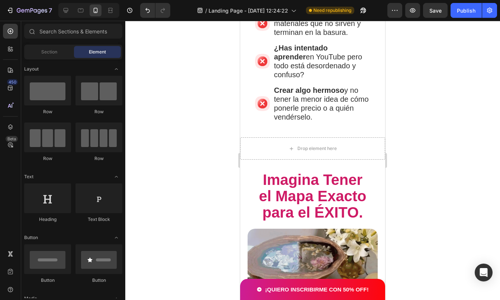
scroll to position [613, 0]
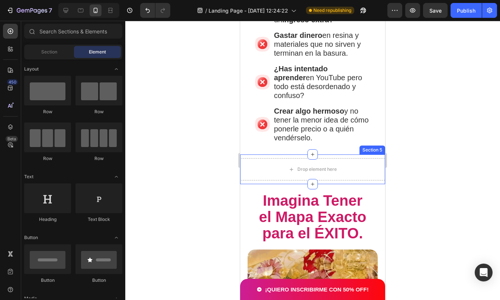
click at [287, 155] on div "Drop element here Section 5" at bounding box center [312, 170] width 145 height 30
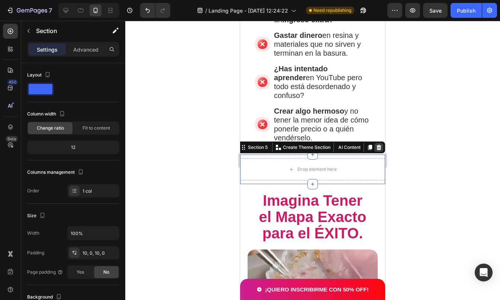
click at [376, 145] on icon at bounding box center [378, 147] width 5 height 5
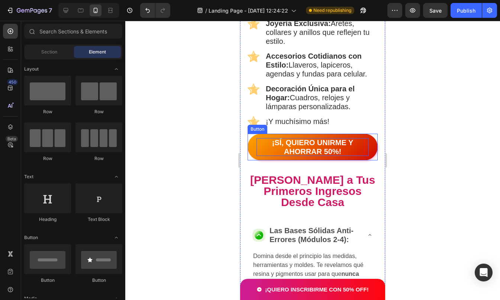
scroll to position [933, 0]
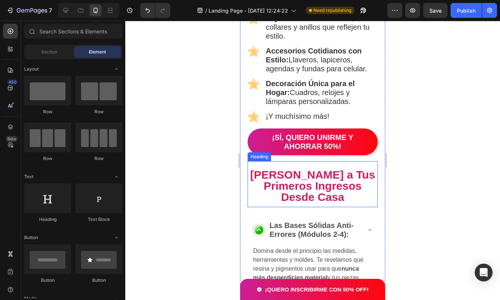
click at [286, 162] on div "De Cero a Tus Primeros Ingresos Desde Casa Heading" at bounding box center [312, 184] width 130 height 46
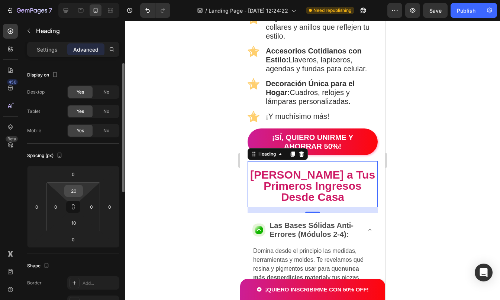
click at [77, 191] on input "20" at bounding box center [73, 190] width 15 height 11
type input "10"
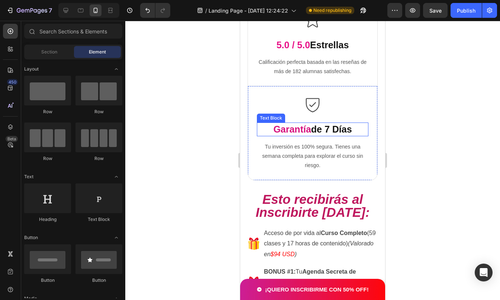
scroll to position [1321, 0]
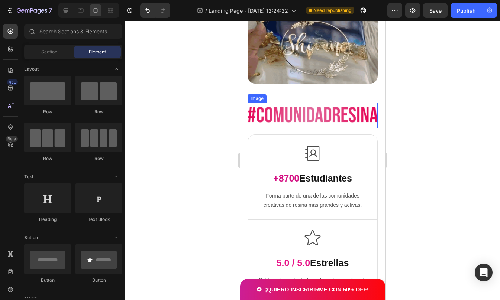
click at [254, 108] on img at bounding box center [312, 116] width 130 height 26
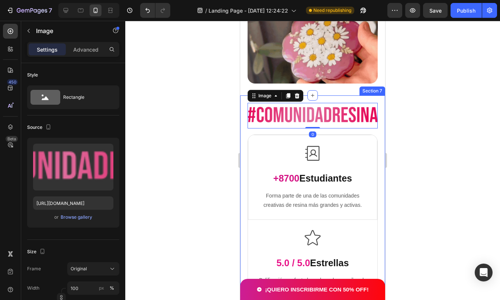
click at [243, 111] on div "Image 0 Row Image Free Shipping Text Block Free shipping on any order of $150 o…" at bounding box center [312, 252] width 145 height 315
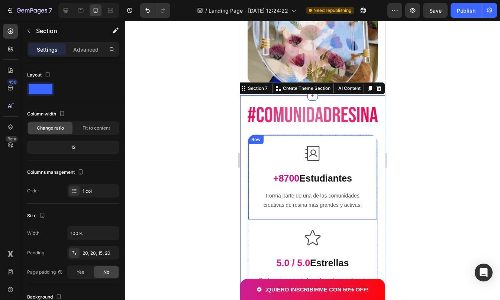
click at [256, 136] on div "Row" at bounding box center [256, 139] width 12 height 7
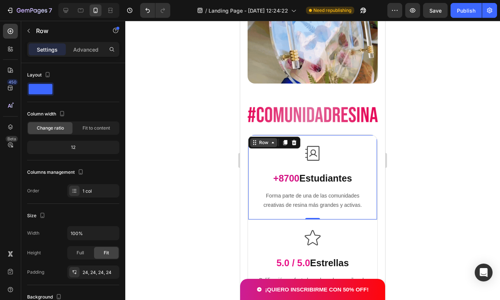
click at [259, 140] on div "Row" at bounding box center [264, 142] width 12 height 7
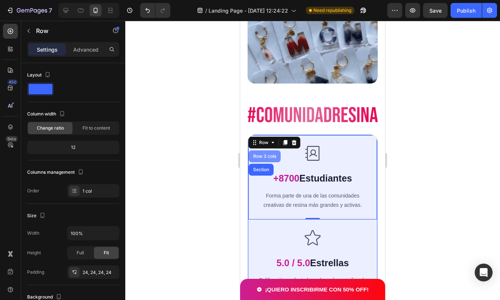
click at [260, 154] on div "Row 3 cols" at bounding box center [265, 156] width 26 height 4
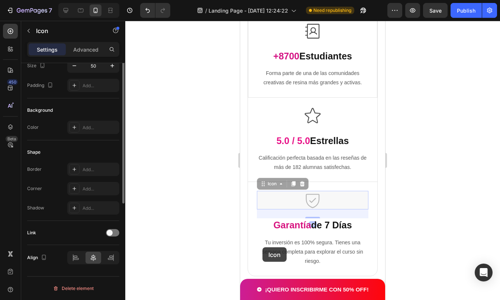
scroll to position [0, 0]
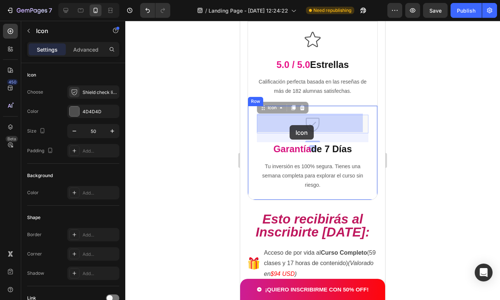
drag, startPoint x: 260, startPoint y: 190, endPoint x: 289, endPoint y: 125, distance: 71.3
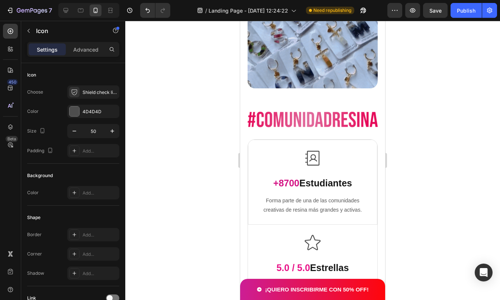
scroll to position [1317, 0]
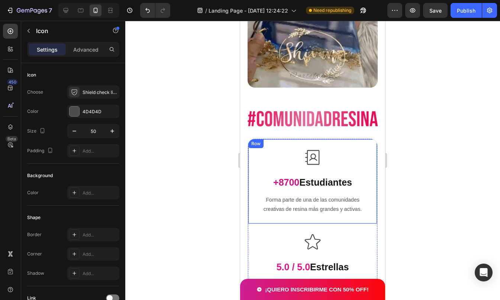
click at [253, 140] on div "Row" at bounding box center [256, 143] width 12 height 7
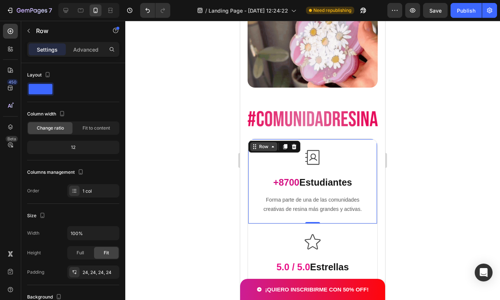
click at [259, 143] on div "Row" at bounding box center [264, 146] width 12 height 7
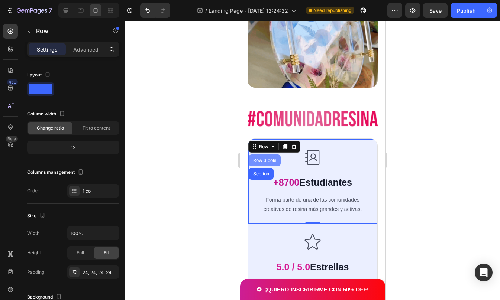
click at [262, 158] on div "Row 3 cols" at bounding box center [265, 160] width 26 height 4
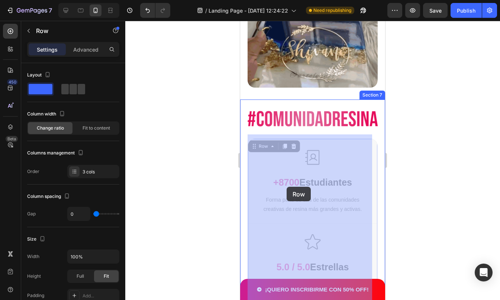
drag, startPoint x: 372, startPoint y: 219, endPoint x: 289, endPoint y: 185, distance: 89.0
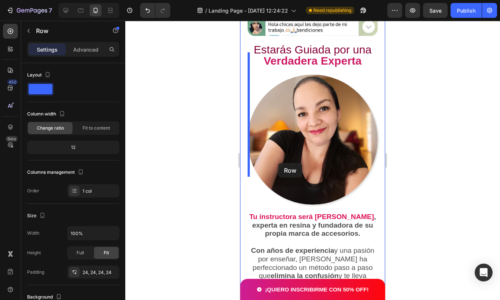
scroll to position [4547, 0]
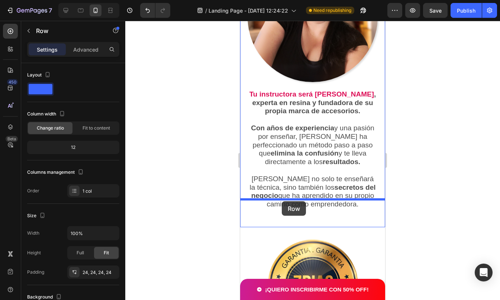
drag, startPoint x: 371, startPoint y: 77, endPoint x: 282, endPoint y: 201, distance: 153.6
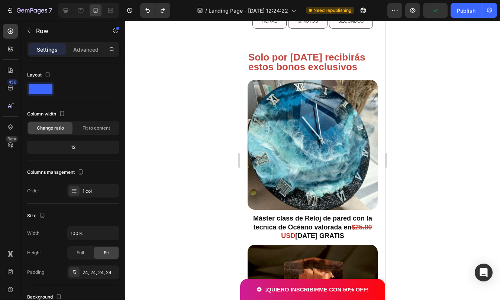
scroll to position [2197, 0]
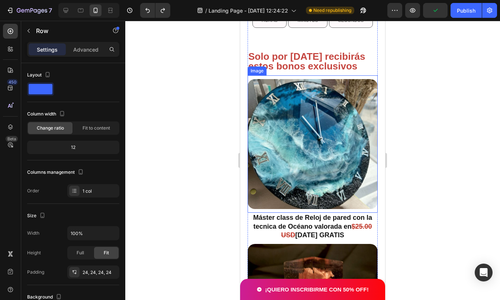
click at [302, 142] on img at bounding box center [312, 144] width 130 height 130
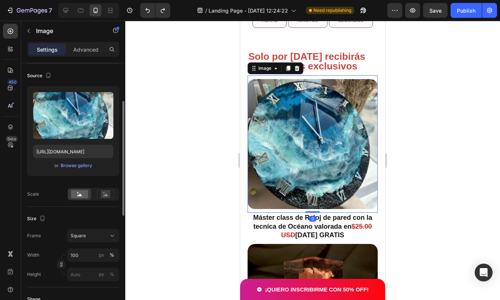
scroll to position [62, 0]
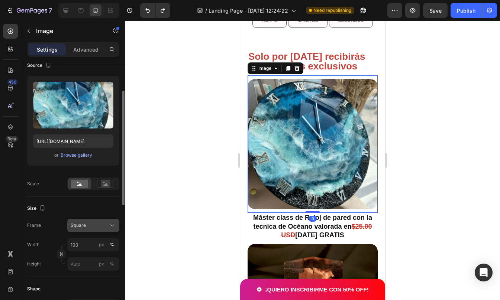
click at [88, 223] on div "Square" at bounding box center [89, 225] width 36 height 7
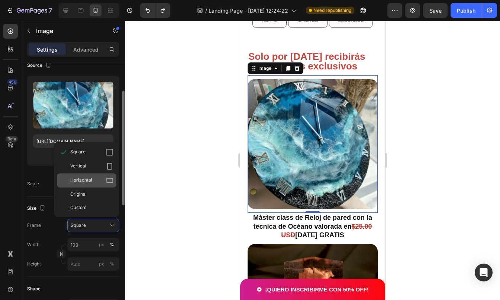
click at [92, 177] on div "Horizontal" at bounding box center [91, 180] width 43 height 7
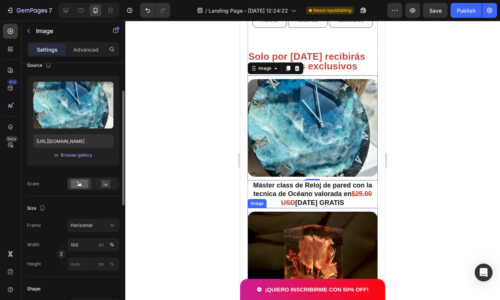
click at [315, 234] on img at bounding box center [312, 277] width 130 height 130
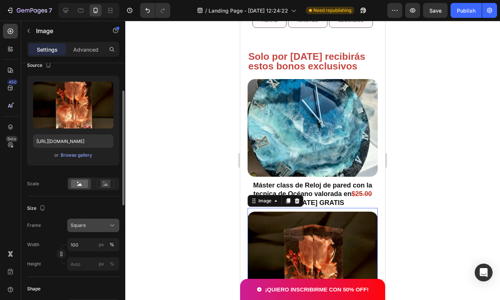
click at [87, 230] on button "Square" at bounding box center [93, 225] width 52 height 13
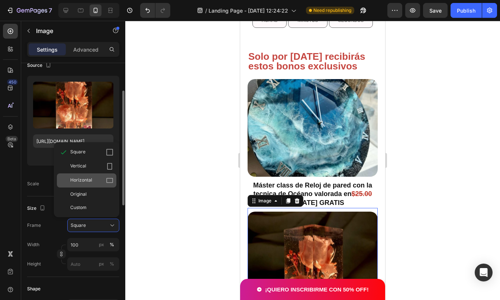
click at [89, 179] on span "Horizontal" at bounding box center [81, 180] width 22 height 7
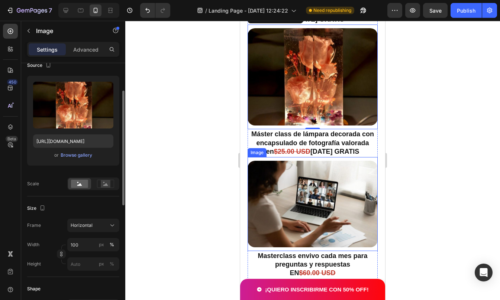
click at [294, 194] on img at bounding box center [312, 204] width 130 height 87
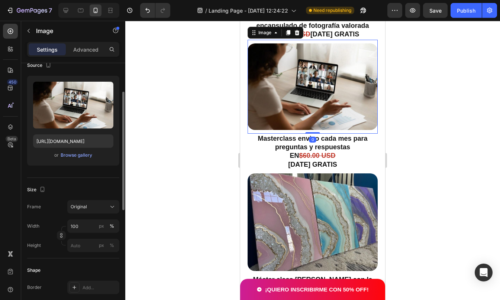
scroll to position [2511, 0]
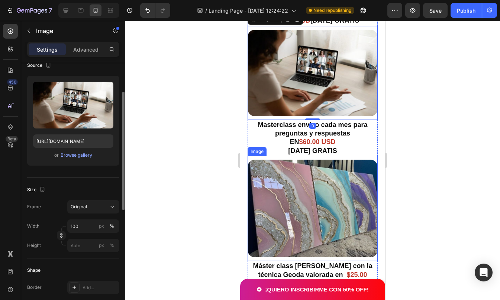
click at [292, 179] on img at bounding box center [312, 209] width 130 height 98
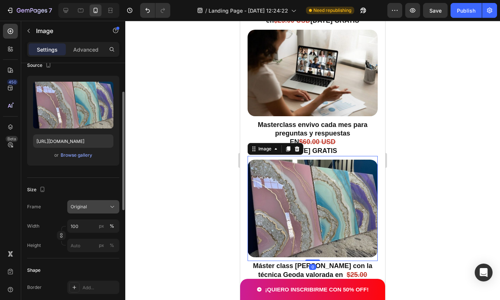
click at [92, 207] on div "Original" at bounding box center [89, 207] width 36 height 7
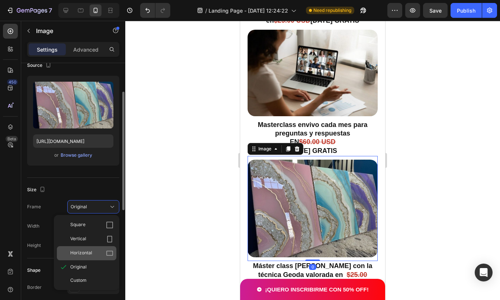
click at [91, 250] on span "Horizontal" at bounding box center [81, 253] width 22 height 7
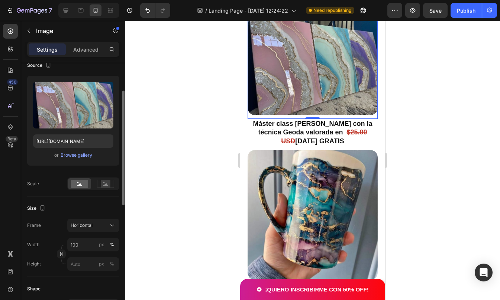
scroll to position [2659, 0]
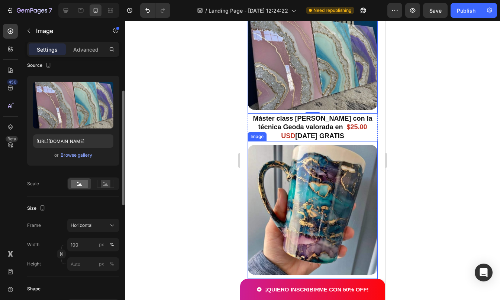
click at [296, 162] on img at bounding box center [312, 210] width 130 height 130
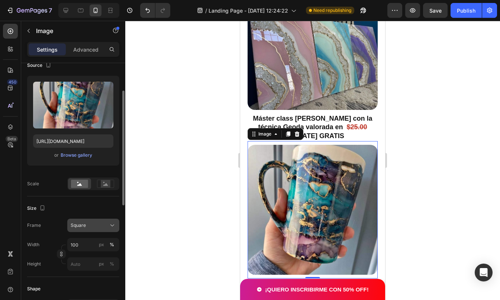
click at [90, 230] on button "Square" at bounding box center [93, 225] width 52 height 13
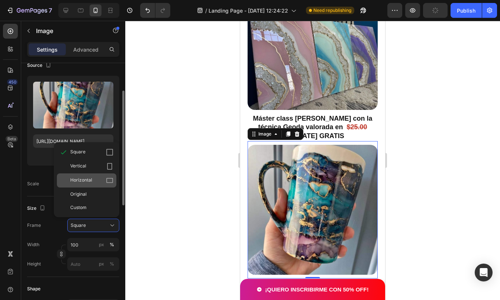
click at [95, 181] on div "Horizontal" at bounding box center [91, 180] width 43 height 7
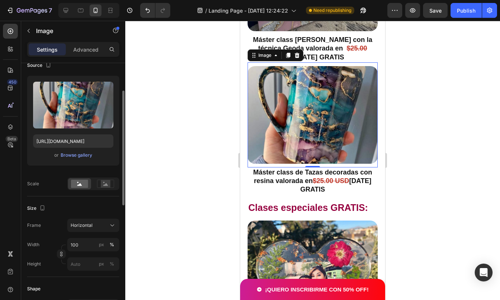
scroll to position [2739, 0]
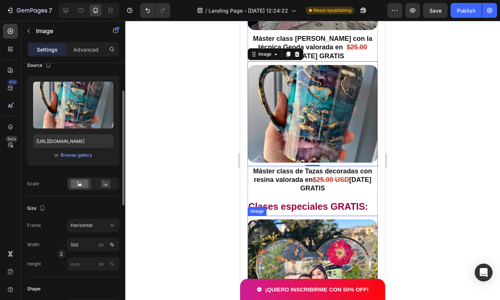
click at [298, 227] on img at bounding box center [312, 285] width 130 height 130
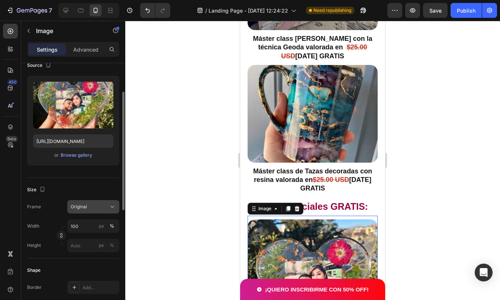
click at [88, 207] on div "Original" at bounding box center [89, 207] width 36 height 7
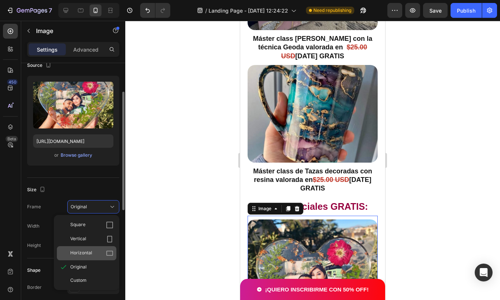
click at [95, 252] on div "Horizontal" at bounding box center [91, 253] width 43 height 7
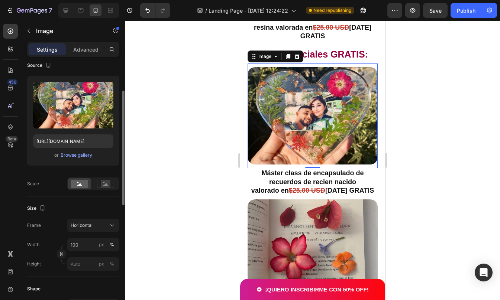
scroll to position [2895, 0]
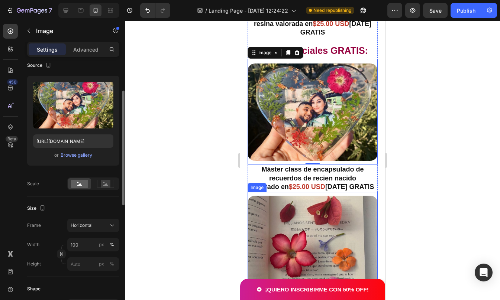
click at [295, 204] on img at bounding box center [312, 261] width 130 height 130
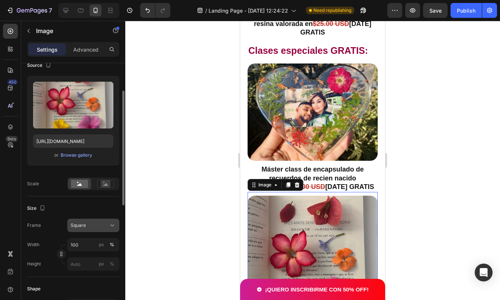
click at [84, 222] on div "Square" at bounding box center [93, 225] width 45 height 7
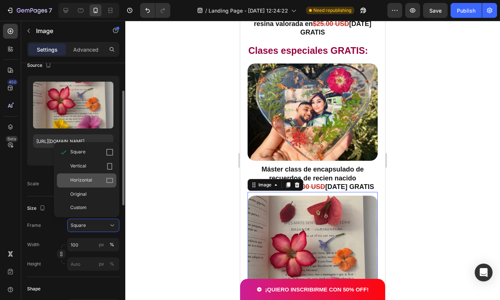
click at [91, 180] on span "Horizontal" at bounding box center [81, 180] width 22 height 7
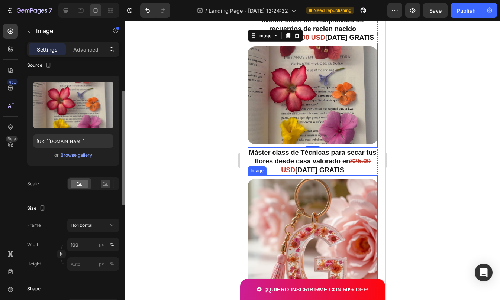
scroll to position [3045, 0]
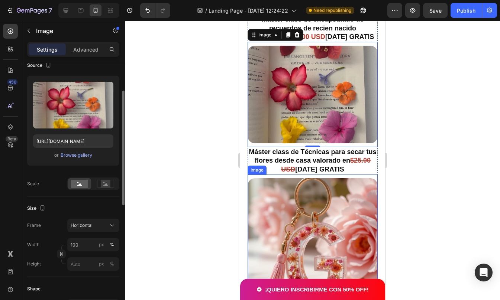
click at [300, 203] on img at bounding box center [312, 243] width 130 height 130
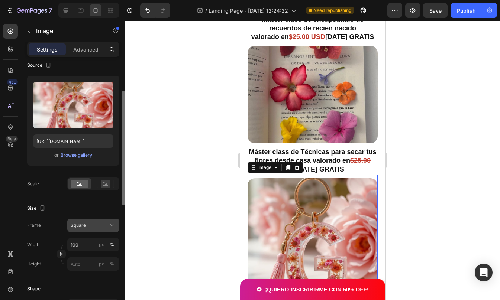
click at [82, 220] on button "Square" at bounding box center [93, 225] width 52 height 13
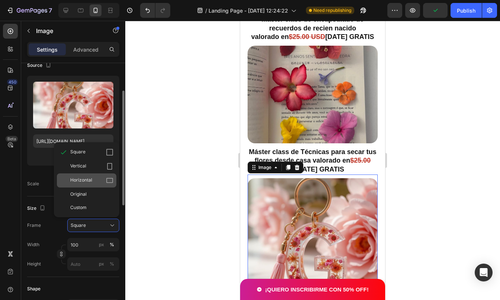
click at [91, 182] on span "Horizontal" at bounding box center [81, 180] width 22 height 7
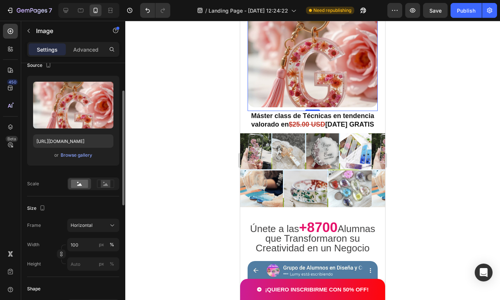
scroll to position [3217, 0]
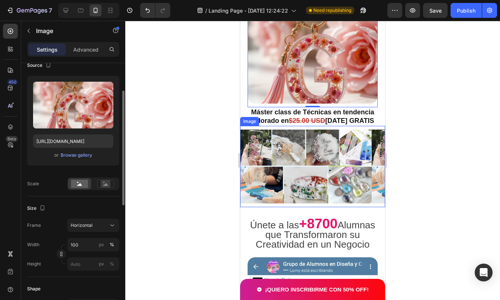
click at [320, 130] on img at bounding box center [312, 167] width 145 height 74
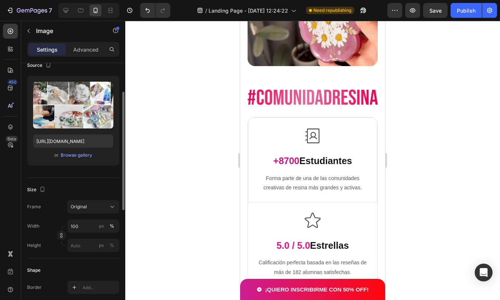
scroll to position [1338, 0]
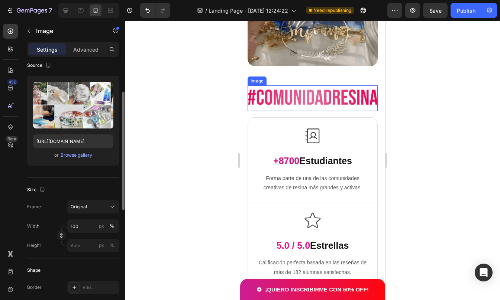
click at [284, 94] on img at bounding box center [312, 98] width 130 height 26
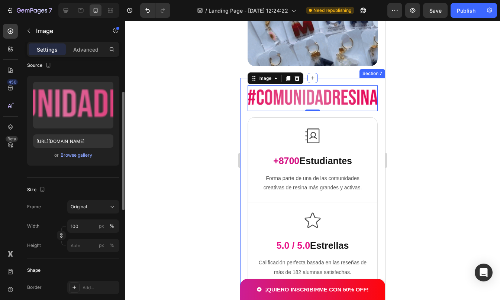
click at [374, 199] on div "Image 0 Row Image Free Shipping Text Block Free shipping on any order of $150 o…" at bounding box center [312, 235] width 145 height 315
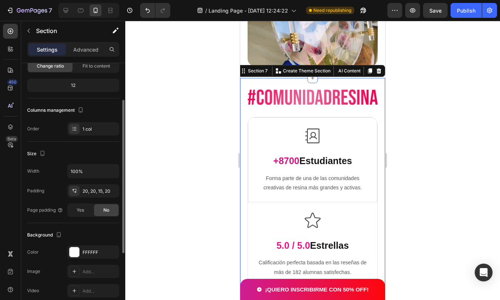
scroll to position [0, 0]
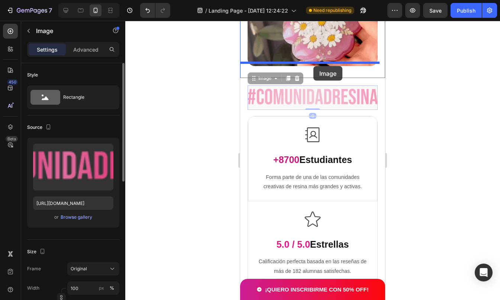
drag, startPoint x: 314, startPoint y: 93, endPoint x: 313, endPoint y: 67, distance: 26.8
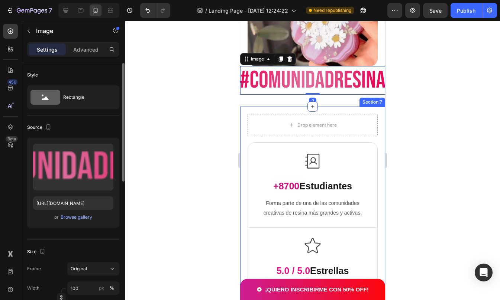
click at [325, 107] on div "Drop element here Row Image Free Shipping Text Block Free shipping on any order…" at bounding box center [312, 262] width 145 height 311
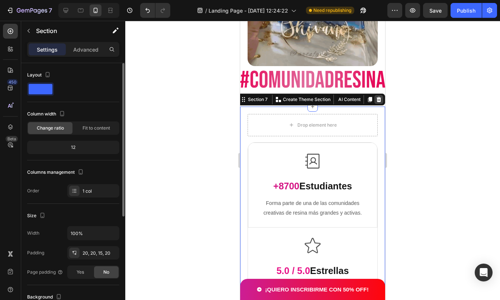
click at [376, 97] on icon at bounding box center [379, 100] width 6 height 6
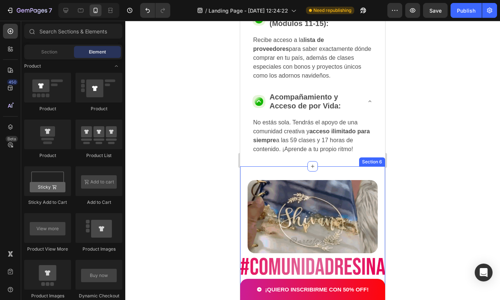
scroll to position [1495, 0]
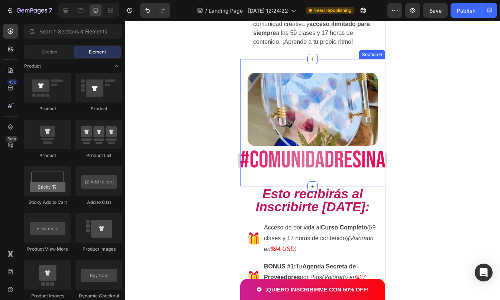
click at [277, 156] on img at bounding box center [312, 160] width 145 height 29
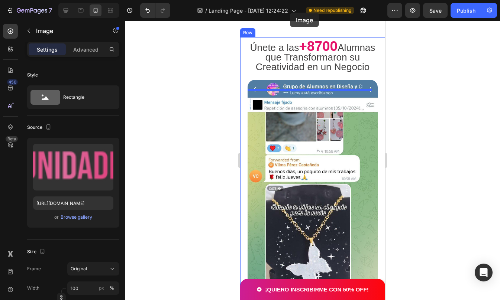
scroll to position [3345, 0]
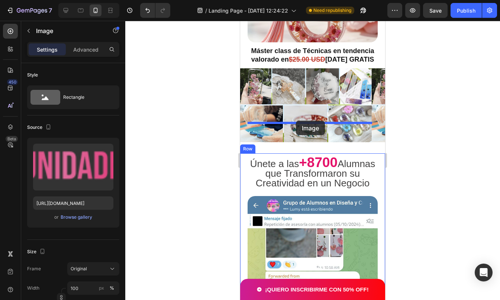
drag, startPoint x: 277, startPoint y: 156, endPoint x: 296, endPoint y: 121, distance: 40.1
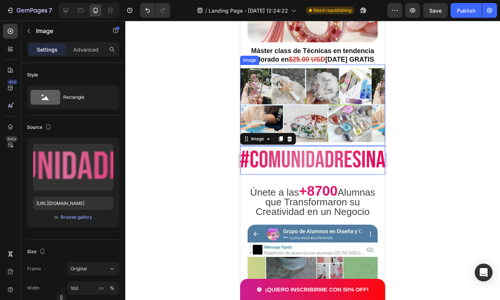
scroll to position [3225, 0]
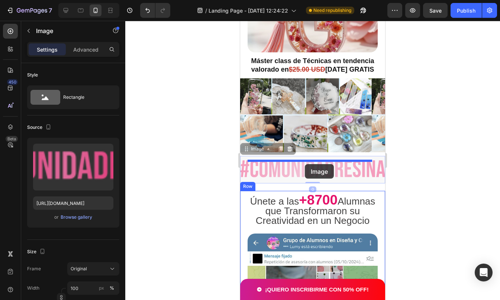
drag, startPoint x: 306, startPoint y: 137, endPoint x: 305, endPoint y: 164, distance: 27.5
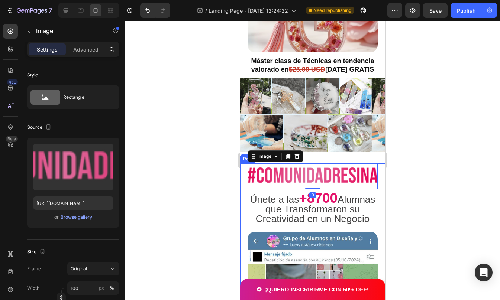
click at [401, 141] on div at bounding box center [312, 160] width 375 height 279
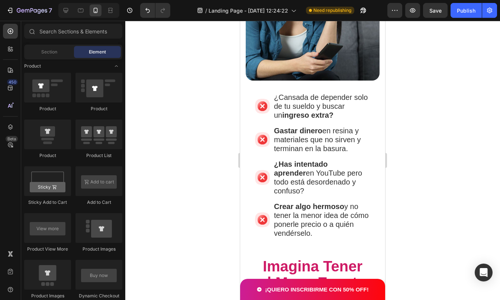
scroll to position [480, 0]
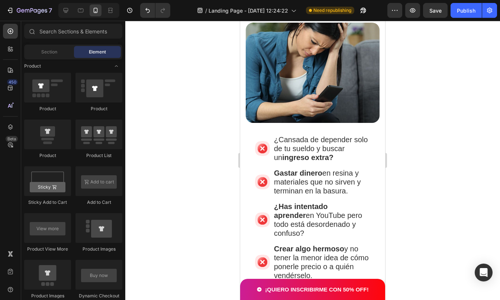
drag, startPoint x: 382, startPoint y: 191, endPoint x: 625, endPoint y: 62, distance: 275.4
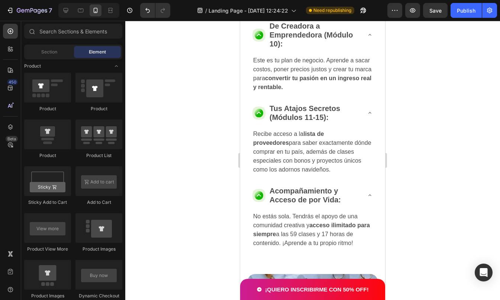
scroll to position [1306, 0]
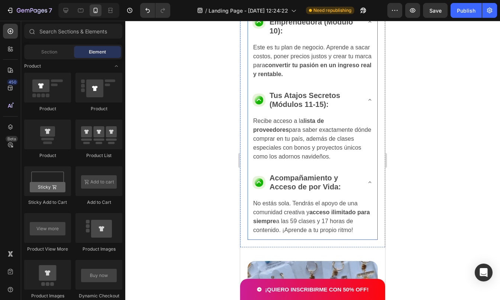
click at [281, 261] on img at bounding box center [312, 297] width 130 height 73
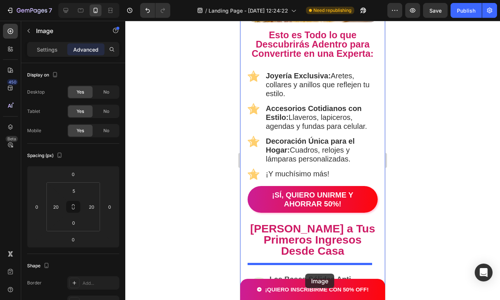
scroll to position [882, 0]
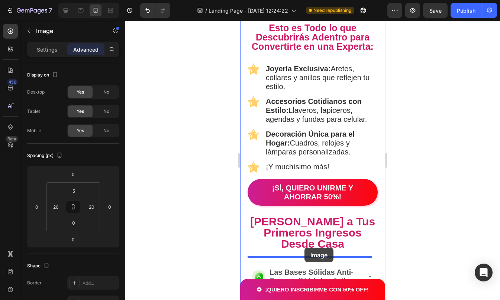
drag, startPoint x: 280, startPoint y: 207, endPoint x: 304, endPoint y: 248, distance: 48.1
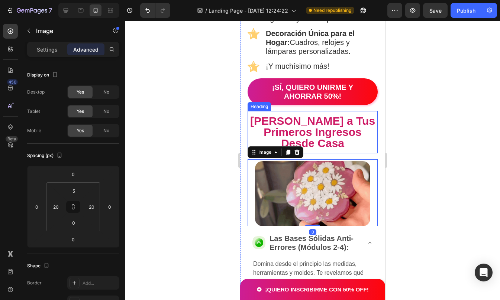
scroll to position [984, 0]
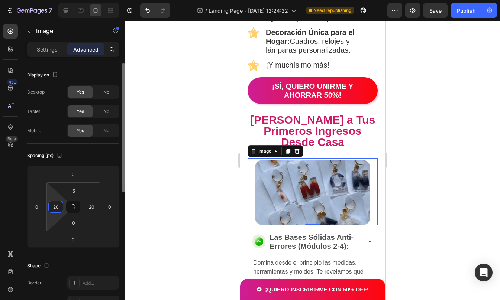
click at [54, 206] on input "20" at bounding box center [55, 206] width 11 height 11
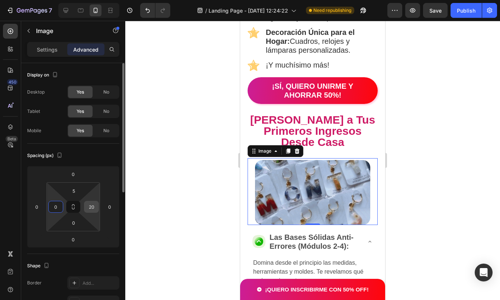
type input "0"
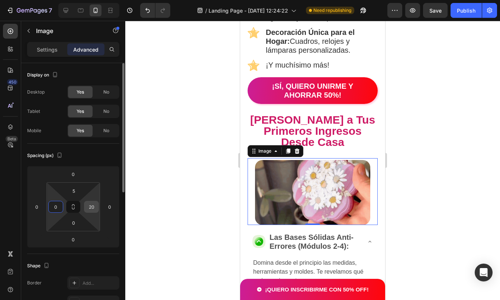
click at [90, 208] on input "20" at bounding box center [91, 206] width 11 height 11
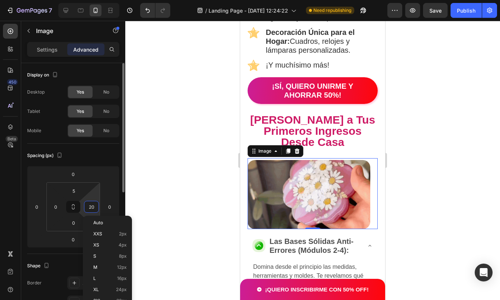
type input "0"
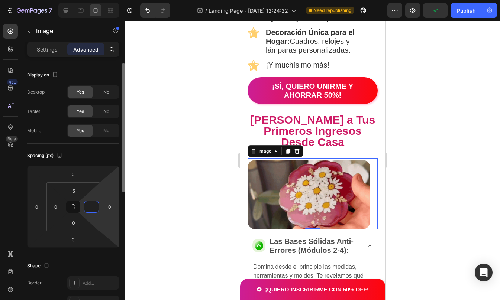
type input "0"
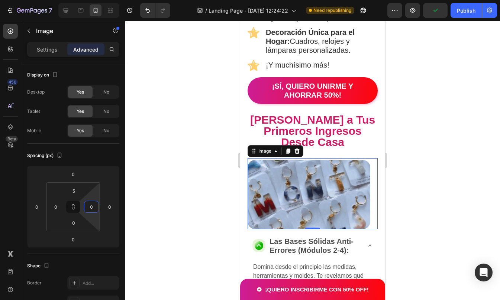
click at [430, 108] on div at bounding box center [312, 160] width 375 height 279
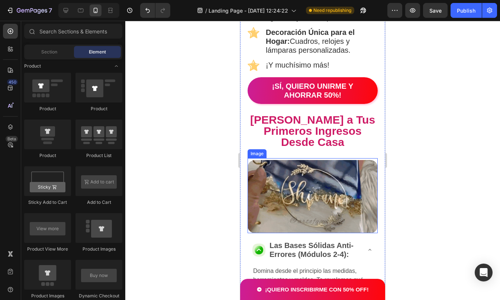
click at [323, 162] on img at bounding box center [312, 196] width 130 height 73
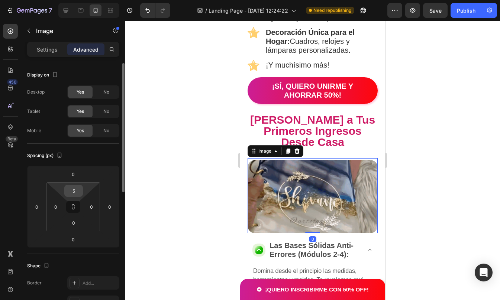
click at [74, 192] on input "5" at bounding box center [73, 190] width 15 height 11
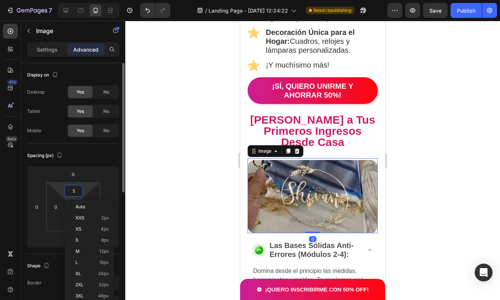
type input "0"
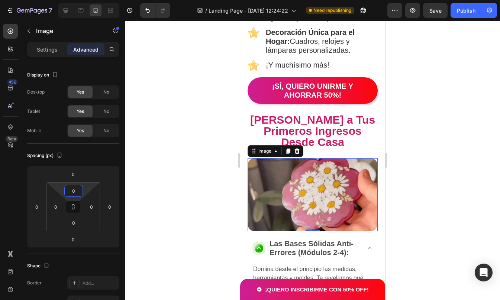
click at [467, 101] on div at bounding box center [312, 160] width 375 height 279
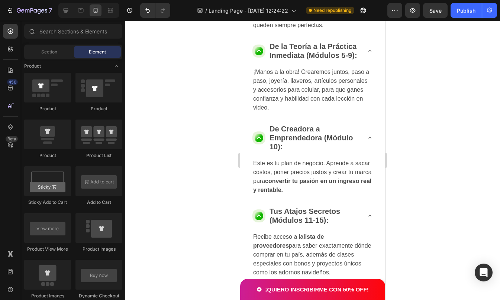
scroll to position [1501, 0]
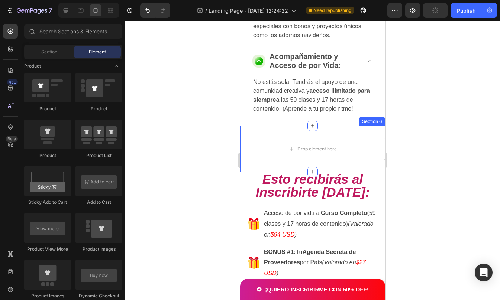
click at [329, 140] on div "Drop element here Section 6" at bounding box center [312, 149] width 145 height 46
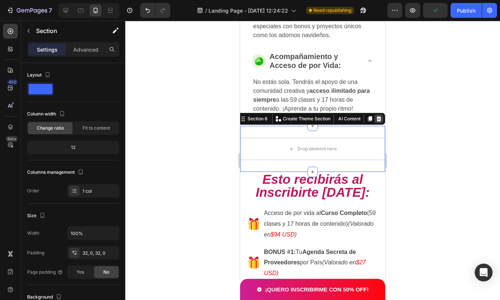
click at [376, 119] on icon at bounding box center [379, 119] width 6 height 6
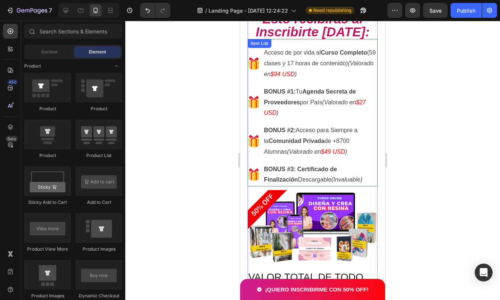
scroll to position [1371, 0]
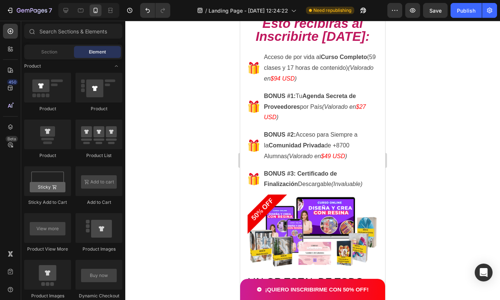
click at [468, 120] on div at bounding box center [312, 160] width 375 height 279
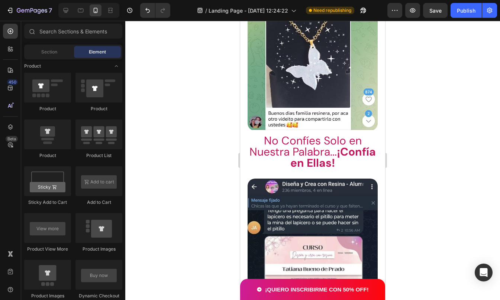
scroll to position [3253, 0]
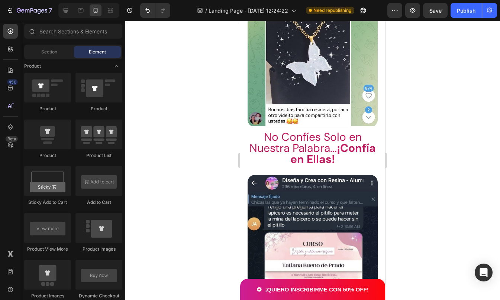
drag, startPoint x: 383, startPoint y: 109, endPoint x: 629, endPoint y: 226, distance: 271.6
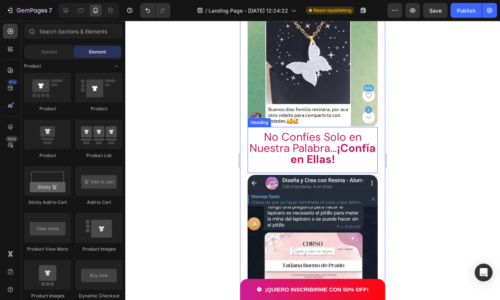
click at [325, 145] on span "No Confíes Solo en Nuestra Palabra... ¡Confía en Ellas!" at bounding box center [312, 148] width 126 height 37
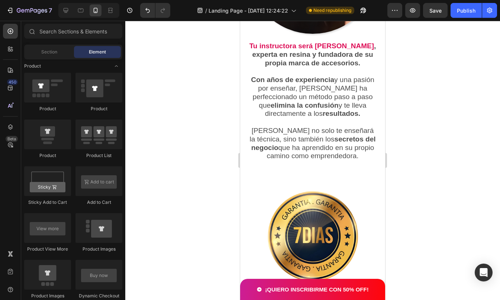
scroll to position [4098, 0]
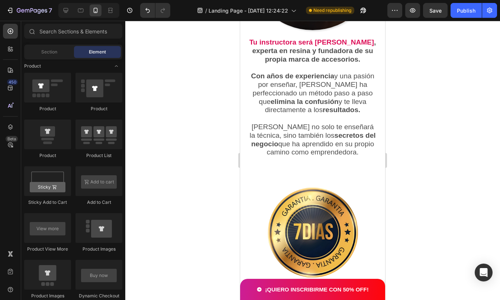
drag, startPoint x: 382, startPoint y: 201, endPoint x: 626, endPoint y: 264, distance: 251.8
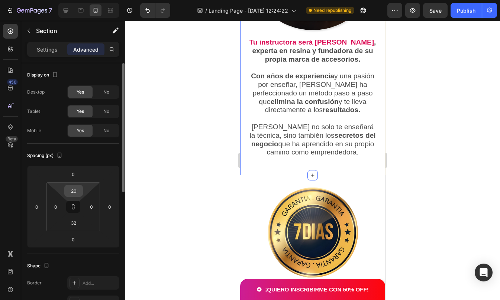
click at [78, 191] on input "20" at bounding box center [73, 190] width 15 height 11
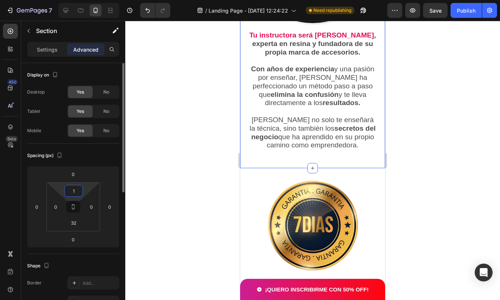
type input "15"
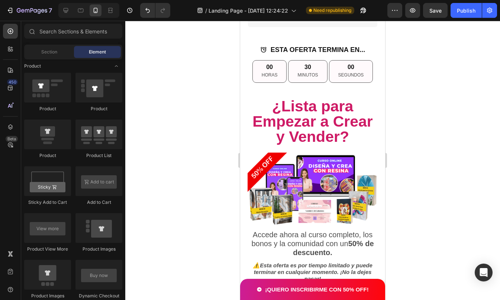
scroll to position [5055, 0]
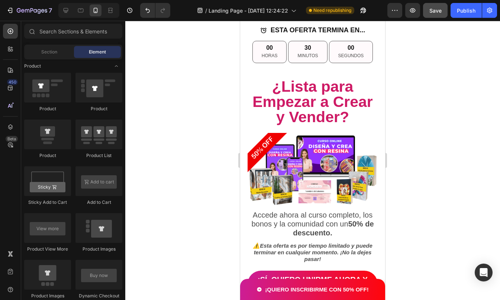
click at [431, 8] on span "Save" at bounding box center [435, 10] width 12 height 6
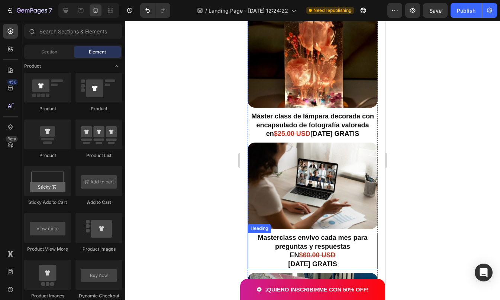
scroll to position [2059, 0]
click at [327, 157] on img at bounding box center [312, 186] width 130 height 87
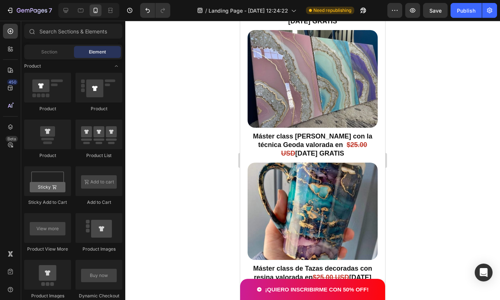
scroll to position [2290, 0]
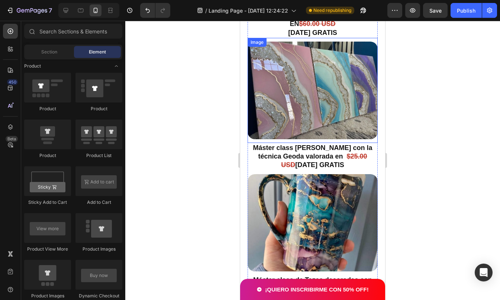
click at [307, 84] on img at bounding box center [312, 91] width 130 height 98
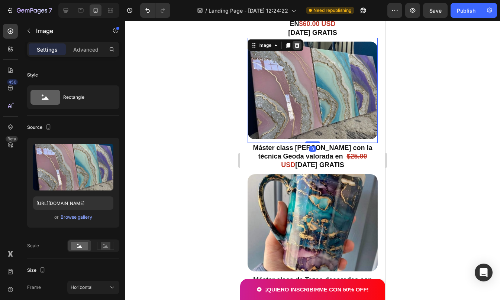
click at [297, 43] on icon at bounding box center [297, 45] width 5 height 5
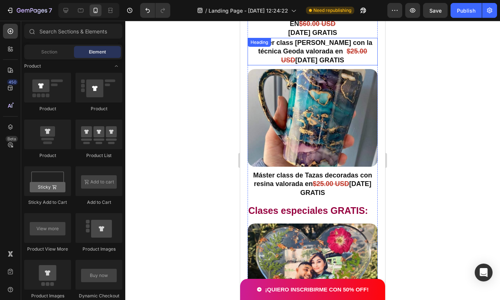
click at [321, 56] on strong "HOY GRATIS" at bounding box center [319, 59] width 49 height 7
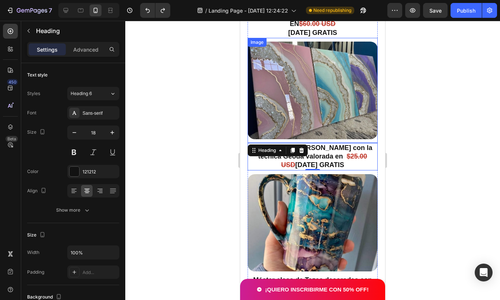
click at [316, 61] on img at bounding box center [312, 91] width 130 height 98
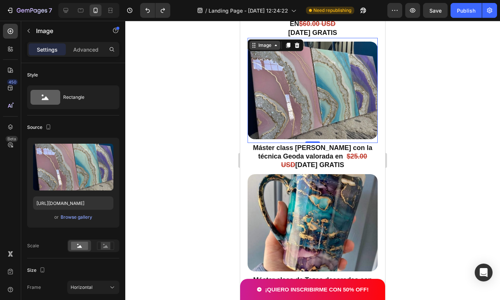
click at [272, 42] on div "Image" at bounding box center [265, 45] width 16 height 7
click at [297, 42] on icon at bounding box center [297, 45] width 6 height 6
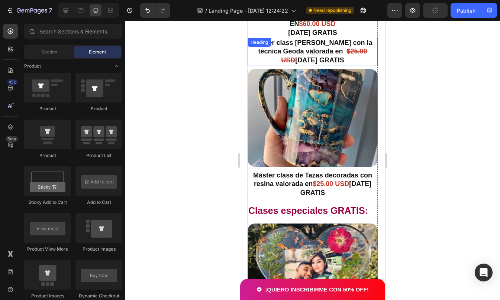
click at [318, 40] on strong "Máster class de cuadros con la técnica Geoda valorada en" at bounding box center [312, 47] width 119 height 16
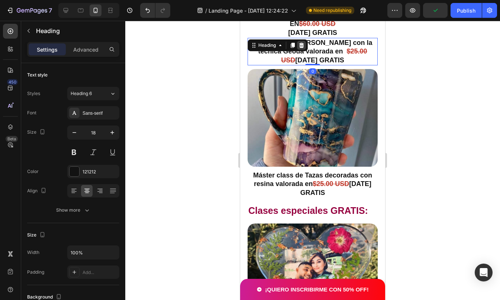
click at [299, 42] on icon at bounding box center [301, 45] width 6 height 6
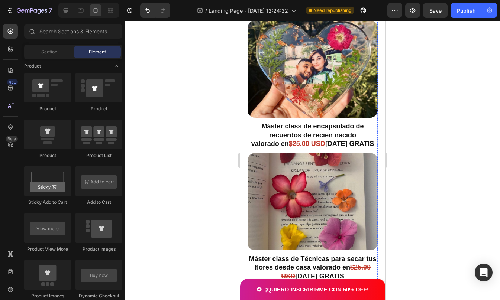
scroll to position [2468, 0]
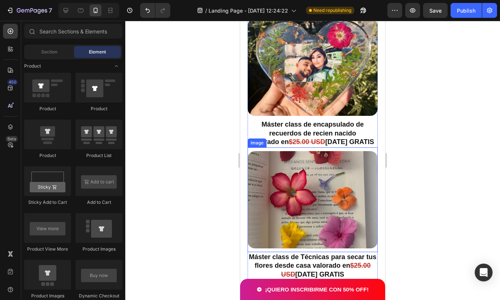
click at [314, 172] on img at bounding box center [312, 200] width 130 height 98
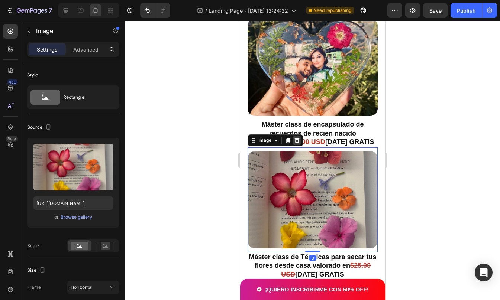
click at [298, 137] on icon at bounding box center [297, 139] width 5 height 5
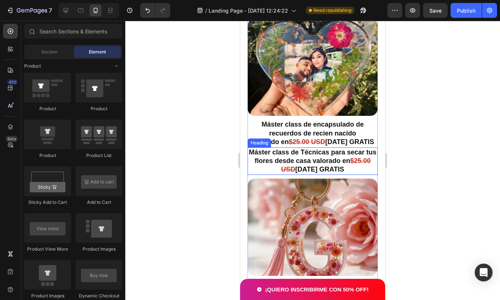
click at [306, 149] on strong "Máster class de Técnicas para secar tus flores desde casa valorado en" at bounding box center [312, 157] width 127 height 16
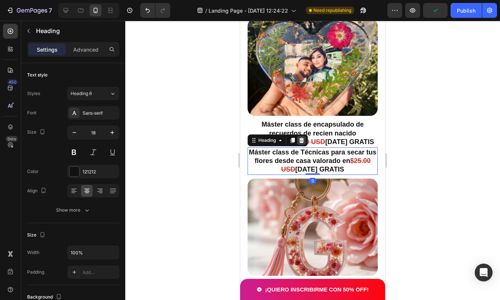
click at [302, 137] on icon at bounding box center [301, 139] width 5 height 5
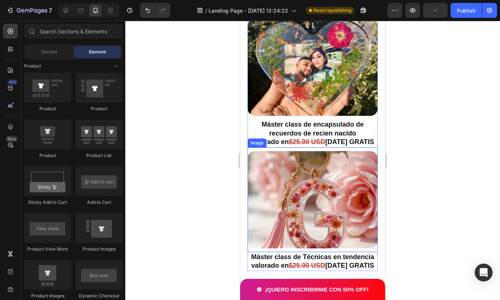
click at [322, 151] on img at bounding box center [312, 200] width 130 height 98
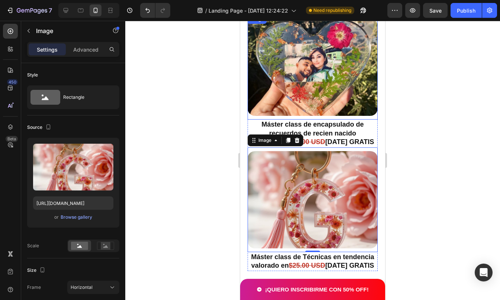
click at [315, 77] on img at bounding box center [312, 68] width 130 height 98
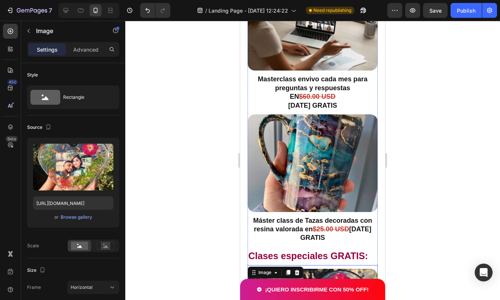
scroll to position [2224, 0]
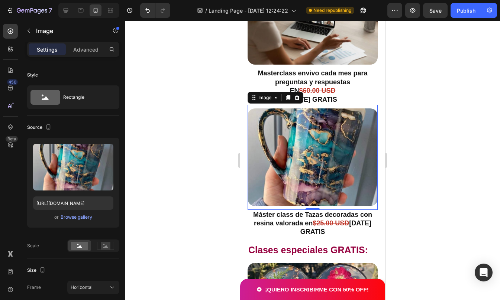
drag, startPoint x: 436, startPoint y: 192, endPoint x: 354, endPoint y: 106, distance: 119.6
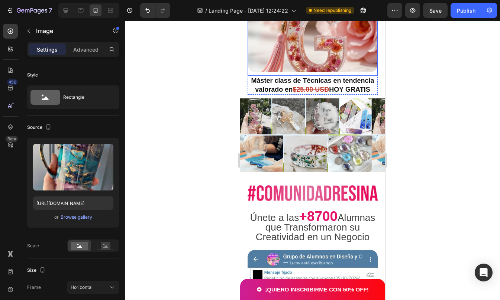
scroll to position [2584, 0]
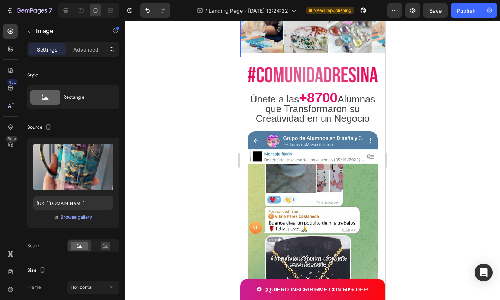
click at [310, 54] on img at bounding box center [312, 17] width 145 height 74
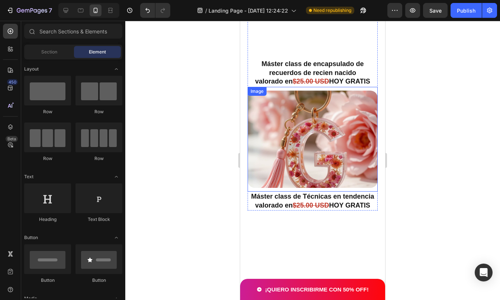
scroll to position [2348, 0]
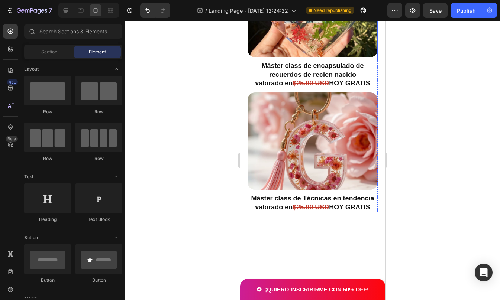
click at [319, 58] on img at bounding box center [312, 9] width 130 height 98
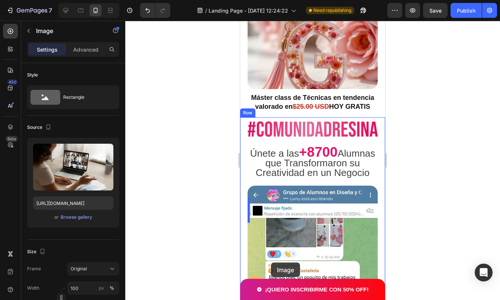
scroll to position [2407, 0]
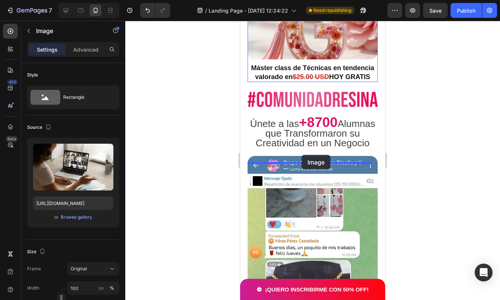
drag, startPoint x: 298, startPoint y: 113, endPoint x: 301, endPoint y: 155, distance: 41.7
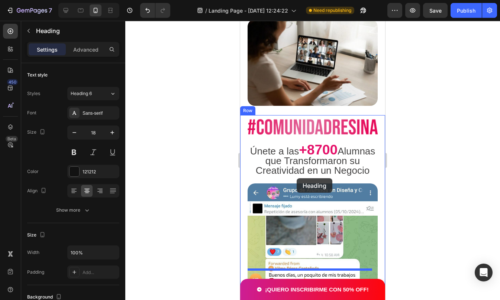
scroll to position [2399, 0]
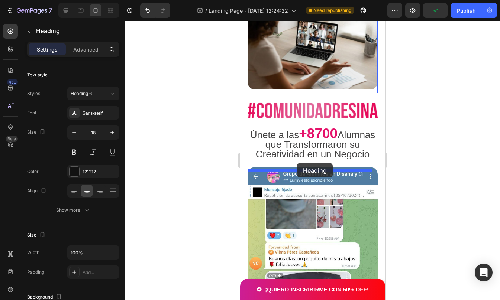
drag, startPoint x: 275, startPoint y: 63, endPoint x: 297, endPoint y: 163, distance: 102.7
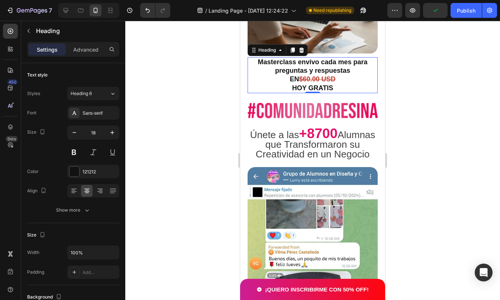
scroll to position [2363, 0]
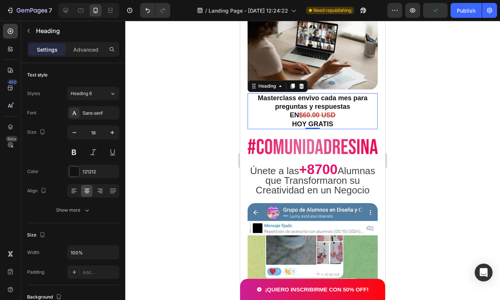
click at [397, 169] on div at bounding box center [312, 160] width 375 height 279
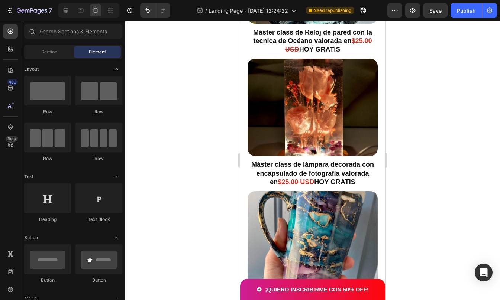
scroll to position [1925, 0]
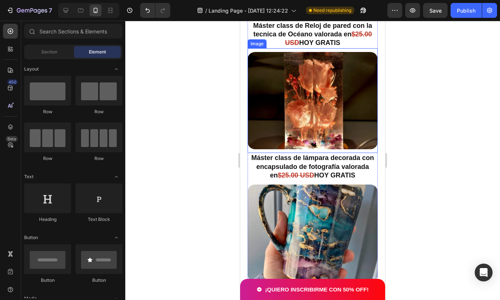
click at [316, 150] on img at bounding box center [312, 101] width 130 height 98
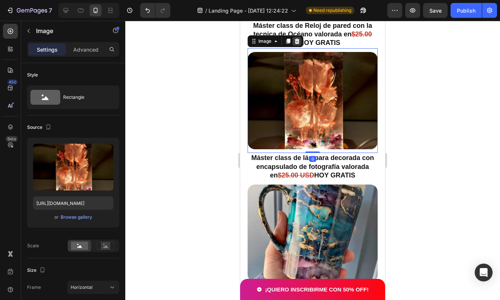
click at [297, 44] on icon at bounding box center [297, 41] width 5 height 5
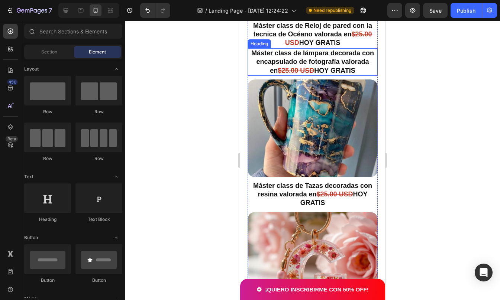
click at [315, 65] on strong "Máster class de lámpara decorada con encapsulado de fotografía" at bounding box center [312, 57] width 123 height 16
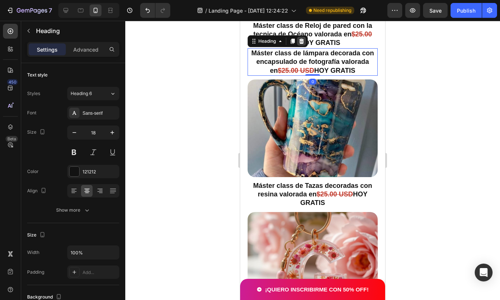
click at [302, 44] on icon at bounding box center [301, 41] width 5 height 5
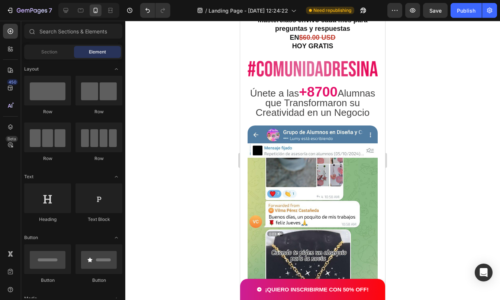
scroll to position [2348, 0]
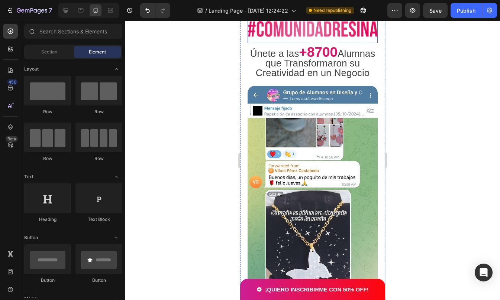
click at [345, 43] on img at bounding box center [312, 30] width 130 height 26
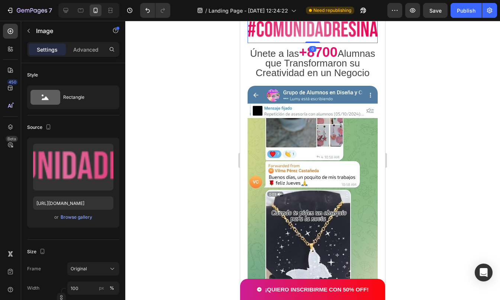
click at [297, 13] on icon at bounding box center [297, 9] width 5 height 5
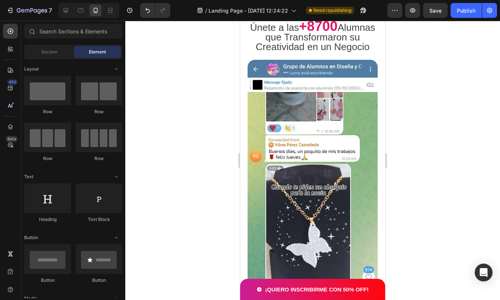
click at [416, 130] on div at bounding box center [312, 160] width 375 height 279
click at [333, 34] on strong "+8700" at bounding box center [318, 26] width 39 height 15
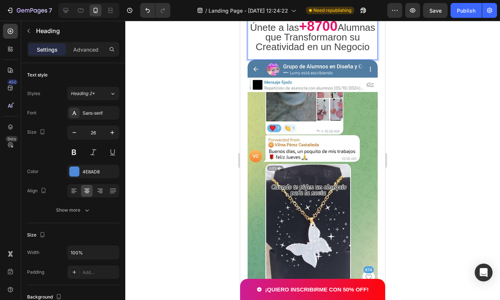
click at [299, 33] on span "Únete a las" at bounding box center [274, 27] width 49 height 11
drag, startPoint x: 317, startPoint y: 106, endPoint x: 353, endPoint y: 106, distance: 36.8
click at [337, 34] on strong "+8700" at bounding box center [318, 26] width 39 height 15
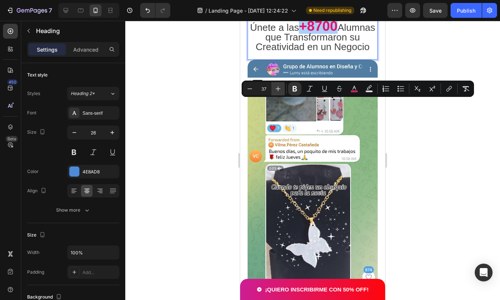
click at [283, 88] on button "Plus" at bounding box center [277, 88] width 13 height 13
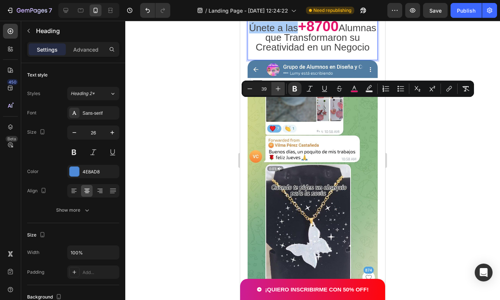
click at [283, 88] on button "Plus" at bounding box center [277, 88] width 13 height 13
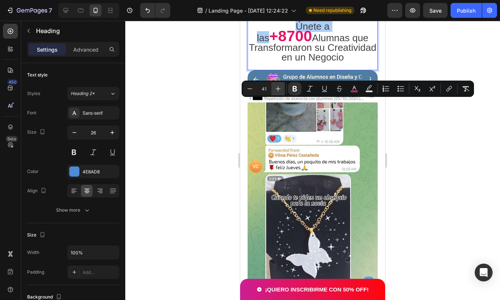
click at [283, 88] on button "Plus" at bounding box center [277, 88] width 13 height 13
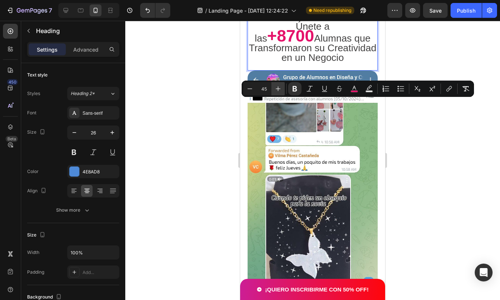
click at [283, 88] on button "Plus" at bounding box center [277, 88] width 13 height 13
type input "47"
click at [282, 63] on p "Únete a las +8700 Alumnas que Transformaron su Creatividad en un Negocio" at bounding box center [312, 42] width 129 height 41
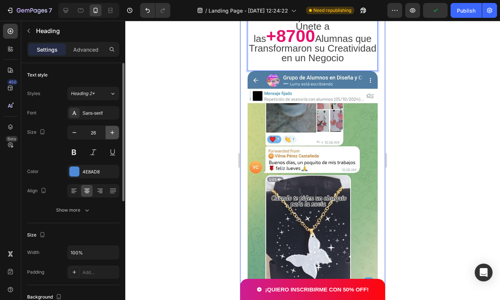
click at [111, 132] on icon "button" at bounding box center [111, 132] width 7 height 7
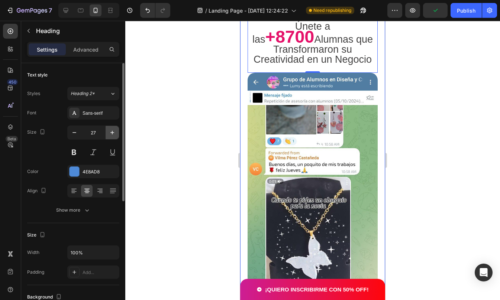
click at [111, 132] on icon "button" at bounding box center [111, 132] width 7 height 7
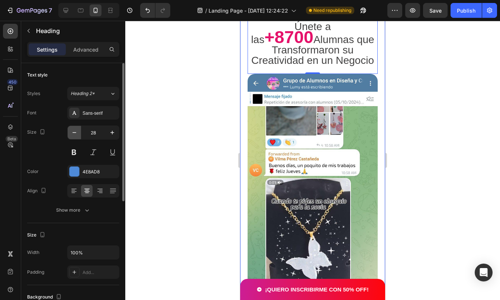
click at [76, 133] on icon "button" at bounding box center [74, 132] width 7 height 7
type input "27"
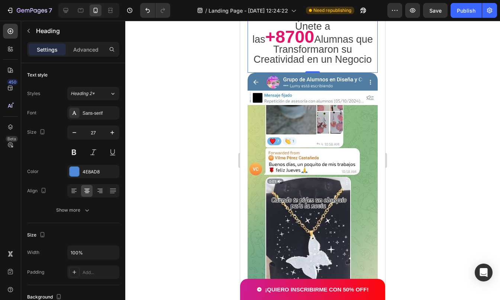
click at [392, 138] on div at bounding box center [312, 160] width 375 height 279
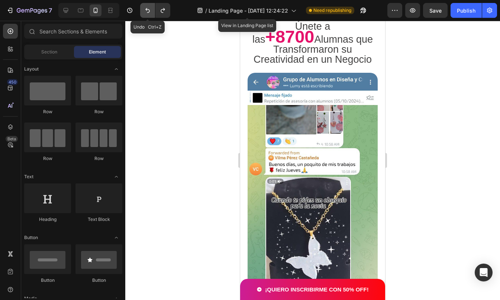
click at [145, 10] on icon "Undo/Redo" at bounding box center [147, 10] width 7 height 7
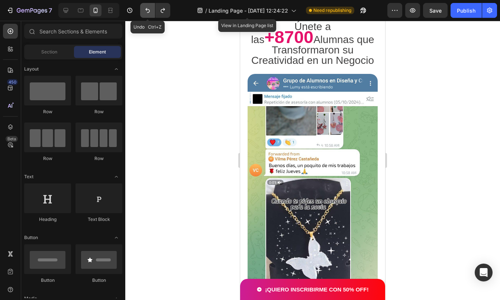
click at [145, 10] on icon "Undo/Redo" at bounding box center [147, 10] width 7 height 7
click at [149, 12] on icon "Undo/Redo" at bounding box center [147, 10] width 7 height 7
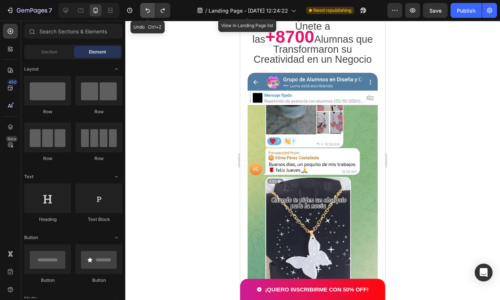
click at [149, 12] on icon "Undo/Redo" at bounding box center [147, 10] width 7 height 7
click at [221, 149] on div at bounding box center [312, 160] width 375 height 279
click at [147, 10] on icon "Undo/Redo" at bounding box center [147, 10] width 4 height 5
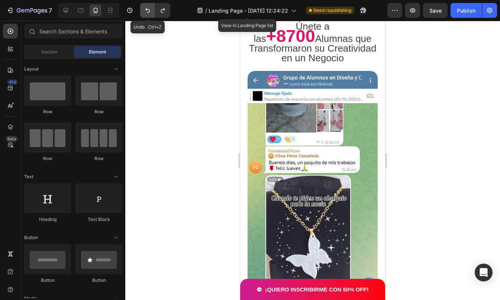
click at [147, 10] on icon "Undo/Redo" at bounding box center [147, 10] width 4 height 5
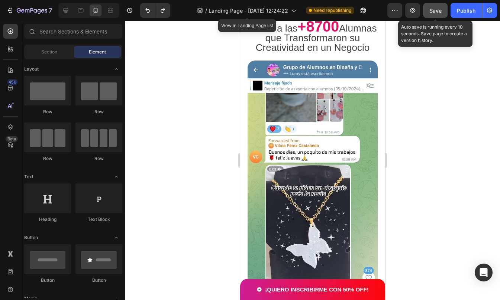
click at [442, 10] on button "Save" at bounding box center [435, 10] width 25 height 15
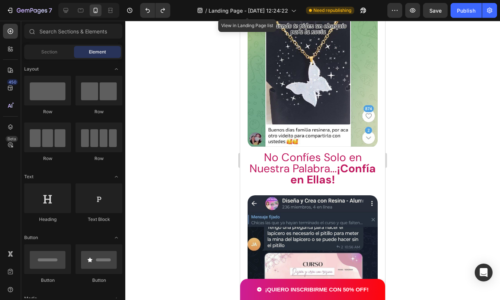
scroll to position [2608, 0]
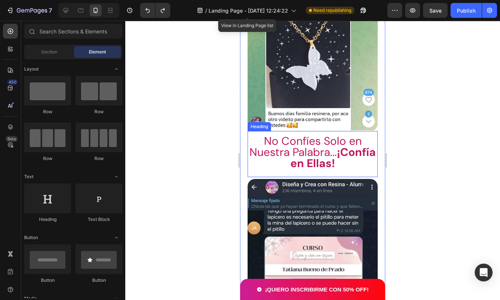
click at [315, 150] on span "No Confíes Solo en Nuestra Palabra... ¡Confía en Ellas!" at bounding box center [312, 152] width 126 height 37
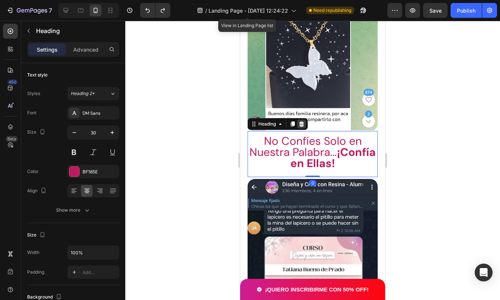
click at [301, 125] on icon at bounding box center [301, 124] width 5 height 5
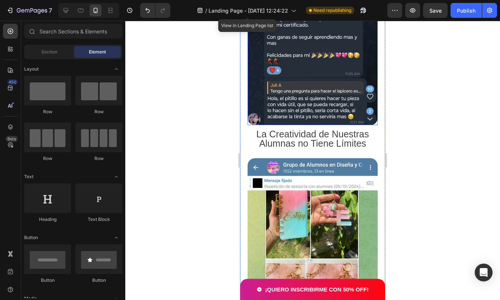
scroll to position [2870, 0]
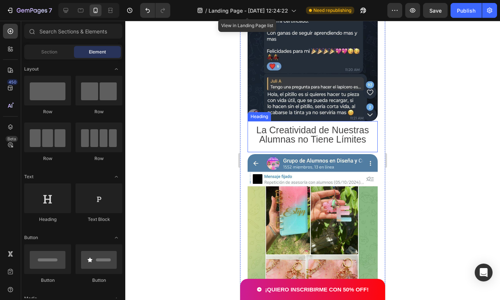
click at [301, 125] on span "La Creatividad de Nuestras Alumnas no Tiene Límites" at bounding box center [312, 135] width 113 height 20
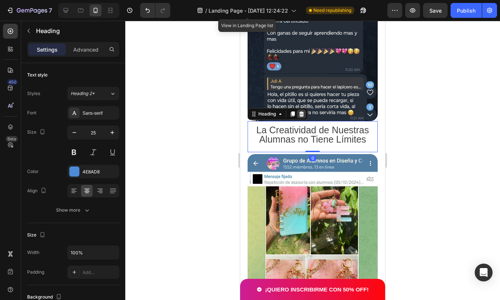
click at [302, 111] on icon at bounding box center [301, 114] width 6 height 6
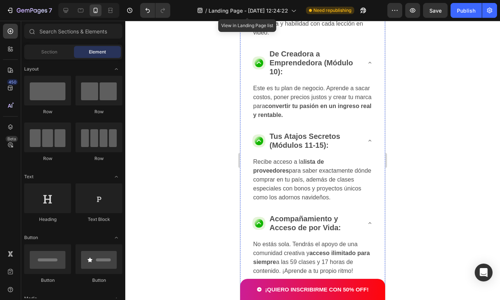
scroll to position [913, 0]
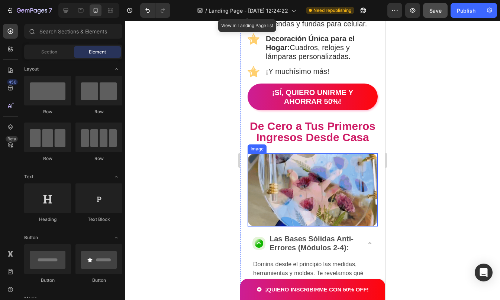
click at [435, 12] on span "Save" at bounding box center [435, 10] width 12 height 6
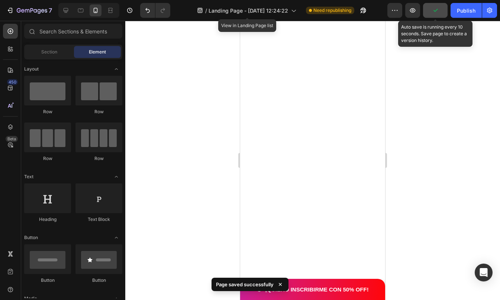
scroll to position [0, 0]
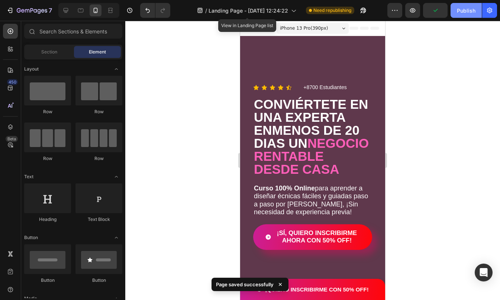
click at [470, 10] on div "Publish" at bounding box center [466, 11] width 19 height 8
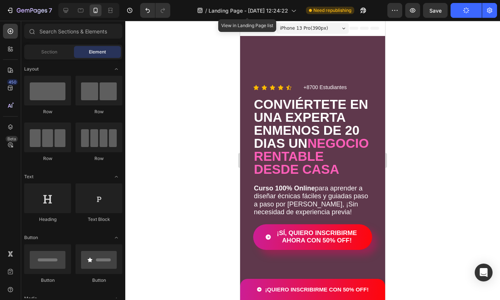
drag, startPoint x: 420, startPoint y: 70, endPoint x: 420, endPoint y: 36, distance: 34.2
click at [420, 36] on div at bounding box center [312, 160] width 375 height 279
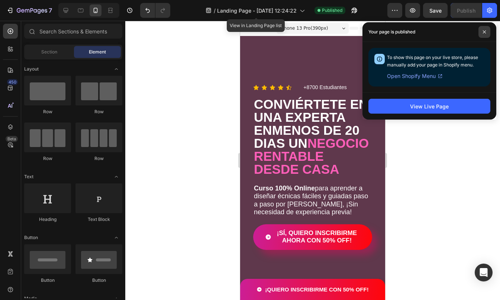
click at [483, 33] on icon at bounding box center [484, 31] width 3 height 3
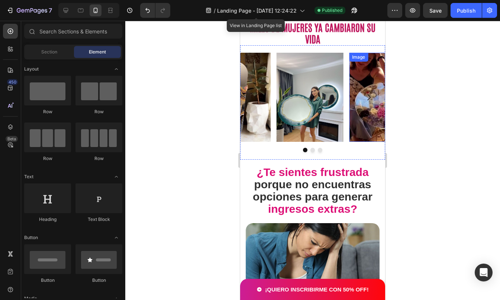
scroll to position [317, 0]
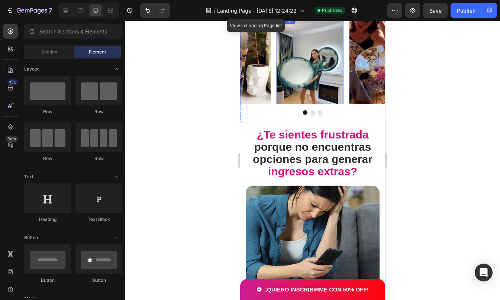
click at [308, 51] on img at bounding box center [309, 59] width 67 height 89
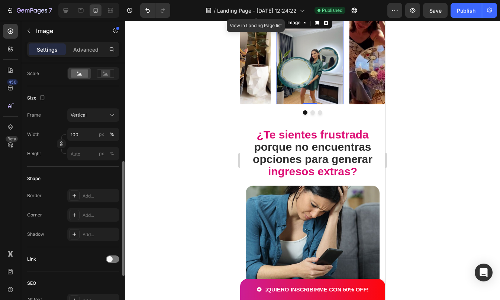
scroll to position [187, 0]
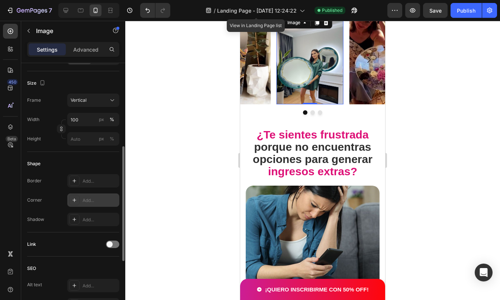
click at [80, 204] on div "Add..." at bounding box center [93, 200] width 52 height 13
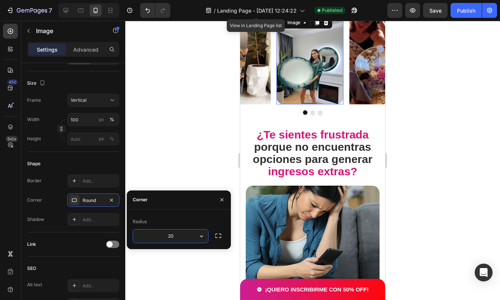
type input "2"
type input "10"
click at [258, 94] on img at bounding box center [237, 59] width 67 height 89
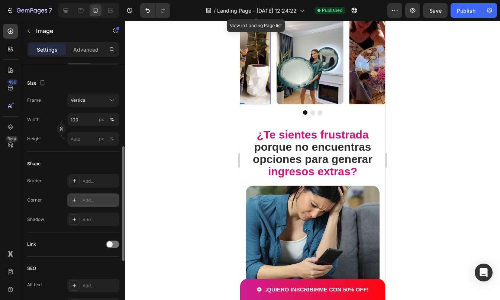
click at [84, 196] on div "Add..." at bounding box center [93, 200] width 52 height 13
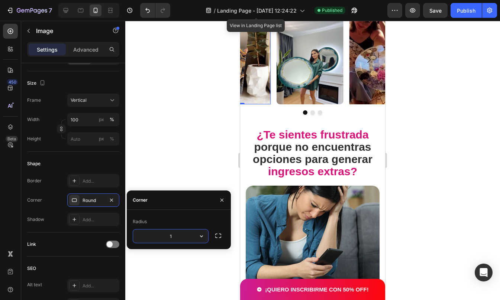
type input "10"
click at [358, 83] on img at bounding box center [382, 59] width 67 height 89
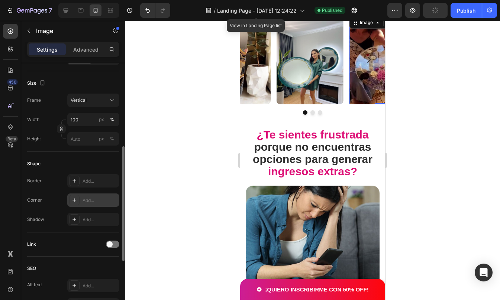
click at [88, 200] on div "Add..." at bounding box center [99, 200] width 35 height 7
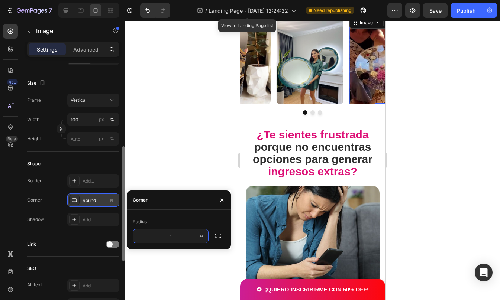
type input "10"
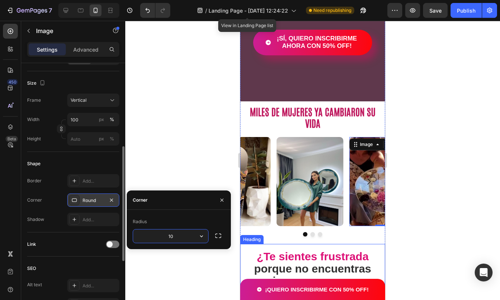
scroll to position [200, 0]
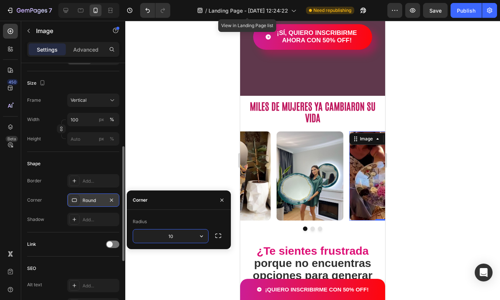
click at [428, 153] on div at bounding box center [312, 160] width 375 height 279
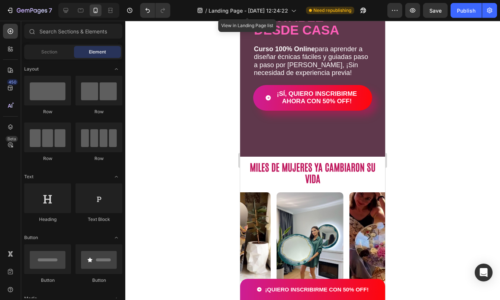
scroll to position [115, 0]
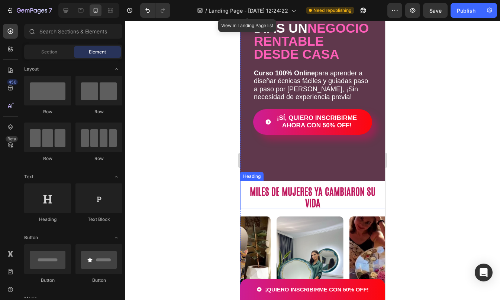
click at [324, 192] on h2 "MILES DE MUJERES YA CAMBIARON SU VIDA" at bounding box center [312, 197] width 130 height 25
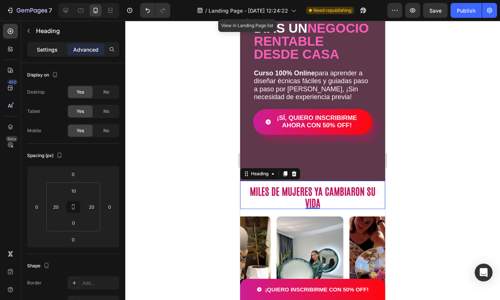
click at [42, 49] on p "Settings" at bounding box center [47, 50] width 21 height 8
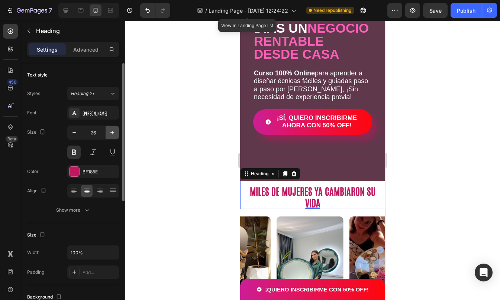
click at [111, 131] on icon "button" at bounding box center [111, 132] width 7 height 7
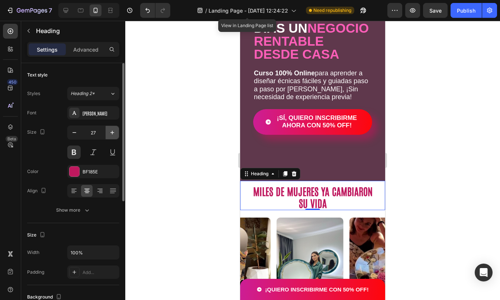
click at [111, 131] on icon "button" at bounding box center [111, 132] width 7 height 7
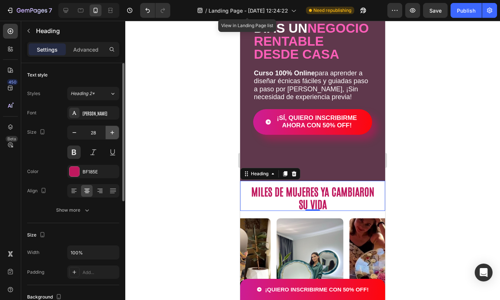
click at [111, 131] on icon "button" at bounding box center [111, 132] width 7 height 7
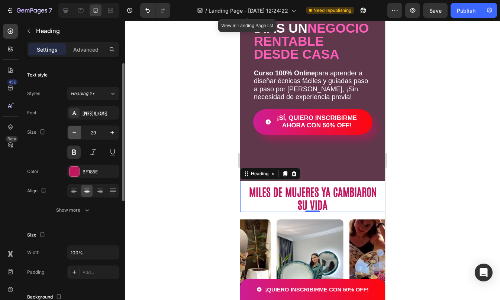
click at [75, 135] on icon "button" at bounding box center [74, 132] width 7 height 7
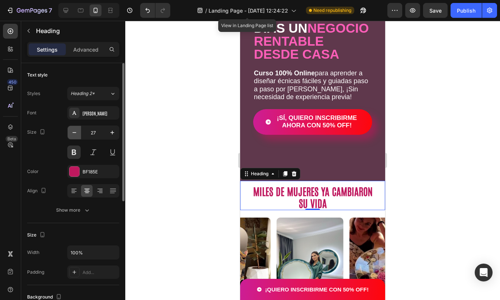
click at [75, 135] on icon "button" at bounding box center [74, 132] width 7 height 7
type input "26"
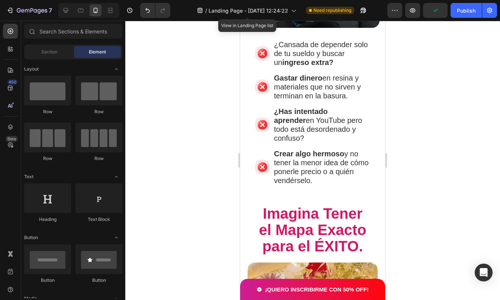
scroll to position [565, 0]
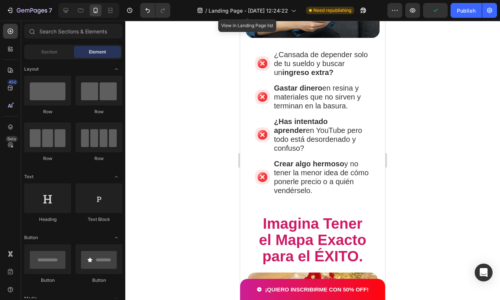
drag, startPoint x: 383, startPoint y: 65, endPoint x: 625, endPoint y: 91, distance: 243.7
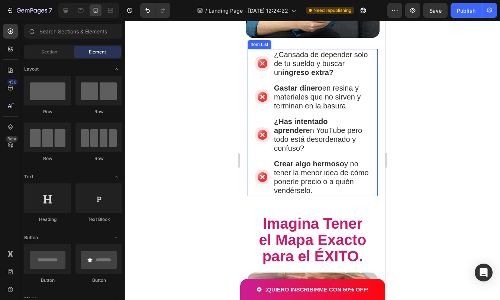
click at [281, 51] on p "¿Cansada de depender solo de tu sueldo y buscar un ingreso extra?" at bounding box center [321, 63] width 95 height 27
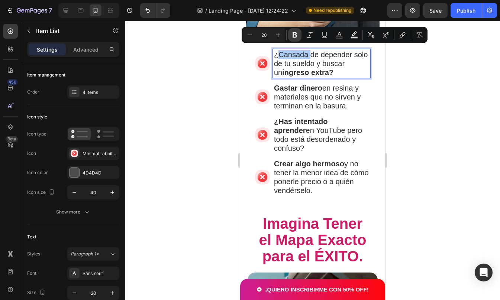
click at [296, 35] on icon "Editor contextual toolbar" at bounding box center [294, 35] width 4 height 6
click at [463, 119] on div at bounding box center [312, 160] width 375 height 279
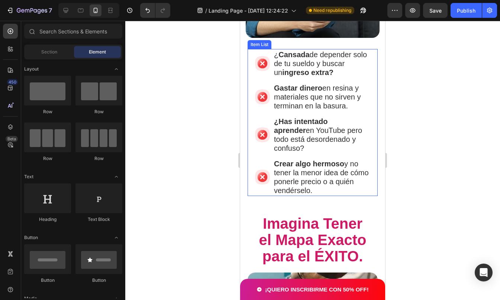
click at [327, 102] on p "Gastar dinero en resina y materiales que no sirven y terminan en la basura." at bounding box center [321, 97] width 95 height 27
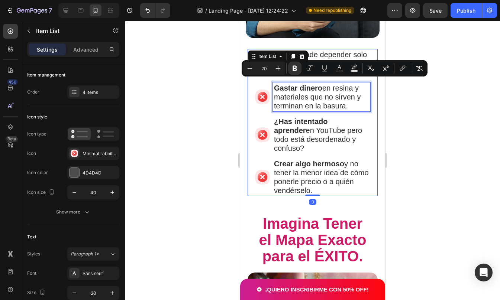
click at [325, 102] on p "Gastar dinero en resina y materiales que no sirven y terminan en la basura." at bounding box center [321, 97] width 95 height 27
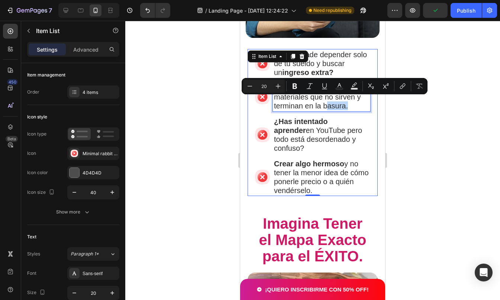
drag, startPoint x: 324, startPoint y: 101, endPoint x: 345, endPoint y: 104, distance: 21.8
click at [345, 104] on p "Gastar dinero en resina y materiales que no sirven y terminan en la basura." at bounding box center [321, 97] width 95 height 27
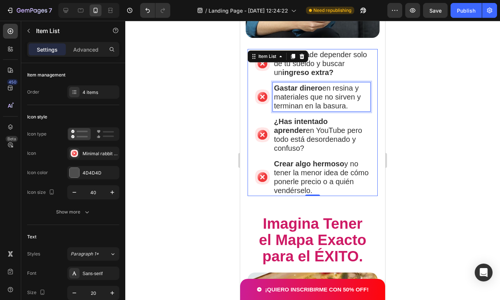
drag, startPoint x: 345, startPoint y: 104, endPoint x: 324, endPoint y: 102, distance: 20.9
click at [324, 102] on p "Gastar dinero en resina y materiales que no sirven y terminan en la basura." at bounding box center [321, 97] width 95 height 27
click at [322, 101] on p "Gastar dinero en resina y materiales que no sirven y terminan en la basura." at bounding box center [321, 97] width 95 height 27
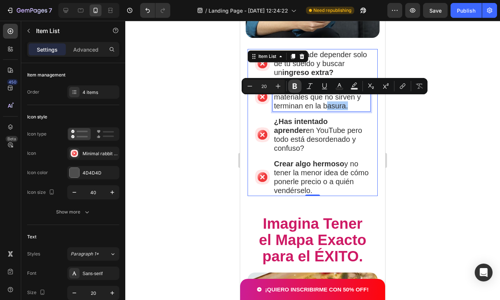
click at [297, 84] on icon "Editor contextual toolbar" at bounding box center [294, 85] width 7 height 7
click at [464, 171] on div at bounding box center [312, 160] width 375 height 279
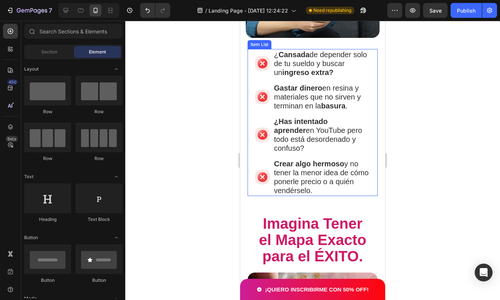
click at [328, 160] on p "Crear algo hermoso y no tener la menor idea de cómo ponerle precio o a quién ve…" at bounding box center [321, 177] width 95 height 36
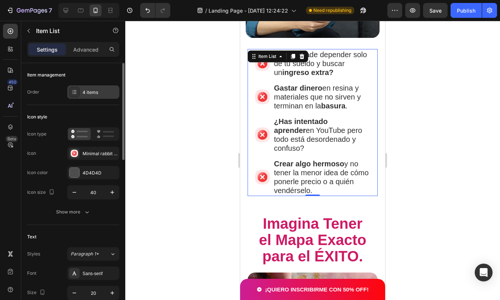
click at [96, 87] on div "4 items" at bounding box center [93, 91] width 52 height 13
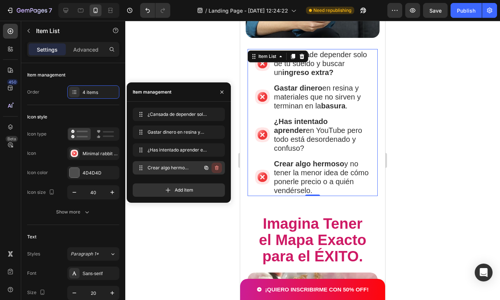
click at [215, 166] on icon "button" at bounding box center [217, 168] width 6 height 6
click at [214, 166] on div "Delete" at bounding box center [212, 168] width 14 height 7
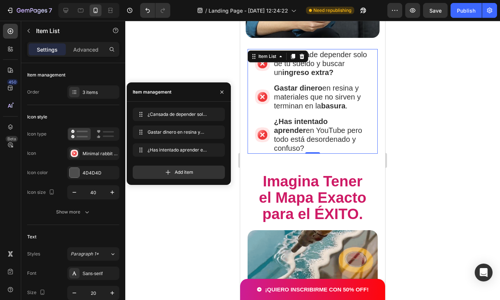
click at [405, 130] on div at bounding box center [312, 160] width 375 height 279
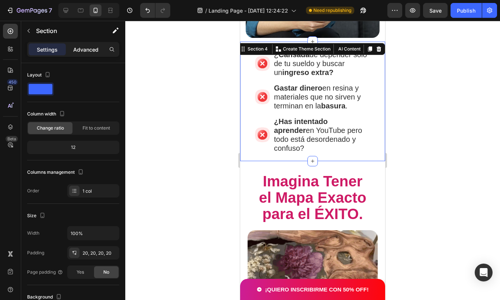
click at [94, 52] on p "Advanced" at bounding box center [85, 50] width 25 height 8
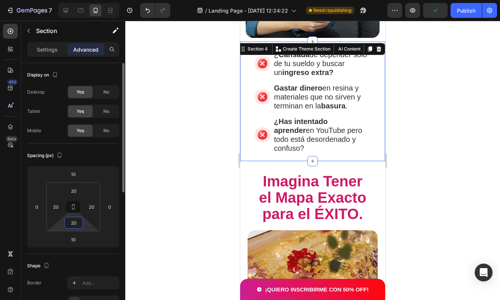
click at [73, 226] on input "20" at bounding box center [73, 222] width 15 height 11
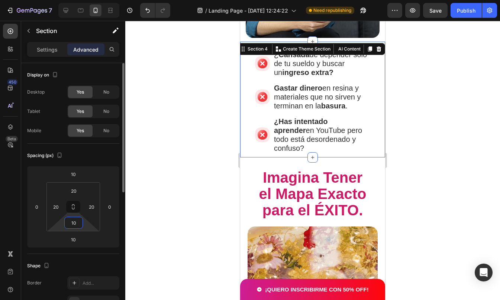
type input "1"
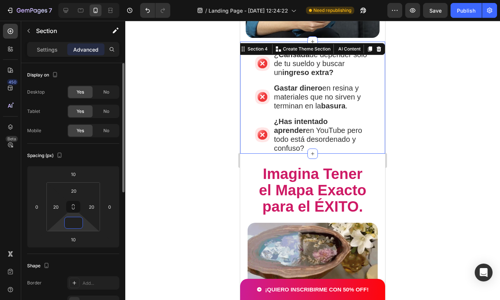
type input "0"
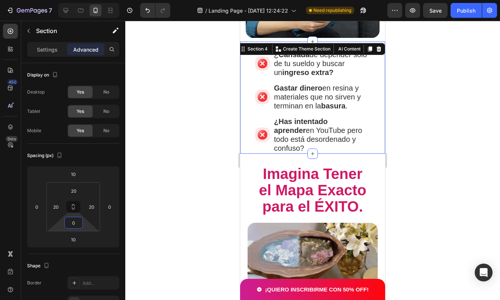
click at [442, 159] on div at bounding box center [312, 160] width 375 height 279
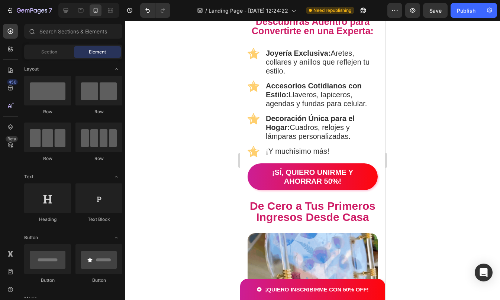
scroll to position [855, 0]
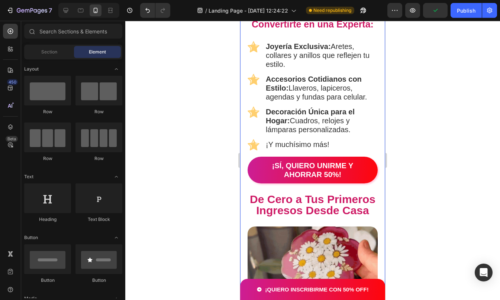
click at [245, 150] on div "Imagina Tener el Mapa Exacto para el ÉXITO. Heading Image Esto es Todo lo que D…" at bounding box center [312, 282] width 145 height 857
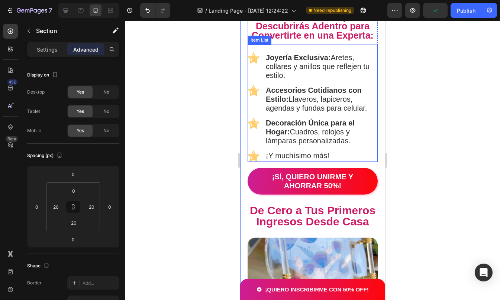
scroll to position [843, 0]
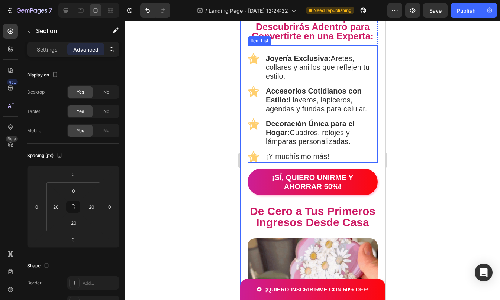
click at [361, 159] on div "¡Y muchísimo más!" at bounding box center [312, 157] width 130 height 12
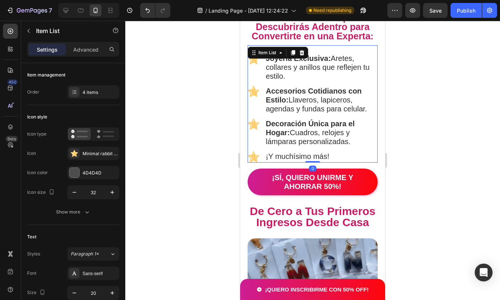
click at [92, 56] on div "Settings Advanced" at bounding box center [73, 49] width 92 height 15
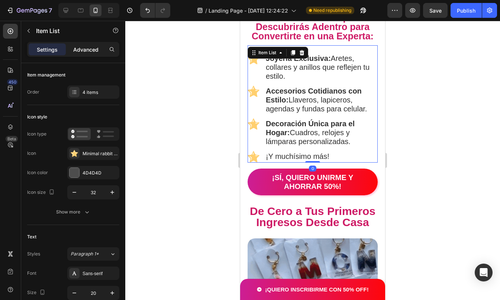
click at [90, 52] on p "Advanced" at bounding box center [85, 50] width 25 height 8
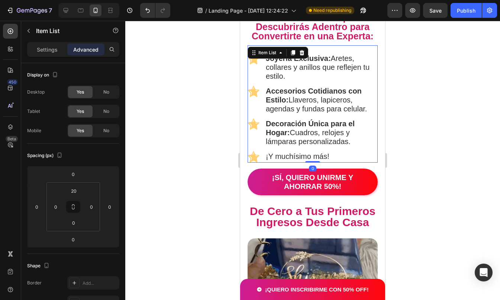
type input "100%"
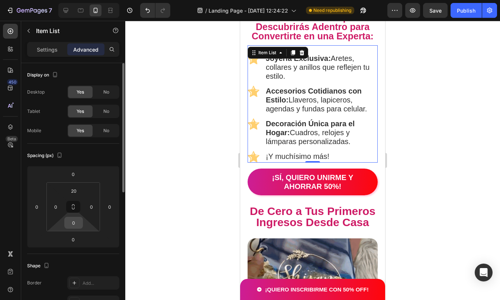
click at [76, 222] on input "0" at bounding box center [73, 222] width 15 height 11
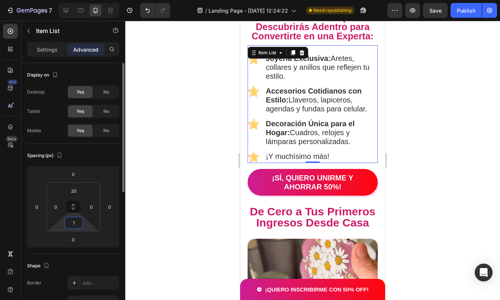
type input "10"
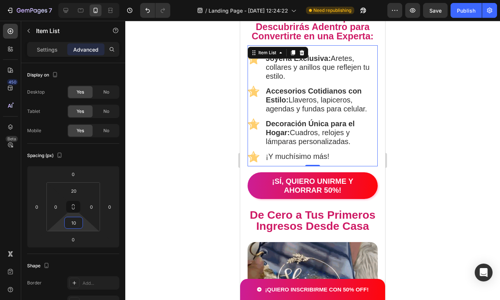
click at [431, 120] on div at bounding box center [312, 160] width 375 height 279
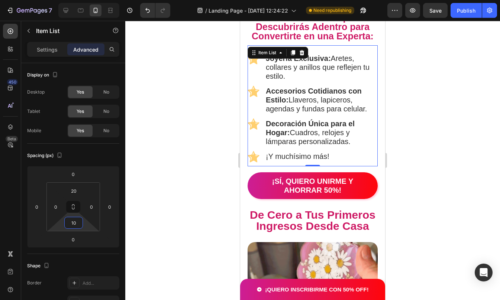
click at [431, 120] on div at bounding box center [312, 160] width 375 height 279
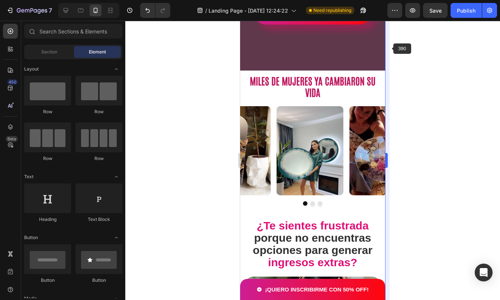
scroll to position [229, 0]
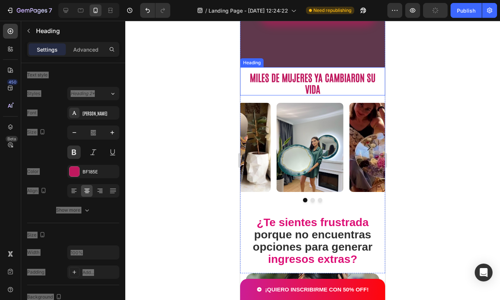
click at [307, 90] on h2 "MILES DE MUJERES YA CAMBIARON SU VIDA" at bounding box center [312, 83] width 130 height 25
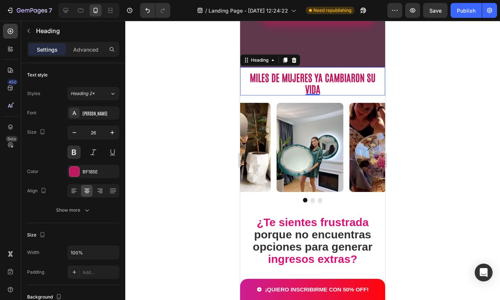
scroll to position [0, 0]
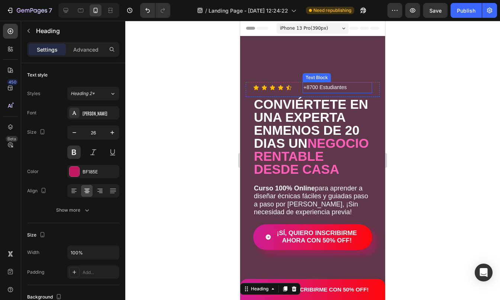
click at [304, 83] on p "+8700 Estudiantes" at bounding box center [337, 87] width 68 height 9
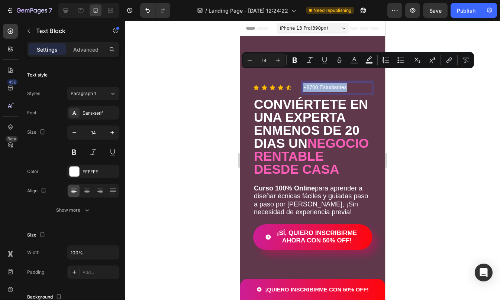
copy p "+8700 Estudiantes"
click at [320, 83] on p "+8700 Estudiantes" at bounding box center [337, 87] width 68 height 9
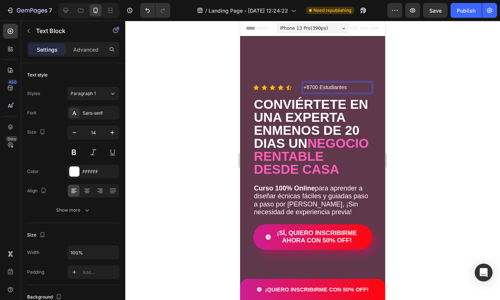
click at [312, 83] on p "+8700 Estudiantes" at bounding box center [337, 87] width 68 height 9
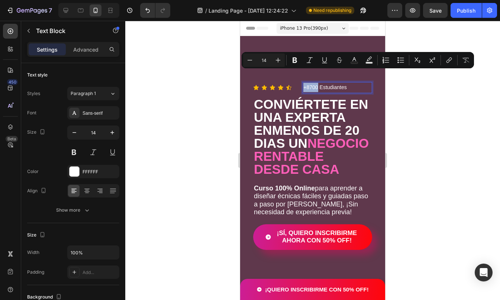
drag, startPoint x: 316, startPoint y: 74, endPoint x: 302, endPoint y: 74, distance: 14.1
click at [303, 83] on p "+8700 Estudiantes" at bounding box center [337, 87] width 68 height 9
copy p "+8700"
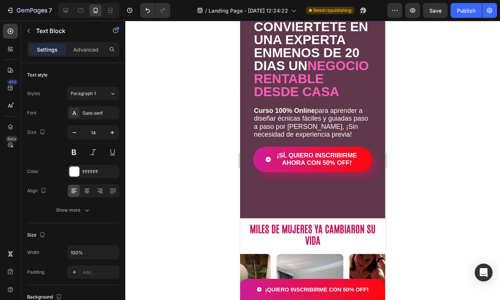
scroll to position [191, 0]
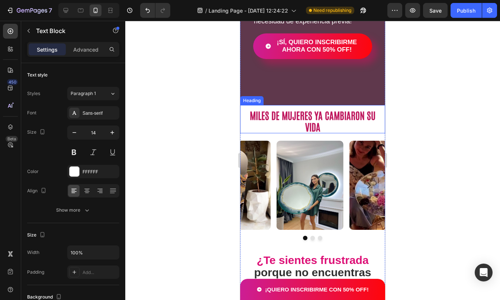
click at [280, 120] on h2 "MILES DE MUJERES YA CAMBIARON SU VIDA" at bounding box center [312, 121] width 130 height 25
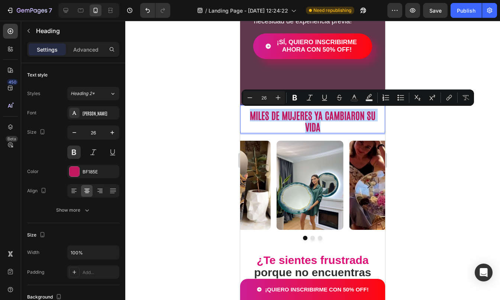
click at [253, 116] on p "MILES DE MUJERES YA CAMBIARON SU VIDA" at bounding box center [312, 121] width 129 height 23
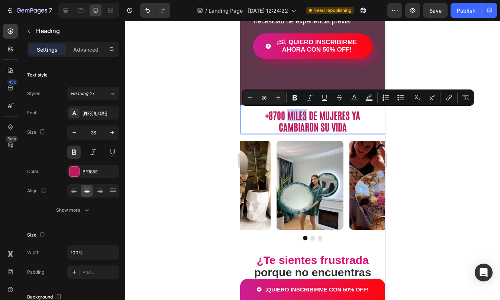
drag, startPoint x: 302, startPoint y: 115, endPoint x: 285, endPoint y: 114, distance: 17.1
click at [285, 114] on p "+8700 MILES DE MUJERES YA CAMBIARON SU VIDA" at bounding box center [312, 121] width 129 height 23
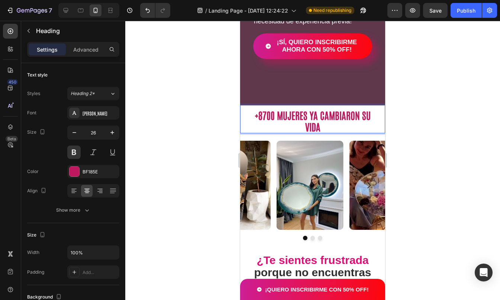
click at [462, 116] on div at bounding box center [312, 160] width 375 height 279
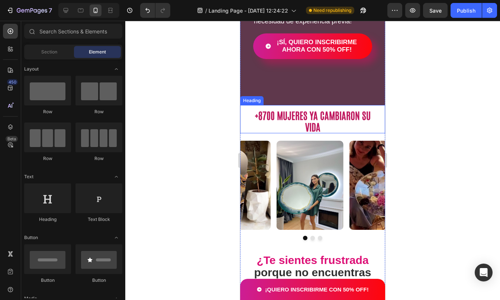
click at [304, 123] on p "+8700 MUJERES YA CAMBIARON SU VIDA" at bounding box center [312, 121] width 129 height 23
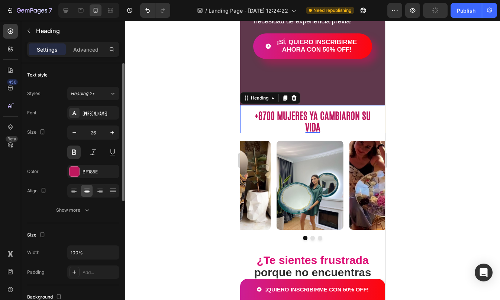
click at [86, 120] on div "Font [PERSON_NAME] Size 26 Color BF185E Align Show more" at bounding box center [73, 161] width 92 height 111
click at [87, 114] on div "[PERSON_NAME]" at bounding box center [99, 113] width 35 height 7
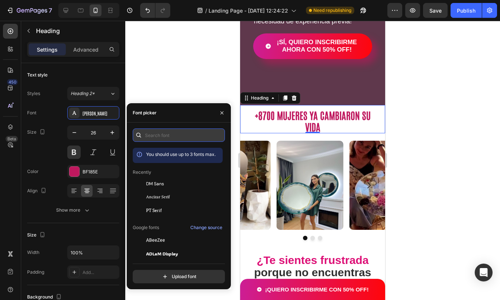
click at [160, 137] on input "text" at bounding box center [179, 135] width 92 height 13
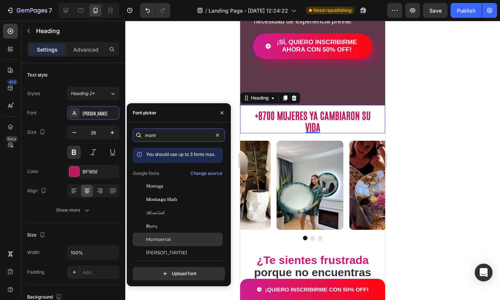
type input "mont"
click at [171, 238] on div "Montserrat" at bounding box center [183, 239] width 75 height 7
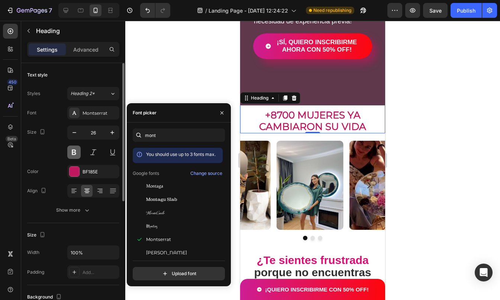
click at [75, 153] on button at bounding box center [73, 152] width 13 height 13
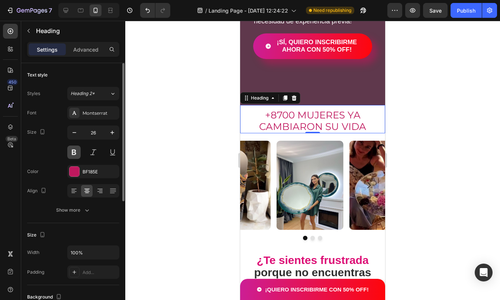
click at [75, 153] on button at bounding box center [73, 152] width 13 height 13
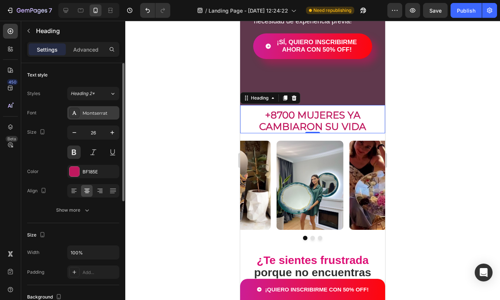
click at [97, 117] on div "Montserrat" at bounding box center [93, 112] width 52 height 13
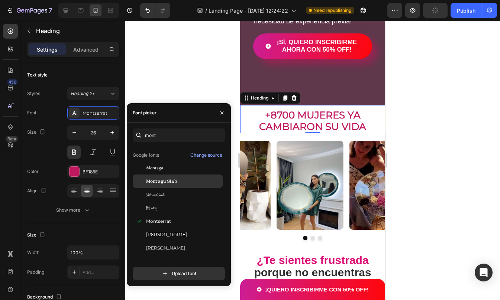
scroll to position [0, 0]
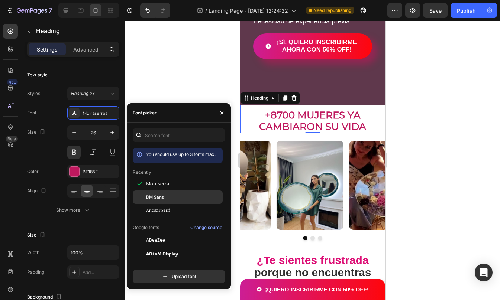
click at [171, 197] on div "DM Sans" at bounding box center [183, 197] width 75 height 7
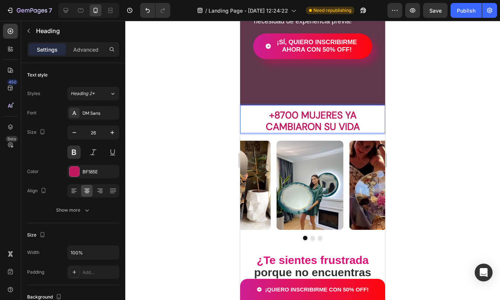
click at [299, 114] on p "+8700 MUJERES YA CAMBIARON SU VIDA" at bounding box center [312, 121] width 129 height 23
drag, startPoint x: 343, startPoint y: 117, endPoint x: 357, endPoint y: 122, distance: 14.5
click at [357, 122] on p "+8700 MUJERES YA CAMBIARON SU VIDA" at bounding box center [312, 121] width 129 height 23
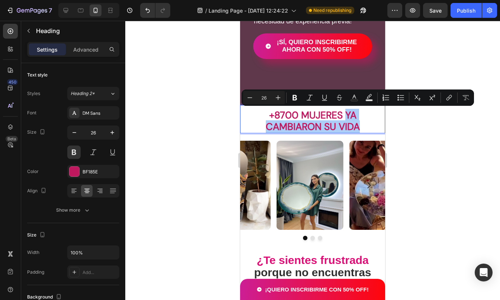
click at [445, 155] on div at bounding box center [312, 160] width 375 height 279
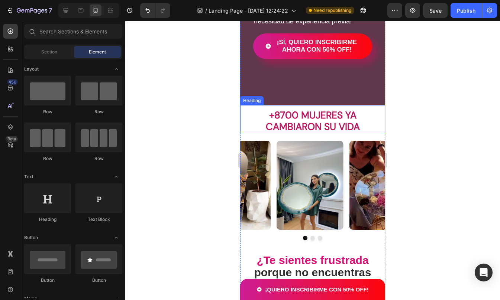
click at [312, 112] on p "+8700 MUJERES YA CAMBIARON SU VIDA" at bounding box center [312, 121] width 129 height 23
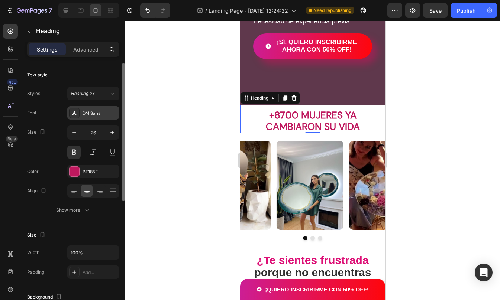
click at [82, 112] on div "DM Sans" at bounding box center [93, 112] width 52 height 13
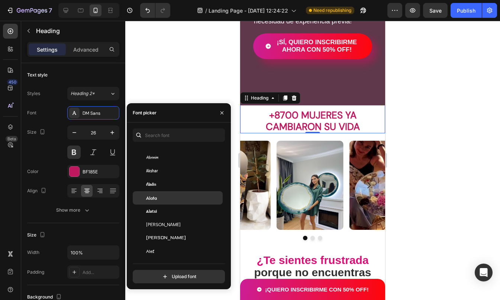
scroll to position [375, 0]
click at [158, 197] on div "Alata" at bounding box center [183, 196] width 75 height 7
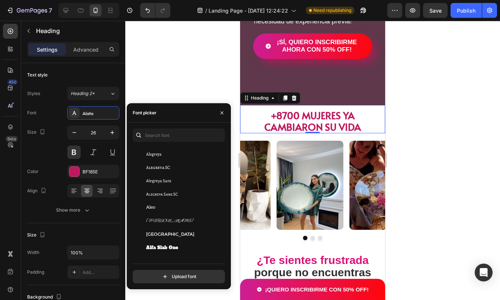
scroll to position [489, 0]
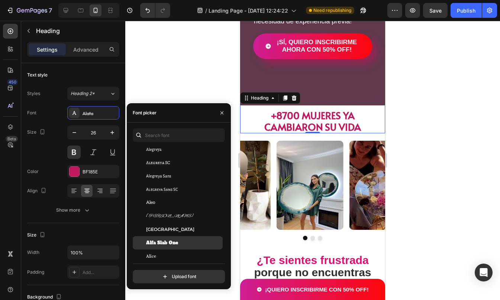
click at [171, 238] on div "Alfa Slab One" at bounding box center [178, 242] width 90 height 13
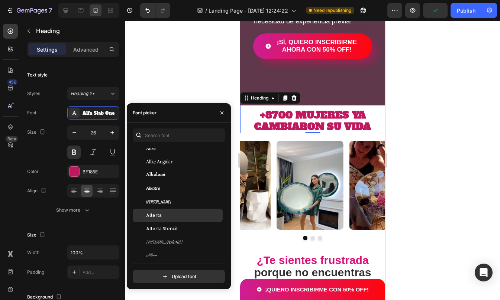
scroll to position [610, 0]
click at [160, 209] on div "Allerta" at bounding box center [178, 215] width 90 height 13
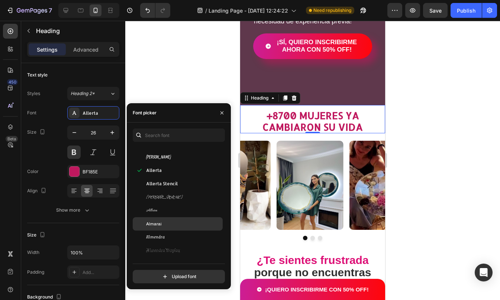
scroll to position [655, 0]
click at [160, 221] on span "Almarai" at bounding box center [154, 224] width 16 height 7
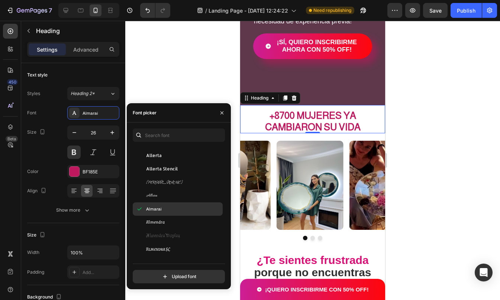
scroll to position [707, 0]
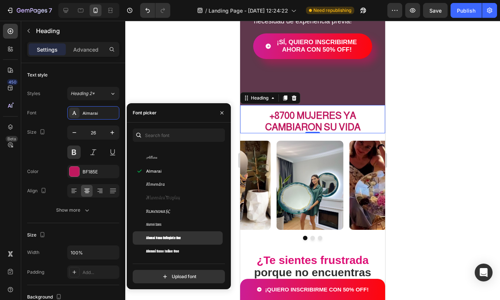
click at [165, 237] on span "Alumni Sans Collegiate One" at bounding box center [163, 238] width 35 height 7
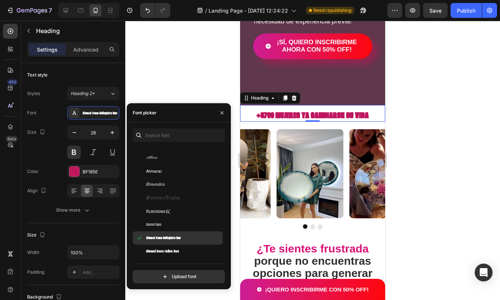
scroll to position [726, 0]
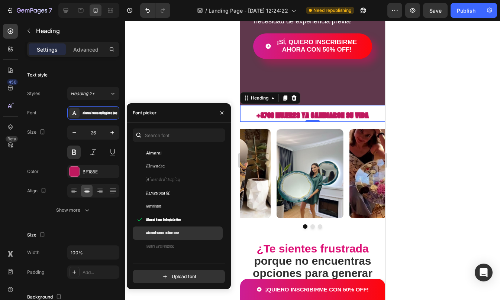
click at [166, 235] on span "Alumni Sans Inline One" at bounding box center [162, 233] width 33 height 7
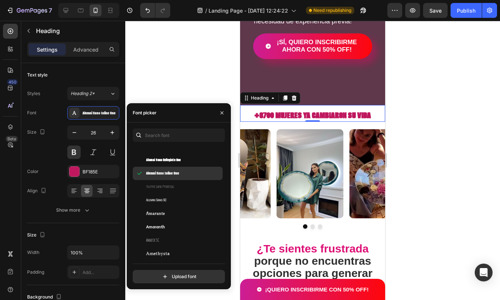
scroll to position [802, 0]
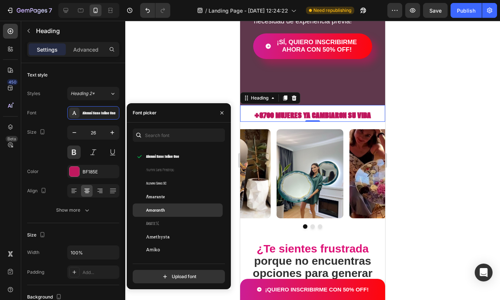
click at [169, 215] on div "Amaranth" at bounding box center [178, 210] width 90 height 13
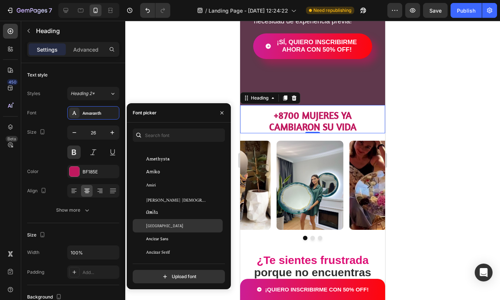
scroll to position [914, 0]
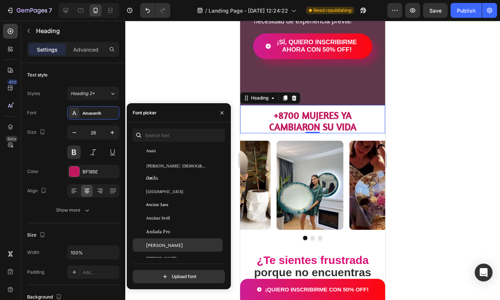
click at [160, 243] on span "Andika" at bounding box center [164, 245] width 37 height 7
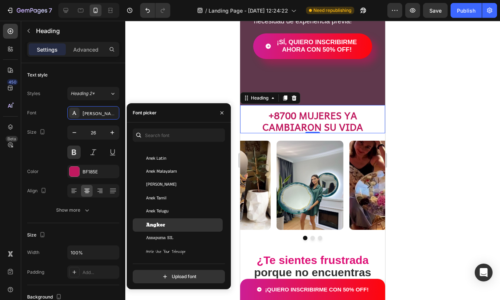
scroll to position [1086, 0]
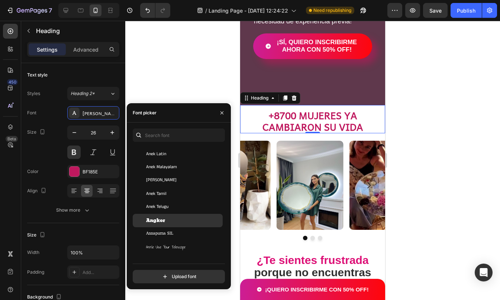
click at [158, 217] on div "Angkor" at bounding box center [178, 220] width 90 height 13
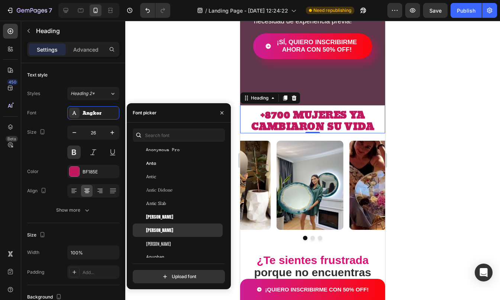
scroll to position [1201, 0]
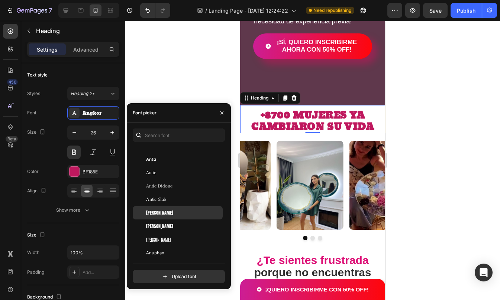
click at [158, 213] on div "Anton" at bounding box center [183, 213] width 75 height 7
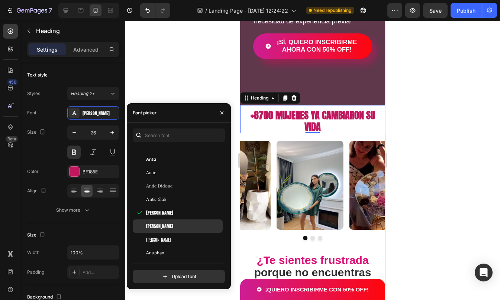
click at [161, 224] on span "Anton SC" at bounding box center [159, 226] width 27 height 7
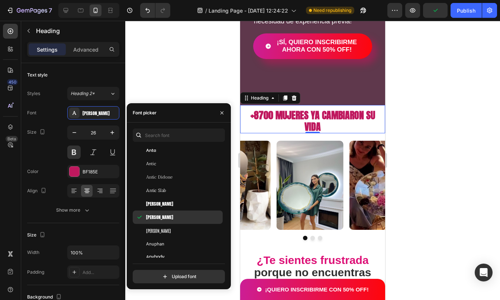
scroll to position [1212, 0]
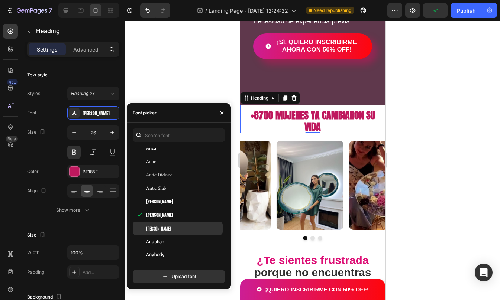
click at [159, 229] on div "Antonio" at bounding box center [183, 228] width 75 height 7
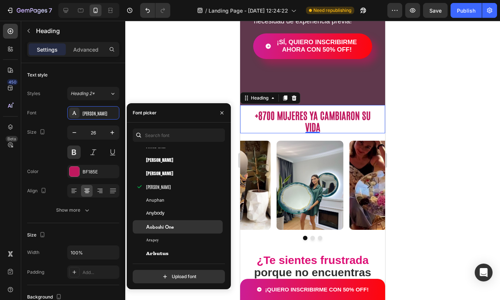
scroll to position [1260, 0]
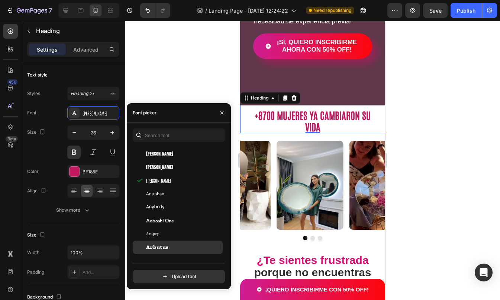
click at [163, 244] on span "Arbutus" at bounding box center [157, 247] width 22 height 7
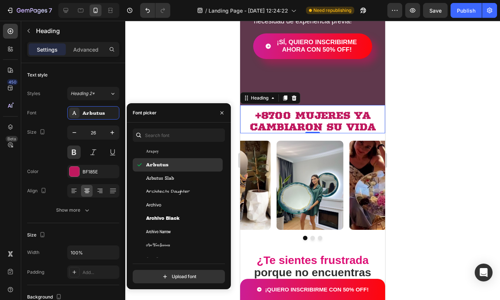
scroll to position [1344, 0]
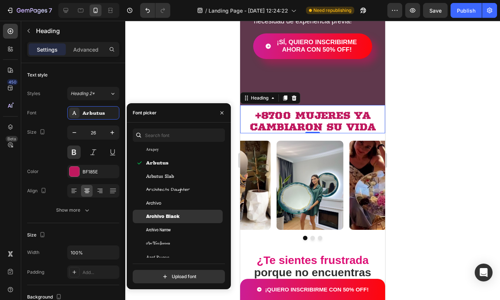
click at [165, 214] on span "Archivo Black" at bounding box center [162, 216] width 33 height 7
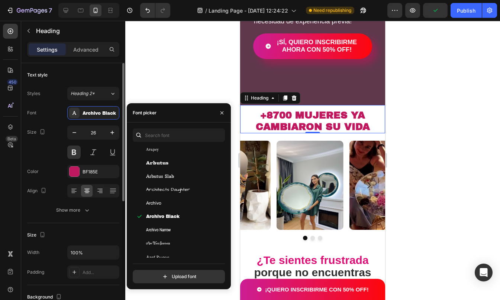
click at [74, 231] on div "Size" at bounding box center [73, 235] width 92 height 12
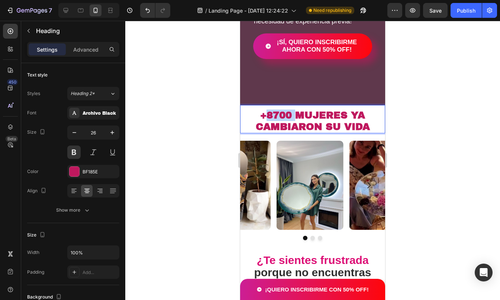
click at [274, 117] on p "+8700 MUJERES YA CAMBIARON SU VIDA" at bounding box center [312, 121] width 129 height 23
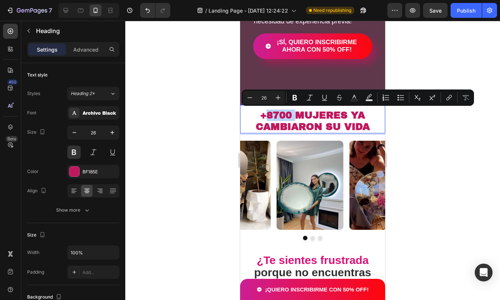
click at [261, 116] on p "+8700 MUJERES YA CAMBIARON SU VIDA" at bounding box center [312, 121] width 129 height 23
drag, startPoint x: 257, startPoint y: 113, endPoint x: 288, endPoint y: 112, distance: 31.2
click at [288, 112] on p "+8700 MUJERES YA CAMBIARON SU VIDA" at bounding box center [312, 121] width 129 height 23
click at [281, 97] on icon "Editor contextual toolbar" at bounding box center [277, 97] width 7 height 7
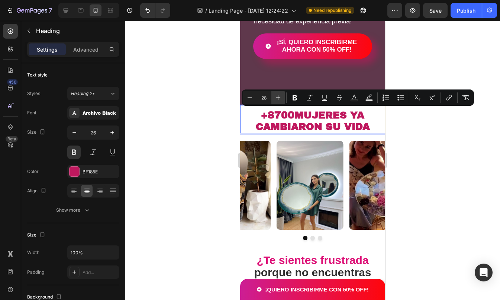
click at [281, 97] on icon "Editor contextual toolbar" at bounding box center [277, 97] width 7 height 7
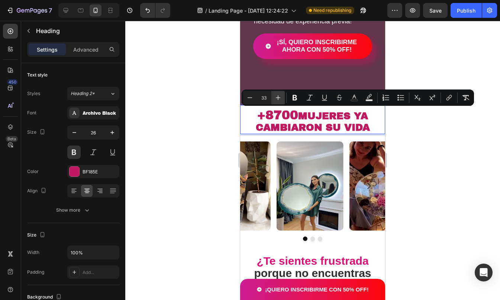
click at [281, 97] on icon "Editor contextual toolbar" at bounding box center [277, 97] width 7 height 7
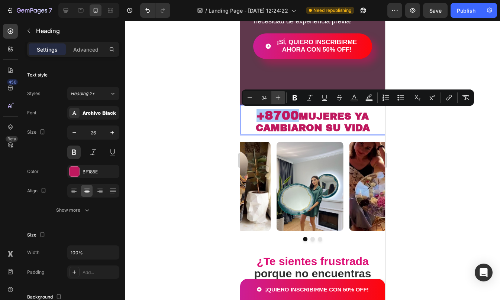
click at [281, 97] on icon "Editor contextual toolbar" at bounding box center [277, 97] width 7 height 7
type input "35"
click at [423, 131] on div at bounding box center [312, 160] width 375 height 279
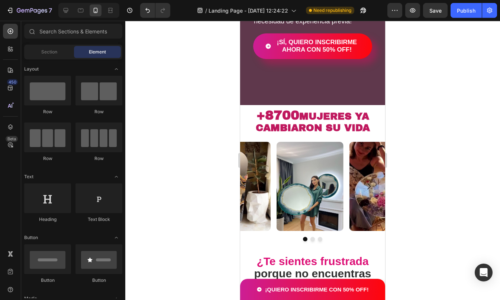
click at [423, 131] on div at bounding box center [312, 160] width 375 height 279
click at [246, 113] on div "⁠⁠⁠⁠⁠⁠⁠ +8700 MUJERES YA CAMBIARON SU VIDA Heading" at bounding box center [312, 119] width 145 height 29
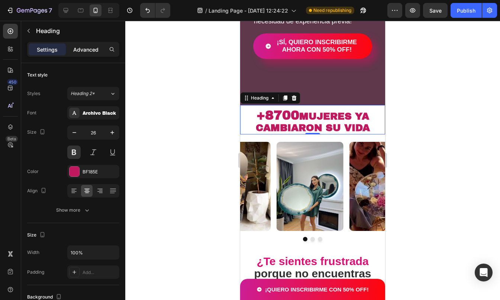
click at [89, 49] on p "Advanced" at bounding box center [85, 50] width 25 height 8
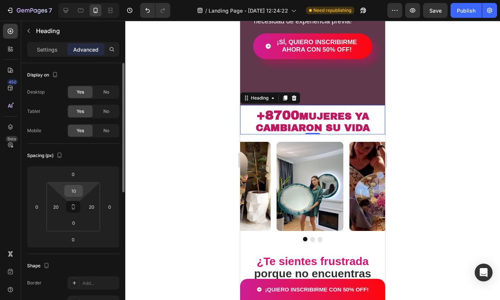
click at [71, 188] on input "10" at bounding box center [73, 190] width 15 height 11
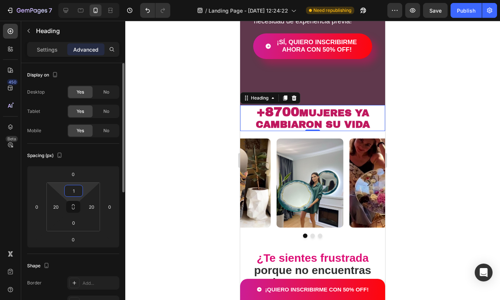
type input "15"
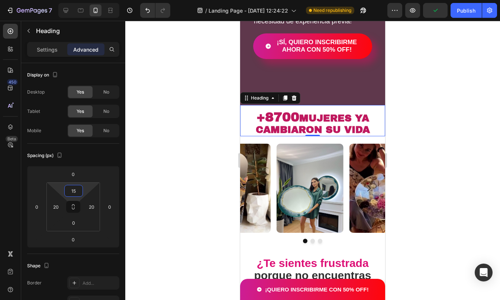
click at [433, 107] on div at bounding box center [312, 160] width 375 height 279
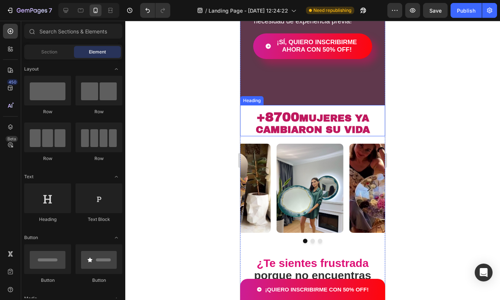
click at [291, 119] on span "+8700" at bounding box center [277, 117] width 43 height 14
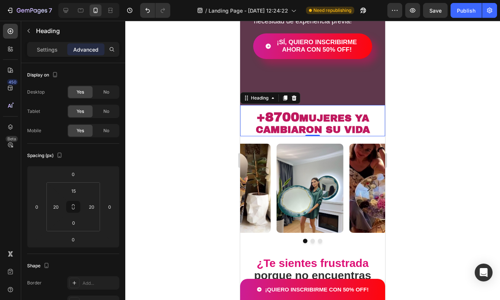
click at [294, 116] on span "+8700" at bounding box center [277, 117] width 43 height 14
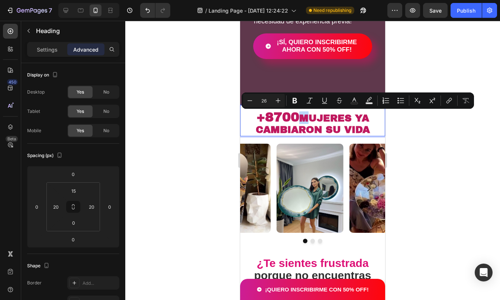
click at [292, 117] on span "+8700" at bounding box center [277, 117] width 43 height 14
type input "35"
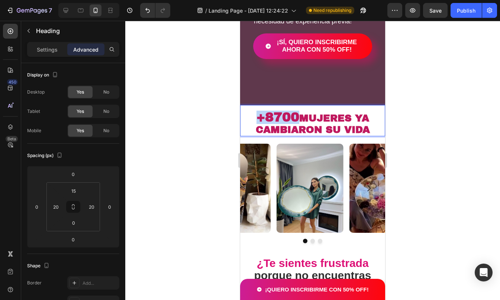
drag, startPoint x: 293, startPoint y: 116, endPoint x: 253, endPoint y: 116, distance: 39.8
click at [256, 116] on span "+8700" at bounding box center [277, 117] width 43 height 14
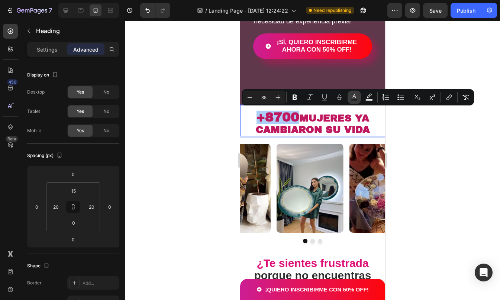
click at [356, 95] on icon "Editor contextual toolbar" at bounding box center [353, 97] width 7 height 7
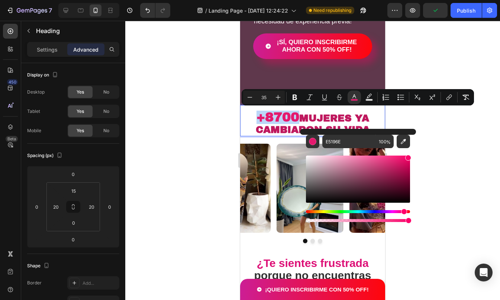
drag, startPoint x: 398, startPoint y: 168, endPoint x: 408, endPoint y: 155, distance: 16.4
click at [408, 155] on div "Editor contextual toolbar" at bounding box center [408, 158] width 6 height 6
type input "FF056D"
click at [436, 155] on div at bounding box center [312, 160] width 375 height 279
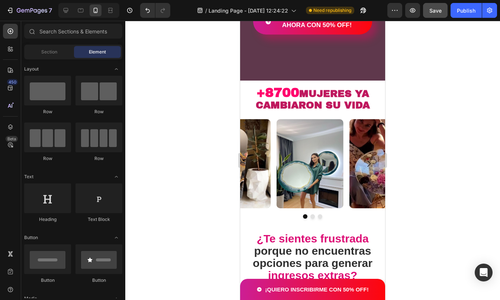
scroll to position [216, 0]
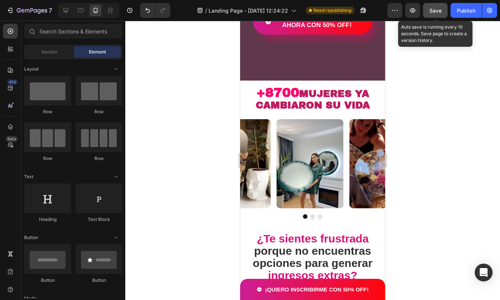
click at [434, 7] on span "Save" at bounding box center [435, 10] width 12 height 6
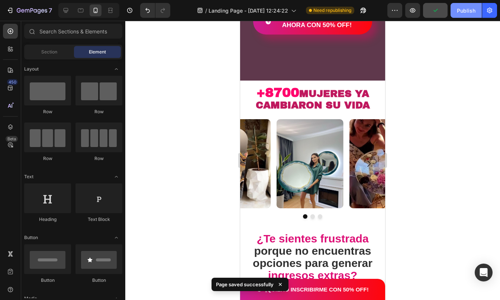
click at [466, 12] on div "Publish" at bounding box center [466, 11] width 19 height 8
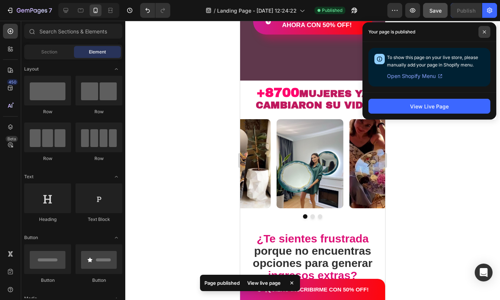
click at [483, 33] on icon at bounding box center [484, 31] width 3 height 3
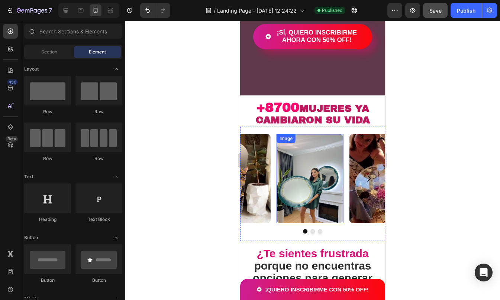
scroll to position [171, 0]
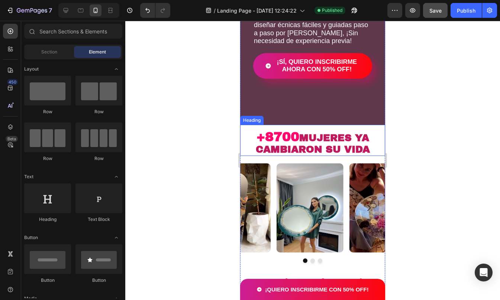
click at [248, 130] on div "⁠⁠⁠⁠⁠⁠⁠ +8700 MUJERES YA CAMBIARON SU VIDA Heading" at bounding box center [312, 140] width 145 height 31
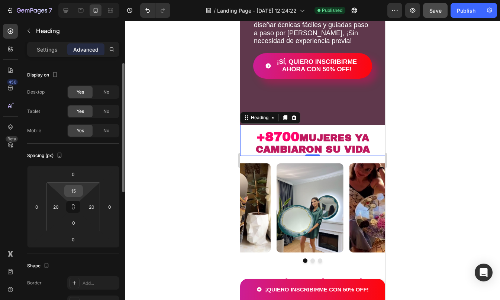
click at [72, 193] on input "15" at bounding box center [73, 190] width 15 height 11
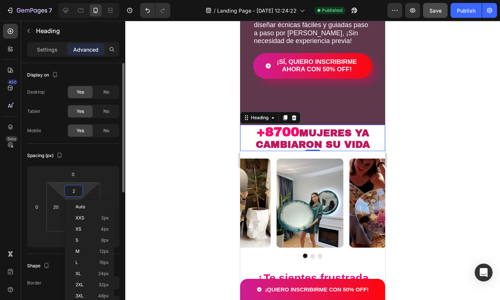
type input "20"
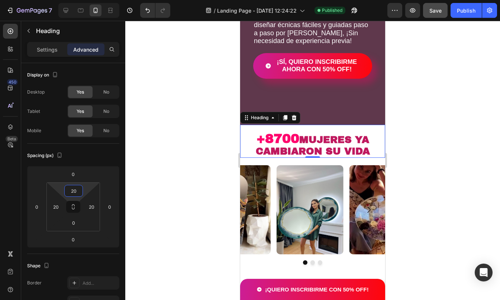
click at [452, 113] on div at bounding box center [312, 160] width 375 height 279
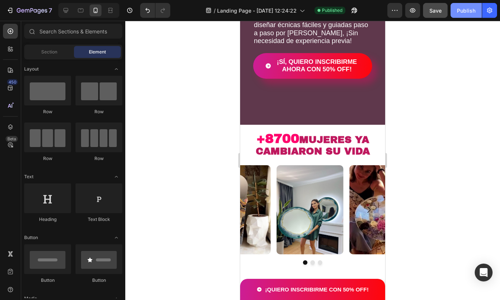
click at [471, 13] on div "Publish" at bounding box center [466, 11] width 19 height 8
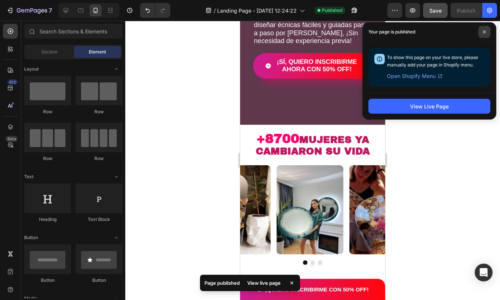
click at [485, 33] on icon at bounding box center [484, 31] width 3 height 3
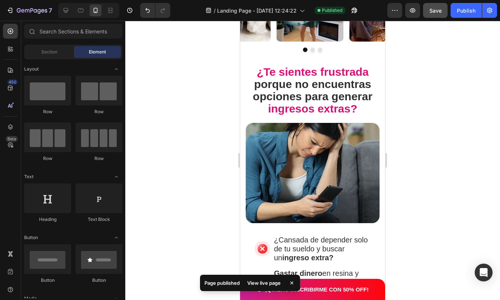
scroll to position [411, 0]
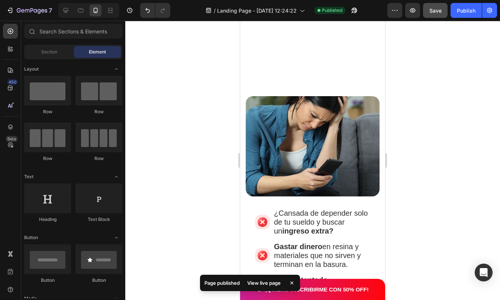
drag, startPoint x: 382, startPoint y: 47, endPoint x: 626, endPoint y: 69, distance: 244.8
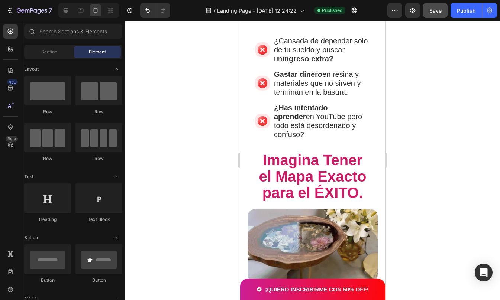
scroll to position [675, 0]
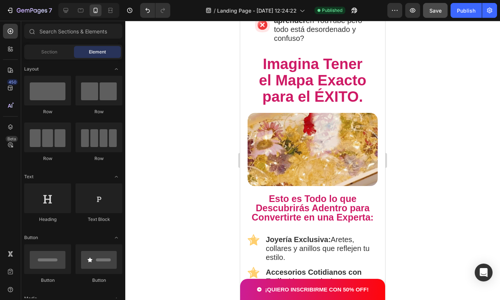
drag, startPoint x: 383, startPoint y: 52, endPoint x: 625, endPoint y: 97, distance: 246.0
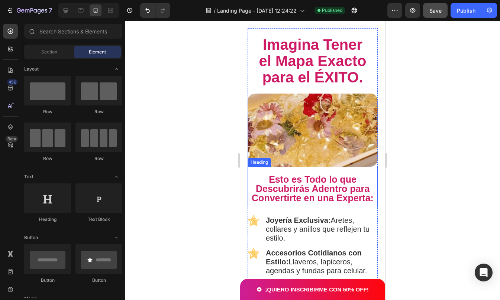
scroll to position [699, 0]
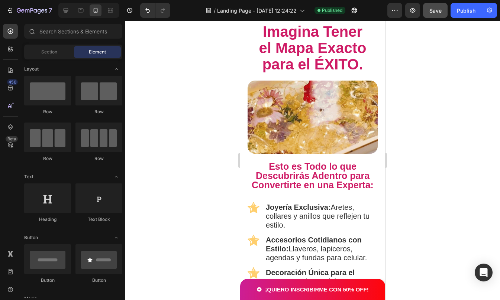
click at [424, 176] on div at bounding box center [312, 160] width 375 height 279
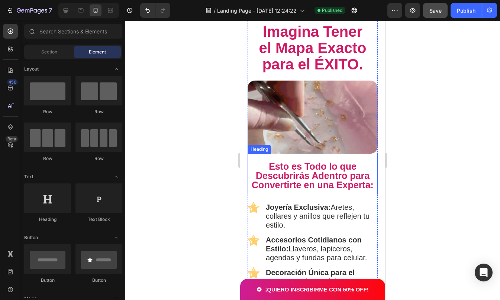
click at [253, 166] on h2 "Esto es Todo lo que Descubrirás Adentro para Convertirte en una Experta:" at bounding box center [312, 175] width 130 height 29
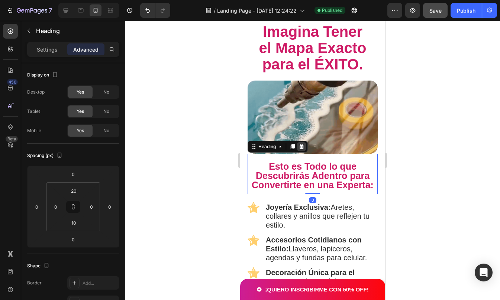
click at [302, 144] on icon at bounding box center [301, 146] width 5 height 5
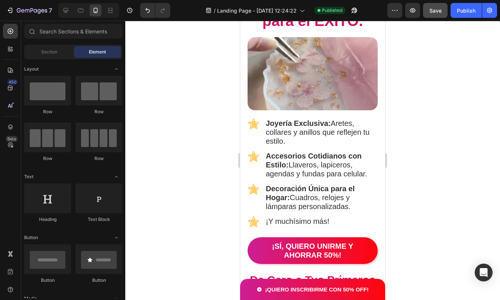
scroll to position [739, 0]
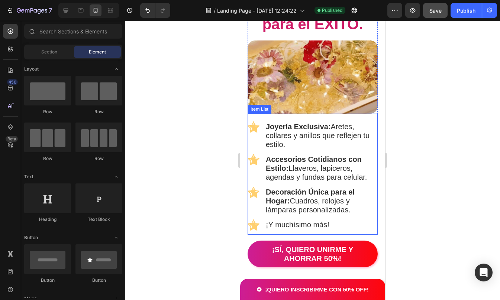
click at [266, 123] on strong "Joyería Exclusiva:" at bounding box center [298, 127] width 65 height 8
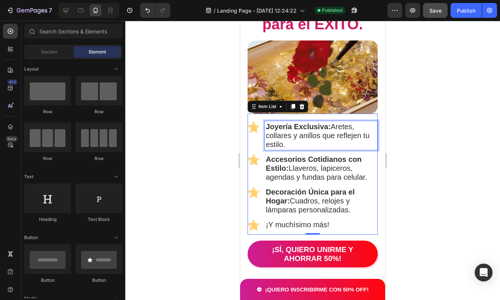
click at [266, 123] on strong "Joyería Exclusiva:" at bounding box center [298, 127] width 65 height 8
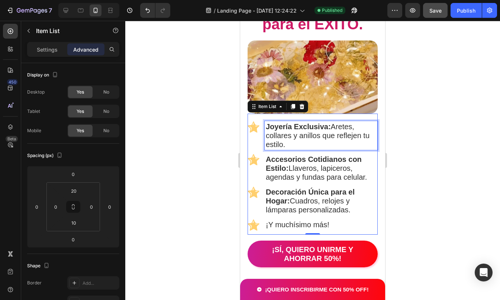
click at [266, 123] on strong "Joyería Exclusiva:" at bounding box center [298, 127] width 65 height 8
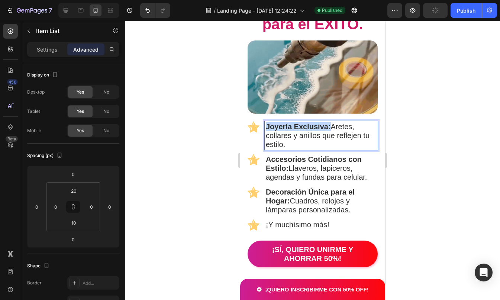
drag, startPoint x: 267, startPoint y: 121, endPoint x: 330, endPoint y: 123, distance: 63.2
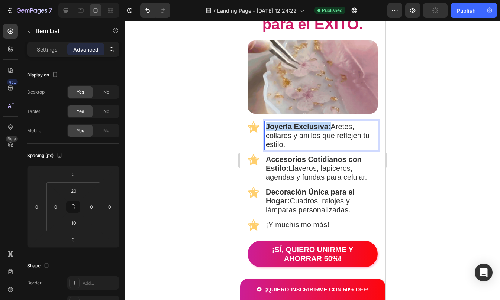
click at [330, 123] on strong "Joyería Exclusiva:" at bounding box center [298, 127] width 65 height 8
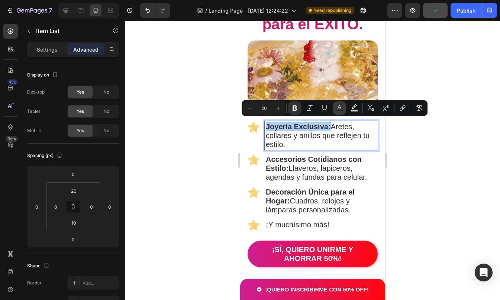
click at [340, 110] on rect "Editor contextual toolbar" at bounding box center [339, 111] width 7 height 2
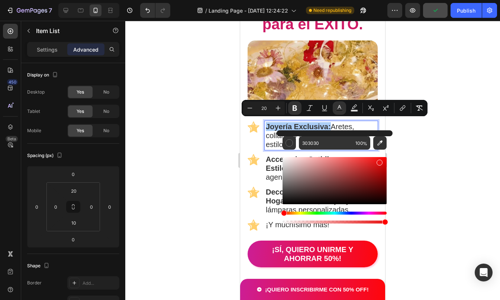
drag, startPoint x: 350, startPoint y: 174, endPoint x: 379, endPoint y: 160, distance: 32.1
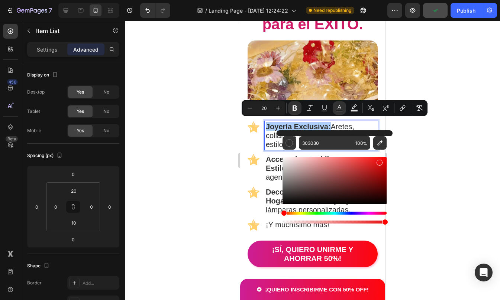
click at [379, 160] on div "Editor contextual toolbar" at bounding box center [334, 180] width 104 height 47
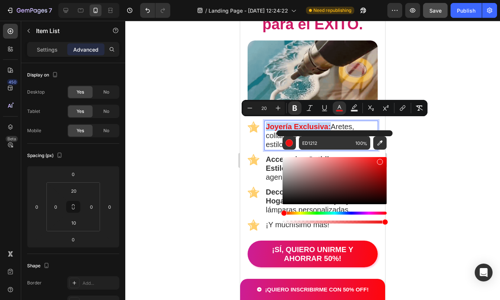
click at [378, 213] on div "Hue" at bounding box center [334, 213] width 104 height 3
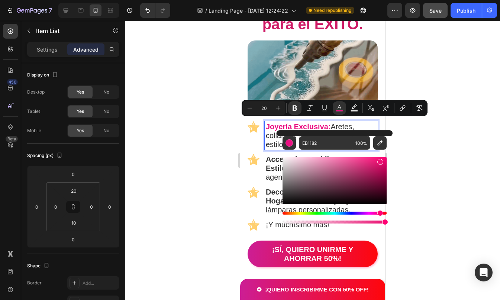
click at [379, 213] on div "Hue" at bounding box center [380, 213] width 6 height 6
type input "EB106F"
click at [414, 186] on div at bounding box center [312, 160] width 375 height 279
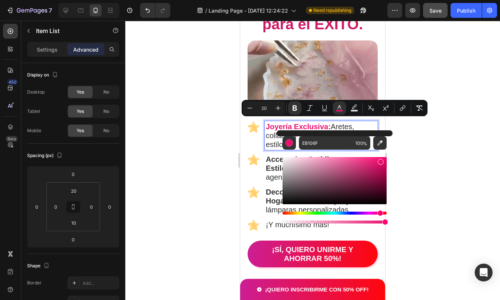
click at [414, 186] on div at bounding box center [312, 160] width 375 height 279
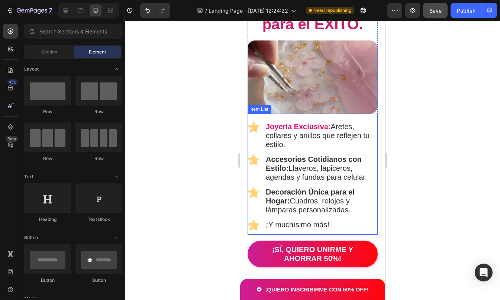
click at [327, 124] on strong "Joyería Exclusiva:" at bounding box center [298, 127] width 65 height 8
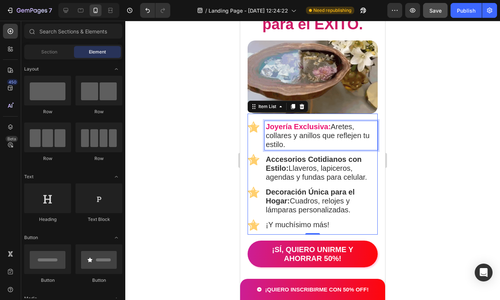
click at [331, 123] on p "Joyería Exclusiva: Aretes, collares y anillos que reflejen tu estilo." at bounding box center [321, 135] width 111 height 27
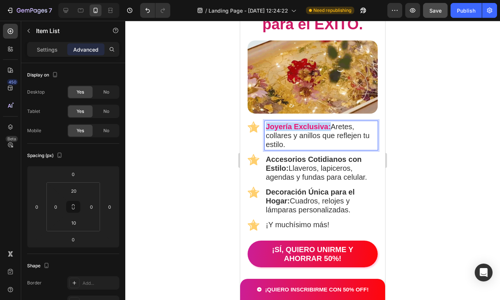
drag, startPoint x: 327, startPoint y: 124, endPoint x: 266, endPoint y: 122, distance: 61.3
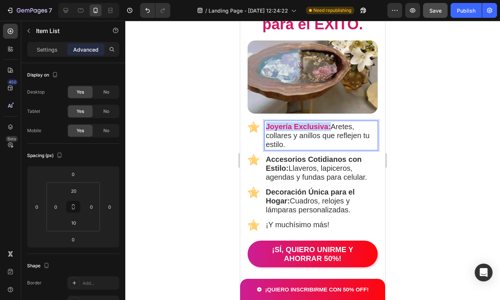
click at [266, 122] on p "Joyería Exclusiva: Aretes, collares y anillos que reflejen tu estilo." at bounding box center [321, 135] width 111 height 27
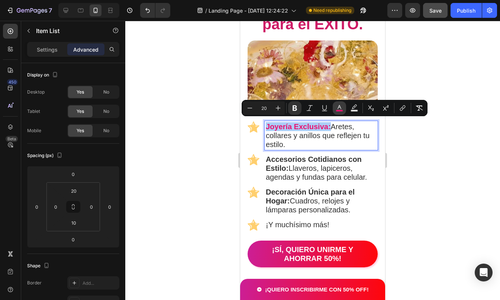
click at [343, 107] on icon "Editor contextual toolbar" at bounding box center [339, 107] width 7 height 7
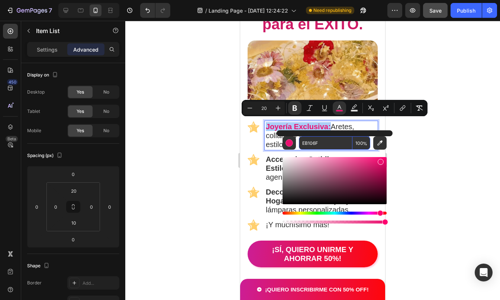
click at [322, 142] on input "EB106F" at bounding box center [326, 142] width 54 height 13
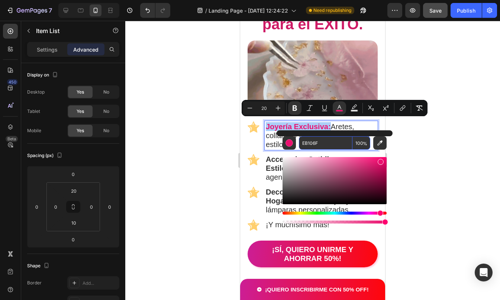
click at [322, 142] on input "EB106F" at bounding box center [326, 142] width 54 height 13
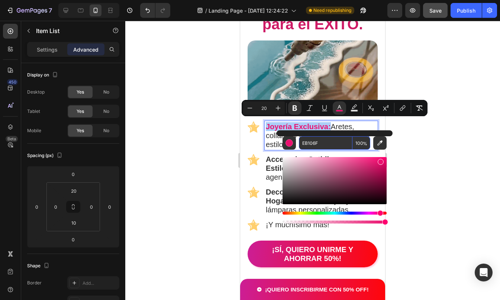
click at [322, 142] on input "EB106F" at bounding box center [326, 142] width 54 height 13
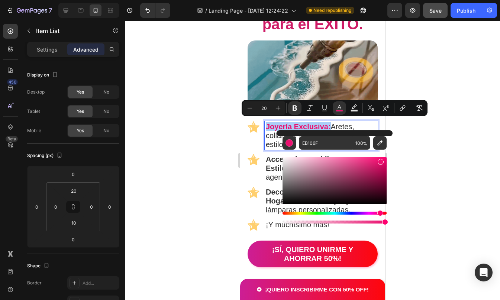
click at [424, 161] on div at bounding box center [312, 160] width 375 height 279
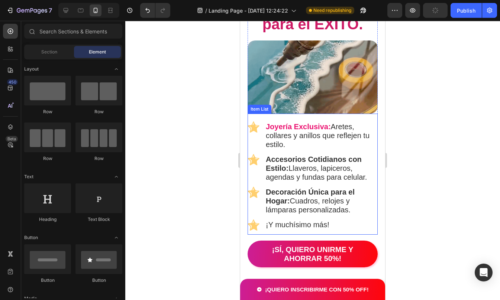
click at [307, 158] on strong "Accesorios Cotidianos con Estilo:" at bounding box center [314, 163] width 96 height 17
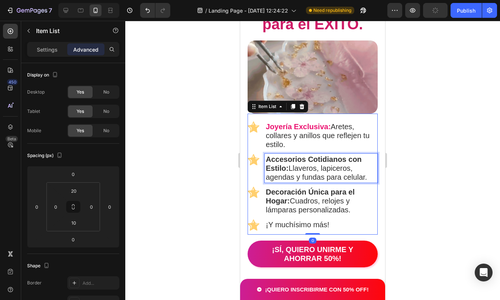
click at [267, 155] on strong "Accesorios Cotidianos con Estilo:" at bounding box center [314, 163] width 96 height 17
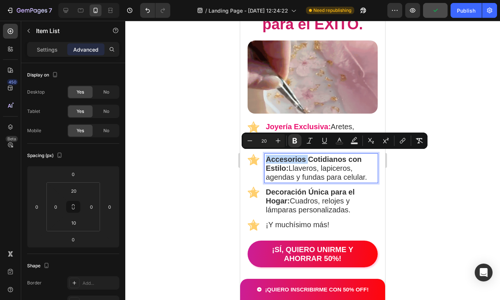
click at [267, 155] on strong "Accesorios Cotidianos con Estilo:" at bounding box center [314, 163] width 96 height 17
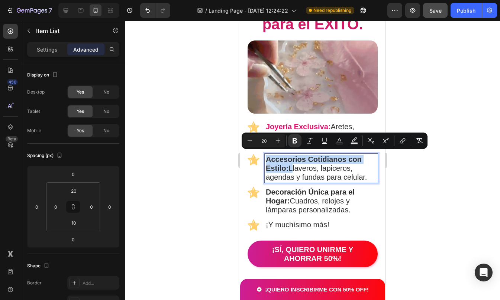
drag, startPoint x: 267, startPoint y: 153, endPoint x: 287, endPoint y: 163, distance: 22.1
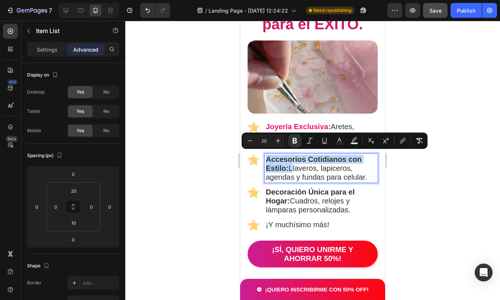
click at [287, 163] on strong "Accesorios Cotidianos con Estilo:" at bounding box center [314, 163] width 96 height 17
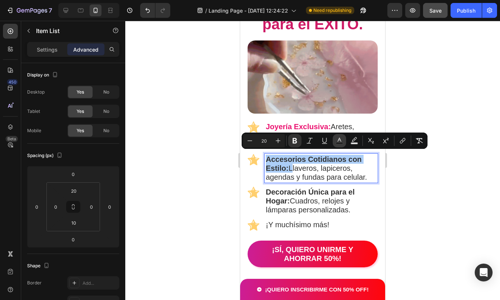
click at [340, 138] on icon "Editor contextual toolbar" at bounding box center [339, 140] width 7 height 7
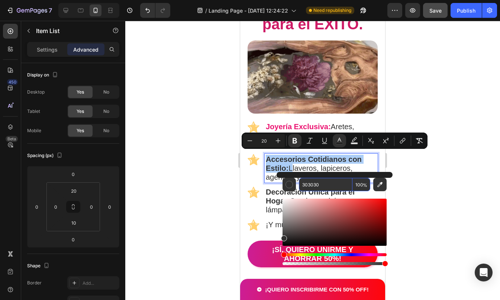
click at [332, 184] on input "303030" at bounding box center [326, 184] width 54 height 13
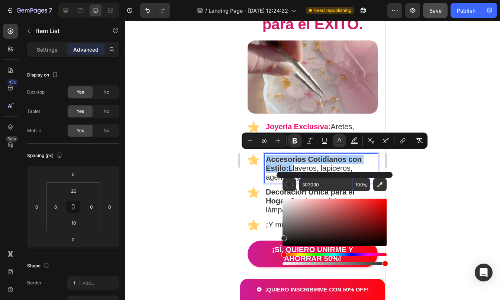
paste input "EB106F"
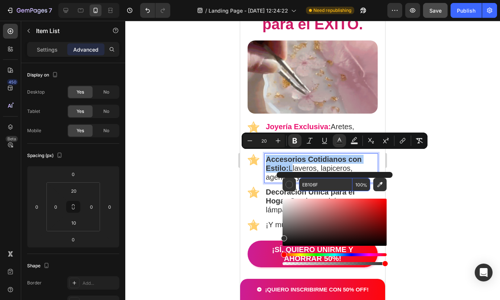
type input "EB106F"
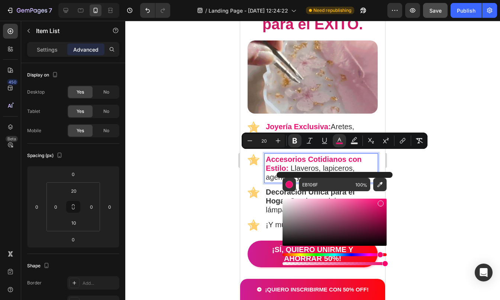
click at [411, 169] on div at bounding box center [312, 160] width 375 height 279
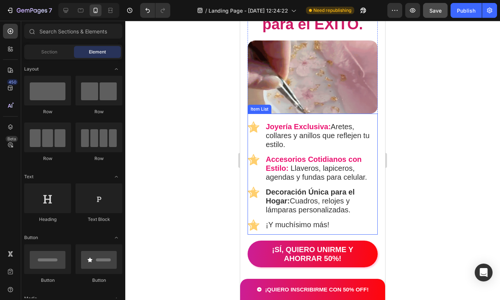
click at [276, 194] on strong "Decoración Única para el Hogar:" at bounding box center [310, 196] width 89 height 17
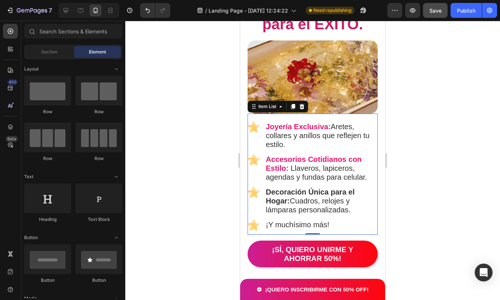
click at [266, 188] on strong "Decoración Única para el Hogar:" at bounding box center [310, 196] width 89 height 17
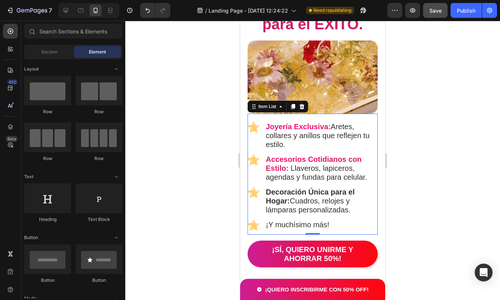
click at [266, 188] on strong "Decoración Única para el Hogar:" at bounding box center [310, 196] width 89 height 17
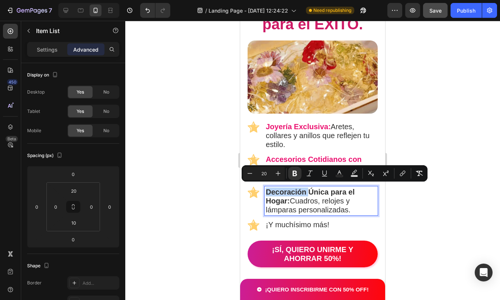
click at [266, 188] on strong "Decoración Única para el Hogar:" at bounding box center [310, 196] width 89 height 17
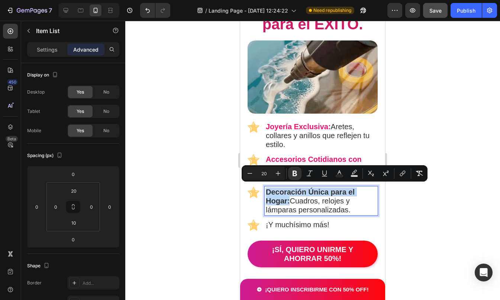
drag, startPoint x: 266, startPoint y: 186, endPoint x: 288, endPoint y: 197, distance: 24.4
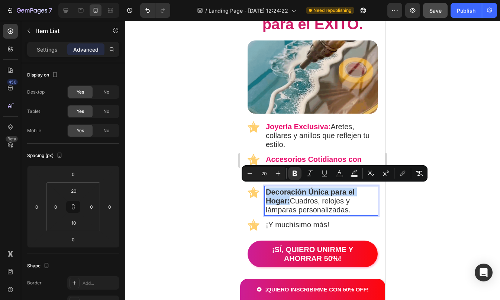
click at [288, 197] on strong "Decoración Única para el Hogar:" at bounding box center [310, 196] width 89 height 17
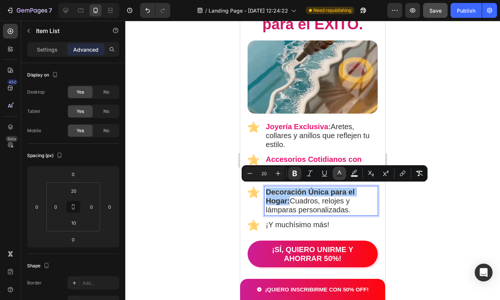
click at [339, 172] on icon "Editor contextual toolbar" at bounding box center [339, 173] width 4 height 4
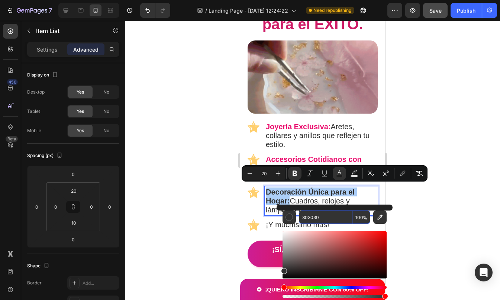
click at [324, 211] on input "303030" at bounding box center [326, 217] width 54 height 13
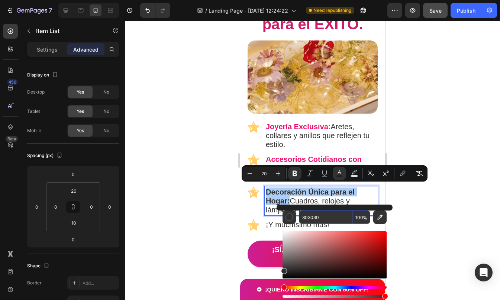
paste input "EB106F"
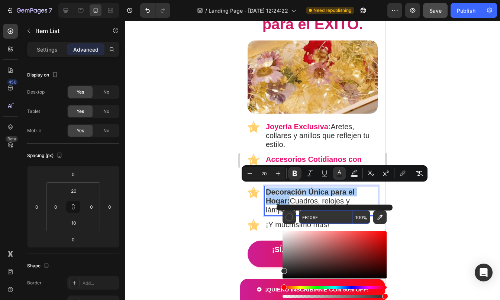
type input "EB106F"
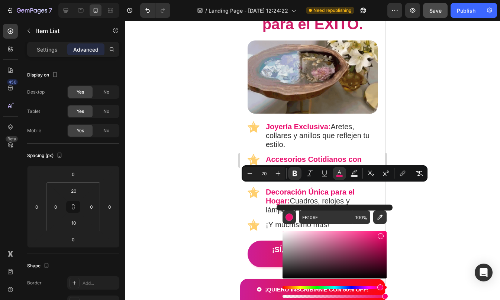
click at [429, 209] on div at bounding box center [312, 160] width 375 height 279
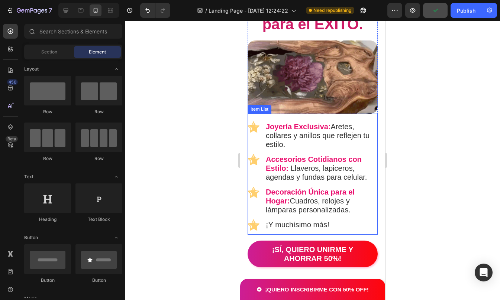
click at [306, 222] on p "¡Y muchísimo más!" at bounding box center [321, 224] width 111 height 9
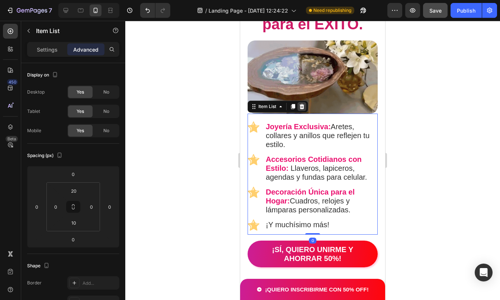
click at [301, 104] on icon at bounding box center [302, 107] width 6 height 6
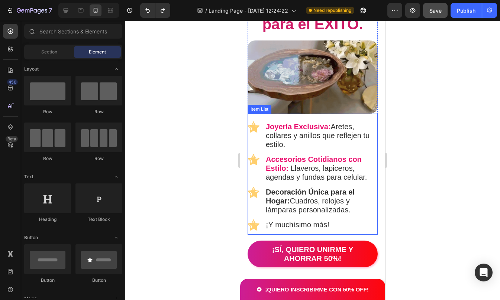
click at [263, 146] on div "Joyería Exclusiva: Aretes, collares y anillos que reflejen tu estilo." at bounding box center [312, 135] width 130 height 29
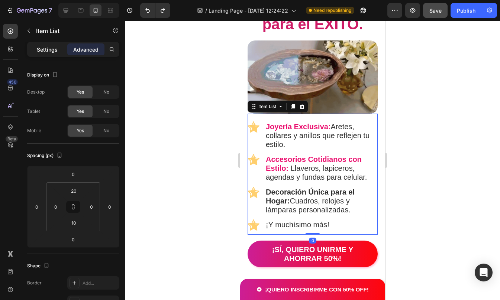
click at [51, 53] on p "Settings" at bounding box center [47, 50] width 21 height 8
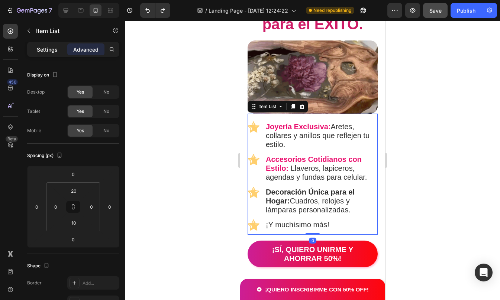
type input "14"
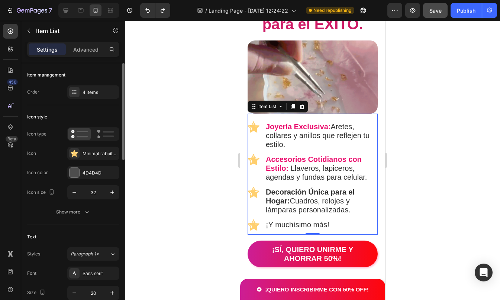
click at [89, 225] on div "Item management Order 4 items" at bounding box center [73, 294] width 92 height 139
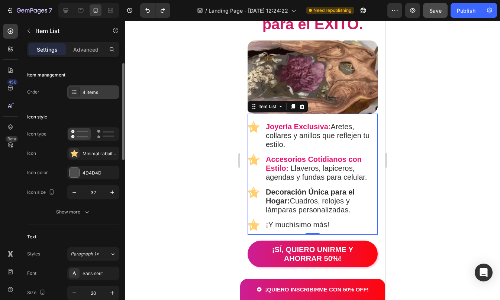
click at [88, 90] on div "4 items" at bounding box center [99, 92] width 35 height 7
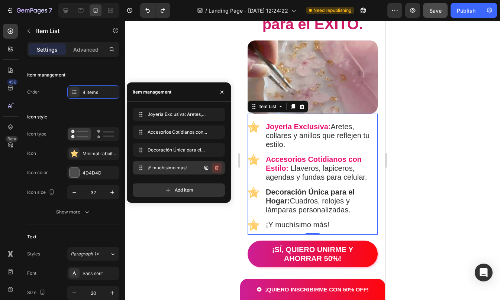
click at [217, 166] on icon "button" at bounding box center [217, 168] width 4 height 4
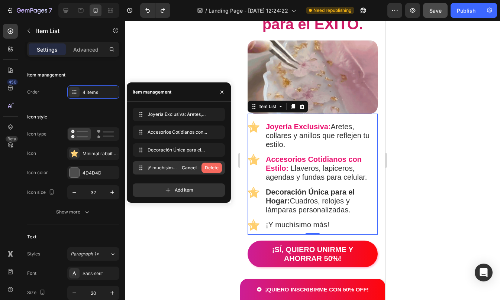
click at [210, 167] on div "Delete" at bounding box center [212, 168] width 14 height 7
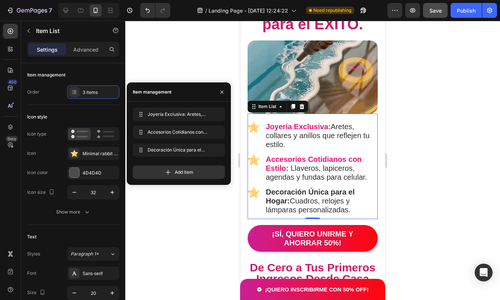
click at [399, 164] on div at bounding box center [312, 160] width 375 height 279
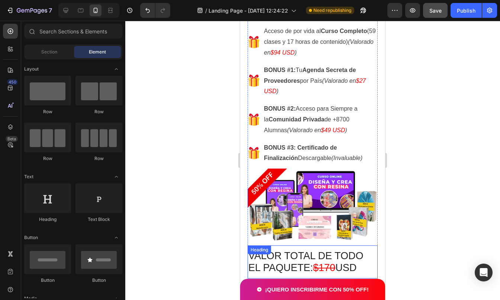
scroll to position [1272, 0]
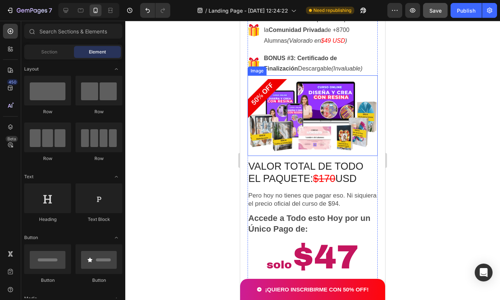
click at [326, 84] on img at bounding box center [312, 115] width 130 height 73
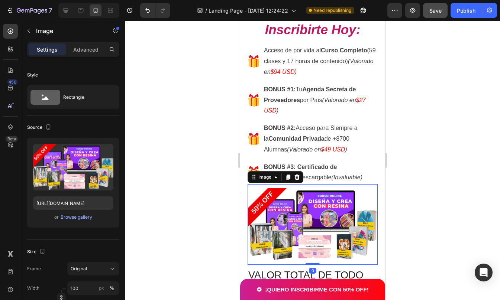
scroll to position [1134, 0]
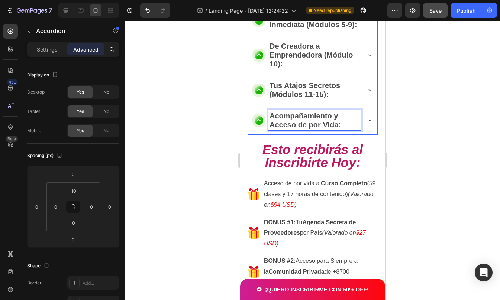
click at [324, 111] on p "Acompañamiento y Acceso de por Vida:" at bounding box center [314, 120] width 90 height 18
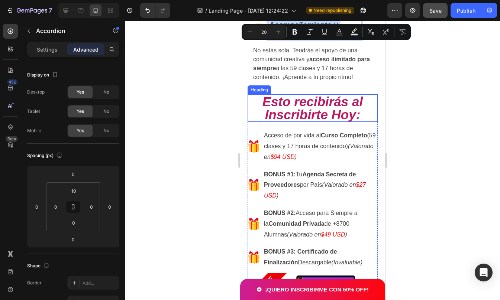
scroll to position [1431, 0]
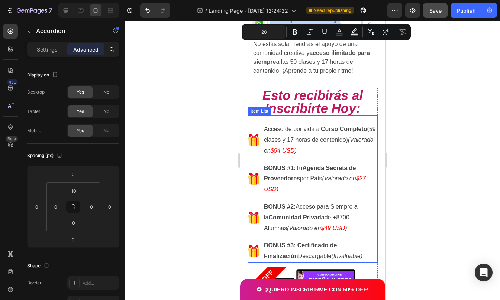
click at [327, 132] on strong "Curso Completo" at bounding box center [344, 129] width 46 height 6
click at [325, 132] on strong "Curso Completo" at bounding box center [344, 129] width 46 height 6
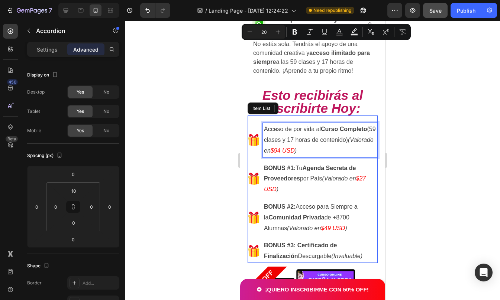
click at [325, 132] on strong "Curso Completo" at bounding box center [344, 129] width 46 height 6
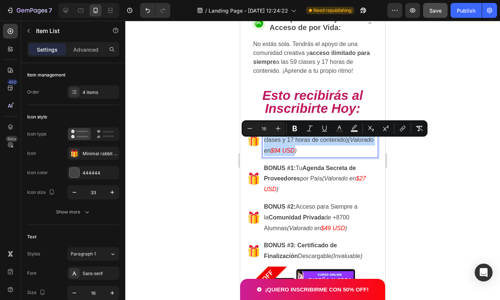
click at [323, 132] on strong "Curso Completo" at bounding box center [344, 129] width 46 height 6
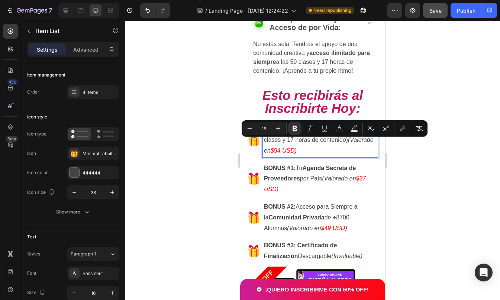
drag, startPoint x: 323, startPoint y: 142, endPoint x: 367, endPoint y: 141, distance: 44.2
click at [367, 132] on strong "Curso Completo" at bounding box center [344, 129] width 46 height 6
click at [344, 127] on button "Text Color" at bounding box center [339, 128] width 13 height 13
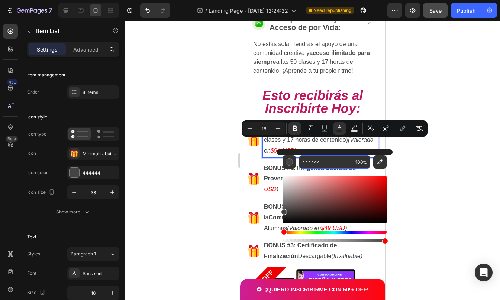
click at [321, 162] on input "444444" at bounding box center [326, 161] width 54 height 13
paste input "EB106F"
type input "EB106F"
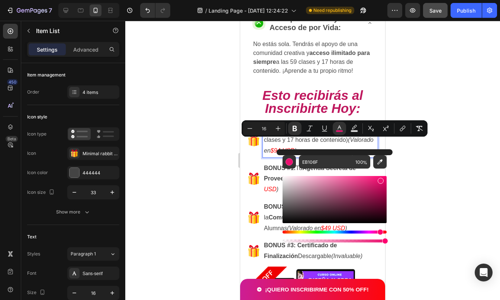
click at [409, 143] on div at bounding box center [312, 160] width 375 height 279
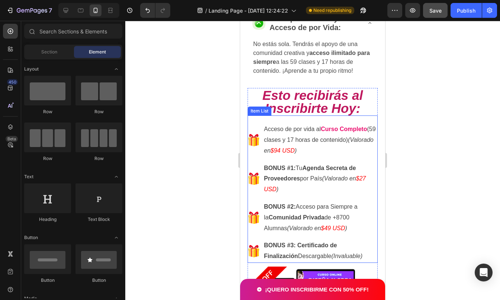
click at [271, 171] on strong "BONUS #1:" at bounding box center [280, 168] width 32 height 6
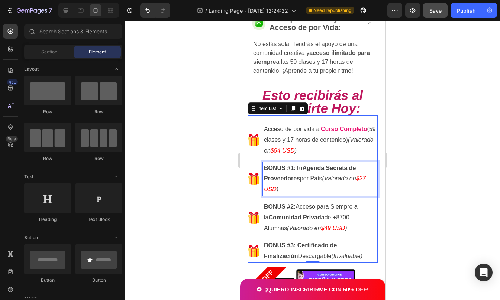
click at [269, 171] on strong "BONUS #1:" at bounding box center [280, 168] width 32 height 6
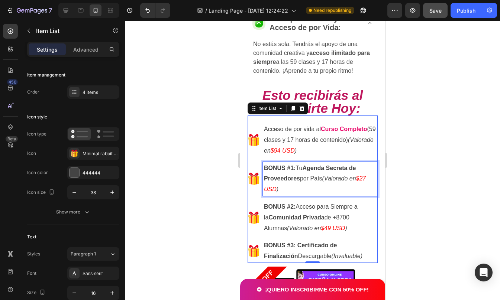
click at [269, 171] on strong "BONUS #1:" at bounding box center [280, 168] width 32 height 6
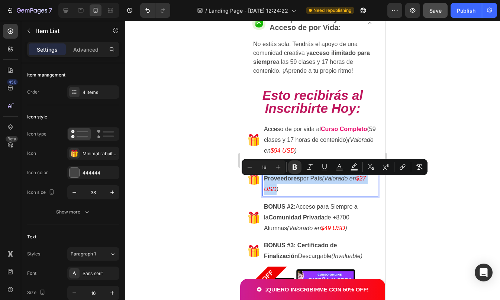
click at [265, 171] on strong "BONUS #1:" at bounding box center [280, 168] width 32 height 6
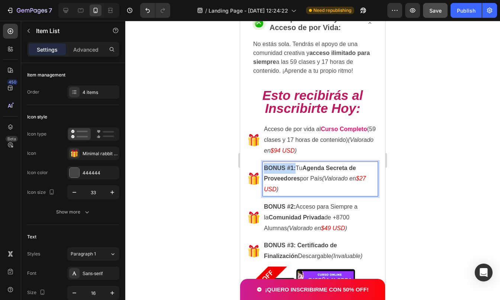
drag, startPoint x: 263, startPoint y: 181, endPoint x: 295, endPoint y: 180, distance: 31.6
click at [295, 180] on div "BONUS #1: Tu Agenda Secreta de Proveedores por País (Valorado en $27 USD )" at bounding box center [320, 179] width 115 height 34
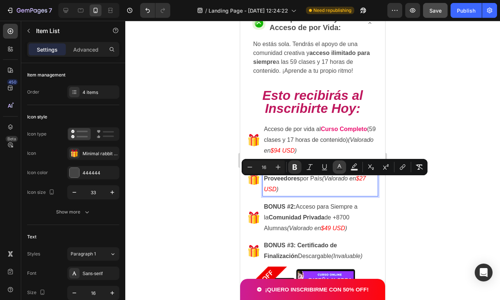
click at [340, 165] on icon "Editor contextual toolbar" at bounding box center [339, 166] width 4 height 4
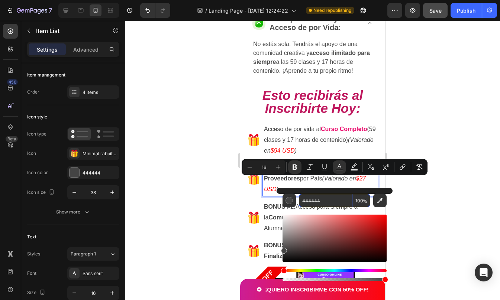
click at [325, 198] on input "444444" at bounding box center [326, 200] width 54 height 13
paste input "EB106F"
type input "EB106F"
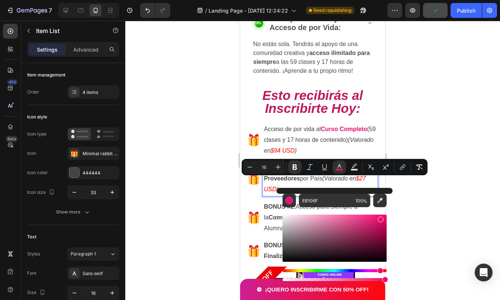
click at [411, 195] on div at bounding box center [312, 160] width 375 height 279
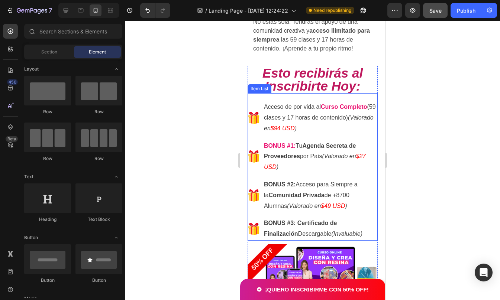
scroll to position [1457, 0]
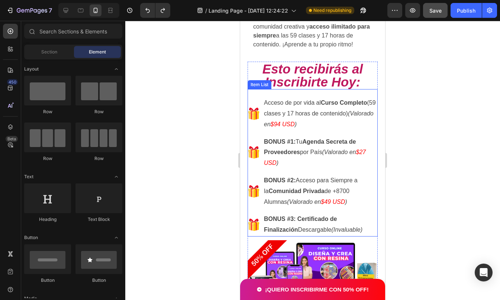
click at [411, 155] on div at bounding box center [312, 160] width 375 height 279
click at [294, 190] on p "BONUS #2: Acceso para Siempre a la Comunidad Privada de +8700 Alumnas (Valorado…" at bounding box center [320, 191] width 113 height 32
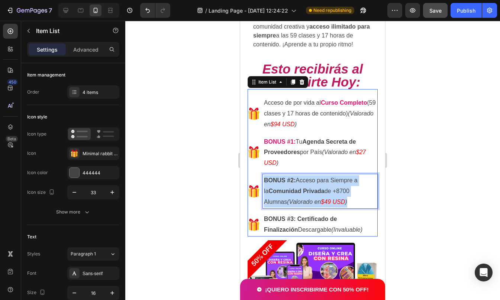
click at [294, 184] on strong "BONUS #2:" at bounding box center [280, 180] width 32 height 6
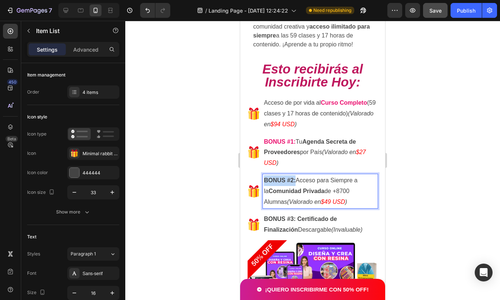
drag, startPoint x: 295, startPoint y: 193, endPoint x: 265, endPoint y: 194, distance: 30.1
click at [265, 184] on strong "BONUS #2:" at bounding box center [280, 180] width 32 height 6
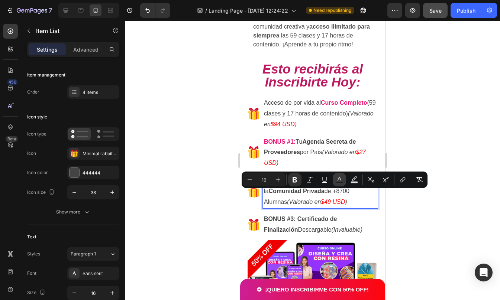
click at [338, 182] on rect "Editor contextual toolbar" at bounding box center [339, 183] width 7 height 2
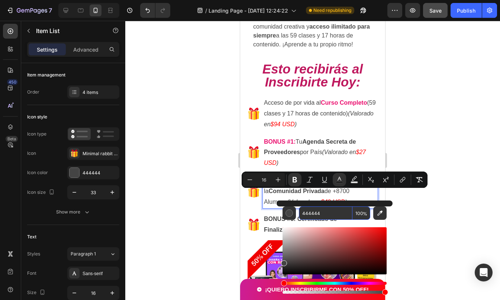
click at [320, 210] on input "444444" at bounding box center [326, 213] width 54 height 13
paste input "EB106F"
type input "EB106F"
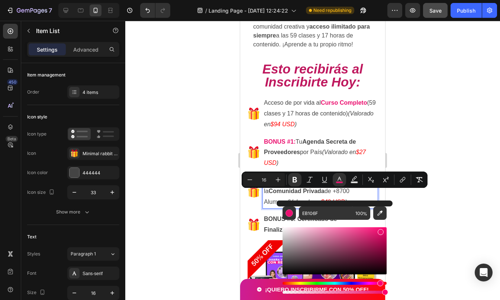
click at [421, 202] on div at bounding box center [312, 160] width 375 height 279
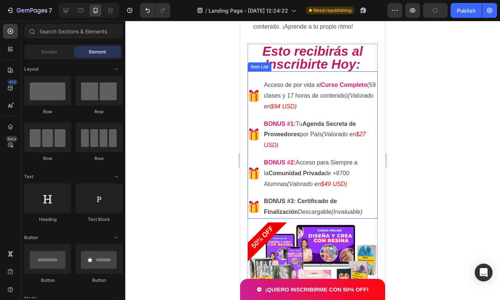
scroll to position [1477, 0]
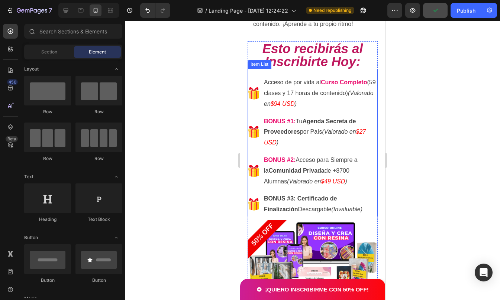
click at [293, 202] on strong "BONUS #3:" at bounding box center [280, 198] width 32 height 6
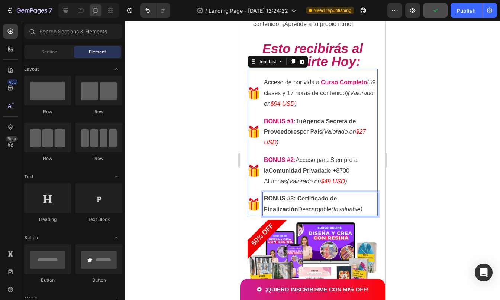
click at [297, 213] on strong "Certificado de Finalización" at bounding box center [300, 203] width 73 height 17
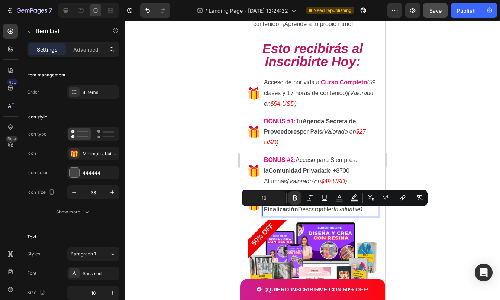
drag, startPoint x: 295, startPoint y: 211, endPoint x: 265, endPoint y: 210, distance: 30.1
click at [265, 202] on strong "BONUS #3:" at bounding box center [280, 198] width 32 height 6
click at [341, 199] on icon "Editor contextual toolbar" at bounding box center [339, 197] width 7 height 7
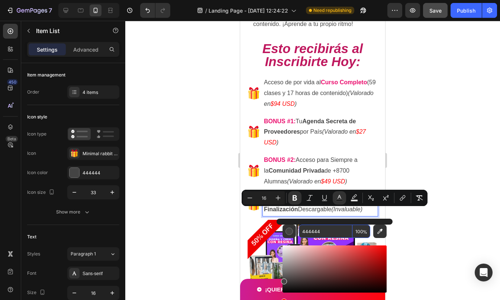
click at [325, 231] on input "444444" at bounding box center [326, 231] width 54 height 13
paste input "EB106F"
type input "EB106F"
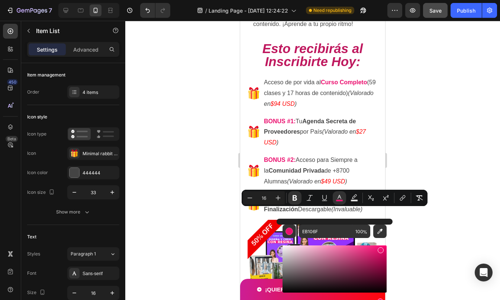
click at [411, 223] on div at bounding box center [312, 160] width 375 height 279
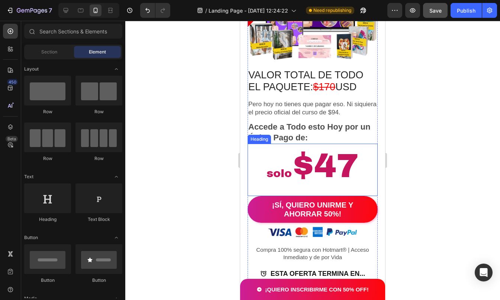
scroll to position [1724, 0]
click at [324, 156] on h2 "solo $47" at bounding box center [312, 169] width 130 height 52
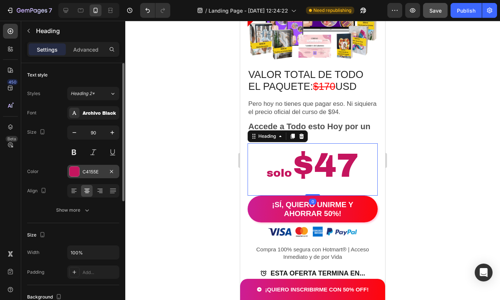
click at [86, 171] on div "C4155E" at bounding box center [93, 172] width 22 height 7
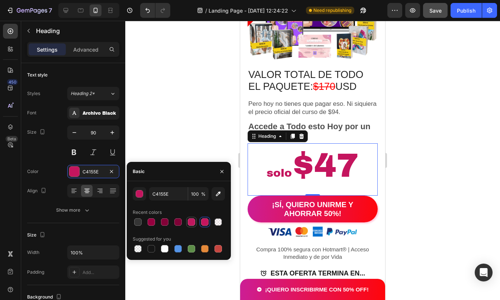
click at [191, 224] on div at bounding box center [191, 221] width 7 height 7
click at [201, 222] on div at bounding box center [204, 221] width 7 height 7
click at [140, 192] on div "button" at bounding box center [139, 194] width 7 height 7
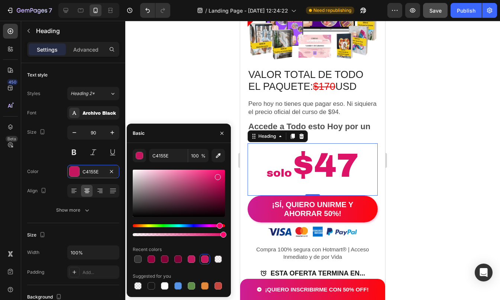
drag, startPoint x: 215, startPoint y: 182, endPoint x: 217, endPoint y: 176, distance: 6.2
click at [217, 176] on div at bounding box center [218, 177] width 6 height 6
type input "DD1368"
click at [479, 142] on div at bounding box center [312, 160] width 375 height 279
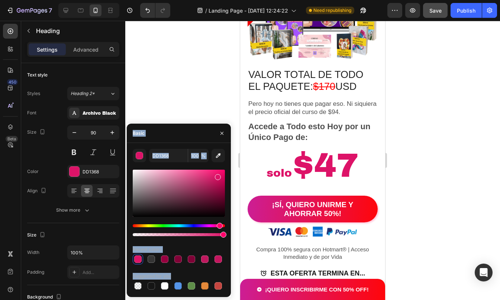
click at [479, 142] on div at bounding box center [312, 160] width 375 height 279
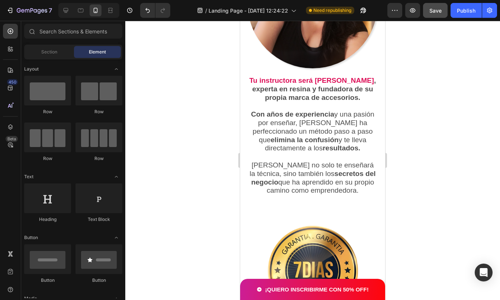
scroll to position [3257, 0]
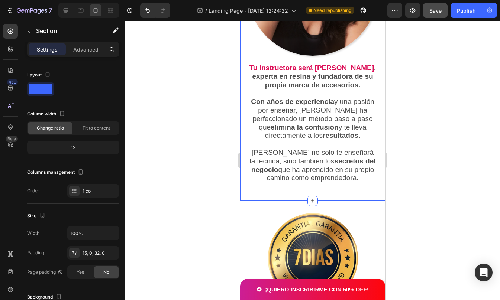
scroll to position [176, 0]
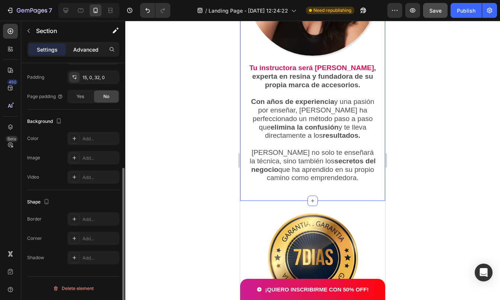
click at [79, 53] on p "Advanced" at bounding box center [85, 50] width 25 height 8
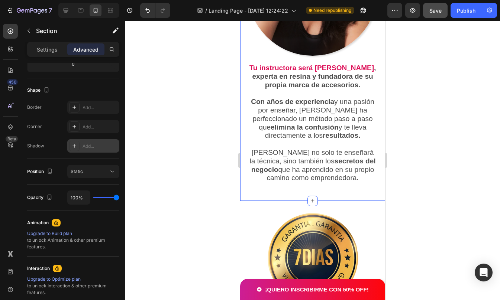
scroll to position [0, 0]
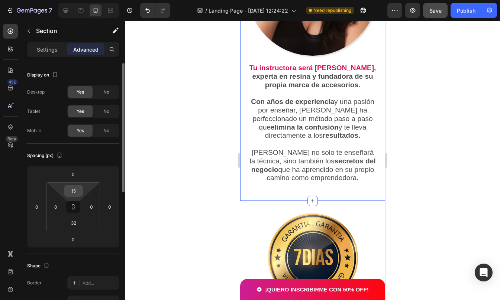
click at [77, 191] on input "15" at bounding box center [73, 190] width 15 height 11
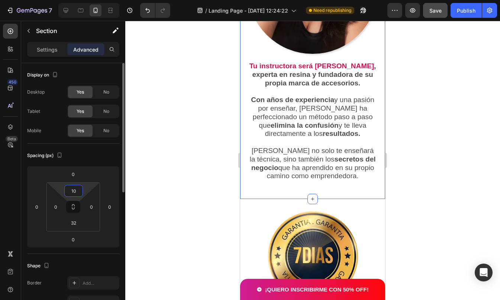
click at [77, 191] on input "10" at bounding box center [73, 190] width 15 height 11
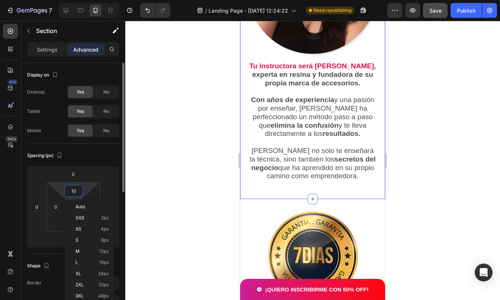
click at [77, 191] on input "10" at bounding box center [73, 190] width 15 height 11
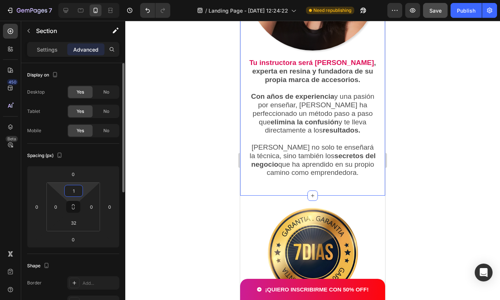
type input "15"
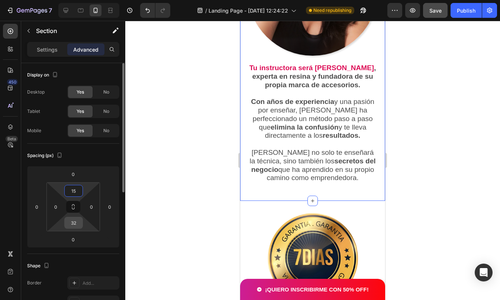
click at [77, 223] on input "32" at bounding box center [73, 222] width 15 height 11
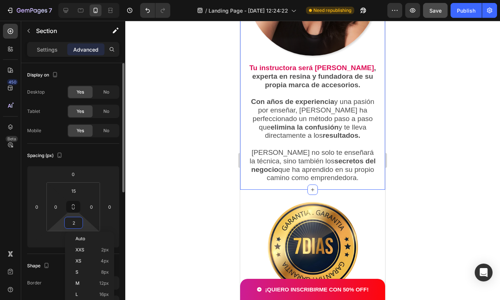
type input "20"
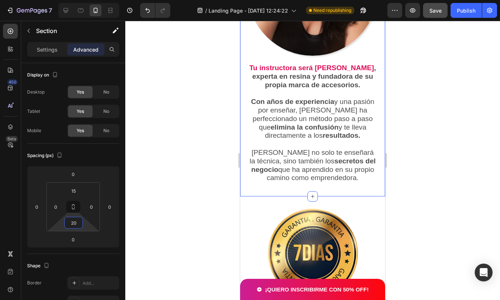
click at [418, 202] on div at bounding box center [312, 160] width 375 height 279
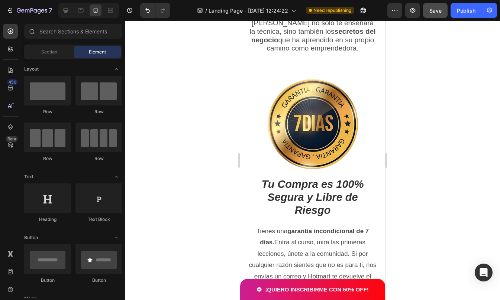
scroll to position [3384, 0]
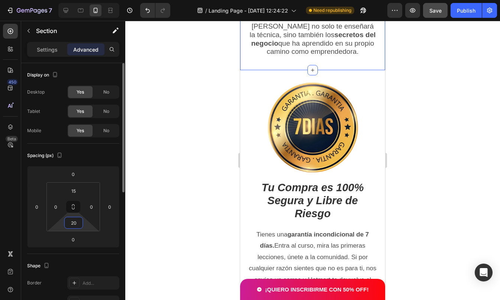
click at [77, 223] on input "20" at bounding box center [73, 222] width 15 height 11
type input "10"
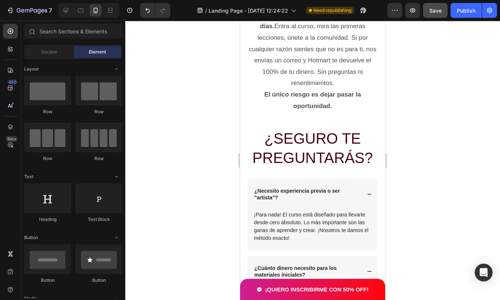
scroll to position [3578, 0]
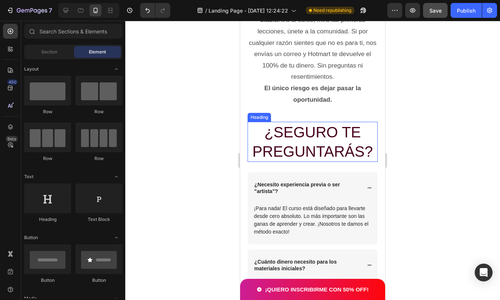
click at [316, 123] on h2 "¿SEGURO TE PREGUNTARÁS?" at bounding box center [312, 142] width 130 height 40
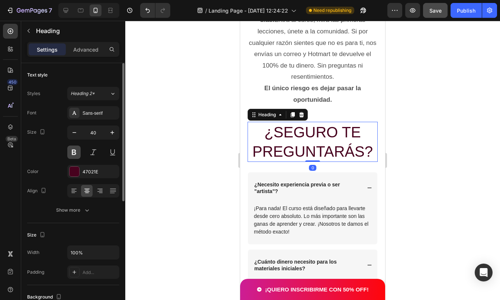
click at [75, 152] on button at bounding box center [73, 152] width 13 height 13
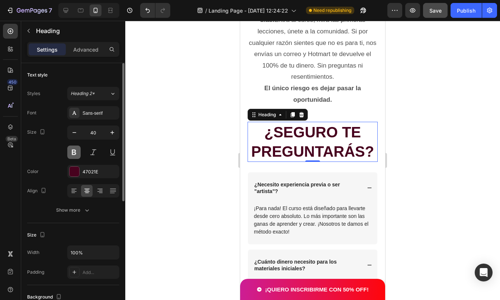
click at [75, 152] on button at bounding box center [73, 152] width 13 height 13
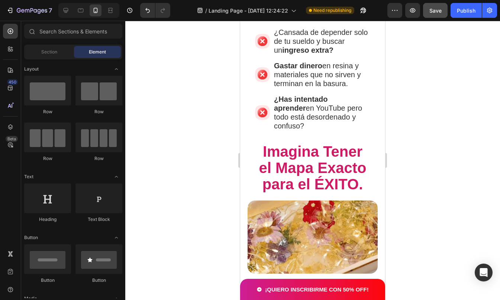
scroll to position [447, 0]
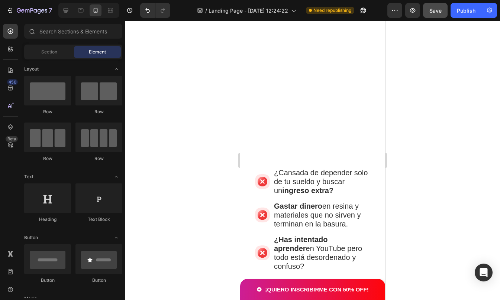
drag, startPoint x: 383, startPoint y: 247, endPoint x: 678, endPoint y: 32, distance: 365.5
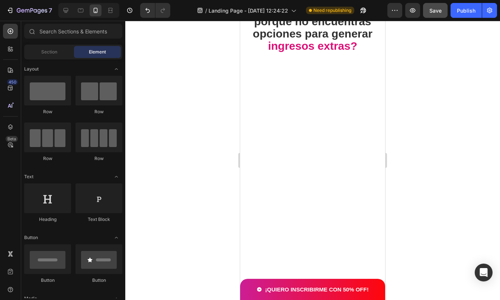
scroll to position [0, 0]
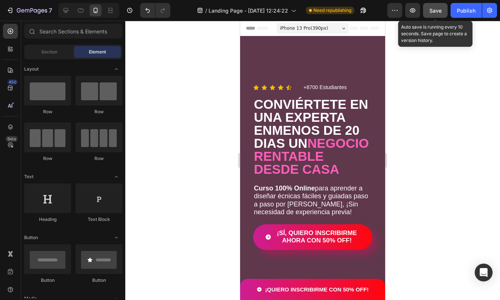
click at [439, 8] on span "Save" at bounding box center [435, 10] width 12 height 6
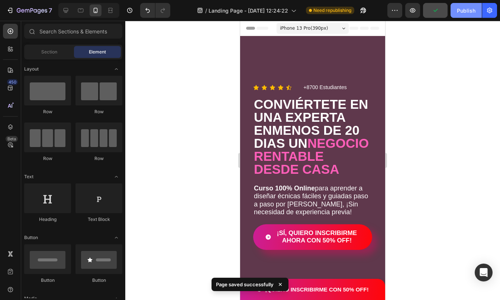
click at [472, 13] on div "Publish" at bounding box center [466, 11] width 19 height 8
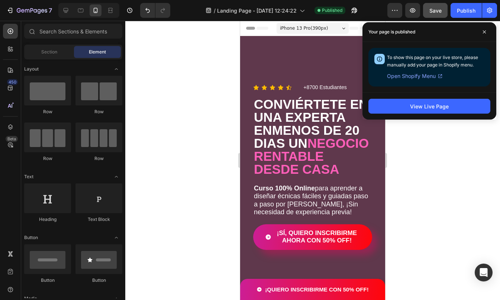
click at [443, 180] on div at bounding box center [312, 160] width 375 height 279
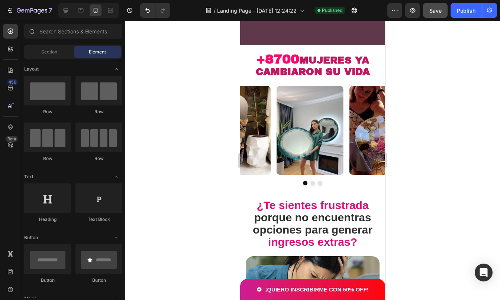
scroll to position [281, 0]
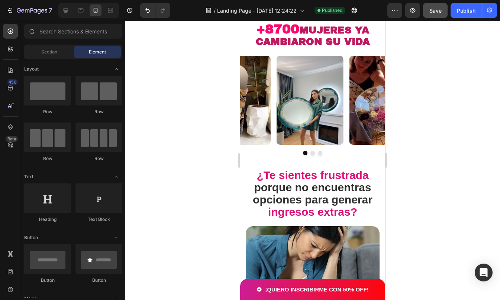
drag, startPoint x: 383, startPoint y: 39, endPoint x: 628, endPoint y: 75, distance: 247.6
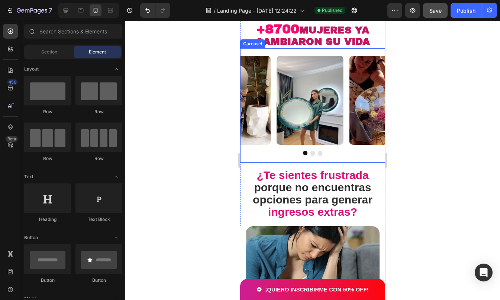
click at [364, 98] on icon "Carousel Next Arrow" at bounding box center [368, 100] width 9 height 9
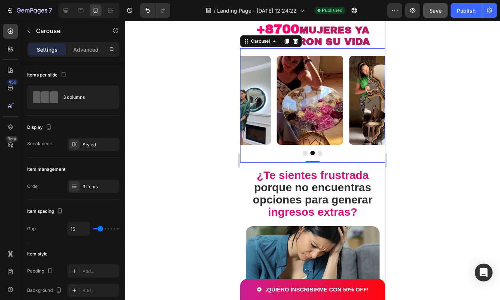
click at [364, 98] on icon "Carousel Next Arrow" at bounding box center [368, 100] width 9 height 9
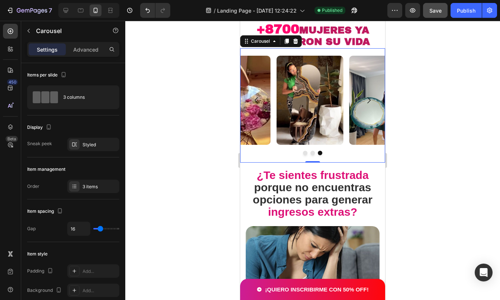
click at [364, 98] on icon "Carousel Next Arrow" at bounding box center [368, 100] width 9 height 9
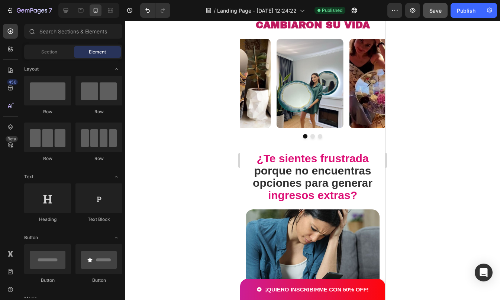
scroll to position [284, 0]
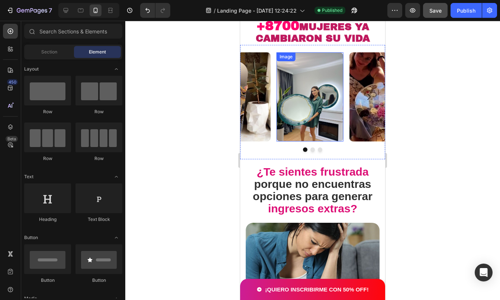
click at [308, 71] on img at bounding box center [309, 96] width 67 height 89
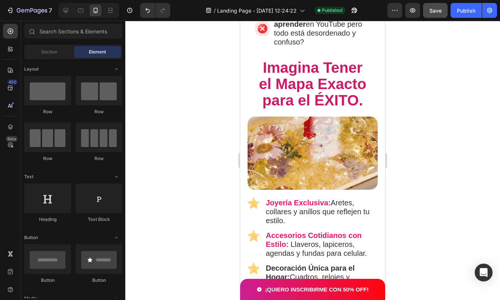
scroll to position [684, 0]
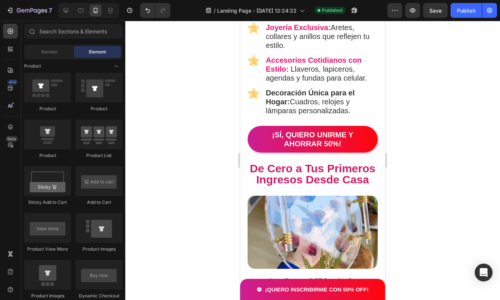
scroll to position [765, 0]
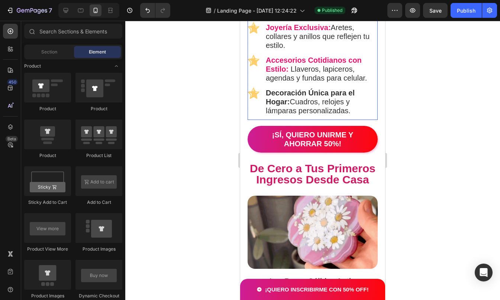
click at [283, 106] on strong "Decoración Única para el Hogar:" at bounding box center [310, 97] width 89 height 17
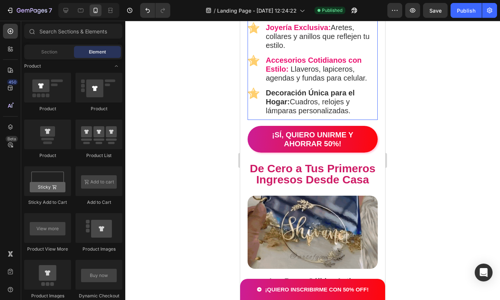
click at [283, 106] on strong "Decoración Única para el Hogar:" at bounding box center [310, 97] width 89 height 17
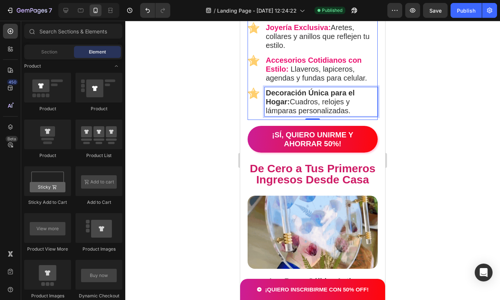
click at [268, 106] on strong "Decoración Única para el Hogar:" at bounding box center [310, 97] width 89 height 17
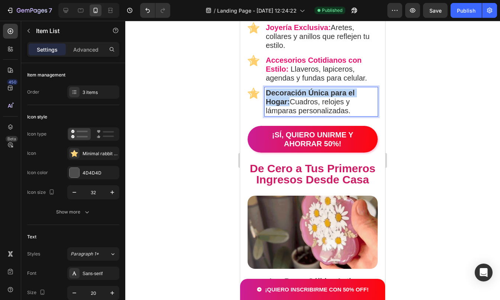
drag, startPoint x: 272, startPoint y: 166, endPoint x: 290, endPoint y: 172, distance: 19.0
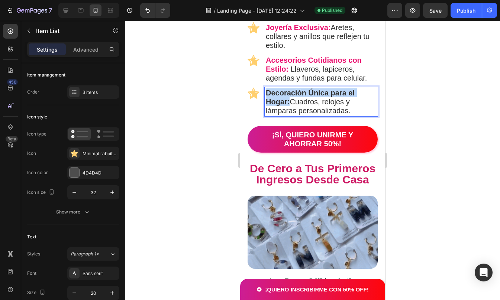
click at [290, 115] on p "Decoración Única para el Hogar: Cuadros, relojes y lámparas personalizadas." at bounding box center [321, 101] width 111 height 27
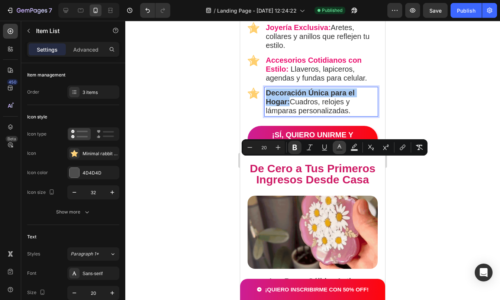
click at [335, 149] on button "Text Color" at bounding box center [339, 147] width 13 height 13
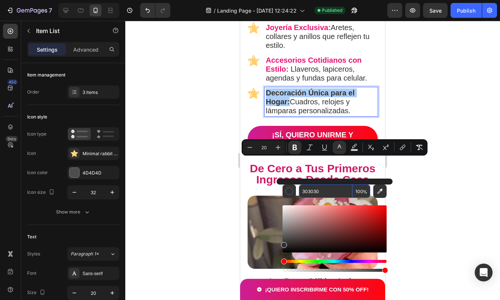
click at [320, 195] on input "303030" at bounding box center [326, 191] width 54 height 13
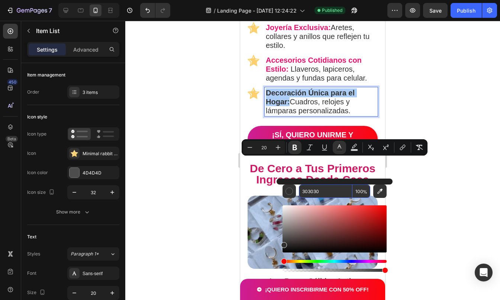
paste input "EB106F"
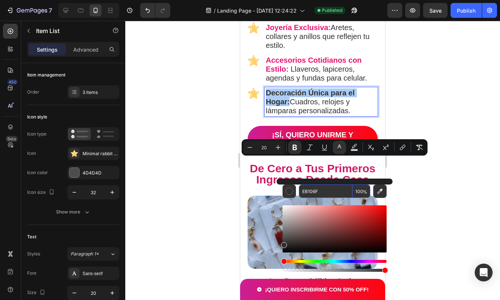
type input "EB106F"
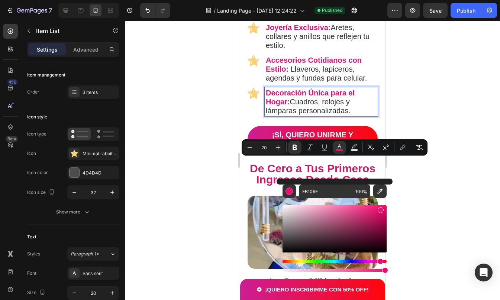
click at [411, 171] on div at bounding box center [312, 160] width 375 height 279
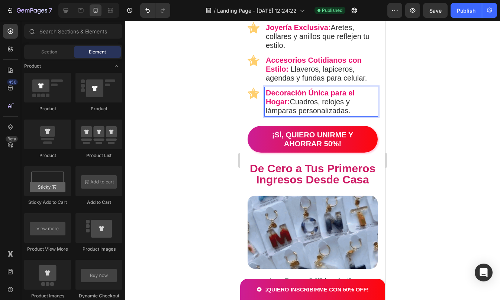
click at [411, 171] on div at bounding box center [312, 160] width 375 height 279
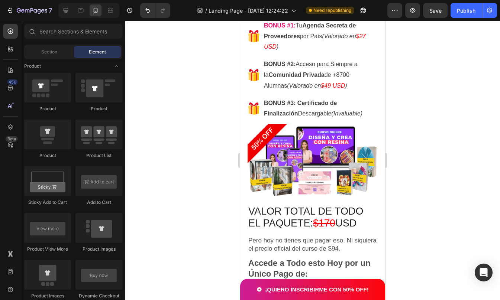
scroll to position [1360, 0]
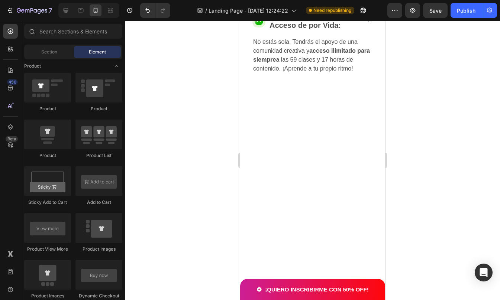
drag, startPoint x: 381, startPoint y: 80, endPoint x: 643, endPoint y: 57, distance: 263.3
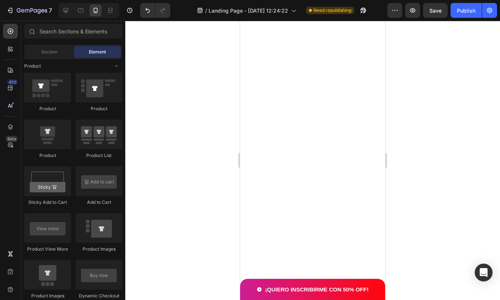
scroll to position [0, 0]
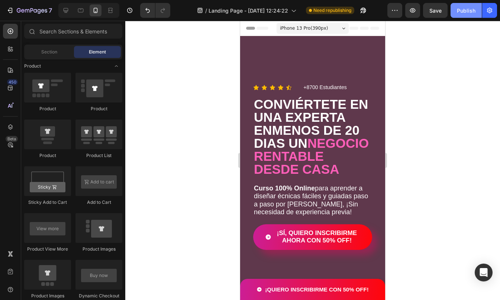
click at [464, 12] on div "Publish" at bounding box center [466, 11] width 19 height 8
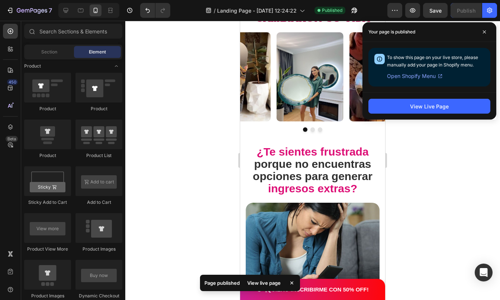
scroll to position [418, 0]
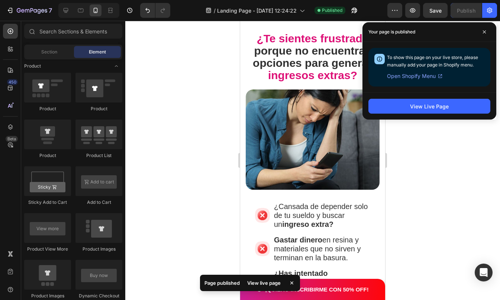
drag, startPoint x: 381, startPoint y: 36, endPoint x: 733, endPoint y: 53, distance: 351.9
click at [483, 31] on icon at bounding box center [484, 32] width 4 height 4
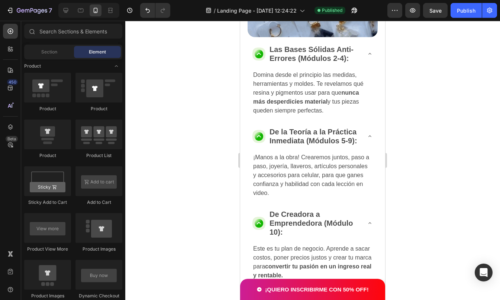
scroll to position [1060, 0]
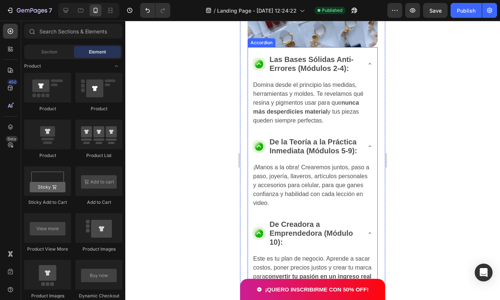
click at [367, 149] on icon at bounding box center [370, 146] width 6 height 6
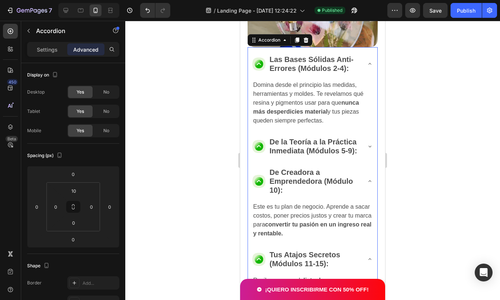
click at [367, 184] on icon at bounding box center [370, 181] width 6 height 6
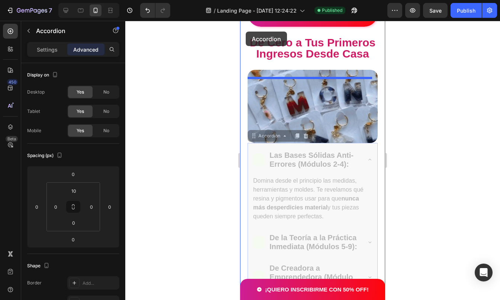
scroll to position [949, 0]
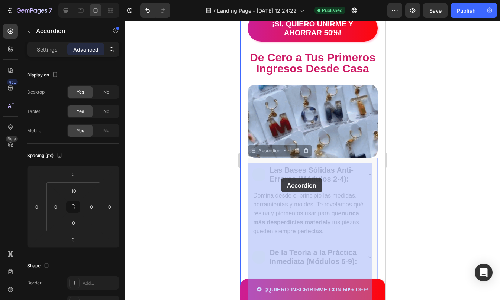
click at [240, 21] on div "Las Bases Sólidas Anti-Errores (Módulos 2-4):" at bounding box center [240, 21] width 0 height 0
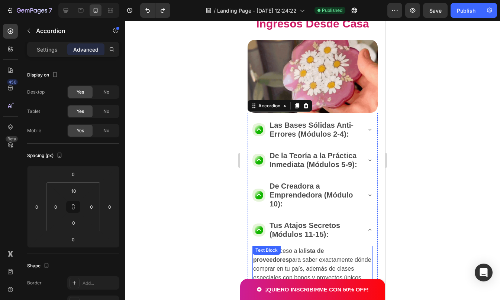
scroll to position [993, 0]
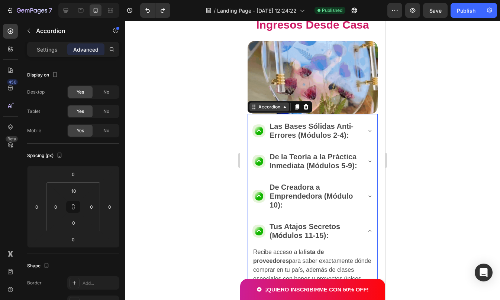
click at [271, 110] on div "Accordion" at bounding box center [269, 107] width 25 height 7
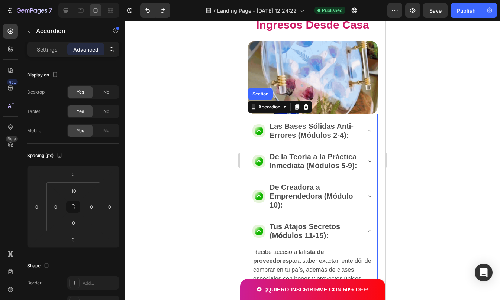
click at [256, 124] on div "Las Bases Sólidas Anti-Errores (Módulos 2-4):" at bounding box center [312, 131] width 129 height 27
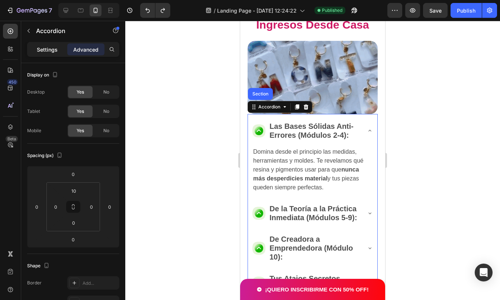
click at [61, 48] on div "Settings" at bounding box center [47, 49] width 37 height 12
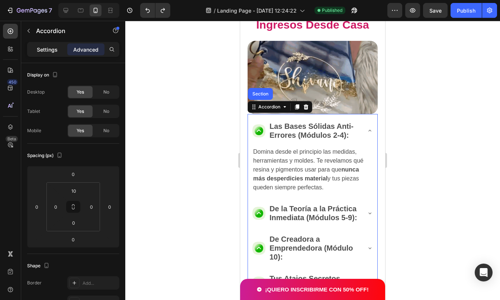
type input "8"
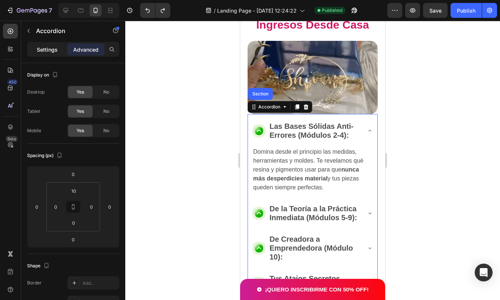
type input "8"
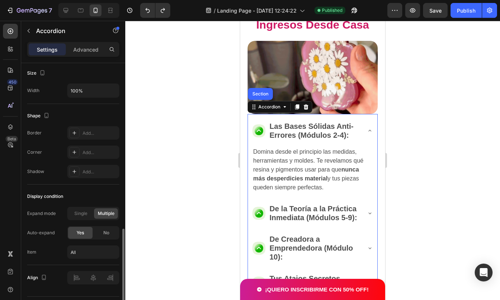
scroll to position [469, 0]
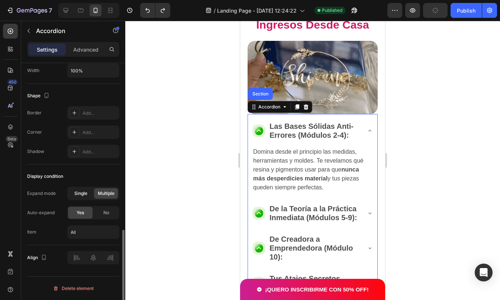
click at [81, 193] on span "Single" at bounding box center [80, 193] width 13 height 7
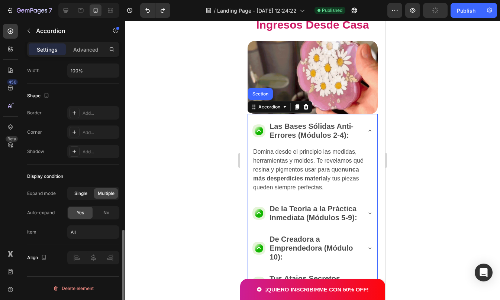
type input "1"
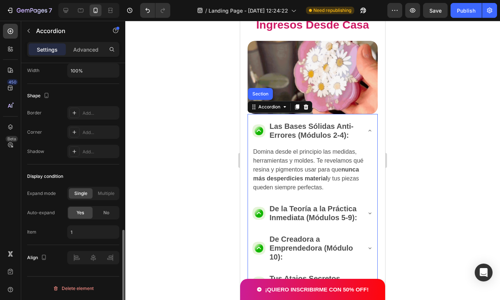
click at [99, 183] on div "Display condition Expand mode Single Multiple Auto-expand Yes No Item 1" at bounding box center [73, 205] width 92 height 81
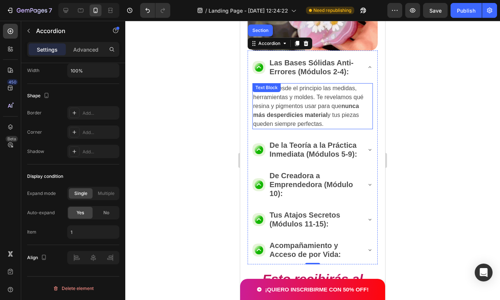
scroll to position [1156, 0]
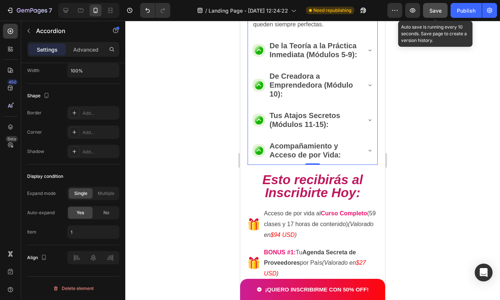
click at [427, 17] on button "Save" at bounding box center [435, 10] width 25 height 15
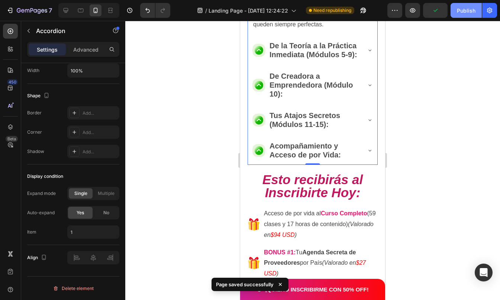
click at [472, 10] on div "Publish" at bounding box center [466, 11] width 19 height 8
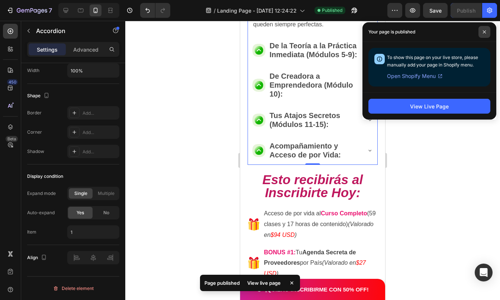
click at [485, 31] on icon at bounding box center [484, 31] width 3 height 3
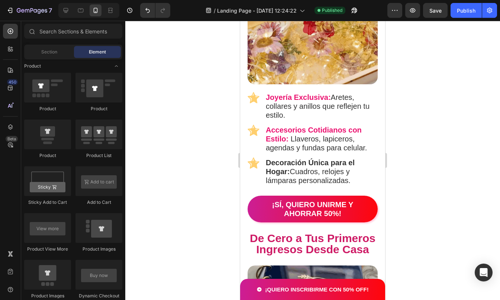
scroll to position [755, 0]
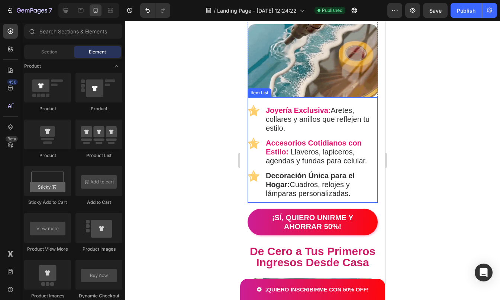
click at [283, 176] on strong "Decoración Única para el Hogar:" at bounding box center [310, 180] width 89 height 17
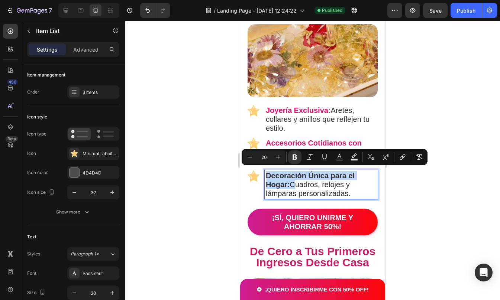
drag, startPoint x: 266, startPoint y: 171, endPoint x: 291, endPoint y: 181, distance: 26.6
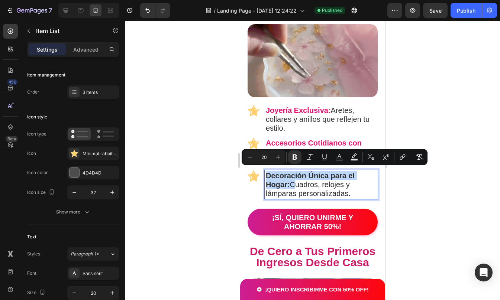
click at [291, 181] on p "Decoración Única para el Hogar: Cuadros, relojes y lámparas personalizadas." at bounding box center [321, 184] width 111 height 27
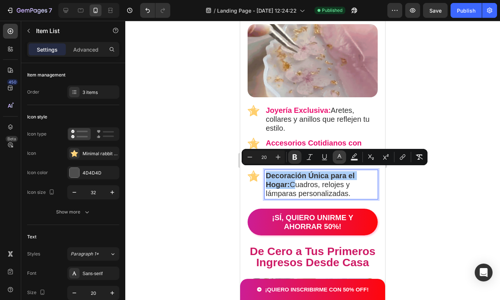
click at [335, 160] on button "Text Color" at bounding box center [339, 156] width 13 height 13
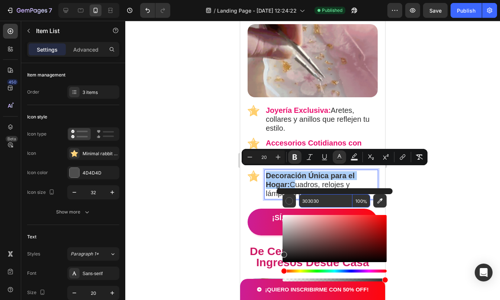
click at [327, 199] on input "303030" at bounding box center [326, 200] width 54 height 13
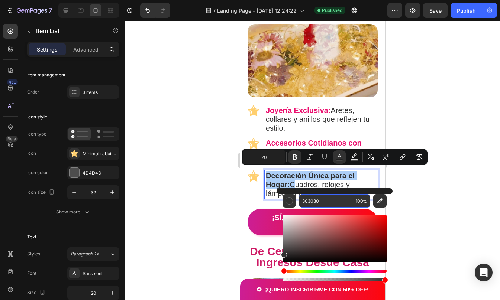
paste input "EB106F"
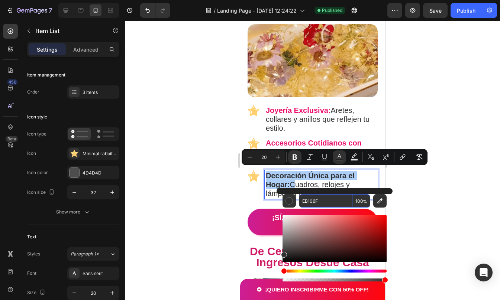
type input "EB106F"
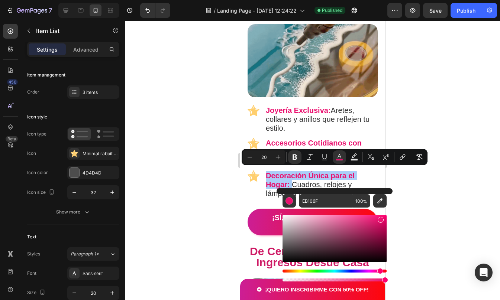
click at [400, 176] on div at bounding box center [312, 160] width 375 height 279
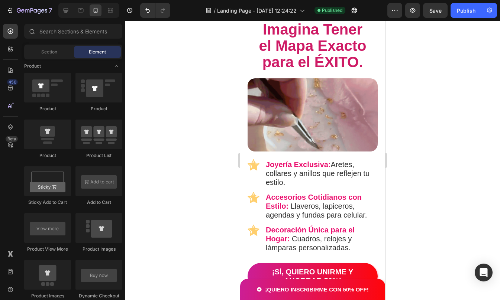
scroll to position [668, 0]
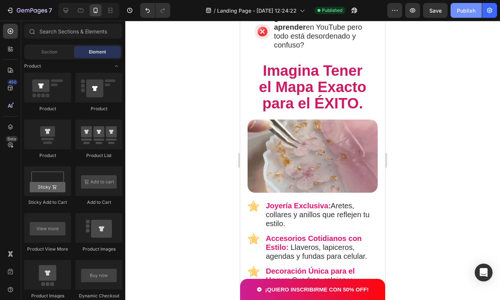
click at [479, 4] on button "Publish" at bounding box center [465, 10] width 31 height 15
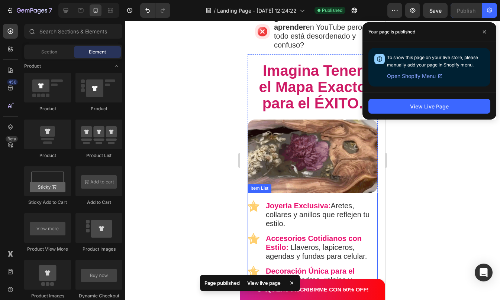
click at [269, 202] on strong "Joyería Exclusiva:" at bounding box center [298, 206] width 65 height 8
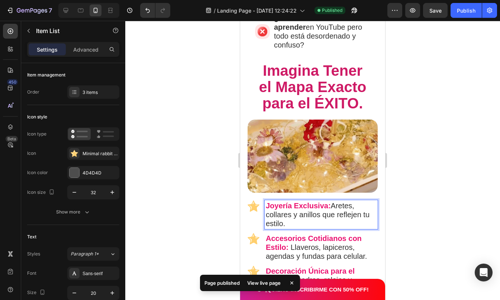
click at [267, 202] on strong "Joyería Exclusiva:" at bounding box center [298, 206] width 65 height 8
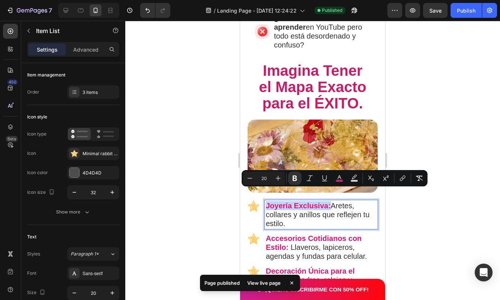
drag, startPoint x: 266, startPoint y: 193, endPoint x: 331, endPoint y: 193, distance: 65.4
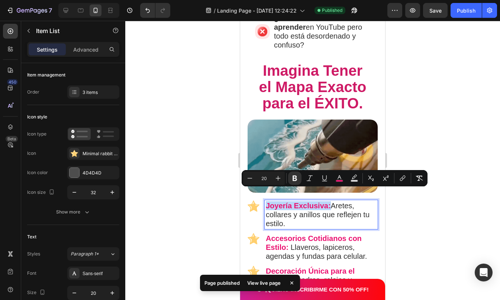
click at [331, 201] on p "Joyería Exclusiva: Aretes, collares y anillos que reflejen tu estilo." at bounding box center [321, 214] width 111 height 27
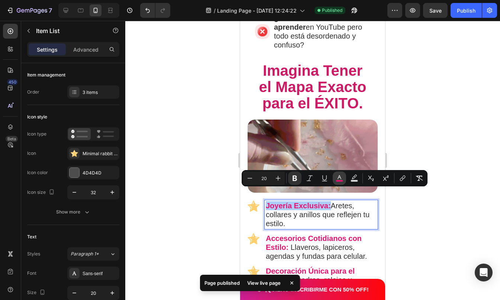
click at [336, 179] on icon "Editor contextual toolbar" at bounding box center [339, 178] width 7 height 7
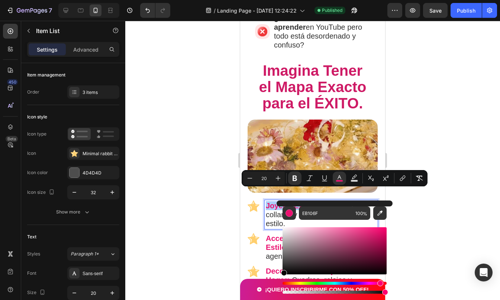
drag, startPoint x: 299, startPoint y: 244, endPoint x: 279, endPoint y: 276, distance: 37.3
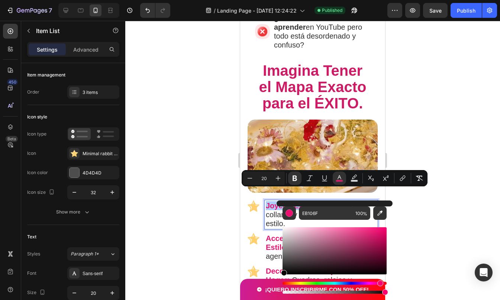
click at [279, 276] on div "EB106F 100 %" at bounding box center [334, 248] width 116 height 95
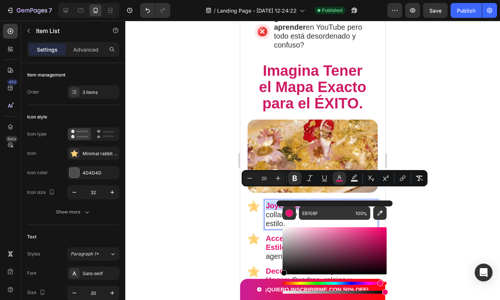
type input "000000"
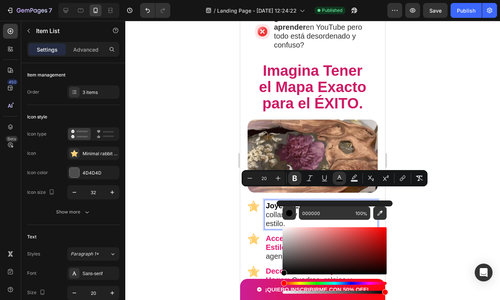
click at [270, 234] on strong "Accesorios Cotidianos con Estilo:" at bounding box center [314, 242] width 96 height 17
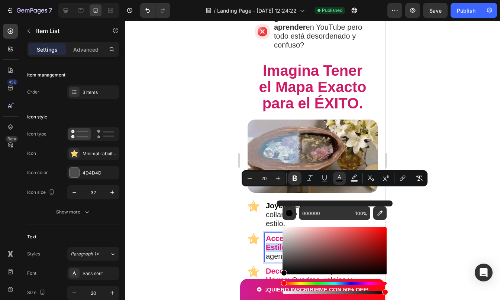
click at [270, 234] on strong "Accesorios Cotidianos con Estilo:" at bounding box center [314, 242] width 96 height 17
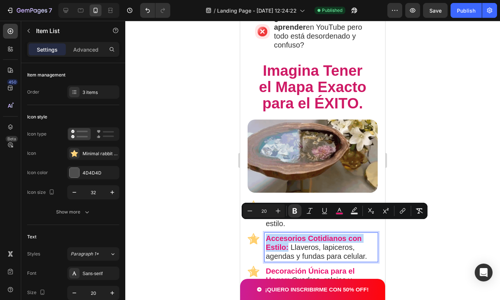
drag, startPoint x: 266, startPoint y: 224, endPoint x: 289, endPoint y: 236, distance: 26.4
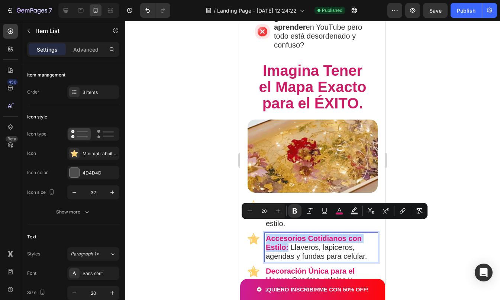
click at [289, 236] on span "Accesorios Cotidianos con Estilo:" at bounding box center [314, 242] width 96 height 17
click at [340, 213] on rect "Editor contextual toolbar" at bounding box center [339, 214] width 7 height 2
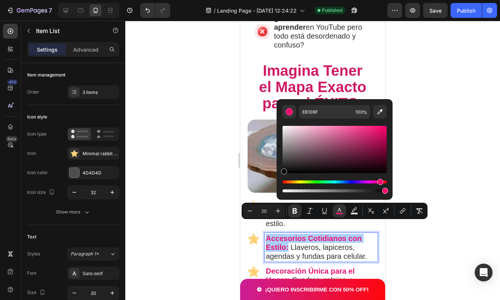
drag, startPoint x: 533, startPoint y: 192, endPoint x: 273, endPoint y: 178, distance: 260.1
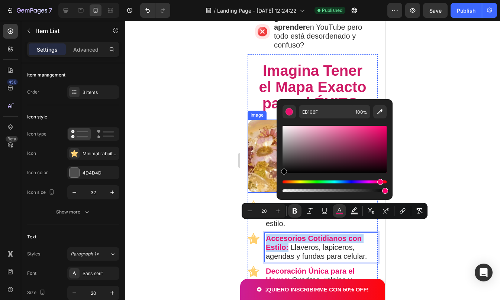
type input "000000"
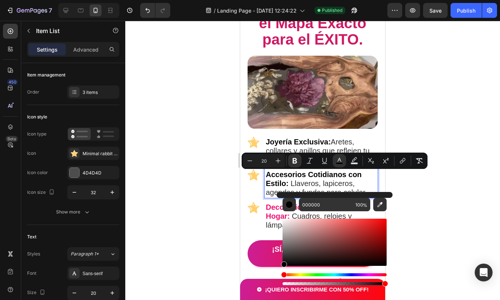
scroll to position [726, 0]
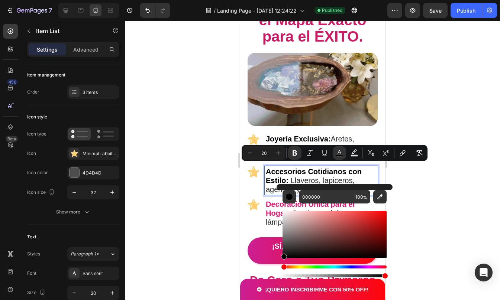
click at [269, 200] on strong "Decoración Única para el Hogar:" at bounding box center [310, 208] width 89 height 17
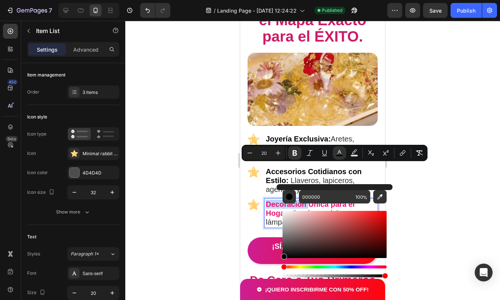
click at [269, 200] on strong "Decoración Única para el Hogar:" at bounding box center [310, 208] width 89 height 17
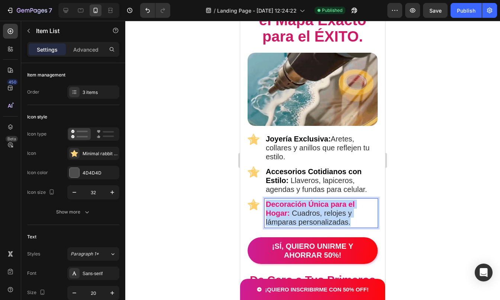
click at [269, 200] on strong "Decoración Única para el Hogar:" at bounding box center [310, 208] width 89 height 17
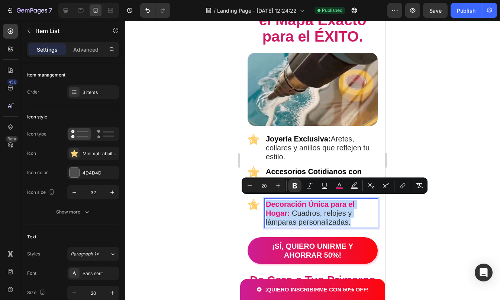
click at [266, 200] on strong "Decoración Única para el Hogar:" at bounding box center [310, 208] width 89 height 17
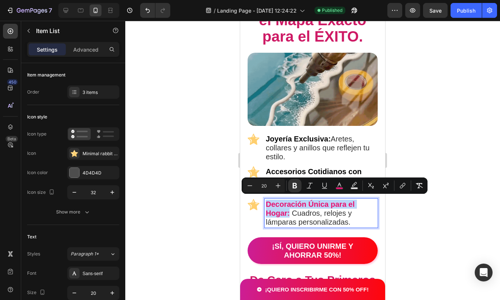
drag, startPoint x: 266, startPoint y: 200, endPoint x: 288, endPoint y: 209, distance: 23.7
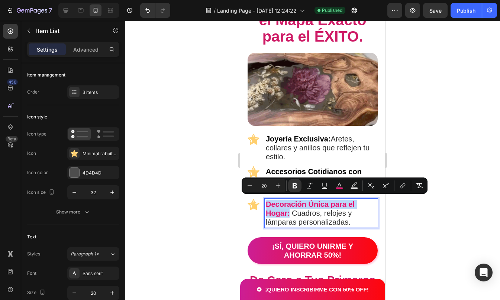
click at [288, 209] on strong "Decoración Única para el Hogar:" at bounding box center [310, 208] width 89 height 17
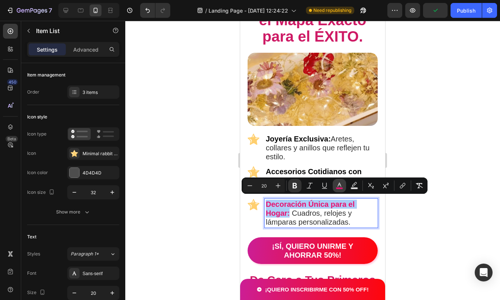
click at [334, 187] on button "color" at bounding box center [339, 185] width 13 height 13
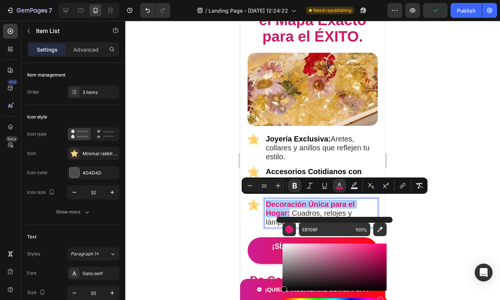
drag, startPoint x: 294, startPoint y: 247, endPoint x: 281, endPoint y: 296, distance: 50.1
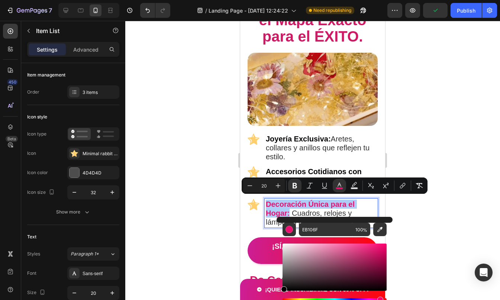
click at [281, 296] on div "EB106F 100 %" at bounding box center [334, 264] width 116 height 95
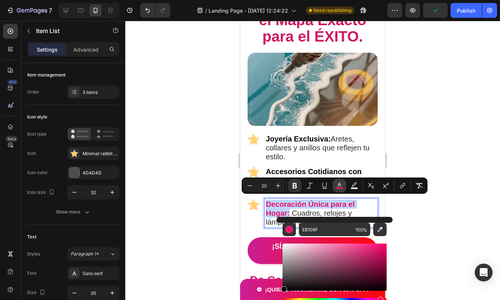
type input "000000"
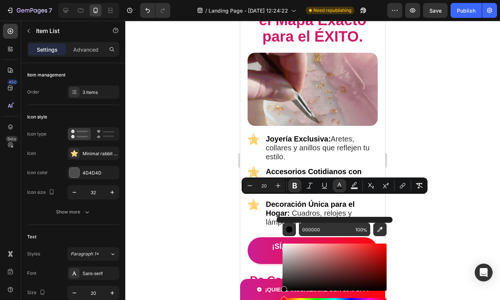
click at [407, 122] on div at bounding box center [312, 160] width 375 height 279
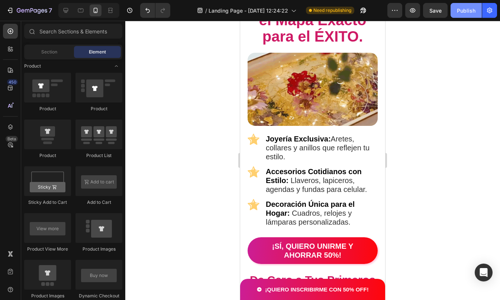
click at [466, 13] on div "Publish" at bounding box center [466, 11] width 19 height 8
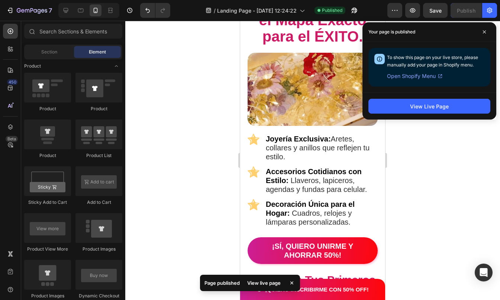
click at [427, 220] on div at bounding box center [312, 160] width 375 height 279
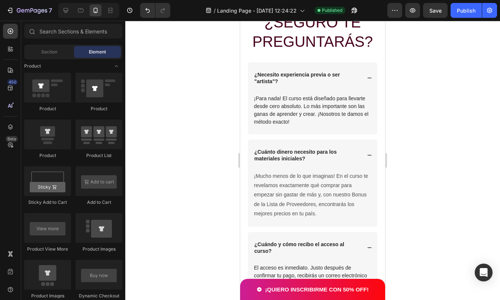
scroll to position [3623, 0]
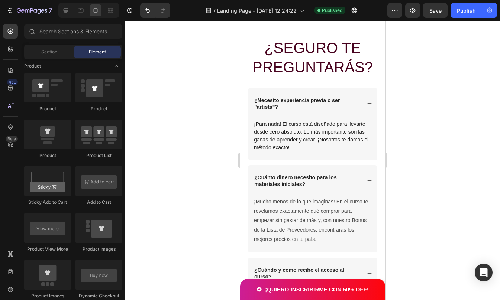
drag, startPoint x: 381, startPoint y: 80, endPoint x: 666, endPoint y: 270, distance: 342.7
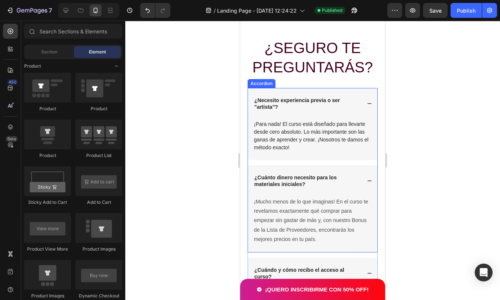
click at [347, 119] on div "¿Necesito experiencia previa o ser "artista"?" at bounding box center [312, 103] width 129 height 31
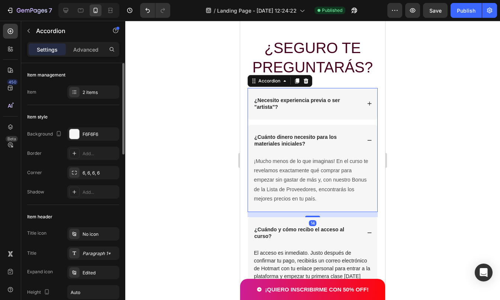
scroll to position [469, 0]
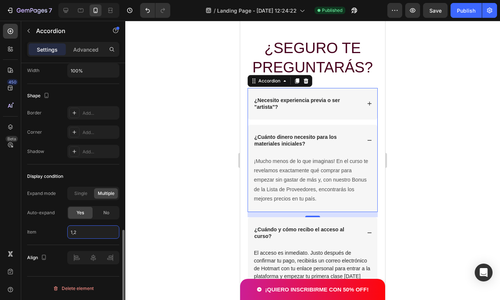
click at [87, 233] on input "1,2" at bounding box center [93, 232] width 52 height 13
click at [87, 229] on input "1,2" at bounding box center [93, 232] width 52 height 13
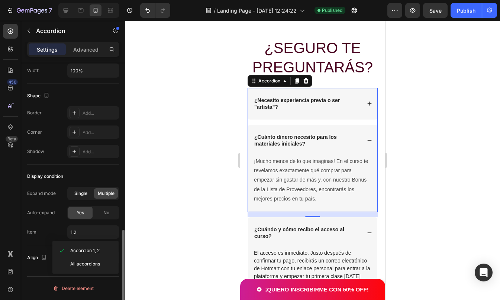
click at [85, 188] on div "Single" at bounding box center [81, 193] width 24 height 10
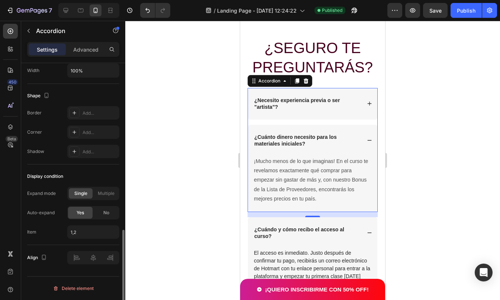
type input "1"
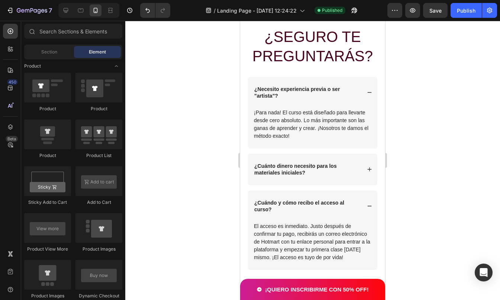
scroll to position [3693, 0]
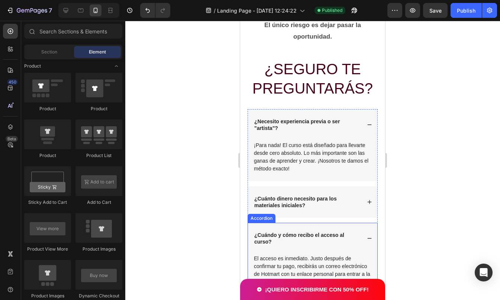
click at [338, 225] on div "¿Cuándo y cómo recibo el acceso al curso?" at bounding box center [312, 238] width 129 height 31
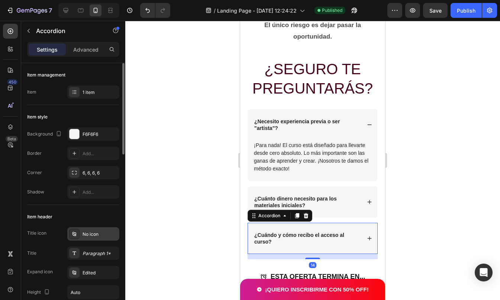
scroll to position [469, 0]
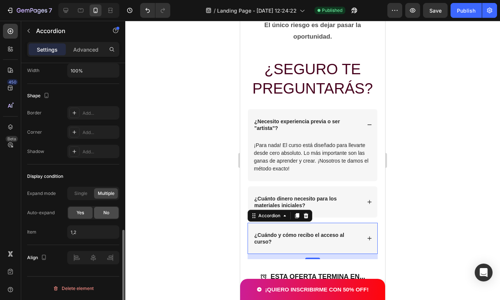
click at [101, 216] on div "No" at bounding box center [106, 213] width 25 height 12
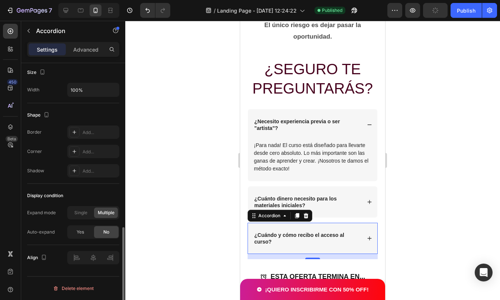
scroll to position [449, 0]
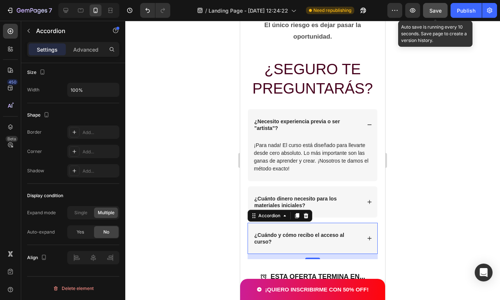
click at [434, 12] on span "Save" at bounding box center [435, 10] width 12 height 6
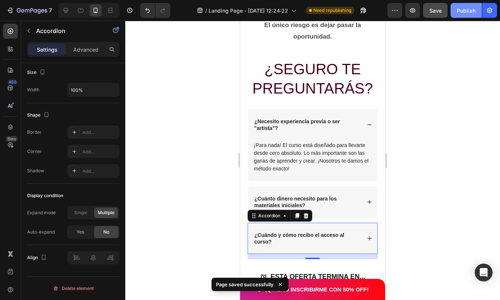
click at [473, 8] on div "Publish" at bounding box center [466, 11] width 19 height 8
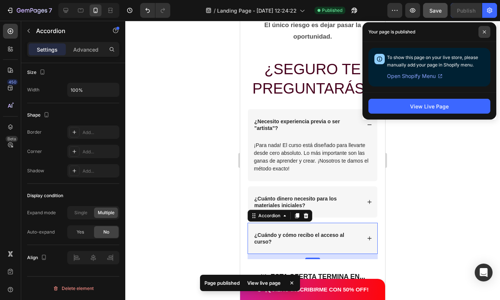
click at [482, 32] on icon at bounding box center [484, 32] width 4 height 4
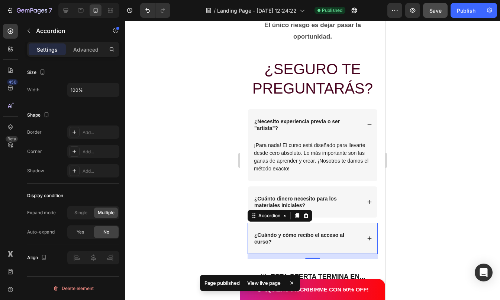
click at [424, 236] on div at bounding box center [312, 160] width 375 height 279
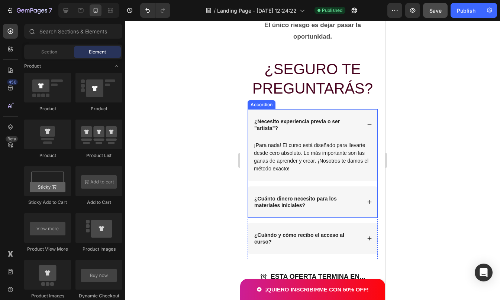
click at [357, 113] on div "¿Necesito experiencia previa o ser "artista"?" at bounding box center [312, 124] width 129 height 31
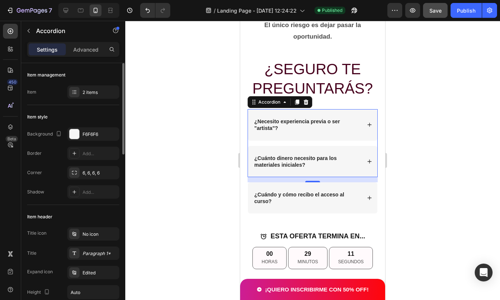
scroll to position [469, 0]
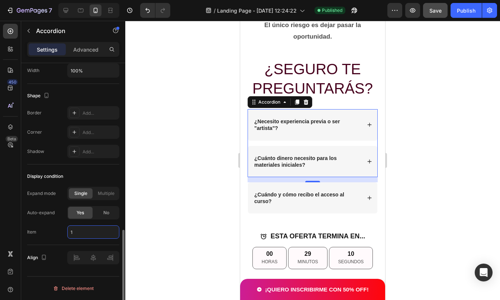
click at [77, 235] on input "1" at bounding box center [93, 232] width 52 height 13
click at [103, 211] on span "No" at bounding box center [106, 213] width 6 height 7
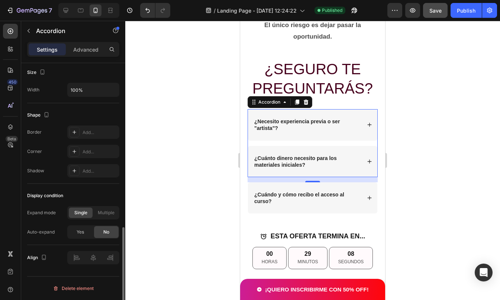
click at [476, 85] on div at bounding box center [312, 160] width 375 height 279
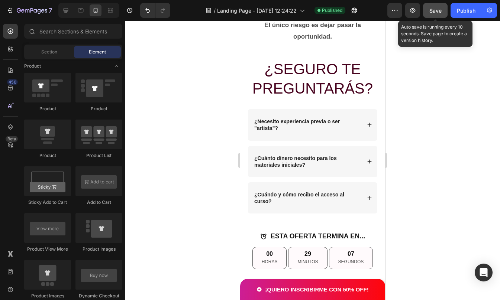
click at [443, 8] on button "Save" at bounding box center [435, 10] width 25 height 15
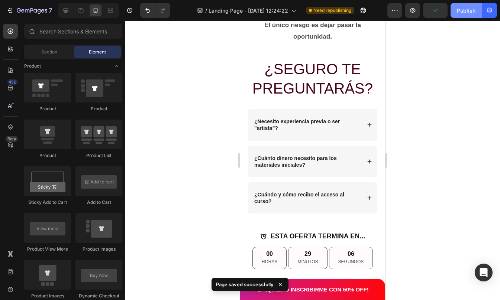
click at [472, 13] on div "Publish" at bounding box center [466, 11] width 19 height 8
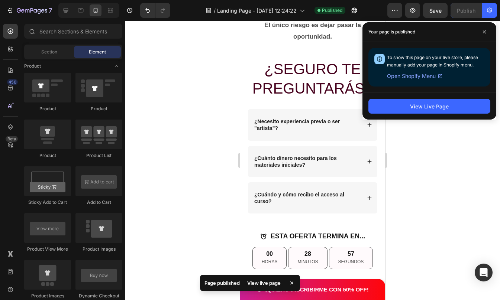
click at [422, 171] on div at bounding box center [312, 160] width 375 height 279
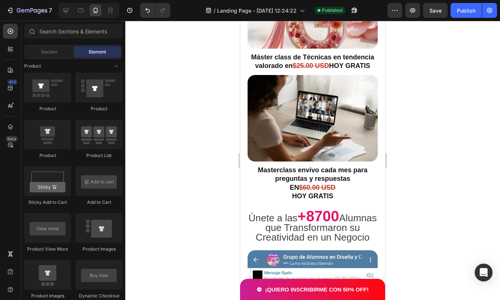
scroll to position [2221, 0]
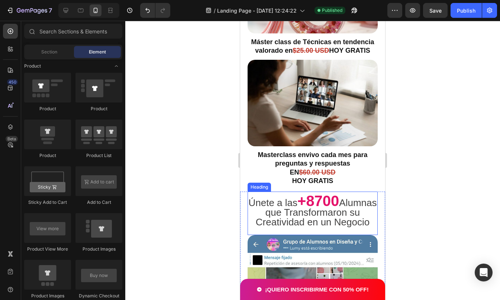
click at [337, 204] on span "Alumnas que Transformaron su Creatividad en un Negocio" at bounding box center [316, 212] width 121 height 30
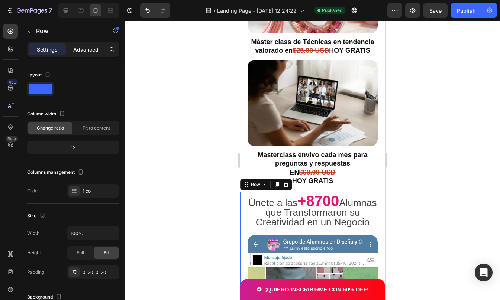
click at [95, 50] on p "Advanced" at bounding box center [85, 50] width 25 height 8
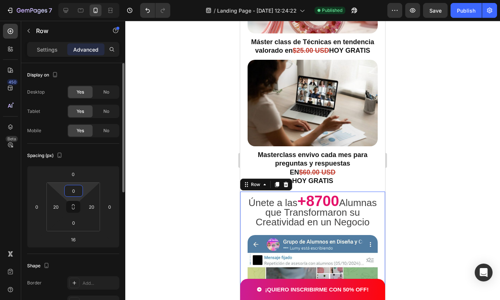
click at [75, 189] on input "0" at bounding box center [73, 190] width 15 height 11
type input "20"
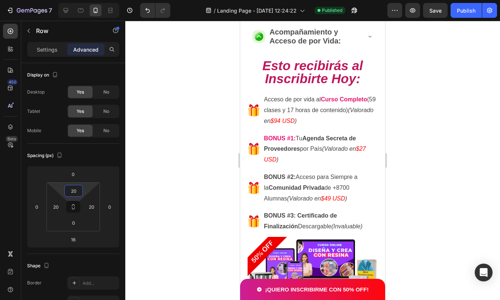
scroll to position [1271, 0]
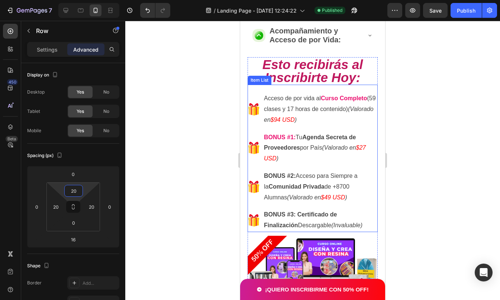
click at [251, 84] on div "Item List" at bounding box center [259, 80] width 21 height 7
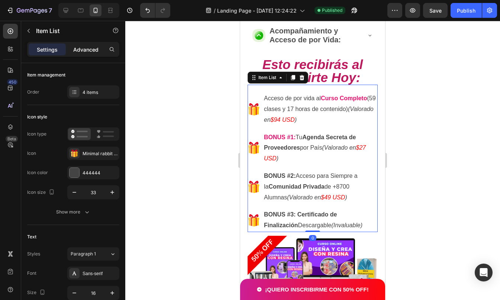
click at [87, 49] on p "Advanced" at bounding box center [85, 50] width 25 height 8
type input "100%"
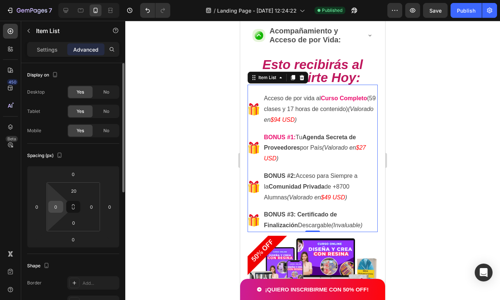
click at [57, 208] on input "0" at bounding box center [55, 206] width 11 height 11
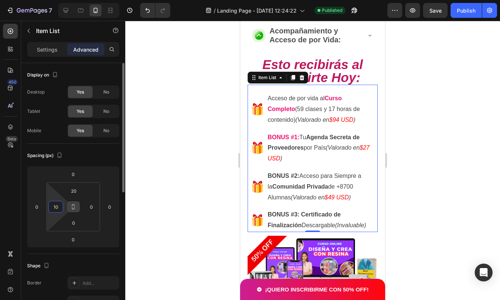
type input "1"
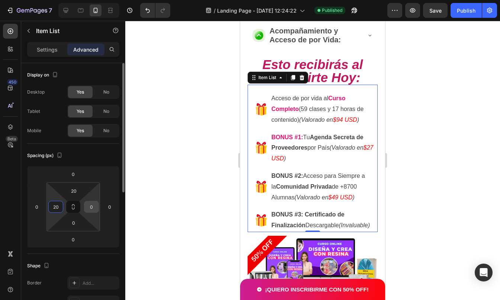
type input "20"
click at [92, 206] on input "0" at bounding box center [91, 206] width 11 height 11
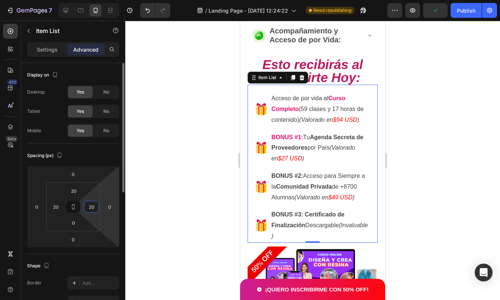
type input "2"
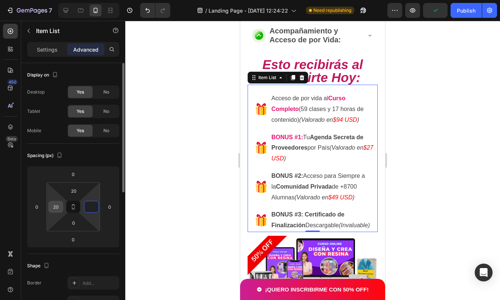
click at [55, 206] on input "20" at bounding box center [55, 206] width 11 height 11
type input "0"
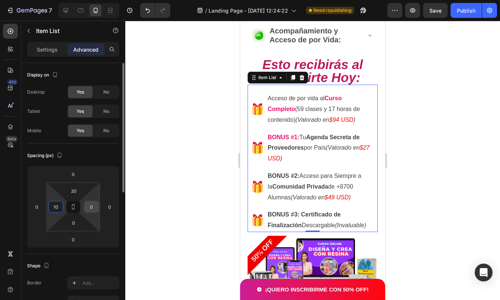
type input "10"
click at [95, 204] on input "0" at bounding box center [91, 206] width 11 height 11
type input "10"
click at [418, 131] on div at bounding box center [312, 160] width 375 height 279
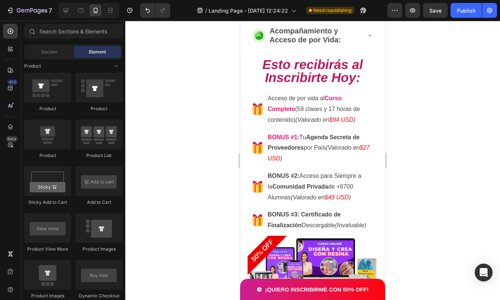
click at [418, 131] on div at bounding box center [312, 160] width 375 height 279
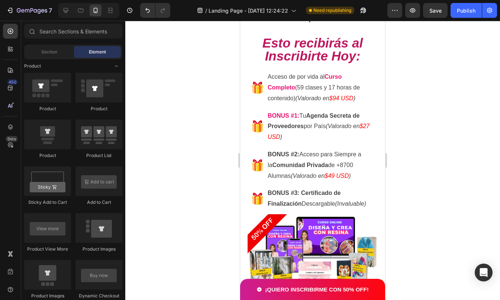
scroll to position [1299, 0]
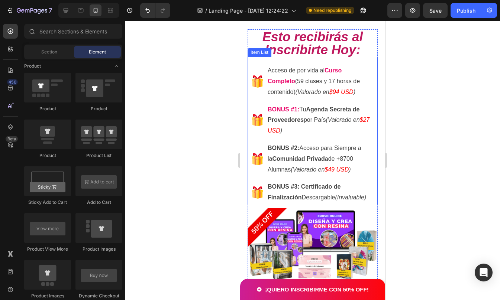
click at [292, 113] on strong "BONUS #1:" at bounding box center [284, 109] width 32 height 6
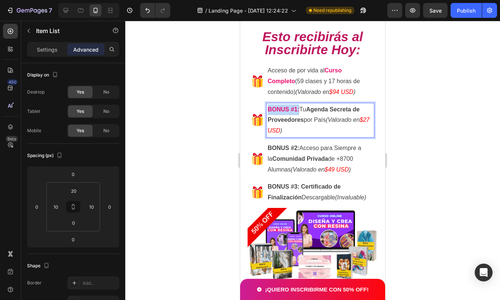
drag, startPoint x: 299, startPoint y: 123, endPoint x: 268, endPoint y: 121, distance: 30.9
click at [268, 113] on strong "BONUS #1:" at bounding box center [284, 109] width 32 height 6
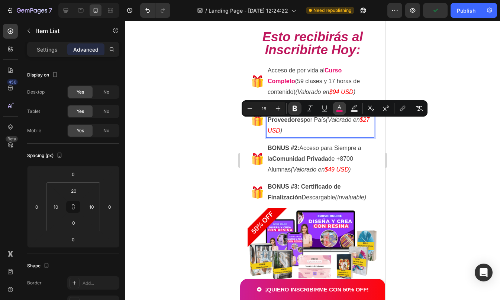
click at [336, 110] on icon "Editor contextual toolbar" at bounding box center [339, 108] width 7 height 7
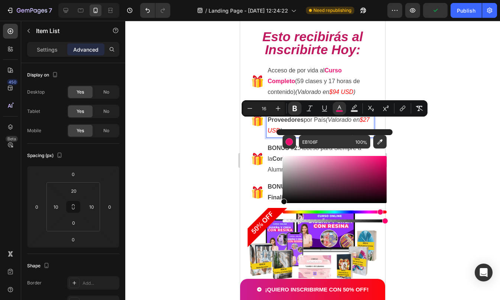
drag, startPoint x: 545, startPoint y: 197, endPoint x: 272, endPoint y: 205, distance: 273.2
type input "0C0C0C"
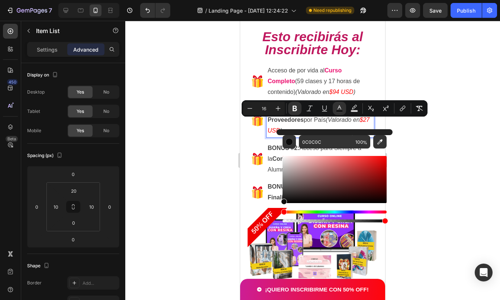
click at [271, 113] on strong "BONUS #1:" at bounding box center [284, 109] width 32 height 6
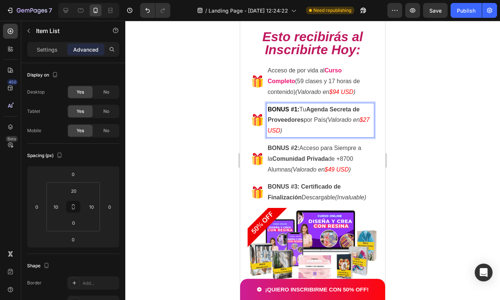
click at [273, 84] on strong "Curso Completo" at bounding box center [305, 75] width 74 height 17
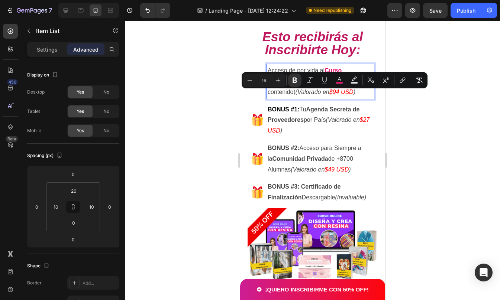
click at [319, 97] on p "Acceso de por vida al Curso Completo (59 clases y 17 horas de contenido) (Valor…" at bounding box center [320, 81] width 105 height 32
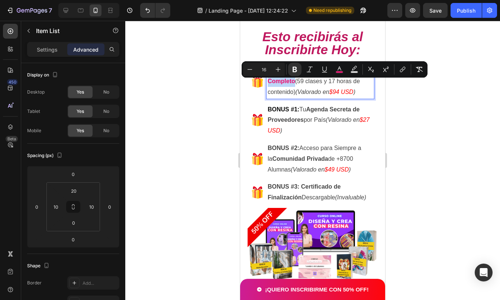
drag, startPoint x: 326, startPoint y: 80, endPoint x: 294, endPoint y: 94, distance: 35.5
click at [294, 94] on p "Acceso de por vida al Curso Completo (59 clases y 17 horas de contenido) (Valor…" at bounding box center [320, 81] width 105 height 32
click at [337, 69] on icon "Editor contextual toolbar" at bounding box center [339, 69] width 7 height 7
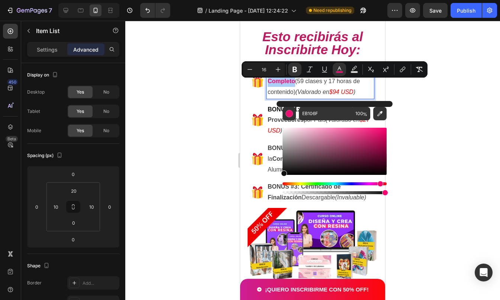
drag, startPoint x: 553, startPoint y: 155, endPoint x: 275, endPoint y: 179, distance: 279.4
type input "000000"
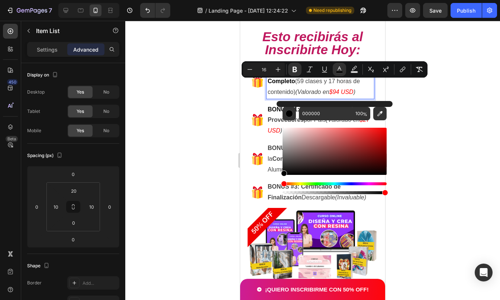
click at [423, 144] on div at bounding box center [312, 160] width 375 height 279
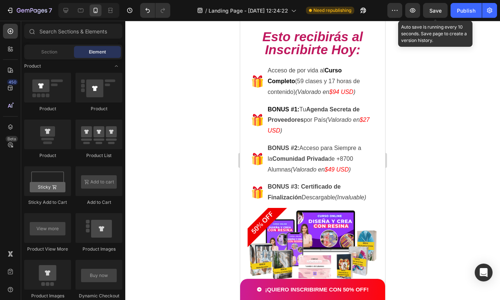
click at [436, 8] on span "Save" at bounding box center [435, 10] width 12 height 6
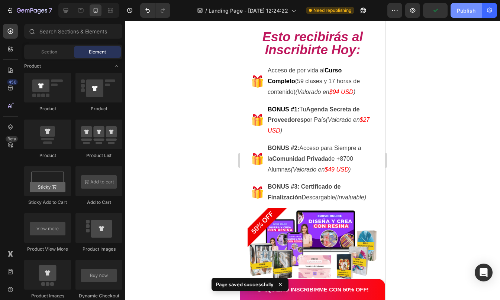
click at [461, 5] on button "Publish" at bounding box center [465, 10] width 31 height 15
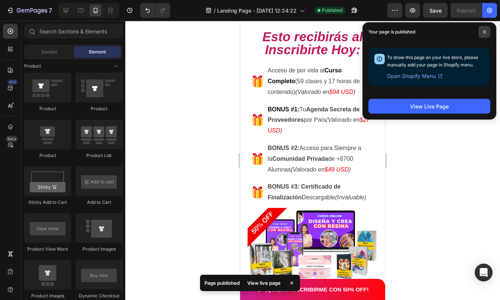
click at [483, 30] on icon at bounding box center [484, 32] width 4 height 4
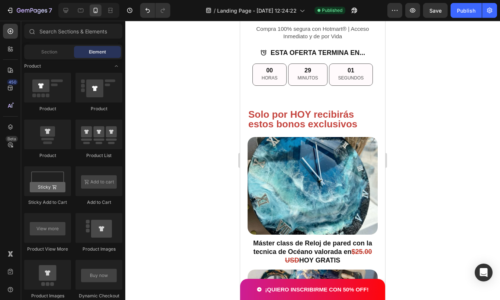
scroll to position [1730, 0]
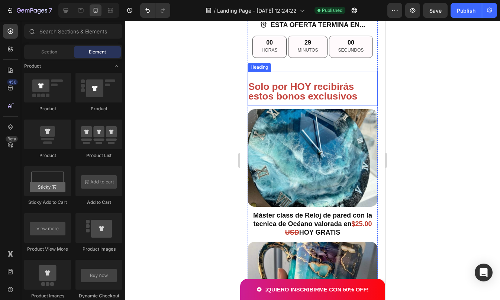
click at [309, 93] on h2 "Solo por HOY recibirás estos bonos exclusivos" at bounding box center [312, 91] width 130 height 21
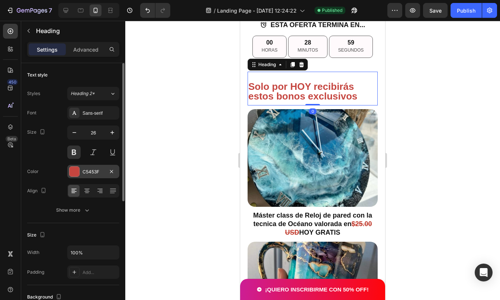
click at [77, 172] on div at bounding box center [74, 172] width 10 height 10
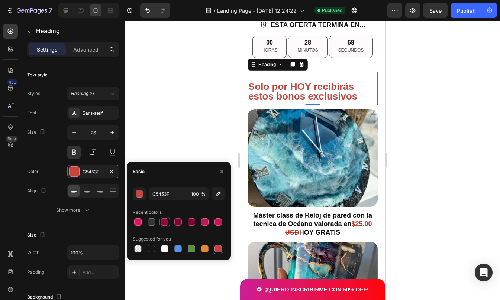
click at [168, 222] on div at bounding box center [164, 221] width 7 height 7
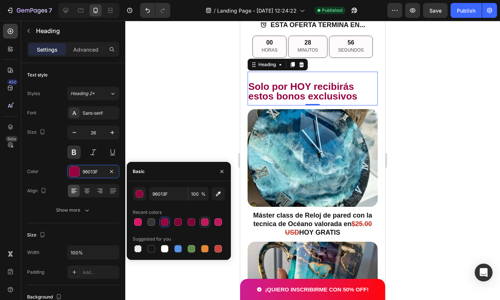
click at [202, 222] on div at bounding box center [204, 221] width 7 height 7
type input "BF185E"
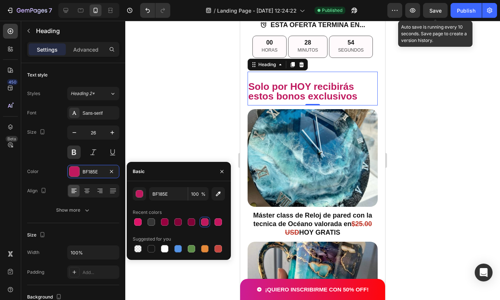
click at [437, 13] on span "Save" at bounding box center [435, 10] width 12 height 6
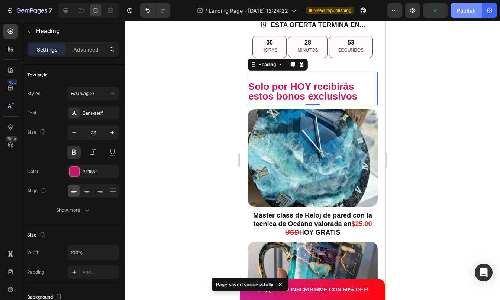
click at [463, 7] on div "Publish" at bounding box center [466, 11] width 19 height 8
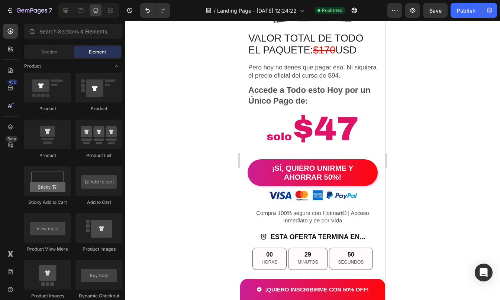
scroll to position [1576, 0]
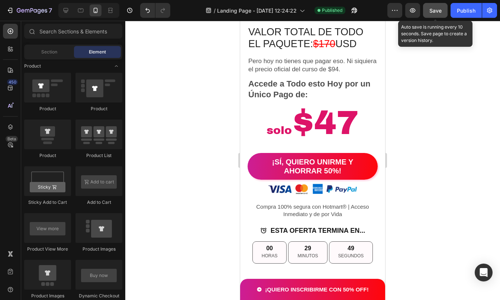
click at [444, 8] on button "Save" at bounding box center [435, 10] width 25 height 15
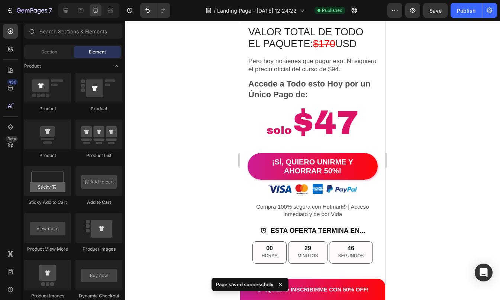
scroll to position [1333, 0]
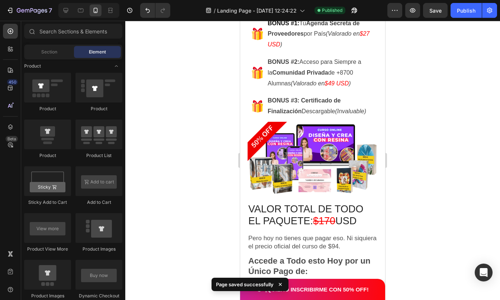
drag, startPoint x: 382, startPoint y: 136, endPoint x: 645, endPoint y: 87, distance: 266.9
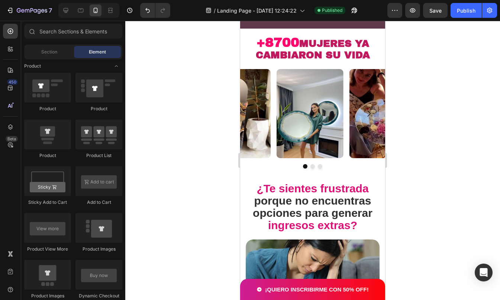
scroll to position [0, 0]
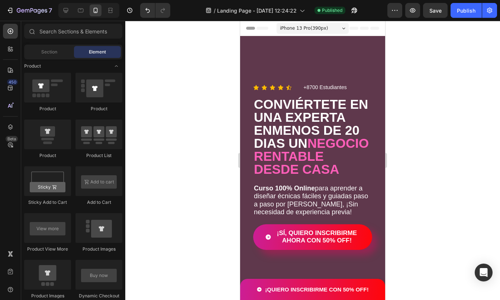
drag, startPoint x: 383, startPoint y: 55, endPoint x: 632, endPoint y: 46, distance: 249.9
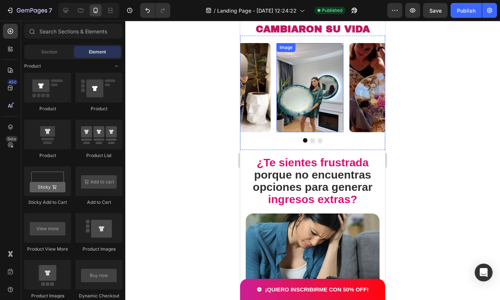
scroll to position [262, 0]
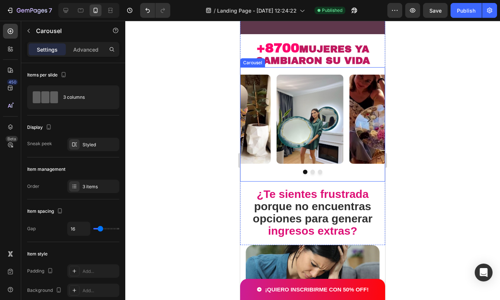
click at [272, 71] on div "Image Image Image [GEOGRAPHIC_DATA]" at bounding box center [312, 124] width 145 height 114
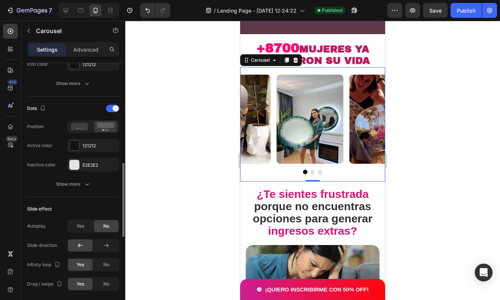
scroll to position [348, 0]
click at [89, 226] on div "Yes" at bounding box center [80, 225] width 25 height 12
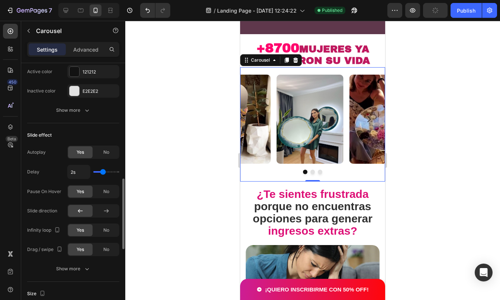
scroll to position [426, 0]
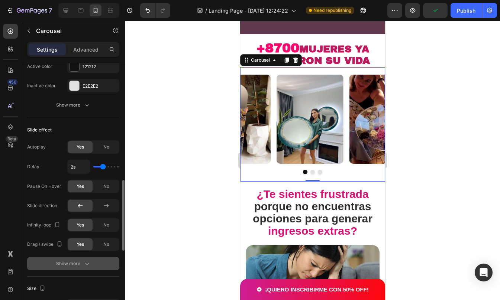
click at [81, 260] on div "Show more" at bounding box center [73, 263] width 35 height 7
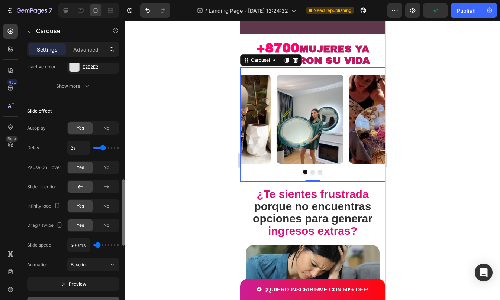
scroll to position [450, 0]
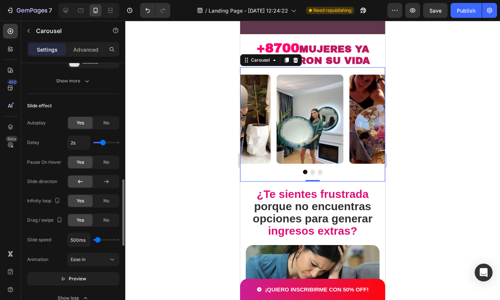
type input "100ms"
type input "100"
click at [96, 240] on input "range" at bounding box center [106, 239] width 26 height 1
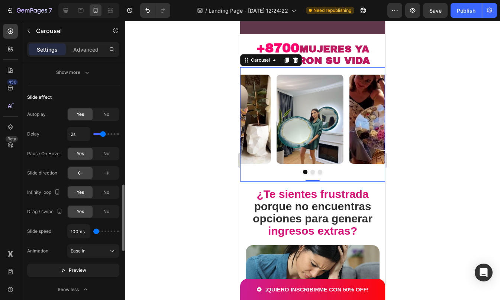
scroll to position [461, 0]
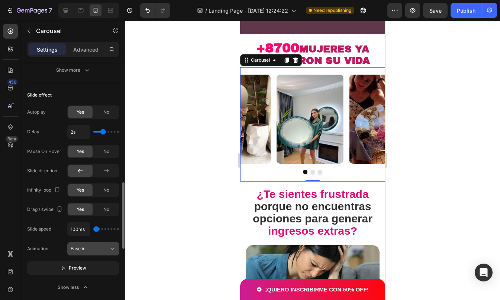
click at [97, 247] on div "Ease in" at bounding box center [90, 249] width 38 height 7
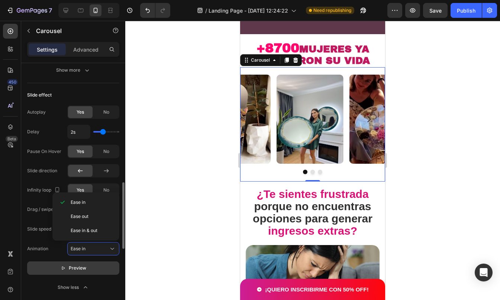
click at [70, 271] on span "Preview" at bounding box center [77, 268] width 17 height 7
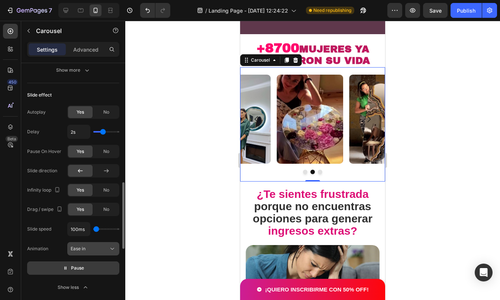
click at [85, 251] on span "Ease in" at bounding box center [78, 249] width 15 height 6
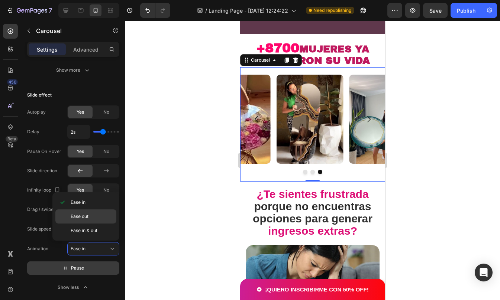
click at [95, 217] on p "Ease out" at bounding box center [92, 216] width 42 height 7
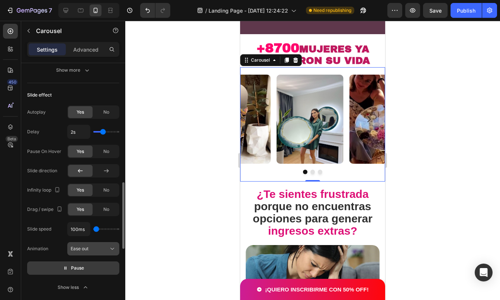
click at [94, 252] on div "Ease out" at bounding box center [90, 249] width 38 height 7
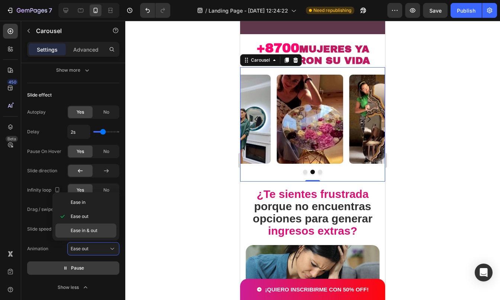
click at [83, 227] on span "Ease in & out" at bounding box center [84, 230] width 27 height 7
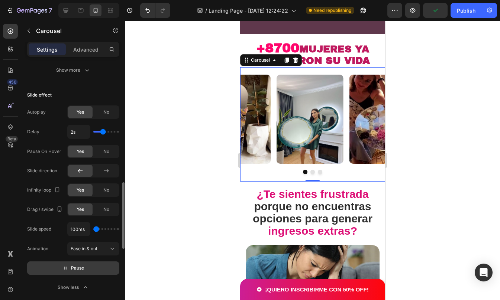
type input "550ms"
type input "550"
type input "850ms"
drag, startPoint x: 95, startPoint y: 230, endPoint x: 99, endPoint y: 229, distance: 4.0
type input "850"
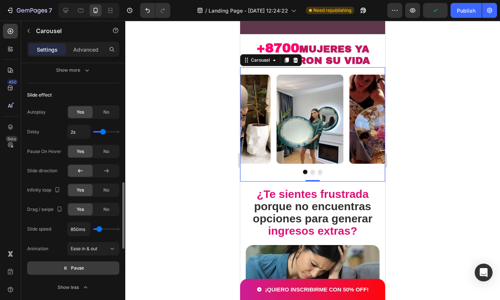
click at [99, 229] on input "range" at bounding box center [106, 229] width 26 height 1
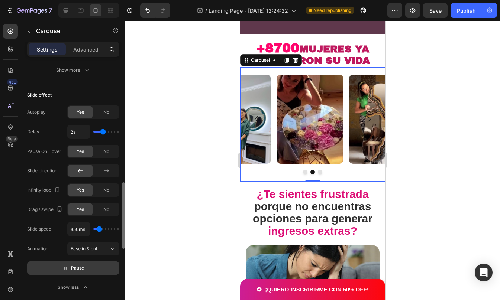
type input "600ms"
type input "600"
type input "450ms"
type input "450"
type input "350ms"
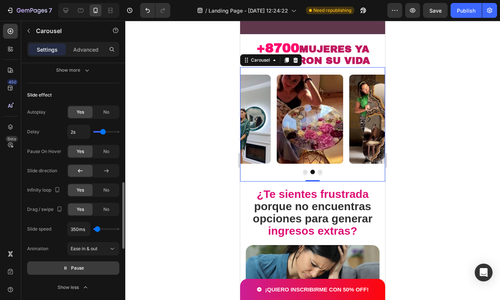
type input "350"
click at [97, 230] on input "range" at bounding box center [106, 229] width 26 height 1
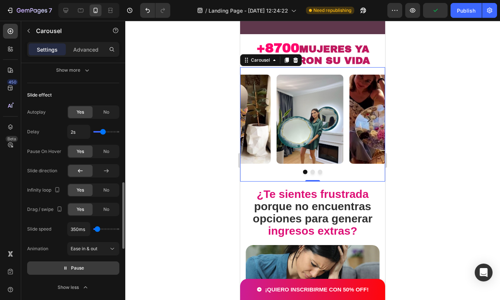
type input "100ms"
type input "100"
click at [95, 229] on input "range" at bounding box center [106, 229] width 26 height 1
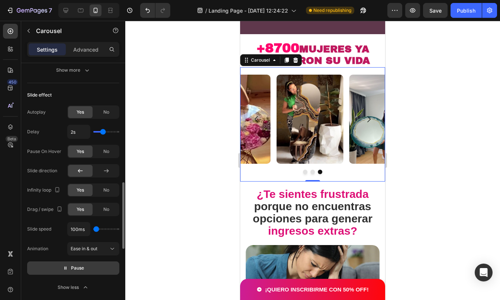
click at [98, 97] on div "Slide effect" at bounding box center [73, 95] width 92 height 12
click at [441, 80] on div at bounding box center [312, 160] width 375 height 279
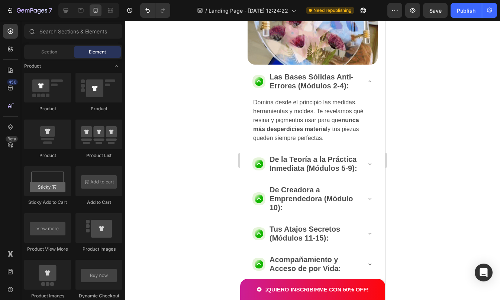
scroll to position [1064, 0]
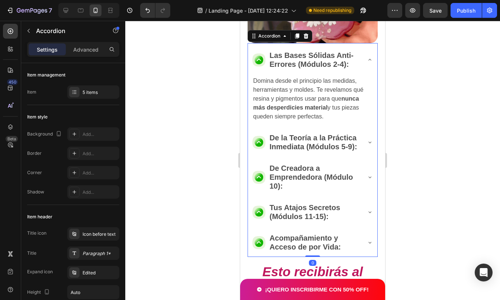
click at [367, 63] on icon at bounding box center [370, 60] width 6 height 6
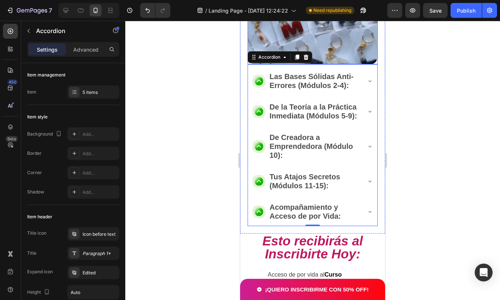
scroll to position [1043, 0]
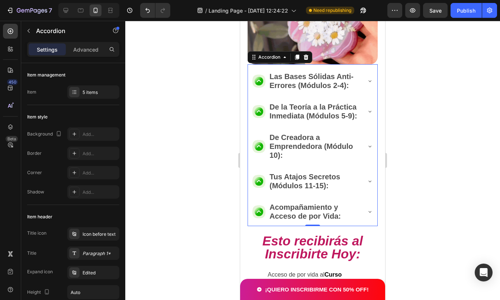
click at [363, 90] on div "Las Bases Sólidas Anti-Errores (Módulos 2-4):" at bounding box center [312, 81] width 129 height 27
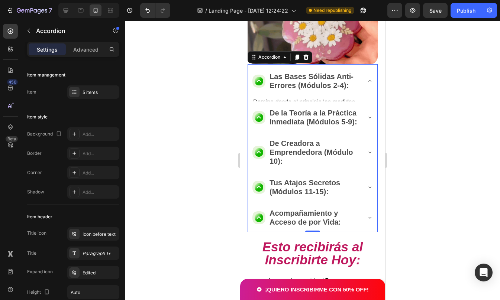
click at [367, 83] on icon at bounding box center [370, 81] width 6 height 6
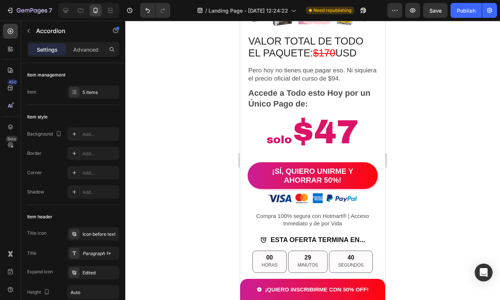
scroll to position [1568, 0]
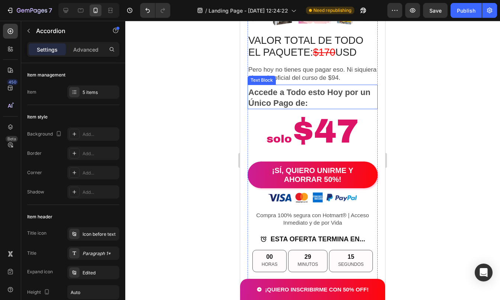
click at [304, 108] on p "Accede a Todo esto Hoy por un Único Pago de:" at bounding box center [312, 97] width 129 height 21
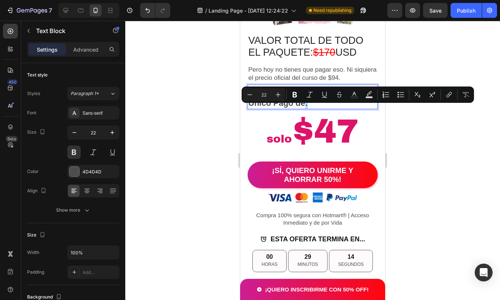
click at [303, 108] on p "Accede a Todo esto Hoy por un Único Pago de:" at bounding box center [312, 97] width 129 height 21
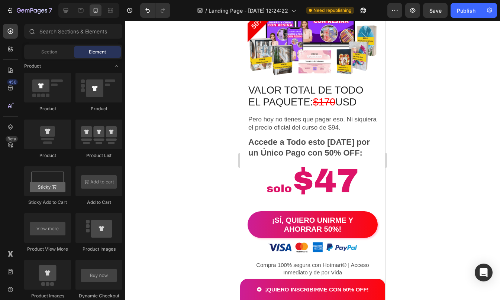
scroll to position [1521, 0]
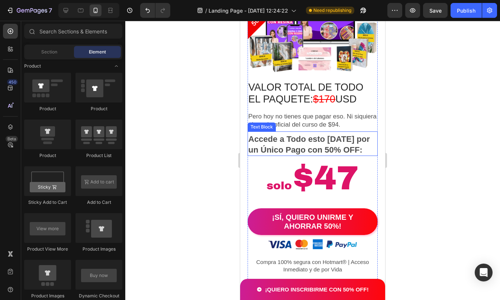
click at [319, 155] on p "Accede a Todo esto [DATE] por un Único Pago con 50% OFF:" at bounding box center [312, 144] width 129 height 21
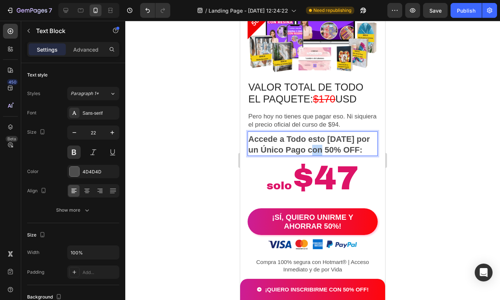
click at [317, 155] on p "Accede a Todo esto [DATE] por un Único Pago con 50% OFF:" at bounding box center [312, 144] width 129 height 21
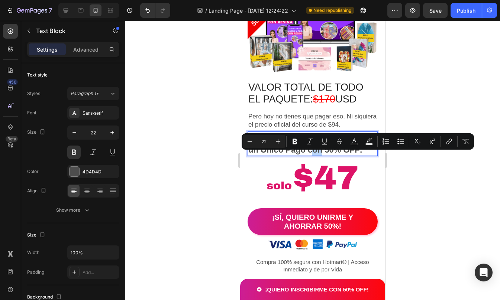
click at [313, 155] on p "Accede a Todo esto [DATE] por un Único Pago con 50% OFF:" at bounding box center [312, 144] width 129 height 21
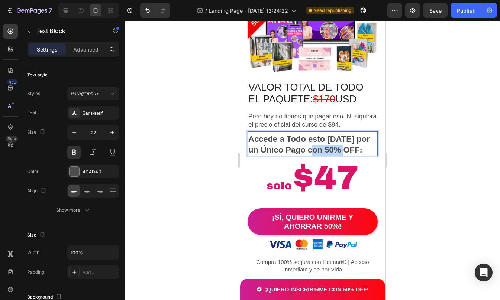
drag, startPoint x: 313, startPoint y: 156, endPoint x: 345, endPoint y: 156, distance: 32.0
click at [345, 155] on p "Accede a Todo esto [DATE] por un Único Pago con 50% OFF:" at bounding box center [312, 144] width 129 height 21
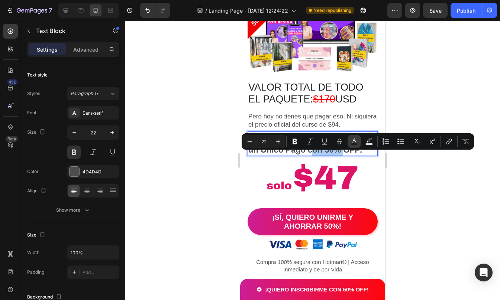
click at [354, 142] on icon "Editor contextual toolbar" at bounding box center [353, 141] width 7 height 7
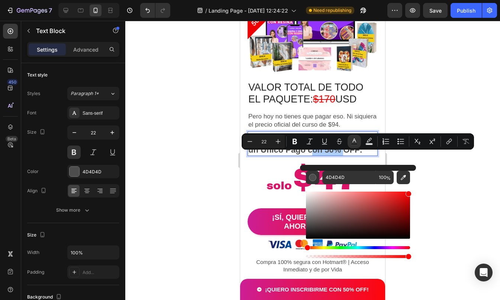
drag, startPoint x: 362, startPoint y: 207, endPoint x: 424, endPoint y: 190, distance: 63.6
click at [424, 0] on body "7 / Landing Page - [DATE] 12:24:22 Need republishing Preview Save Publish 450 B…" at bounding box center [250, 0] width 500 height 0
type input "FF0000"
click at [421, 169] on div at bounding box center [312, 160] width 375 height 279
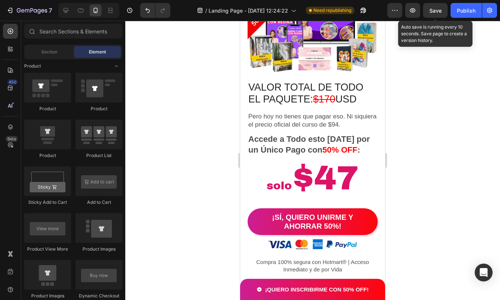
click at [434, 7] on div "Save" at bounding box center [435, 11] width 12 height 8
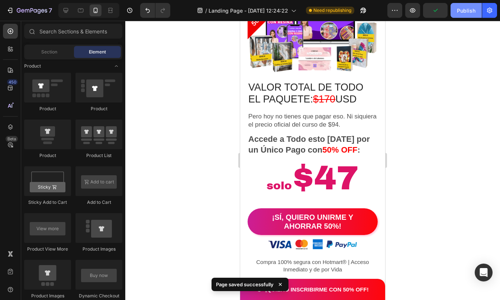
click at [469, 13] on div "Publish" at bounding box center [466, 11] width 19 height 8
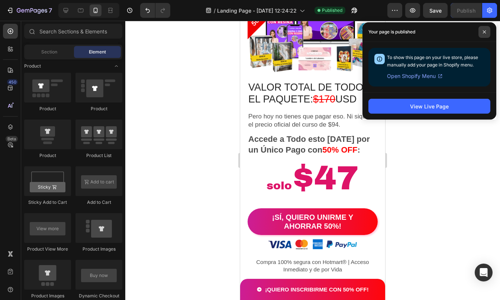
click at [484, 31] on icon at bounding box center [484, 32] width 4 height 4
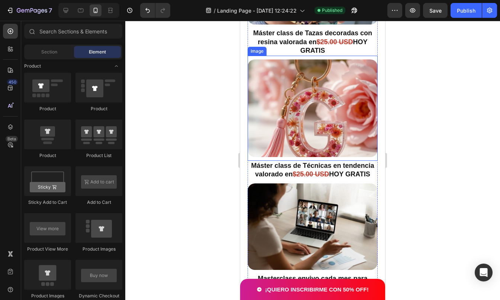
scroll to position [2109, 0]
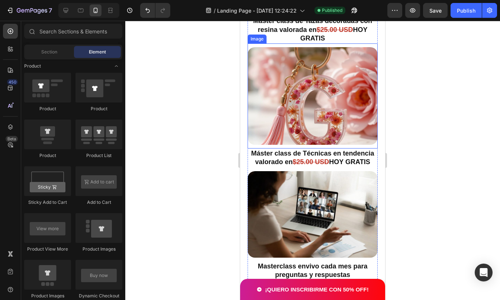
click at [306, 94] on img at bounding box center [312, 96] width 130 height 98
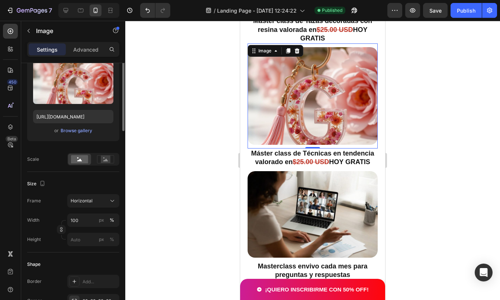
scroll to position [27, 0]
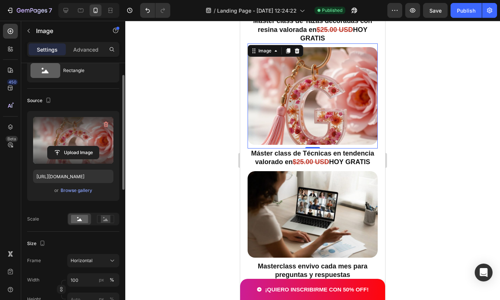
click at [77, 145] on label at bounding box center [73, 140] width 80 height 47
click at [77, 146] on input "file" at bounding box center [73, 152] width 51 height 13
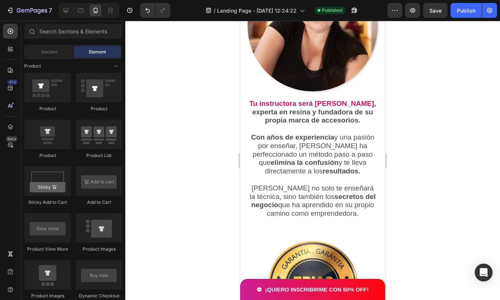
scroll to position [3298, 0]
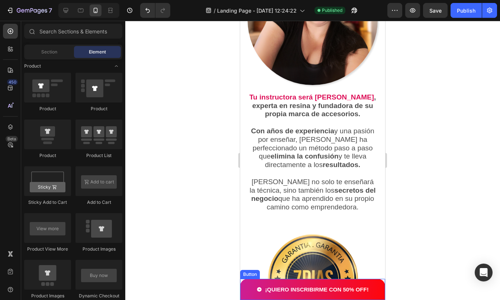
click at [371, 284] on button "¡QUIERO INSCRIBIRME CON 50% OFF!" at bounding box center [312, 289] width 130 height 21
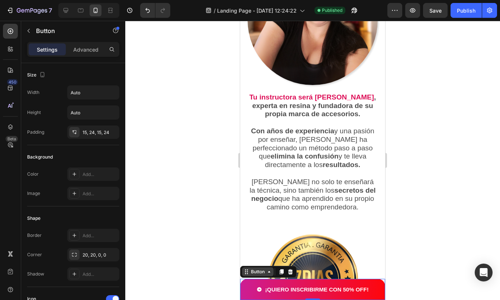
click at [254, 272] on div "Button" at bounding box center [257, 272] width 17 height 7
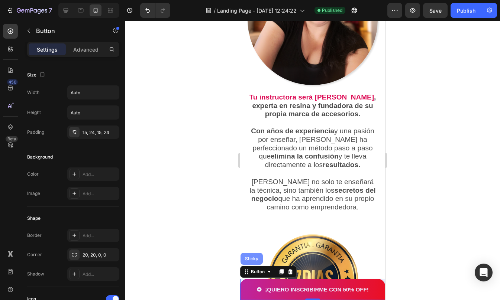
click at [254, 263] on div "Sticky" at bounding box center [251, 259] width 22 height 12
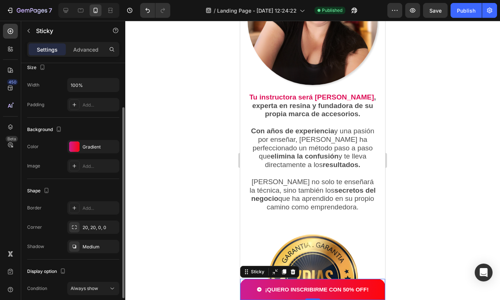
scroll to position [59, 0]
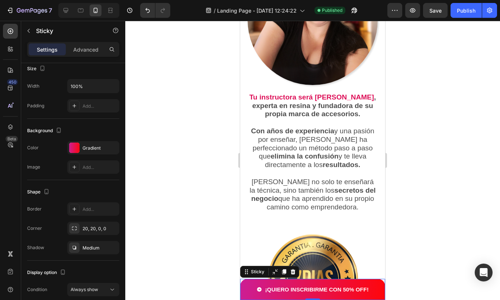
click at [450, 273] on div at bounding box center [312, 160] width 375 height 279
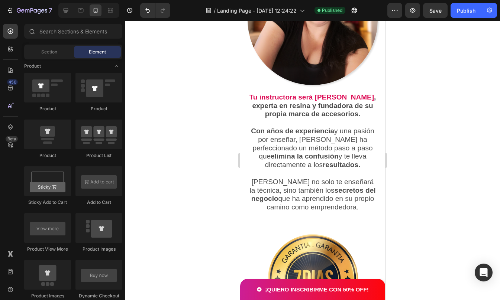
scroll to position [3099, 0]
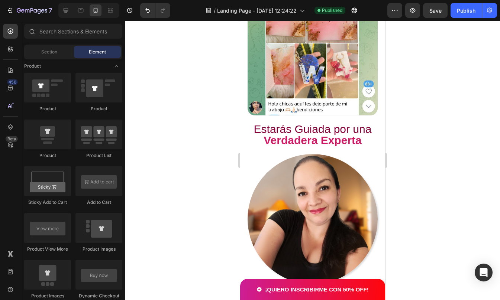
drag, startPoint x: 382, startPoint y: 235, endPoint x: 626, endPoint y: 55, distance: 302.9
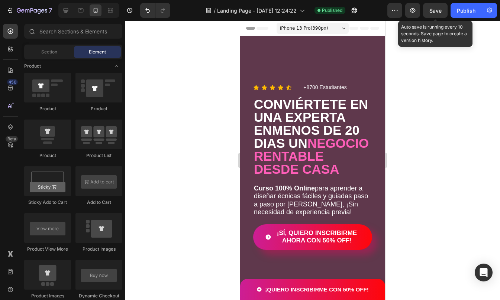
click at [436, 8] on span "Save" at bounding box center [435, 10] width 12 height 6
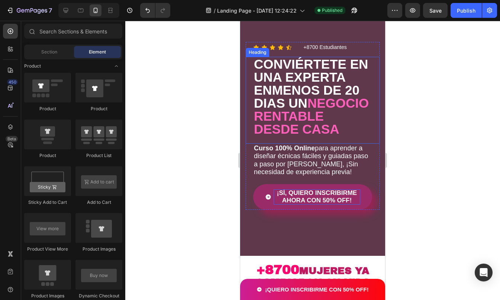
scroll to position [41, 0]
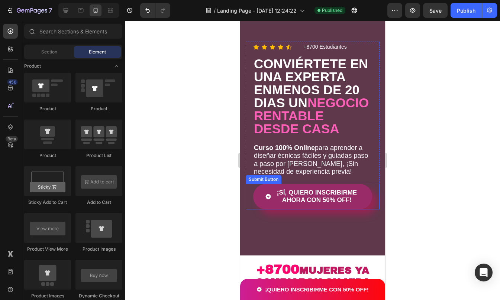
click at [261, 202] on button "¡SÍ, QUIERO INSCRIBIRME AHORA CON 50% OFF!" at bounding box center [312, 197] width 119 height 26
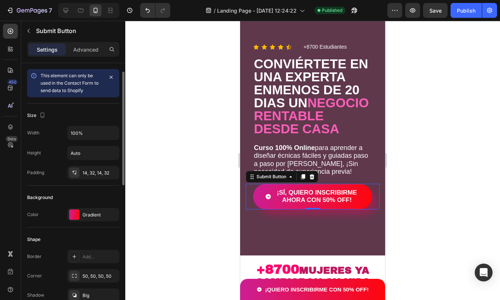
scroll to position [6, 0]
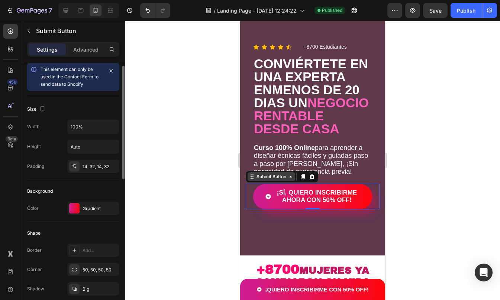
click at [279, 180] on div "Submit Button" at bounding box center [271, 177] width 33 height 7
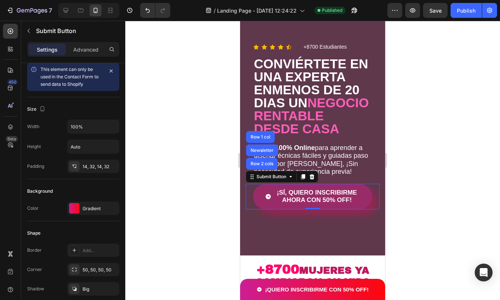
click at [266, 203] on span "¡SÍ, QUIERO INSCRIBIRME AHORA CON 50% OFF!" at bounding box center [268, 196] width 6 height 15
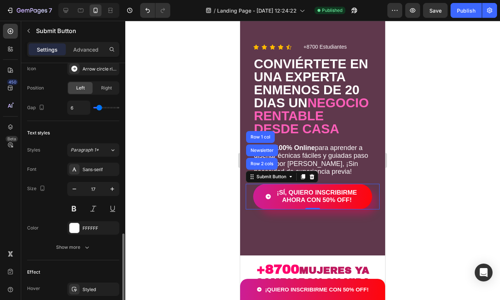
scroll to position [327, 0]
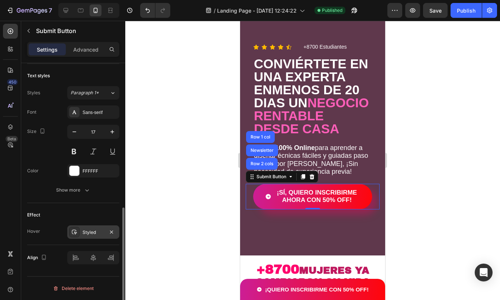
click at [88, 230] on div "Styled" at bounding box center [93, 232] width 22 height 7
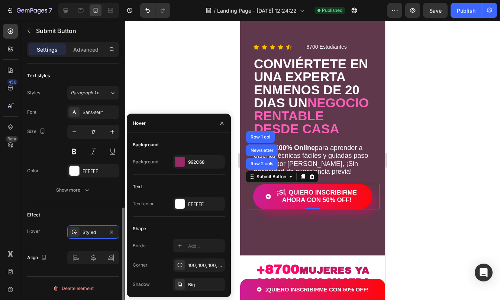
click at [80, 214] on div "Effect" at bounding box center [73, 215] width 92 height 12
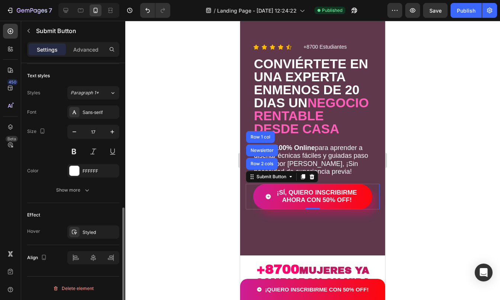
scroll to position [0, 0]
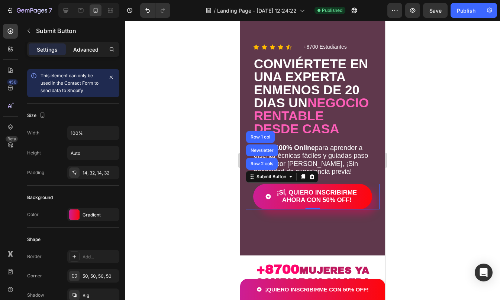
click at [85, 46] on p "Advanced" at bounding box center [85, 50] width 25 height 8
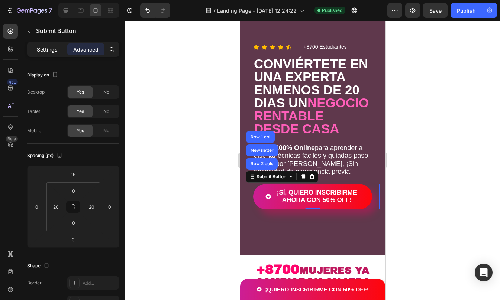
click at [48, 49] on p "Settings" at bounding box center [47, 50] width 21 height 8
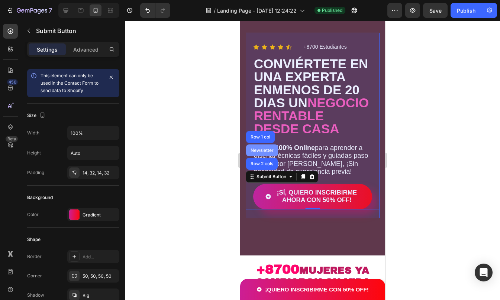
click at [265, 153] on div "Newsletter" at bounding box center [262, 150] width 26 height 4
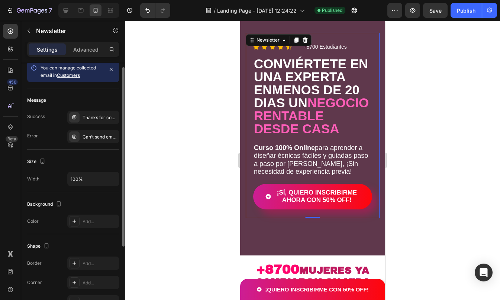
scroll to position [8, 0]
